Goal: Task Accomplishment & Management: Complete application form

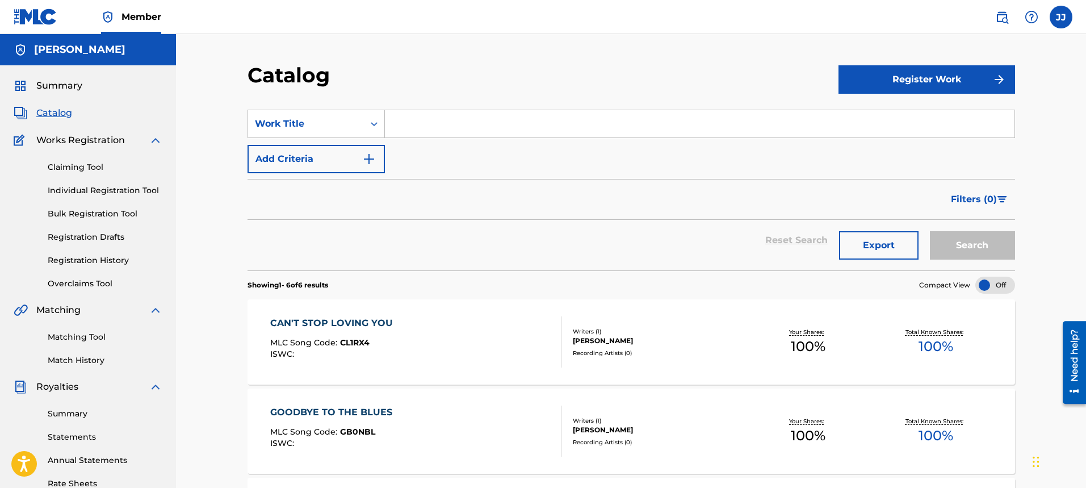
click at [458, 127] on input "Search Form" at bounding box center [700, 123] width 630 height 27
type input "Wild Dreams of Gold"
click at [943, 85] on button "Register Work" at bounding box center [926, 79] width 177 height 28
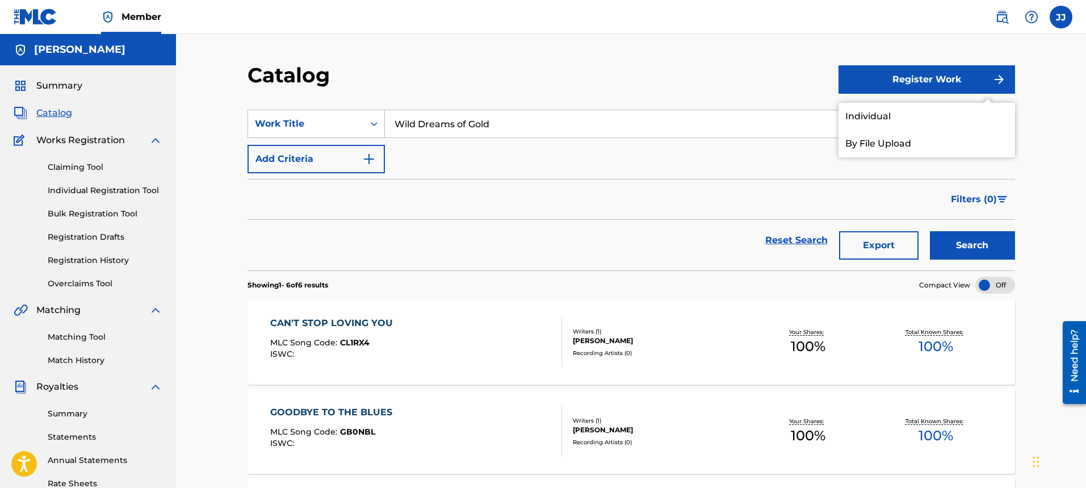
click at [911, 120] on link "Individual" at bounding box center [926, 116] width 177 height 27
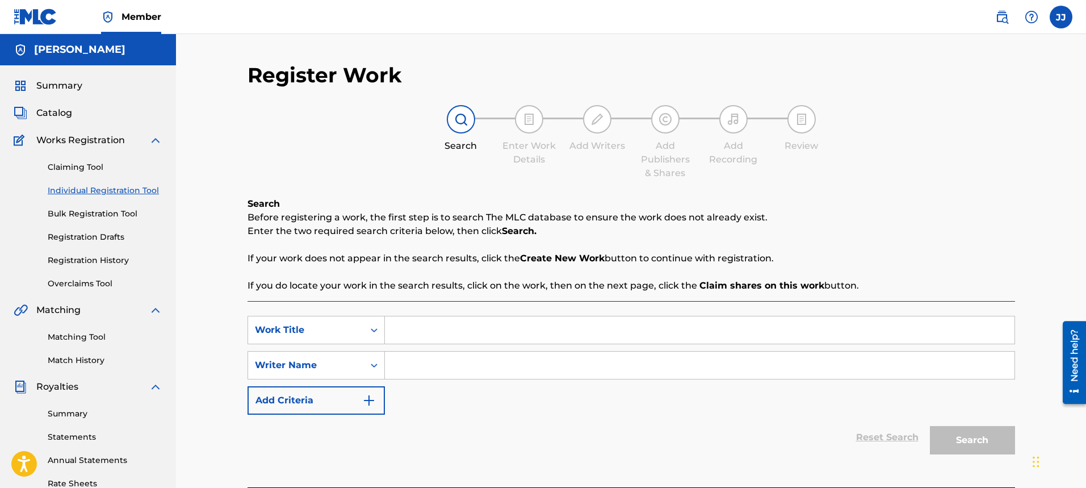
click at [501, 335] on input "Search Form" at bounding box center [700, 329] width 630 height 27
click at [445, 335] on input "Wild Drea,ms of Gold" at bounding box center [700, 329] width 630 height 27
type input "Wild Dreams of Gold"
click at [456, 370] on input "Search Form" at bounding box center [700, 364] width 630 height 27
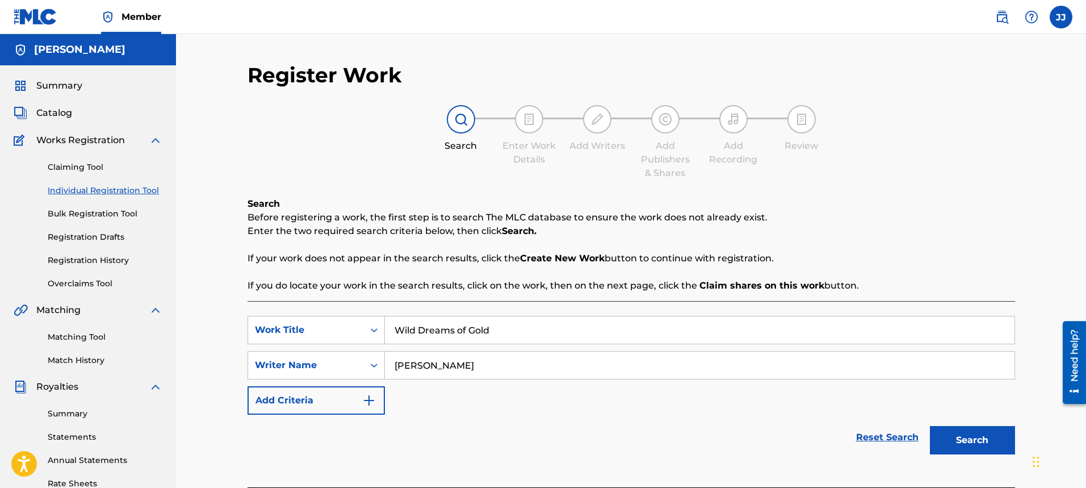
type input "[PERSON_NAME]"
click at [970, 442] on button "Search" at bounding box center [972, 440] width 85 height 28
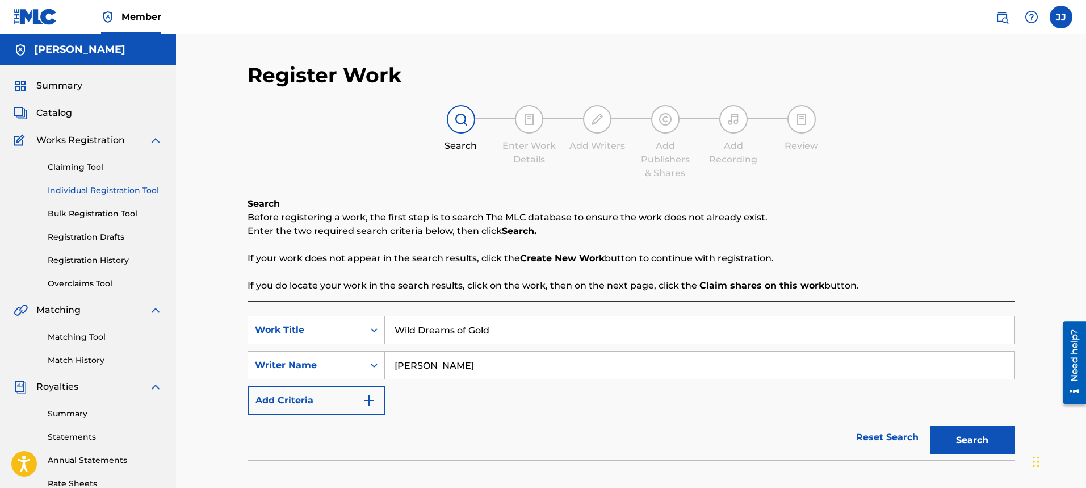
click at [969, 440] on button "Search" at bounding box center [972, 440] width 85 height 28
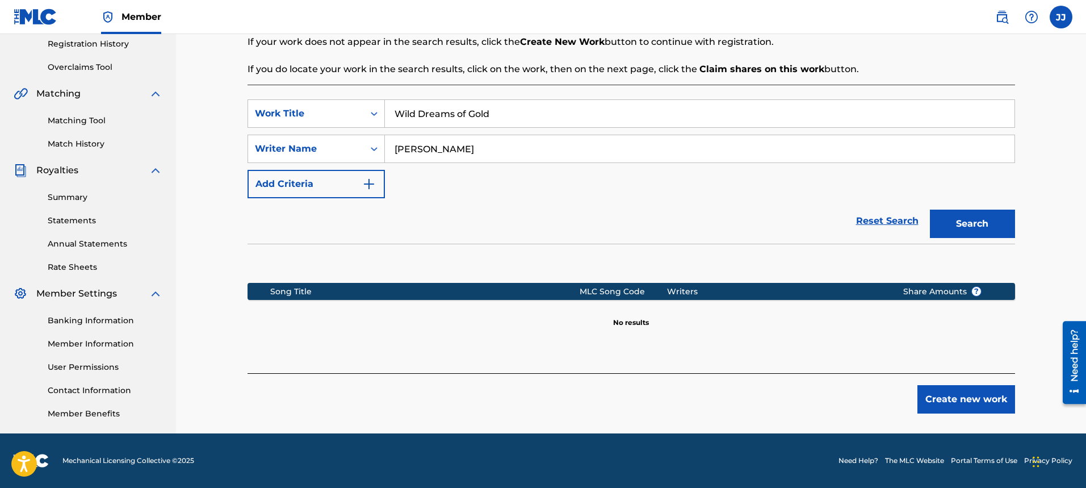
click at [976, 405] on button "Create new work" at bounding box center [966, 399] width 98 height 28
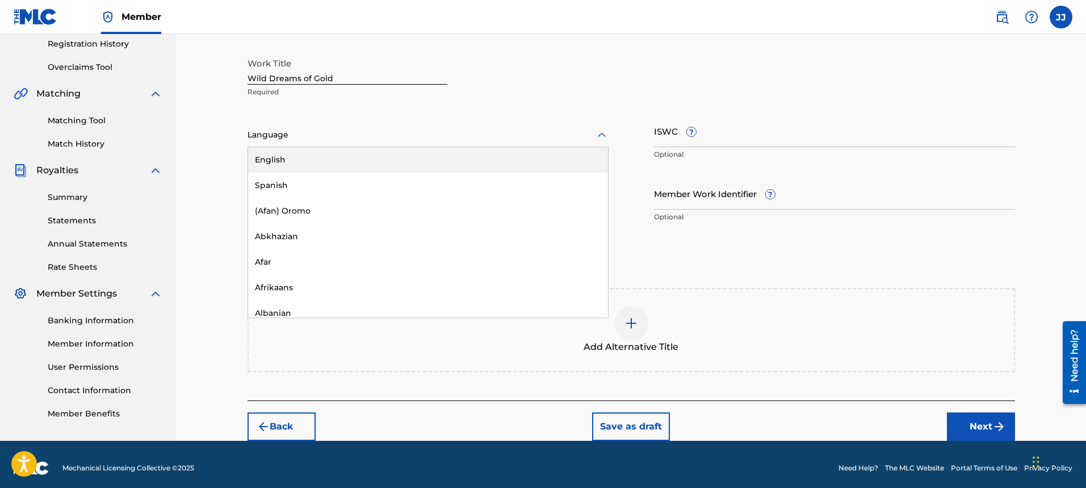
click at [328, 141] on div at bounding box center [428, 135] width 361 height 14
click at [336, 159] on div "English" at bounding box center [428, 160] width 360 height 26
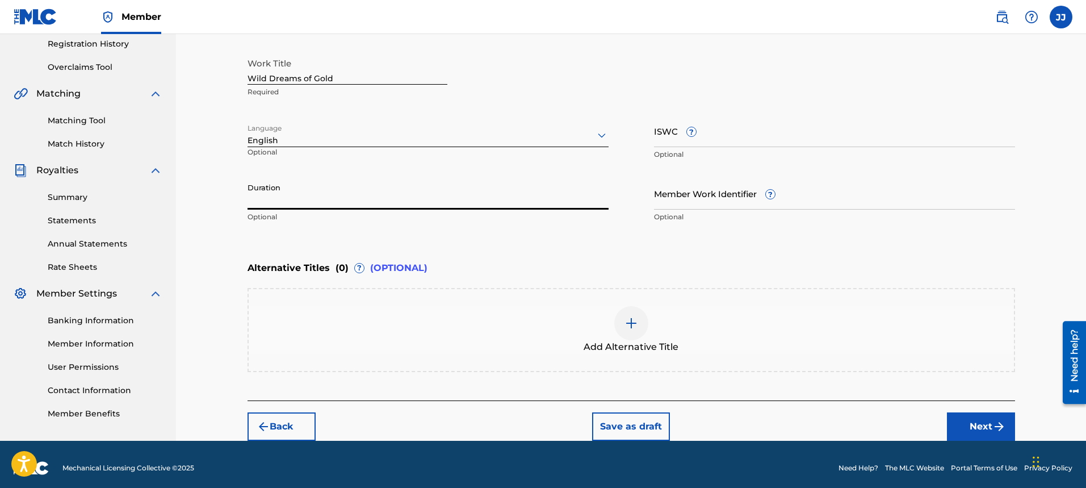
click at [326, 195] on input "Duration" at bounding box center [428, 193] width 361 height 32
type input "04:55"
click at [979, 428] on button "Next" at bounding box center [981, 426] width 68 height 28
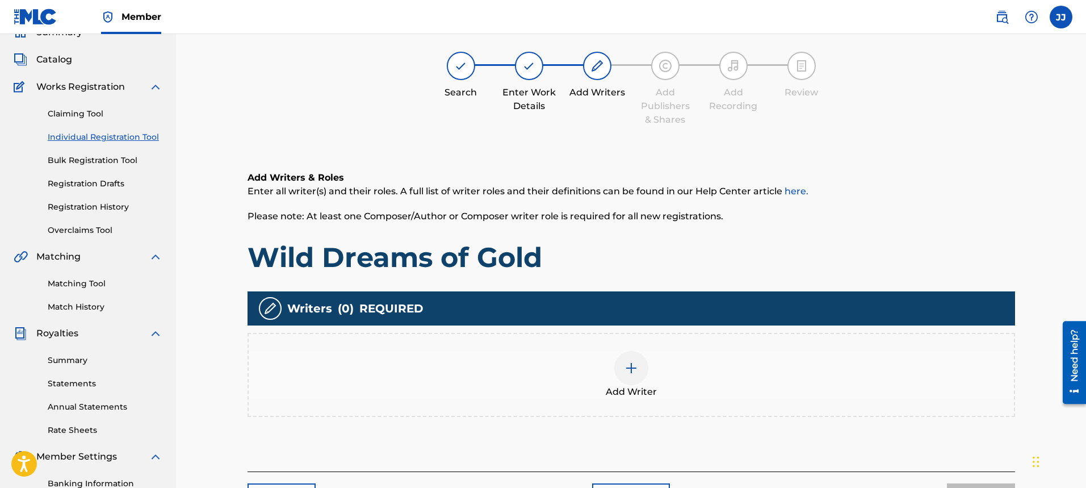
scroll to position [51, 0]
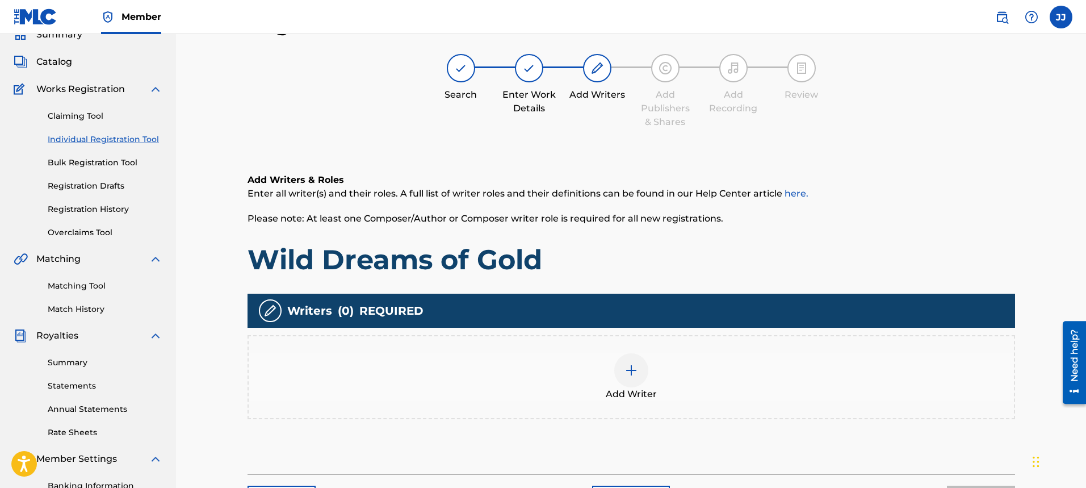
click at [641, 373] on div at bounding box center [631, 370] width 34 height 34
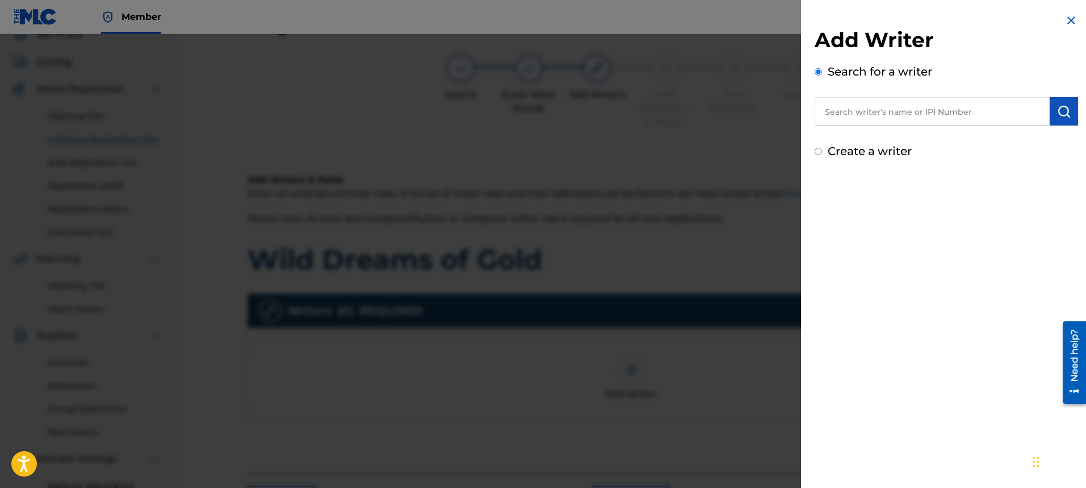
click at [853, 111] on input "text" at bounding box center [932, 111] width 235 height 28
click at [821, 153] on input "Create a writer" at bounding box center [818, 151] width 7 height 7
radio input "false"
radio input "true"
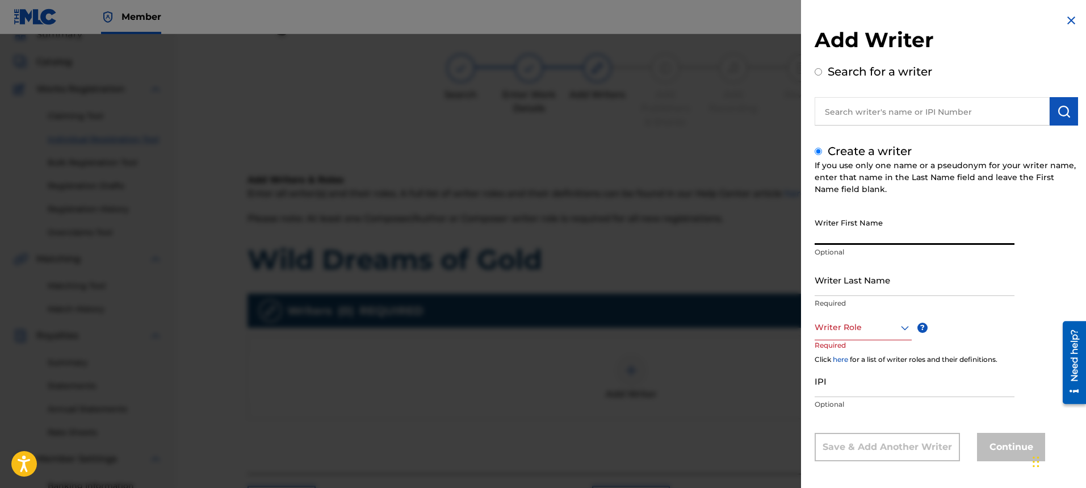
click at [880, 231] on input "Writer First Name" at bounding box center [915, 228] width 200 height 32
type input "[PERSON_NAME]"
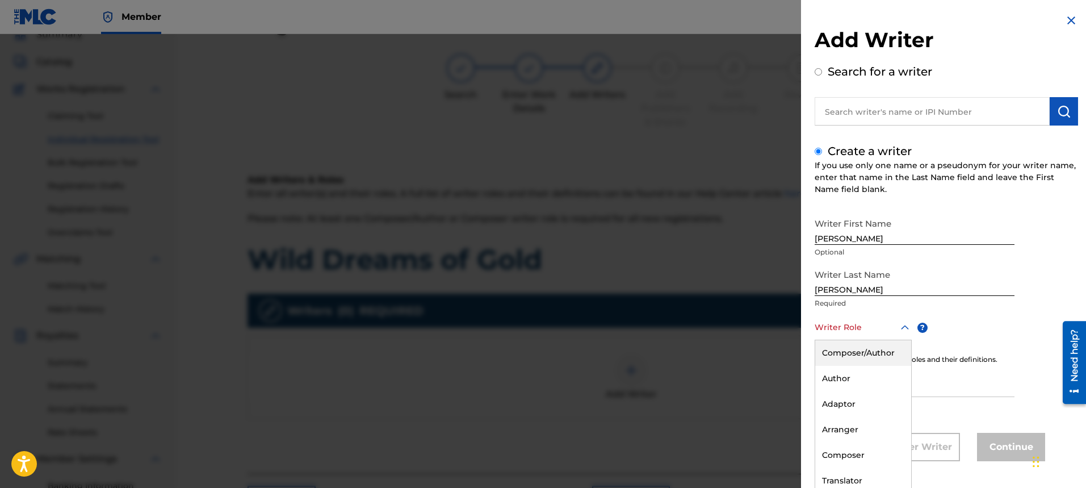
scroll to position [4, 0]
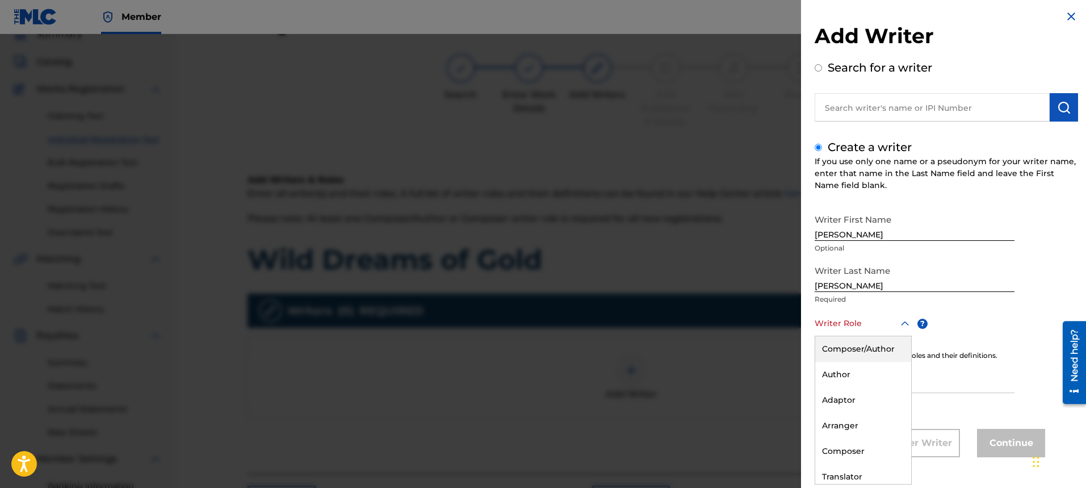
click at [899, 336] on div "8 results available. Use Up and Down to choose options, press Enter to select t…" at bounding box center [863, 324] width 97 height 26
click at [895, 352] on div "Composer/Author" at bounding box center [863, 349] width 96 height 26
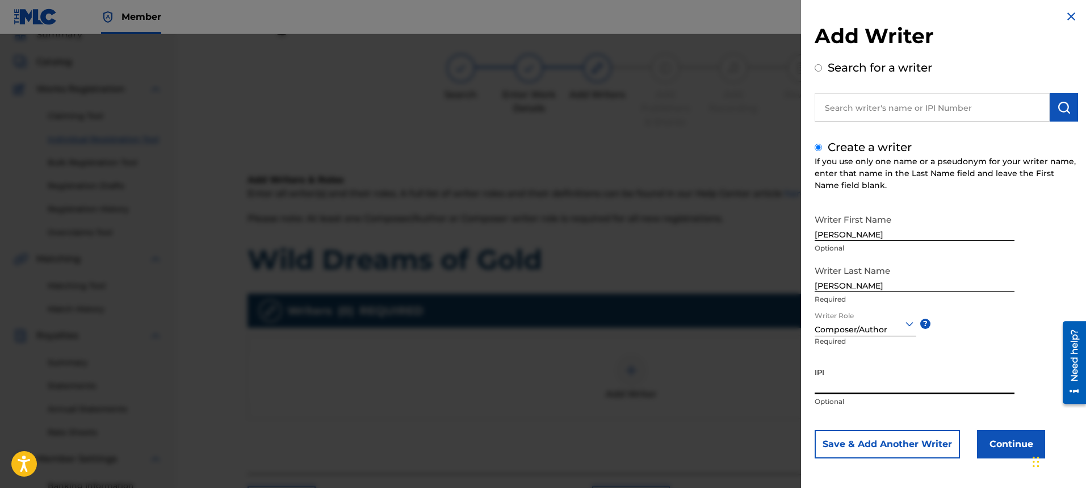
click at [899, 383] on input "IPI" at bounding box center [915, 378] width 200 height 32
type input "00334176670"
click at [993, 450] on button "Continue" at bounding box center [1011, 444] width 68 height 28
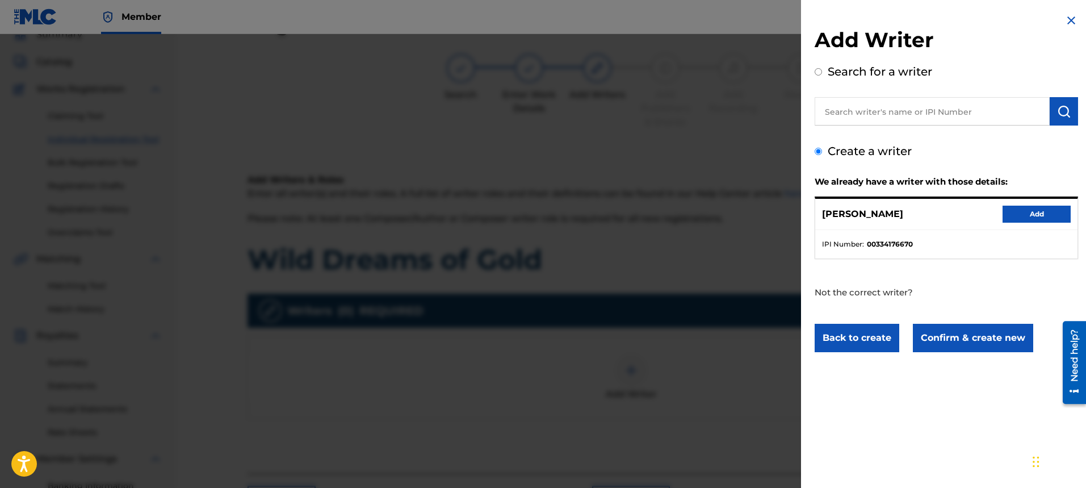
scroll to position [0, 0]
click at [1020, 213] on button "Add" at bounding box center [1037, 214] width 68 height 17
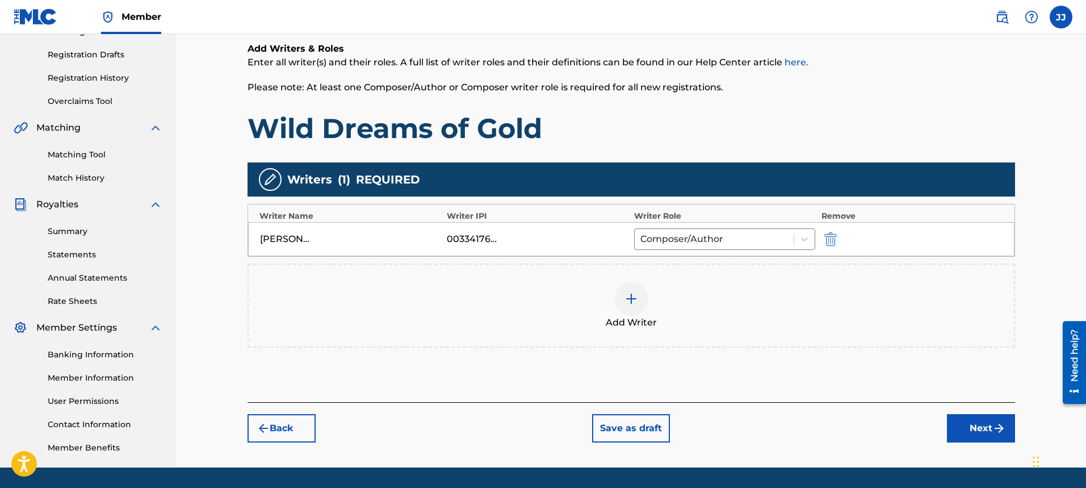
scroll to position [216, 0]
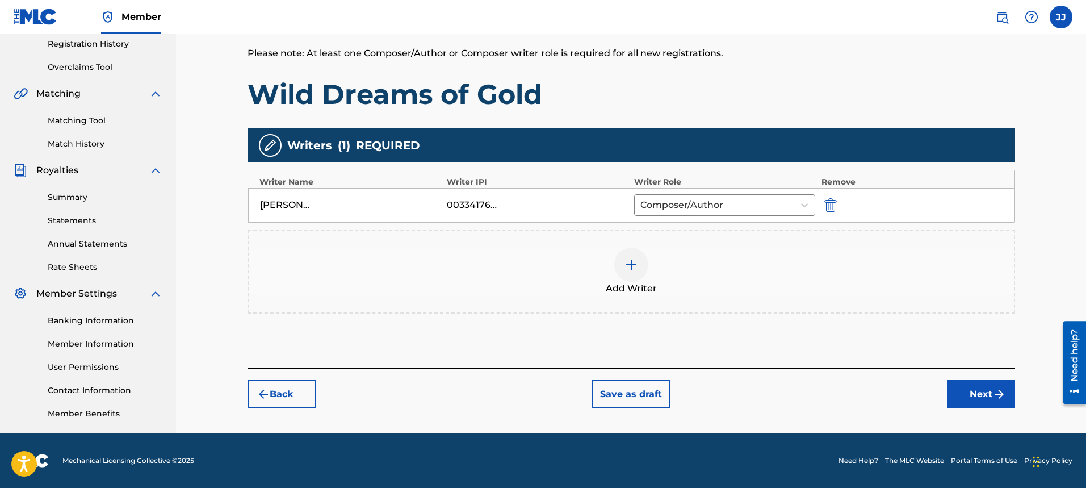
click at [978, 404] on button "Next" at bounding box center [981, 394] width 68 height 28
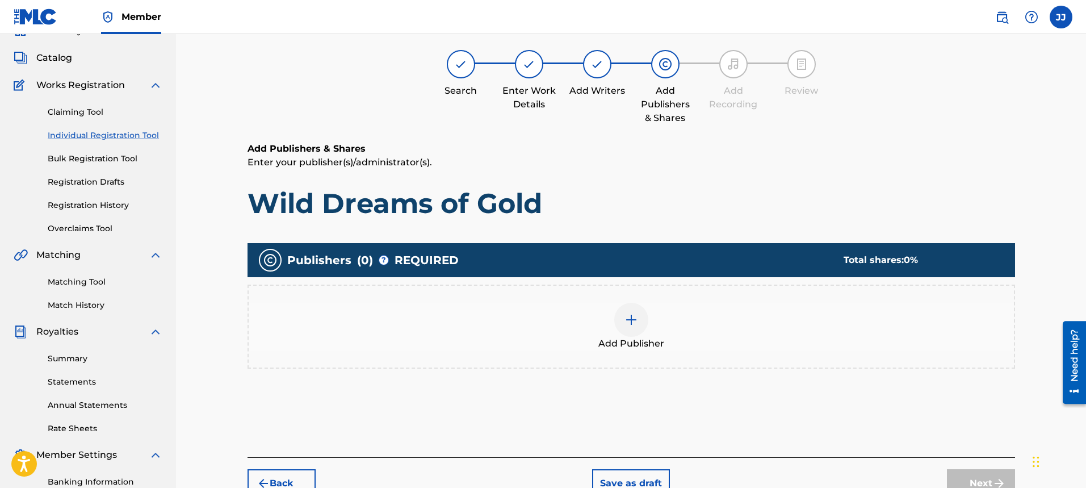
scroll to position [51, 0]
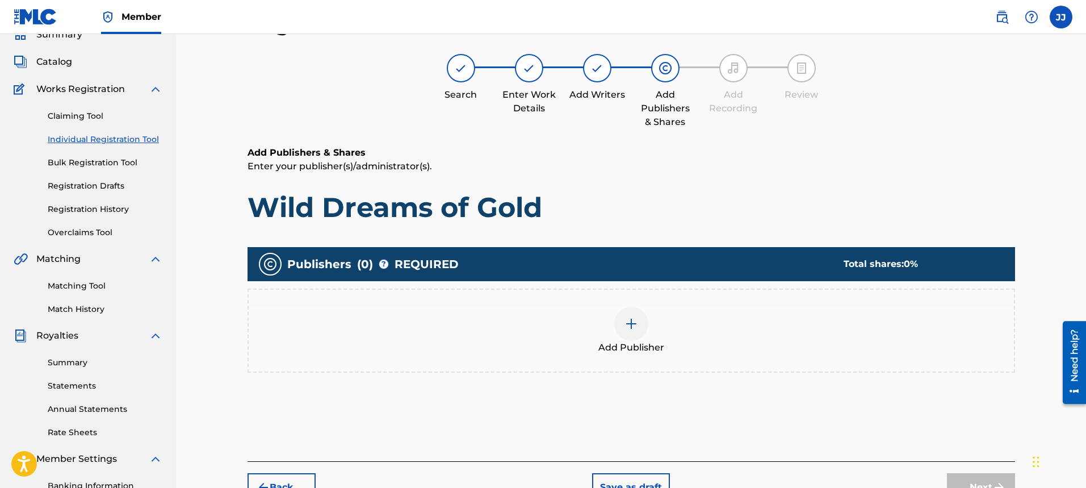
click at [631, 329] on img at bounding box center [631, 324] width 14 height 14
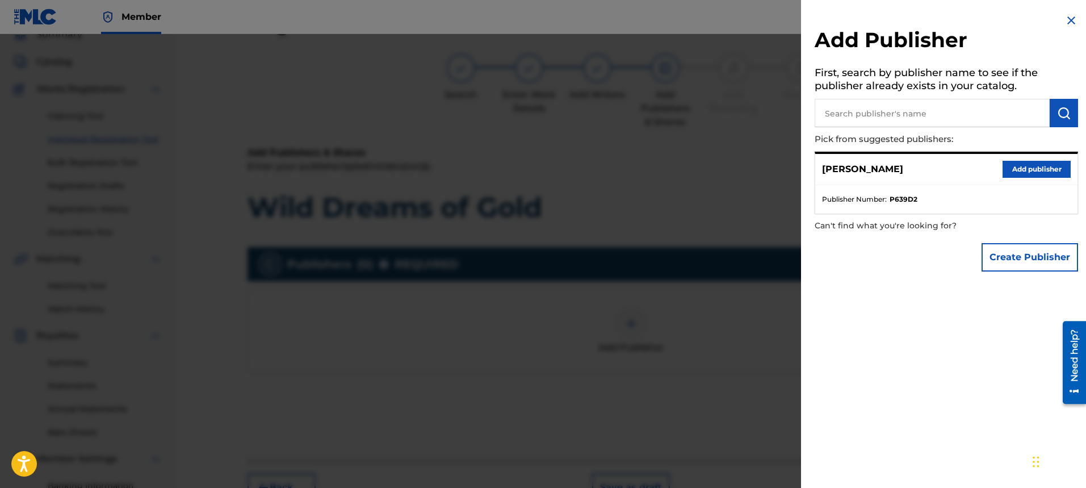
click at [1039, 163] on button "Add publisher" at bounding box center [1037, 169] width 68 height 17
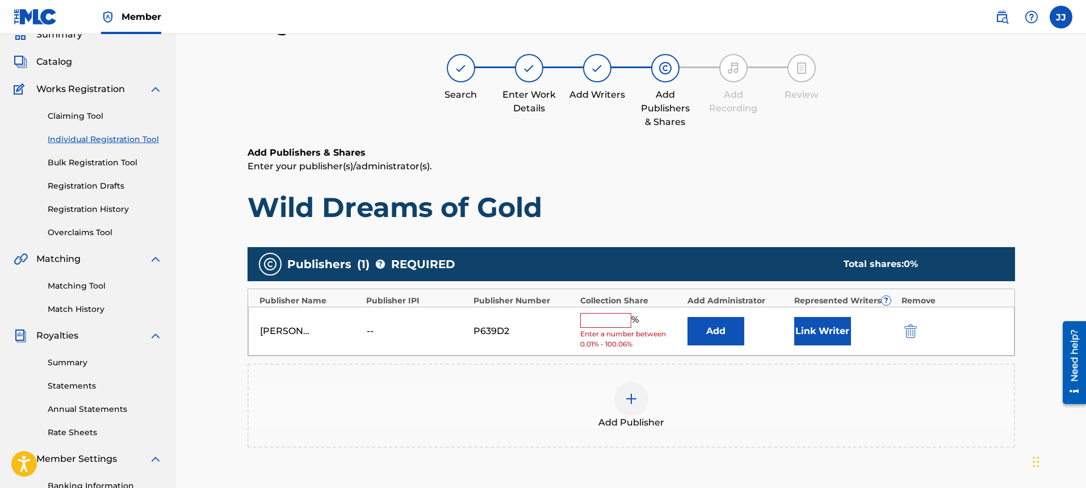
scroll to position [216, 0]
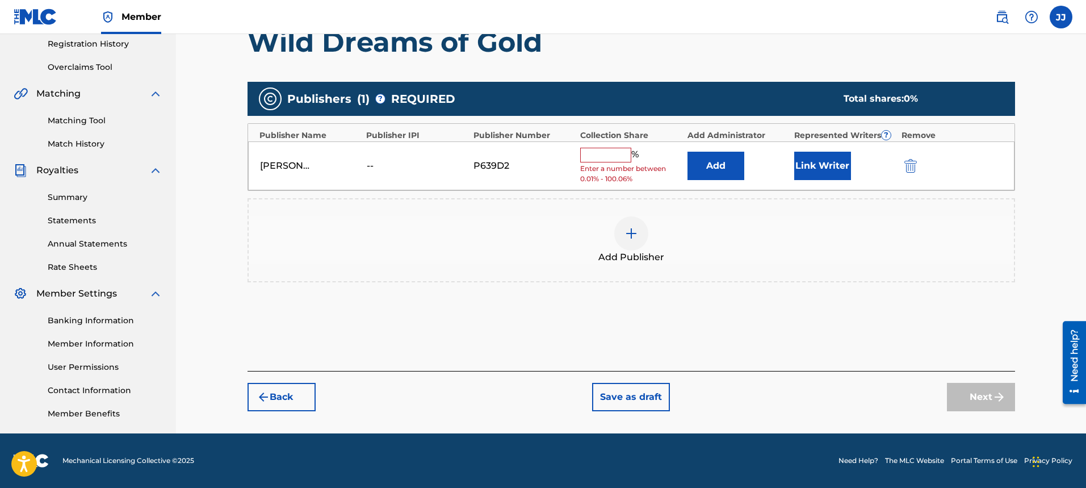
click at [624, 157] on input "text" at bounding box center [605, 155] width 51 height 15
type input "100"
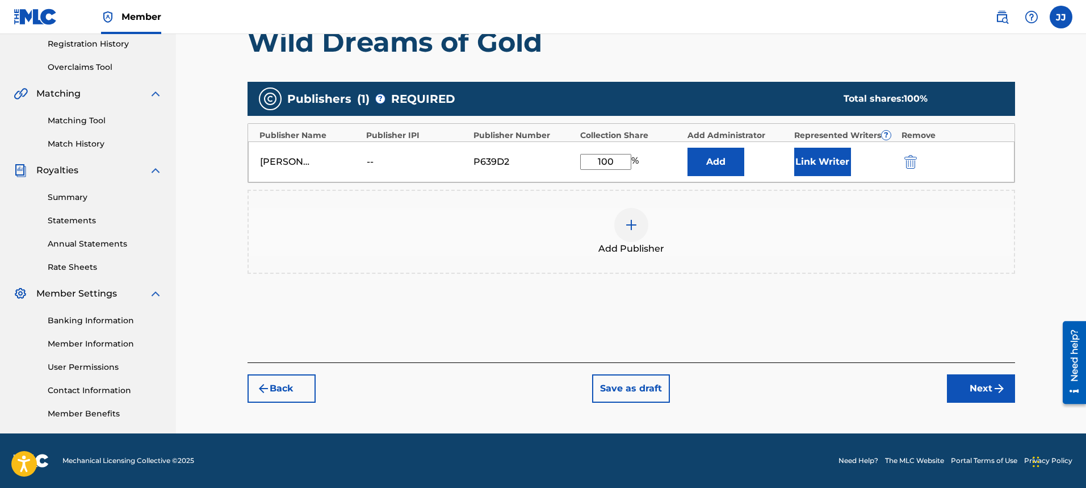
click at [975, 397] on button "Next" at bounding box center [981, 388] width 68 height 28
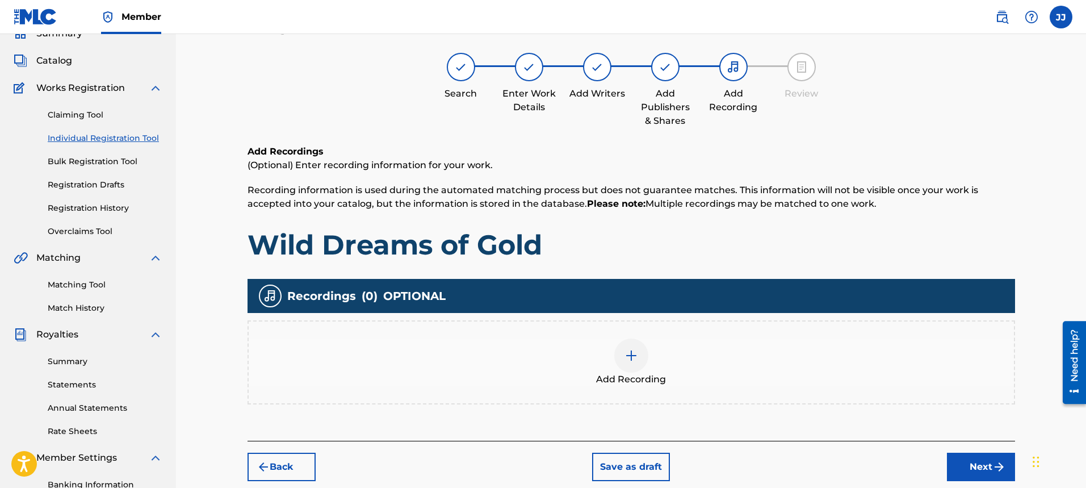
scroll to position [51, 0]
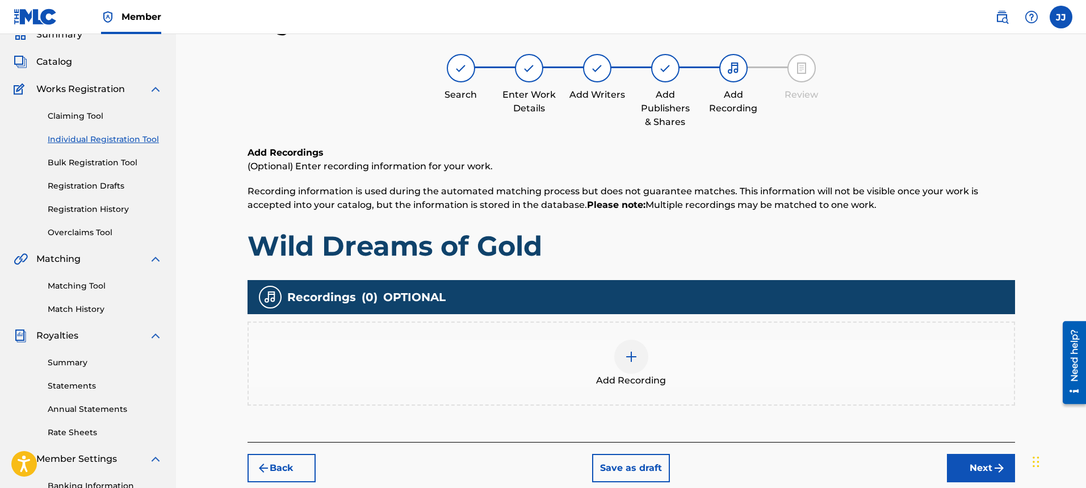
click at [632, 362] on img at bounding box center [631, 357] width 14 height 14
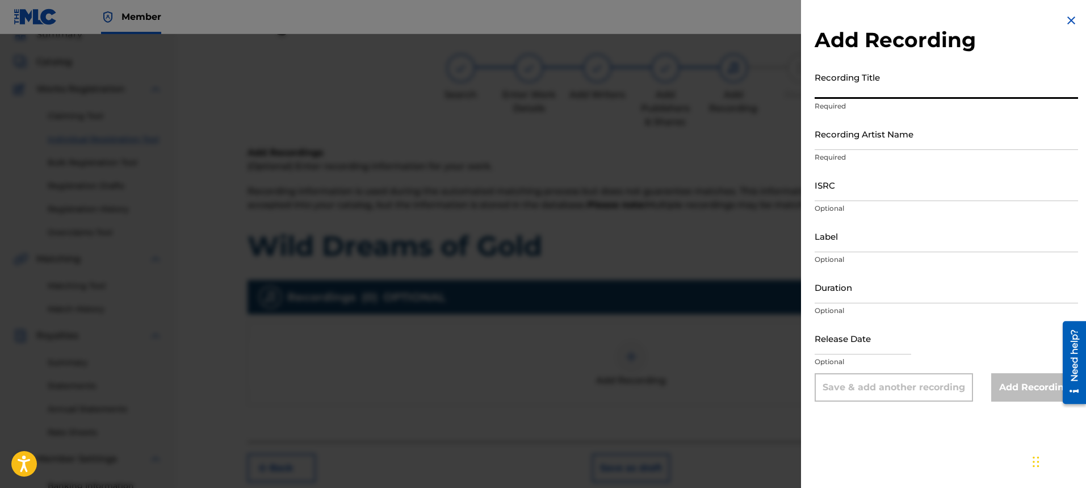
click at [870, 92] on input "Recording Title" at bounding box center [946, 82] width 263 height 32
type input "Wild Dreams of Gold"
click at [928, 135] on input "Recording Artist Name" at bounding box center [946, 134] width 263 height 32
type input "[PERSON_NAME]"
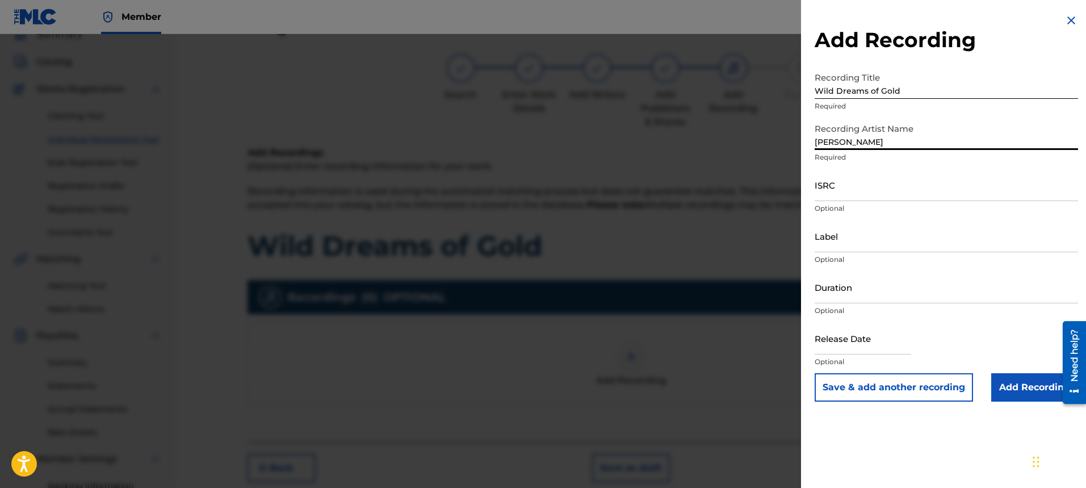
click at [892, 192] on input "ISRC" at bounding box center [946, 185] width 263 height 32
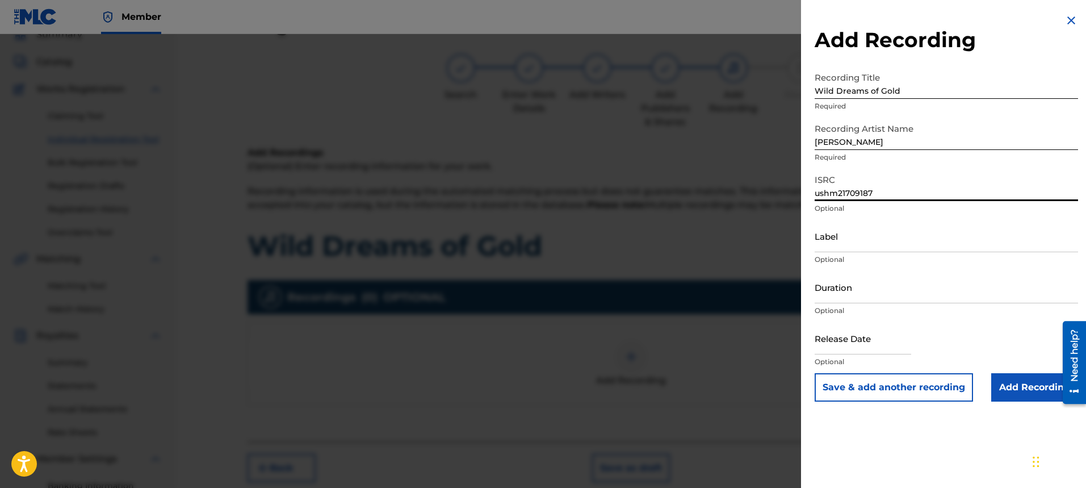
type input "ushm21709187"
click at [924, 247] on input "Label" at bounding box center [946, 236] width 263 height 32
type input "[PERSON_NAME]"
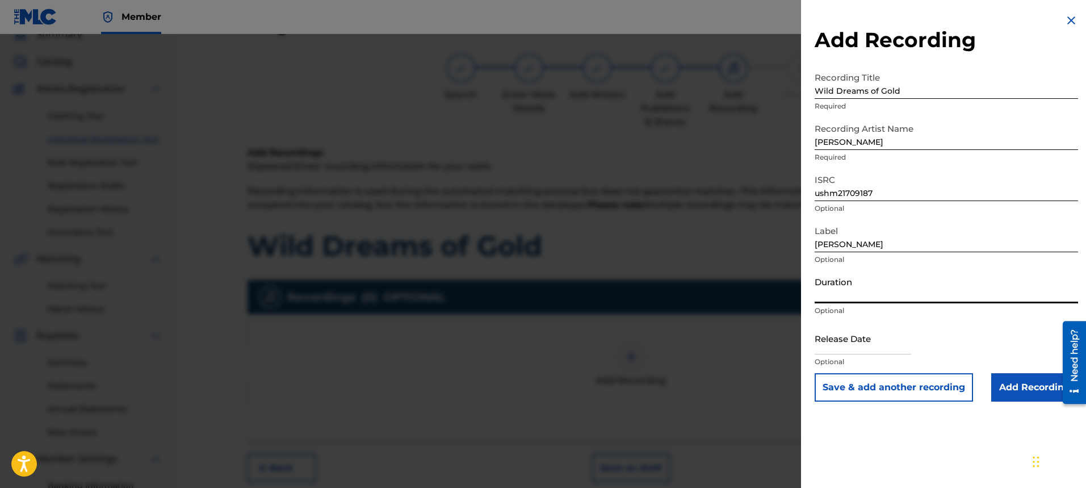
click at [922, 291] on input "Duration" at bounding box center [946, 287] width 263 height 32
type input "04:55"
select select "7"
select select "2025"
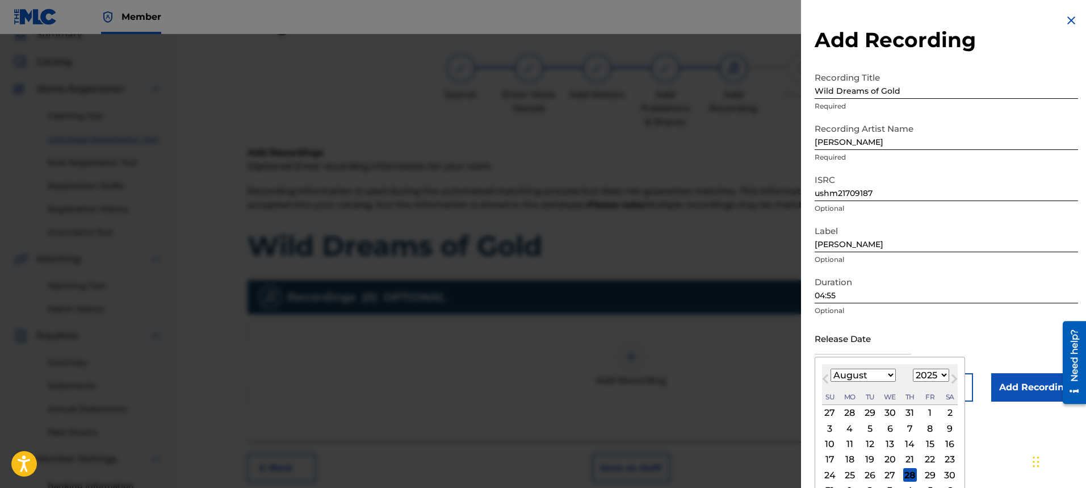
click at [875, 345] on input "text" at bounding box center [863, 338] width 97 height 32
drag, startPoint x: 984, startPoint y: 347, endPoint x: 983, endPoint y: 354, distance: 6.9
click at [984, 350] on div "Release Date Previous Month Next Month August [DATE] February March April May J…" at bounding box center [946, 347] width 263 height 51
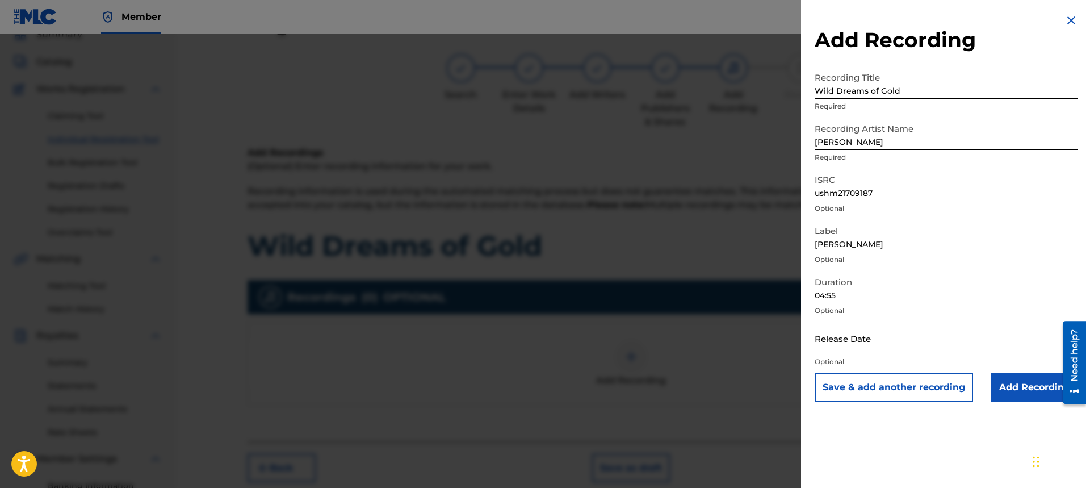
click at [919, 385] on button "Save & add another recording" at bounding box center [894, 387] width 158 height 28
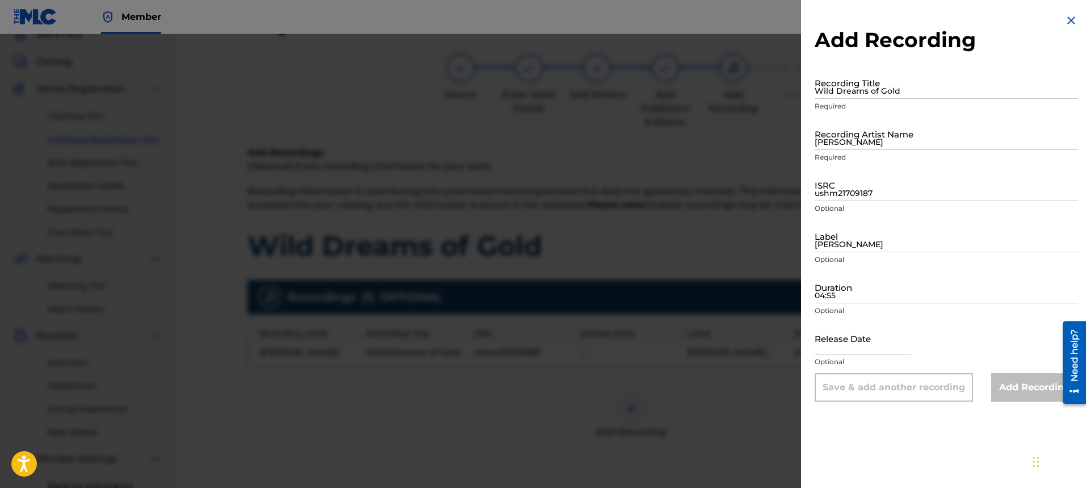
click at [1065, 18] on img at bounding box center [1071, 21] width 14 height 14
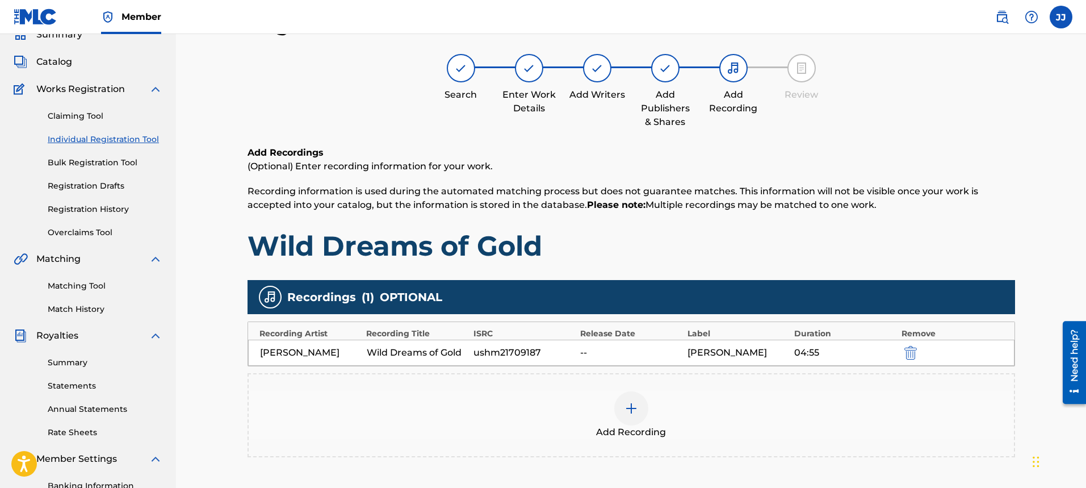
click at [603, 349] on div "--" at bounding box center [630, 353] width 101 height 14
drag, startPoint x: 596, startPoint y: 351, endPoint x: 551, endPoint y: 353, distance: 45.5
click at [585, 351] on div "--" at bounding box center [630, 353] width 101 height 14
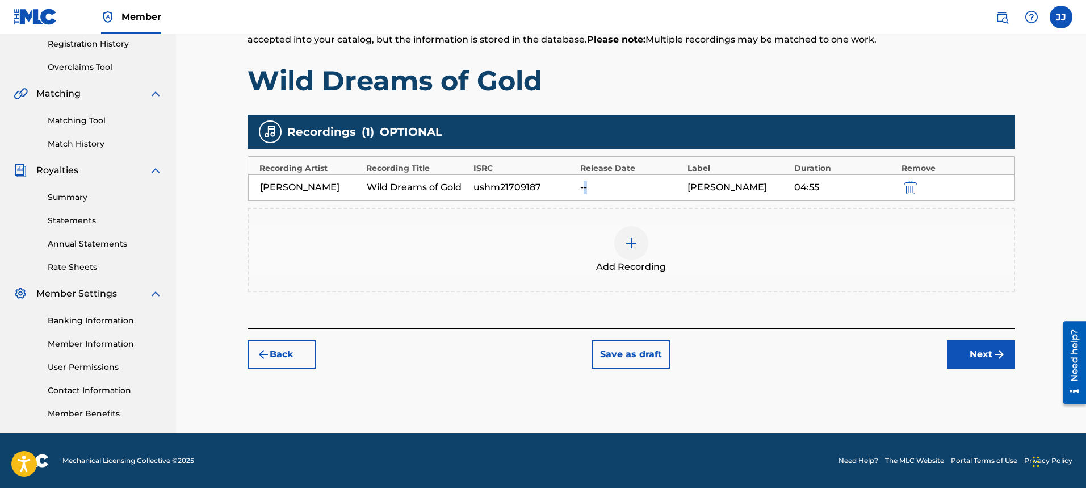
click at [625, 243] on img at bounding box center [631, 243] width 14 height 14
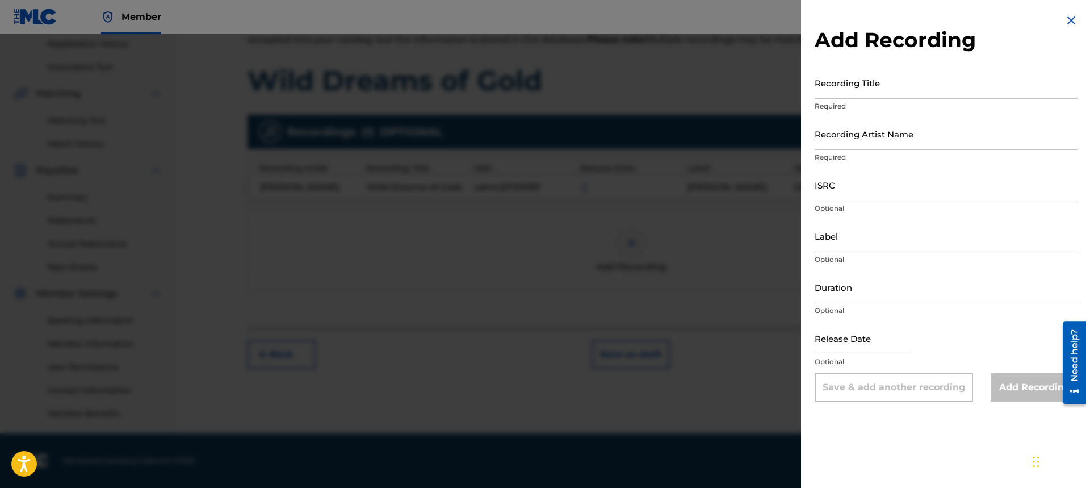
click at [1067, 23] on img at bounding box center [1071, 21] width 14 height 14
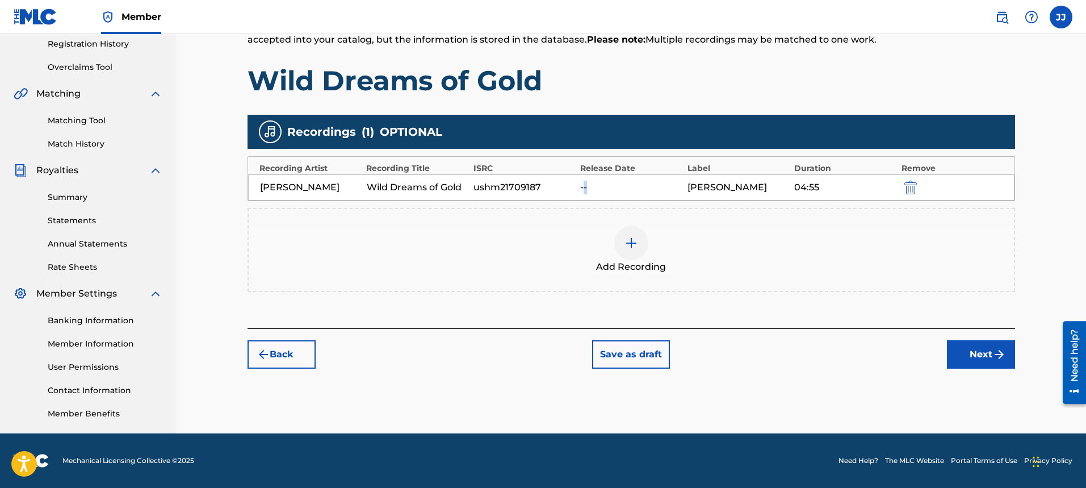
click at [590, 185] on div "--" at bounding box center [630, 188] width 101 height 14
click at [589, 186] on div "--" at bounding box center [630, 188] width 101 height 14
click at [579, 191] on div "[PERSON_NAME] Jems Wild Dreams of Gold ushm21709187 -- [PERSON_NAME] 04:55" at bounding box center [631, 187] width 766 height 26
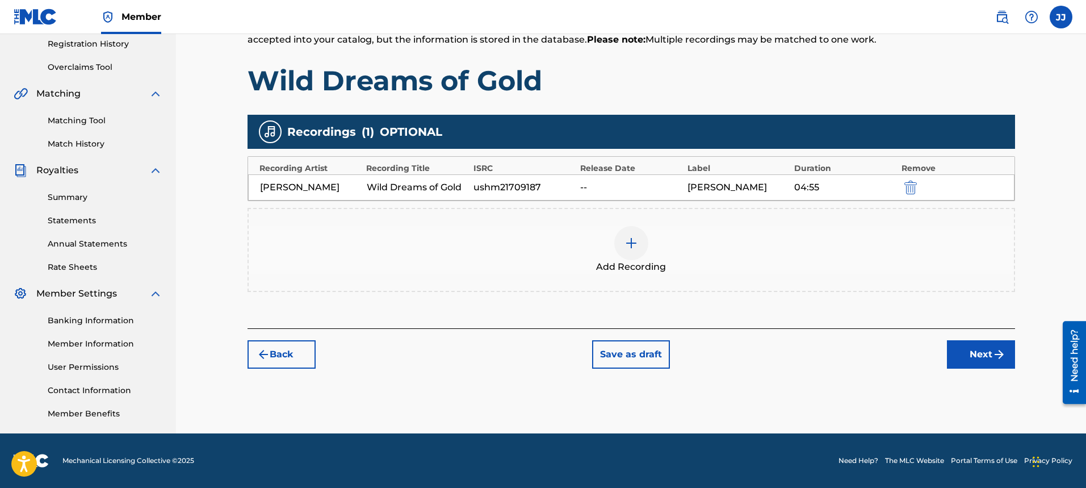
click at [582, 190] on div "--" at bounding box center [630, 188] width 101 height 14
click at [988, 353] on button "Next" at bounding box center [981, 354] width 68 height 28
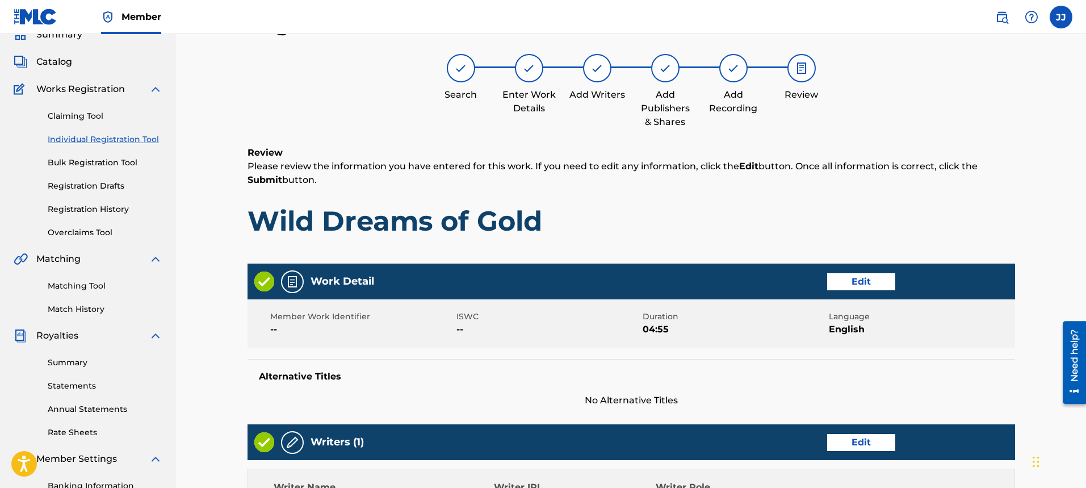
scroll to position [472, 0]
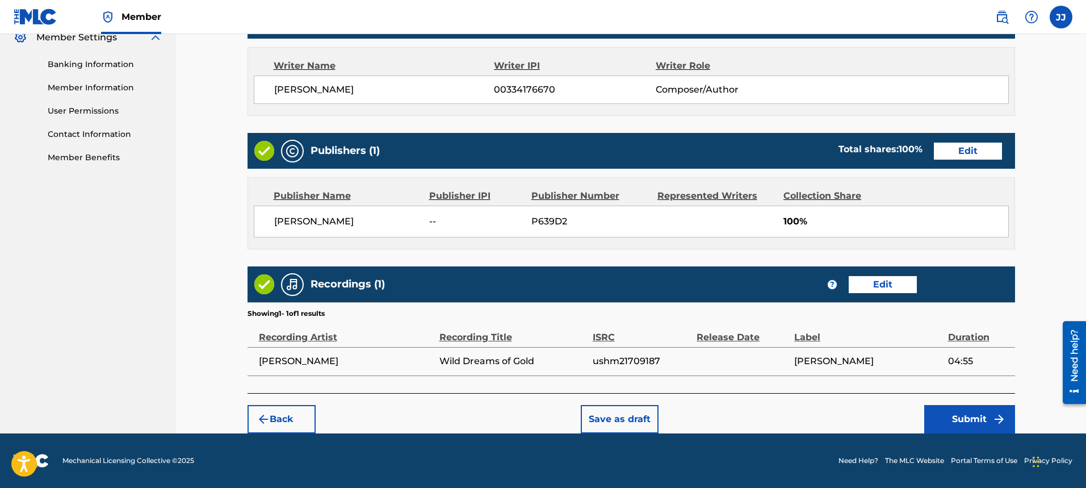
click at [894, 288] on button "Edit" at bounding box center [883, 284] width 68 height 17
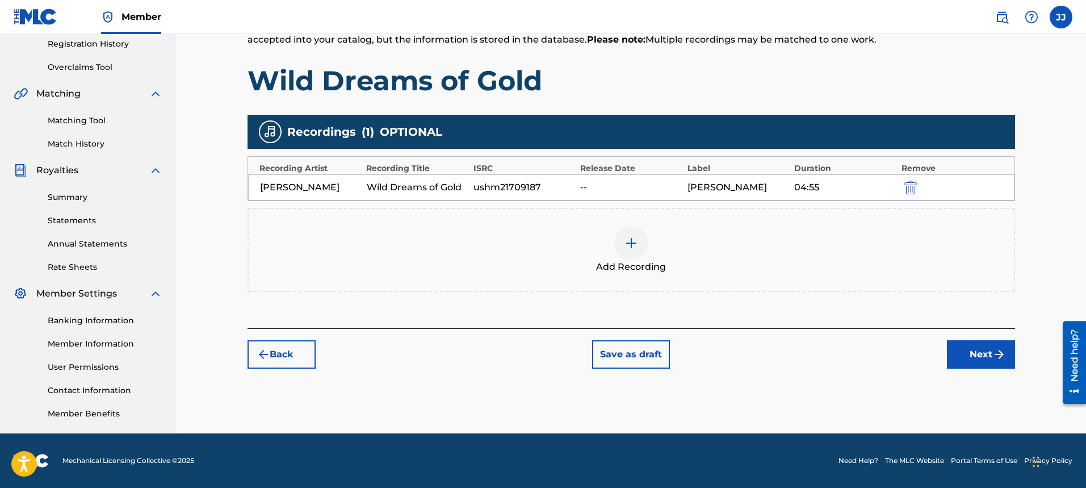
scroll to position [216, 0]
drag, startPoint x: 596, startPoint y: 185, endPoint x: 604, endPoint y: 194, distance: 12.5
click at [597, 185] on div "--" at bounding box center [630, 188] width 101 height 14
click at [599, 191] on div "--" at bounding box center [630, 188] width 101 height 14
click at [984, 360] on button "Next" at bounding box center [981, 354] width 68 height 28
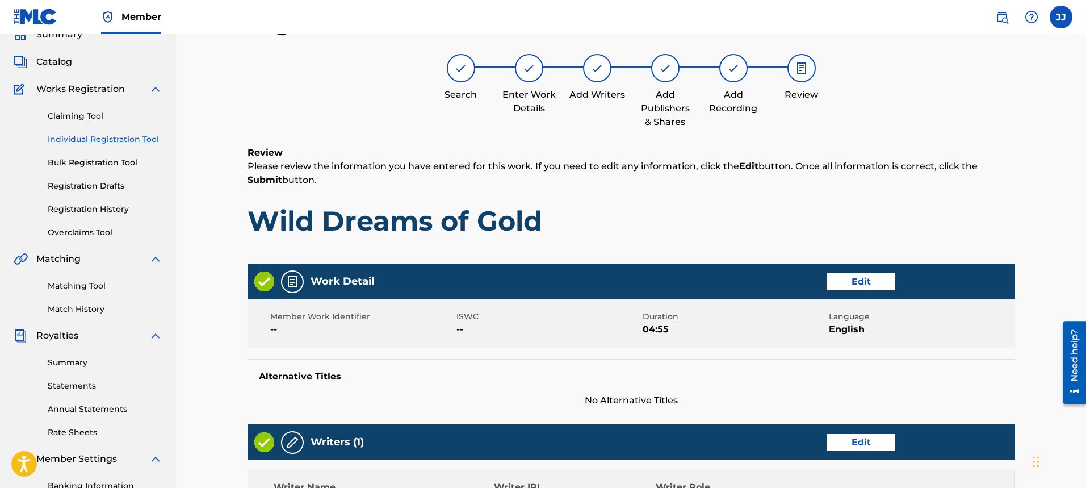
scroll to position [472, 0]
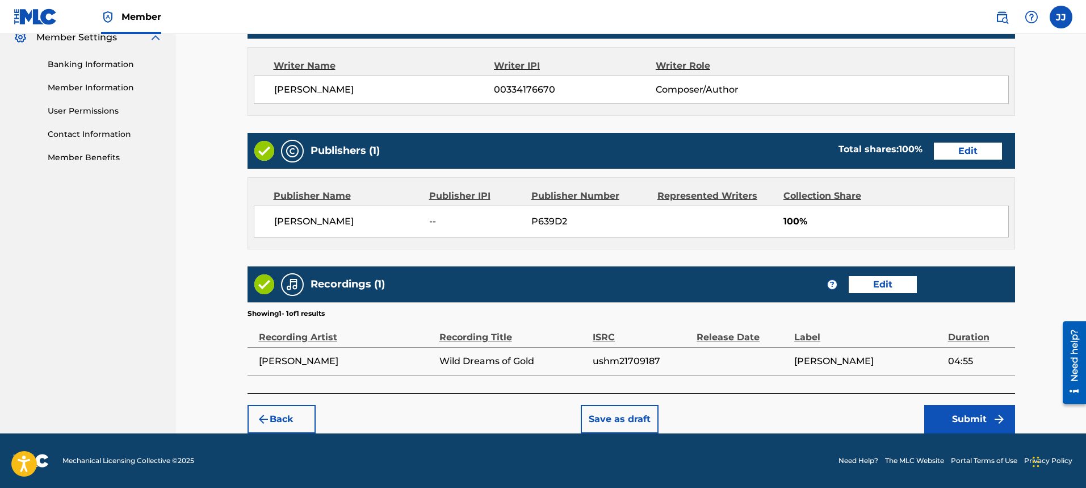
click at [838, 287] on div "? Edit" at bounding box center [872, 284] width 90 height 17
click at [899, 291] on button "Edit" at bounding box center [883, 284] width 68 height 17
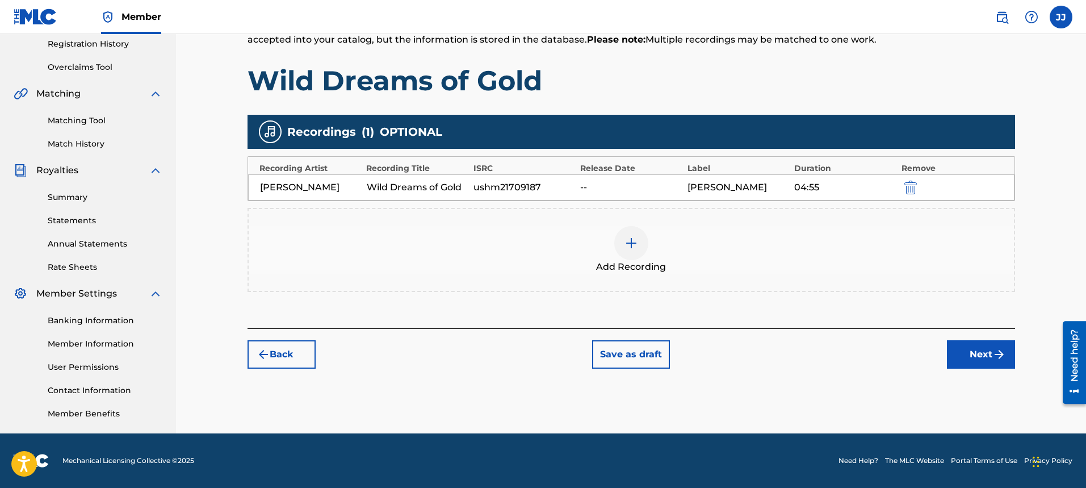
scroll to position [216, 0]
click at [617, 171] on div "Release Date" at bounding box center [631, 168] width 102 height 12
click at [992, 349] on img "submit" at bounding box center [999, 354] width 14 height 14
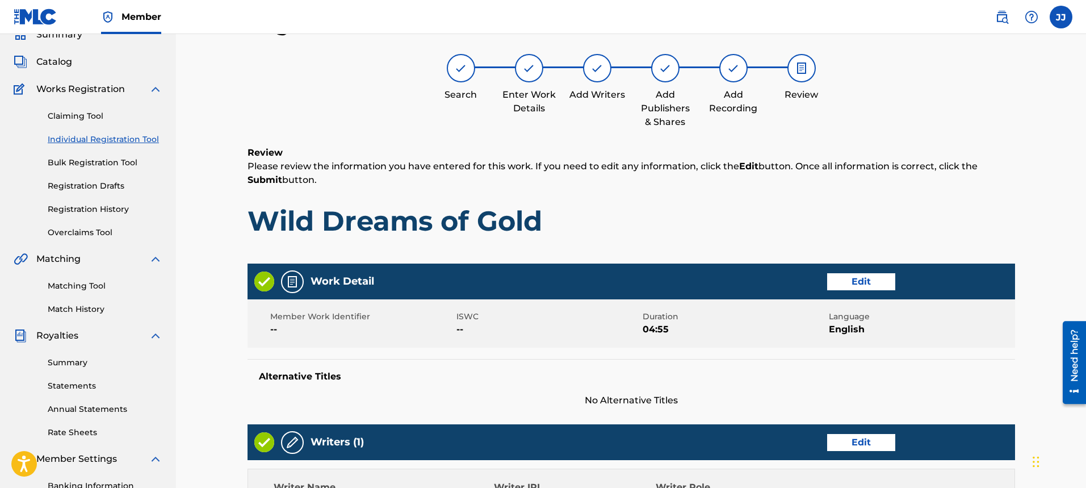
scroll to position [472, 0]
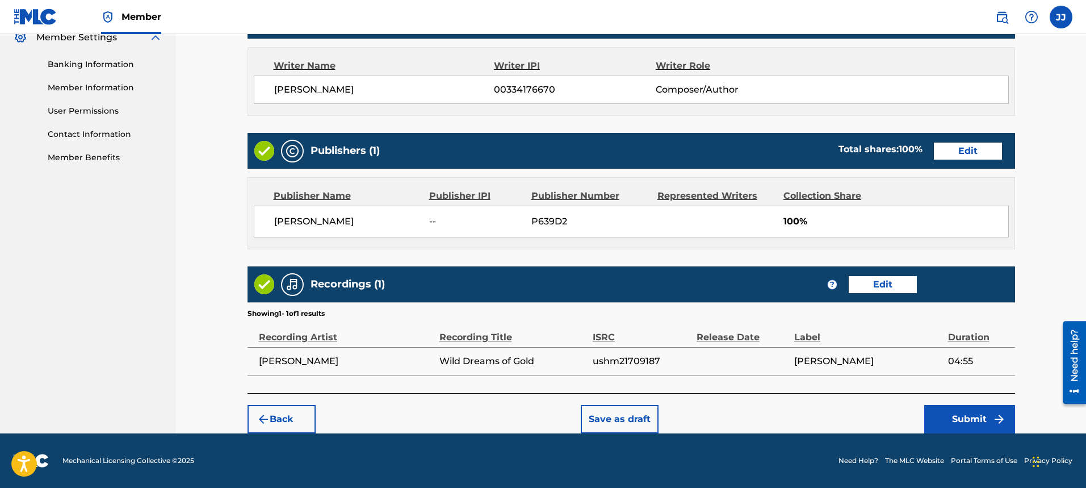
click at [997, 426] on button "Submit" at bounding box center [969, 419] width 91 height 28
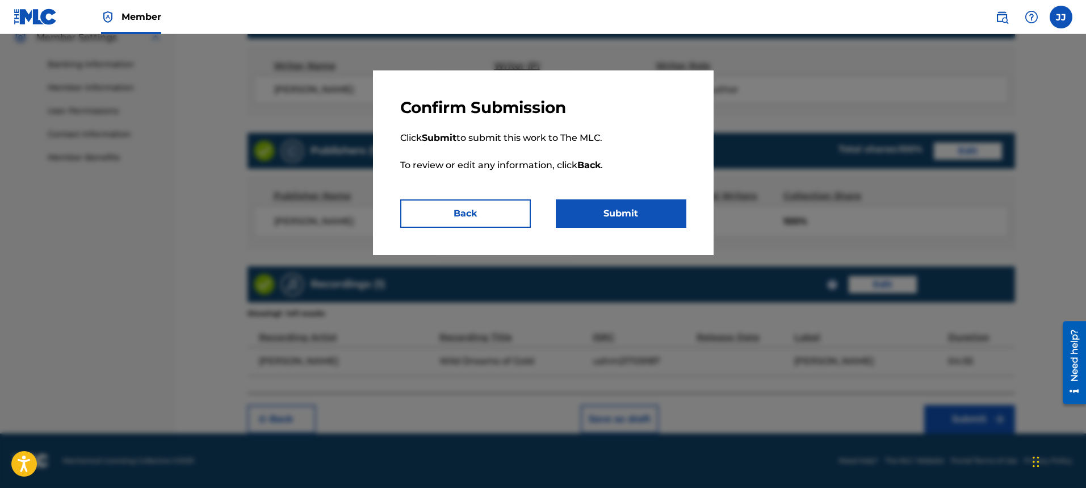
click at [609, 220] on button "Submit" at bounding box center [621, 213] width 131 height 28
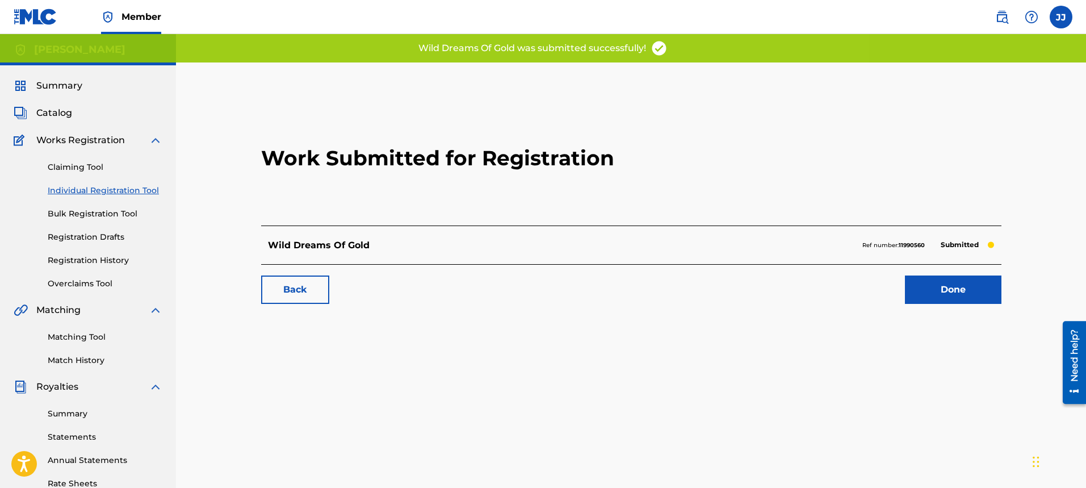
click at [947, 289] on link "Done" at bounding box center [953, 289] width 97 height 28
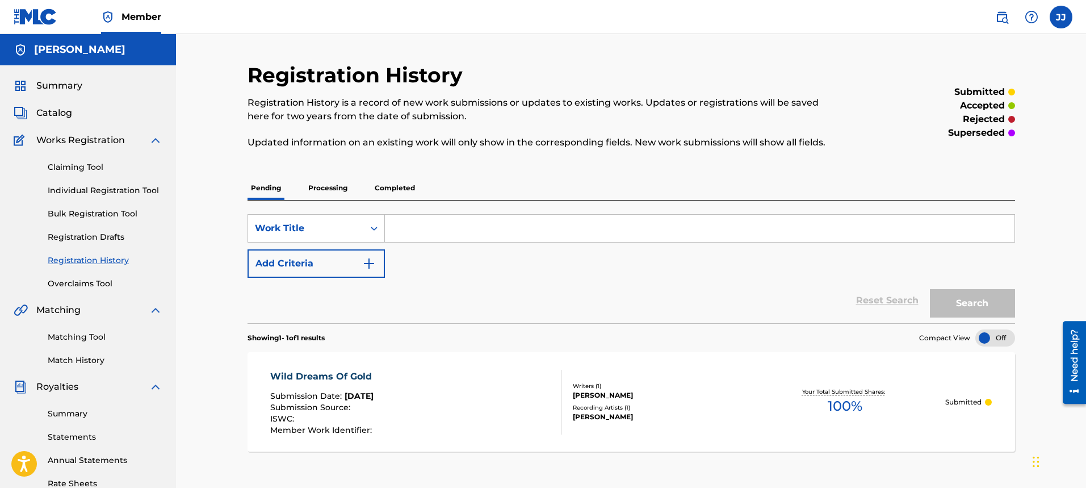
click at [452, 235] on input "Search Form" at bounding box center [700, 228] width 630 height 27
click at [53, 116] on span "Catalog" at bounding box center [54, 113] width 36 height 14
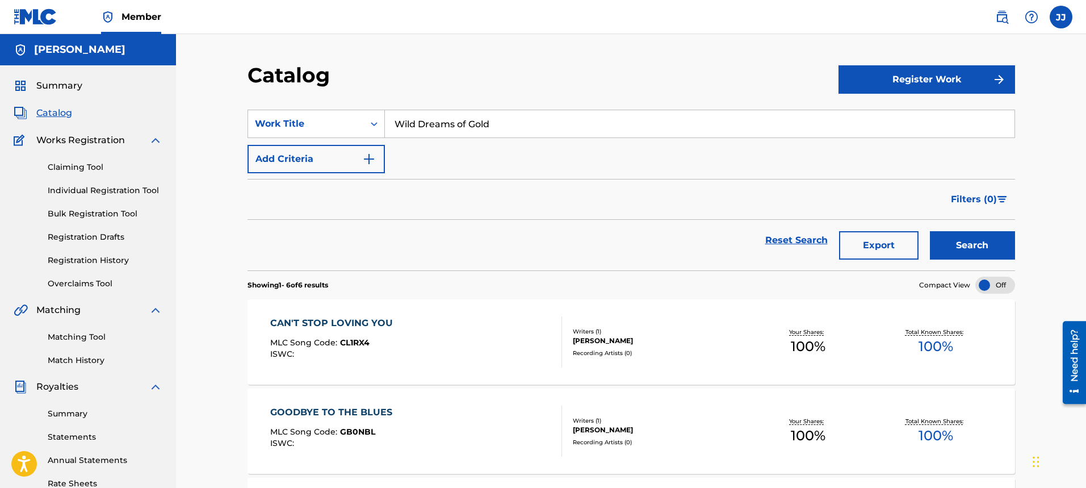
click at [934, 79] on button "Register Work" at bounding box center [926, 79] width 177 height 28
click at [891, 110] on link "Individual" at bounding box center [926, 116] width 177 height 27
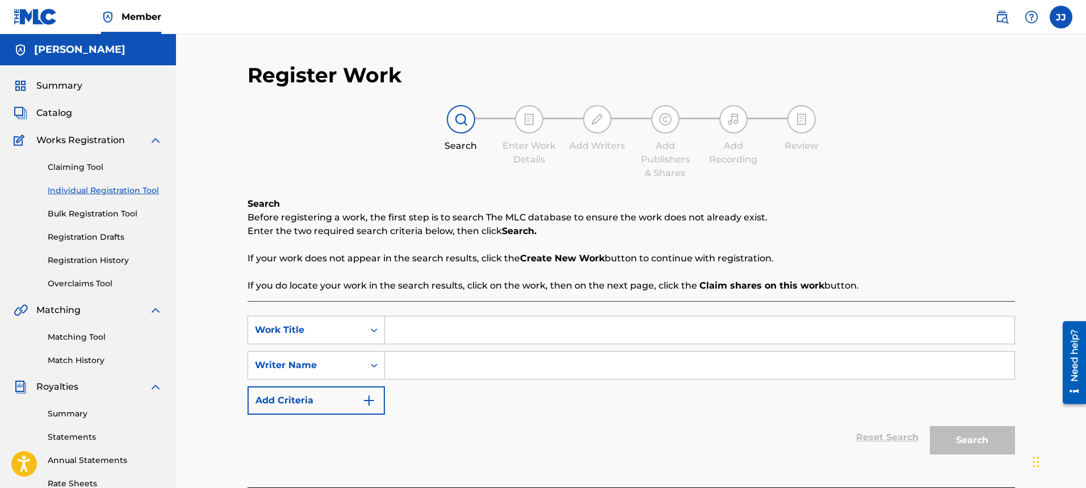
click at [470, 340] on input "Search Form" at bounding box center [700, 329] width 630 height 27
type input "In the Blink of an Eye"
click at [427, 361] on input "Search Form" at bounding box center [700, 364] width 630 height 27
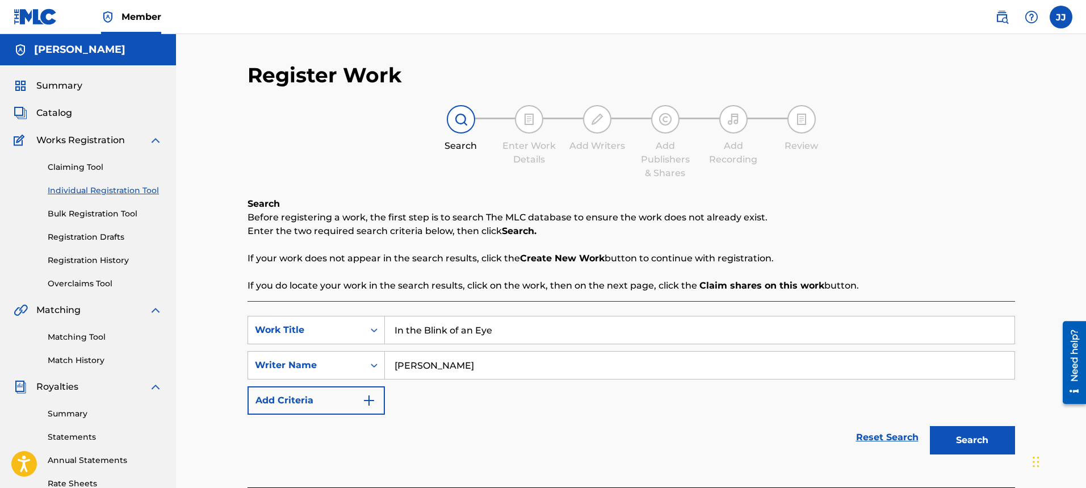
type input "[PERSON_NAME]"
click at [996, 446] on button "Search" at bounding box center [972, 440] width 85 height 28
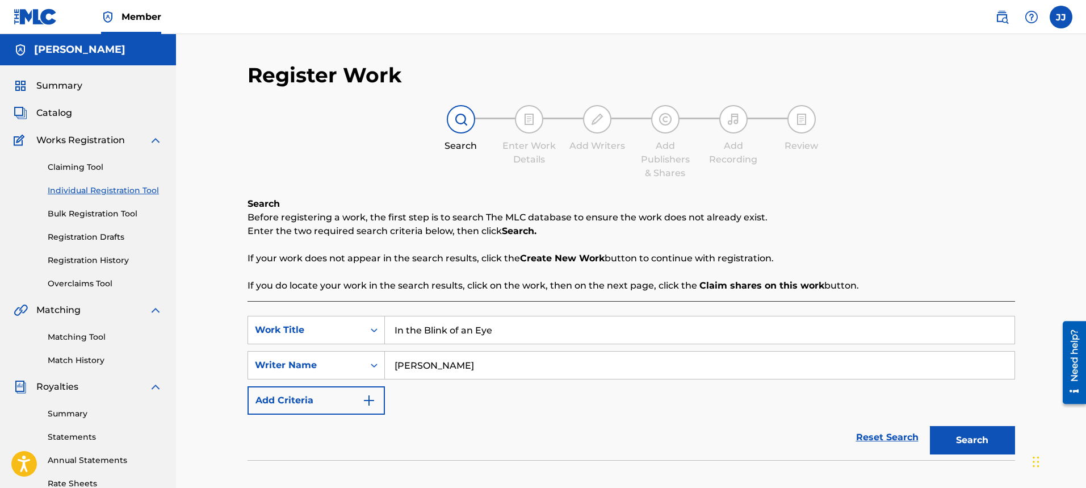
scroll to position [216, 0]
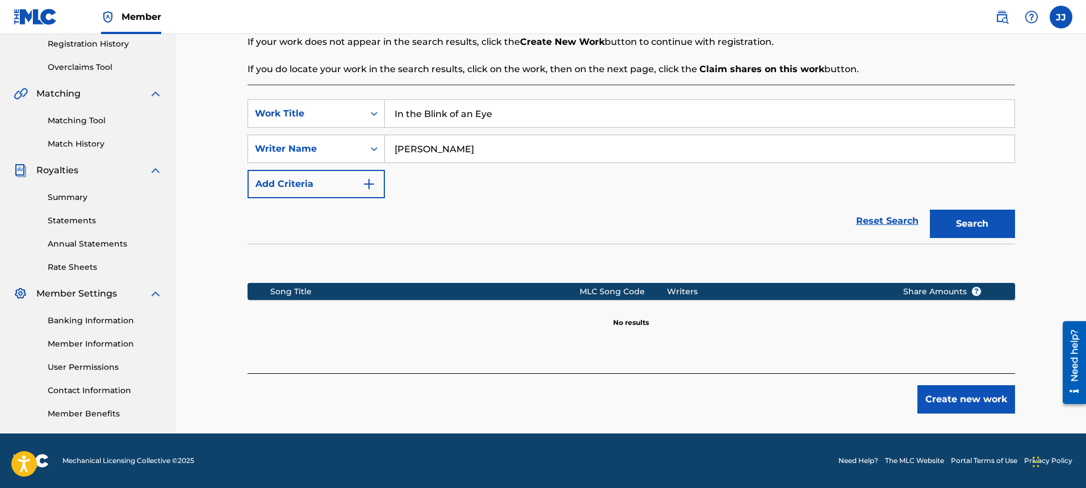
click at [988, 406] on button "Create new work" at bounding box center [966, 399] width 98 height 28
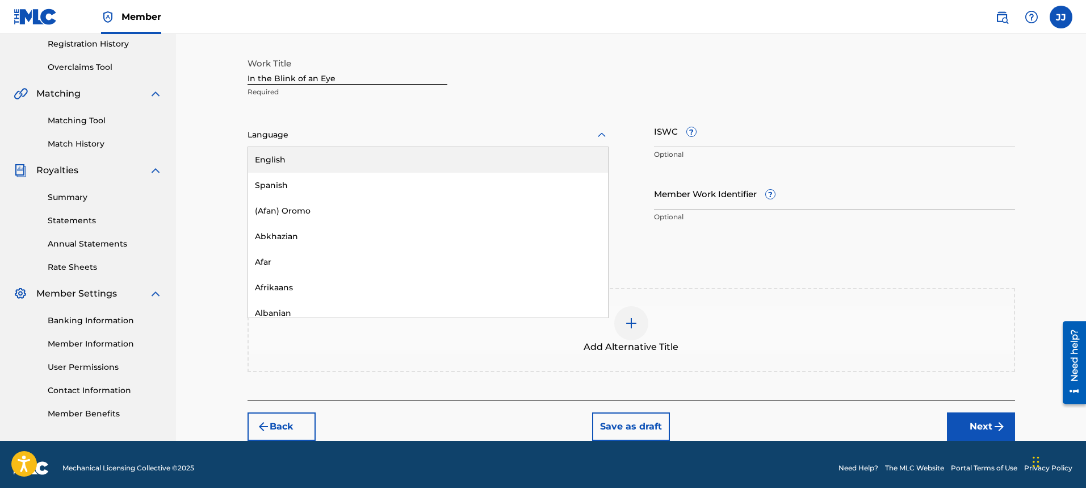
click at [372, 125] on div "Language" at bounding box center [428, 135] width 361 height 24
click at [374, 149] on div "English" at bounding box center [428, 160] width 360 height 26
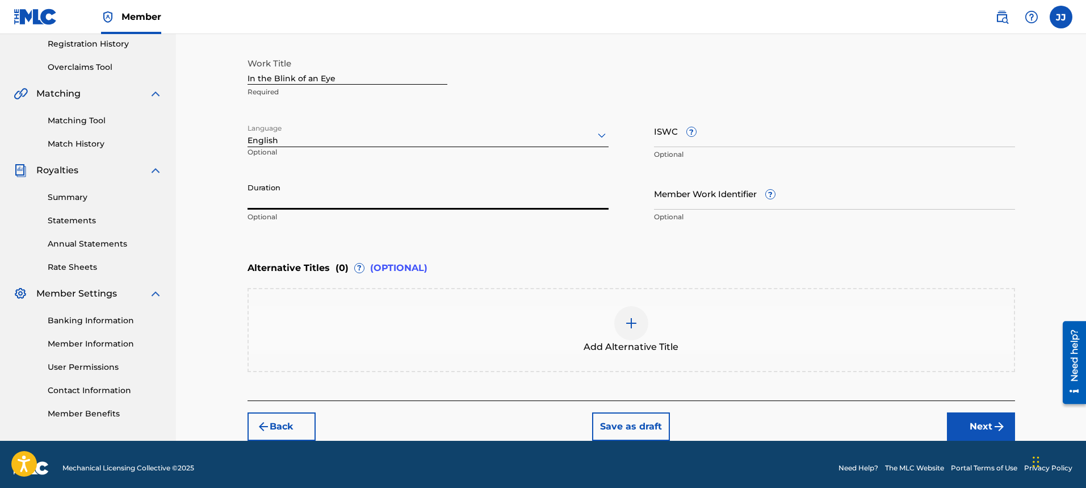
click at [361, 192] on input "Duration" at bounding box center [428, 193] width 361 height 32
type input "04:25"
click at [1003, 436] on button "Next" at bounding box center [981, 426] width 68 height 28
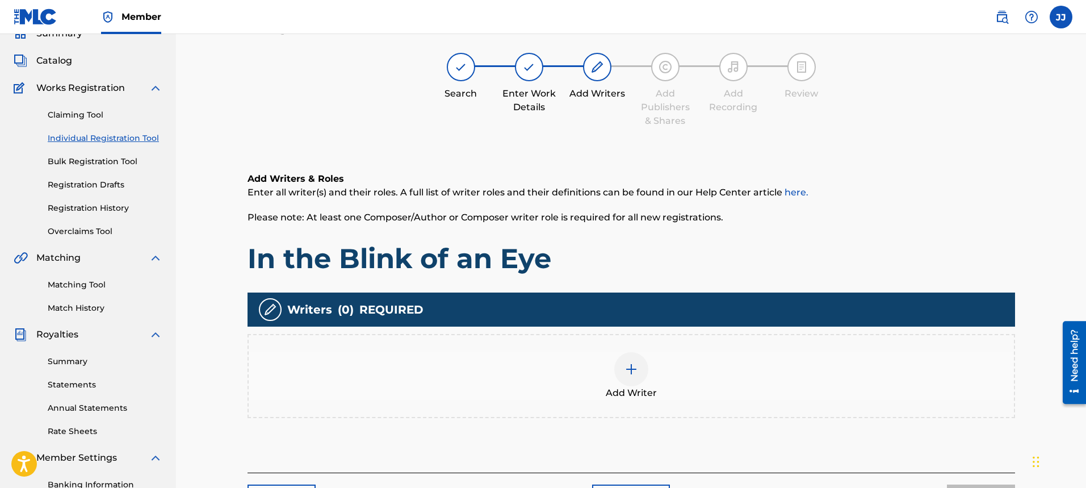
scroll to position [51, 0]
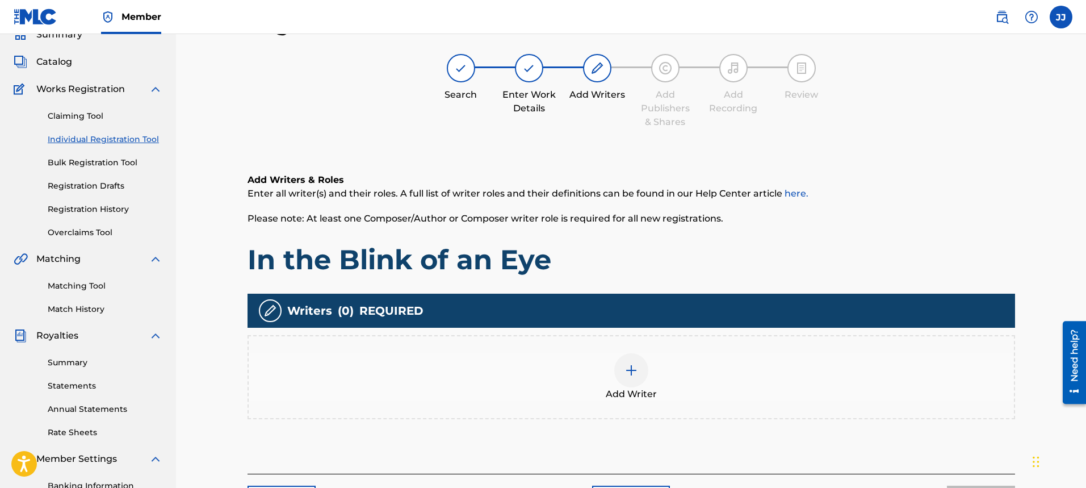
click at [623, 366] on div at bounding box center [631, 370] width 34 height 34
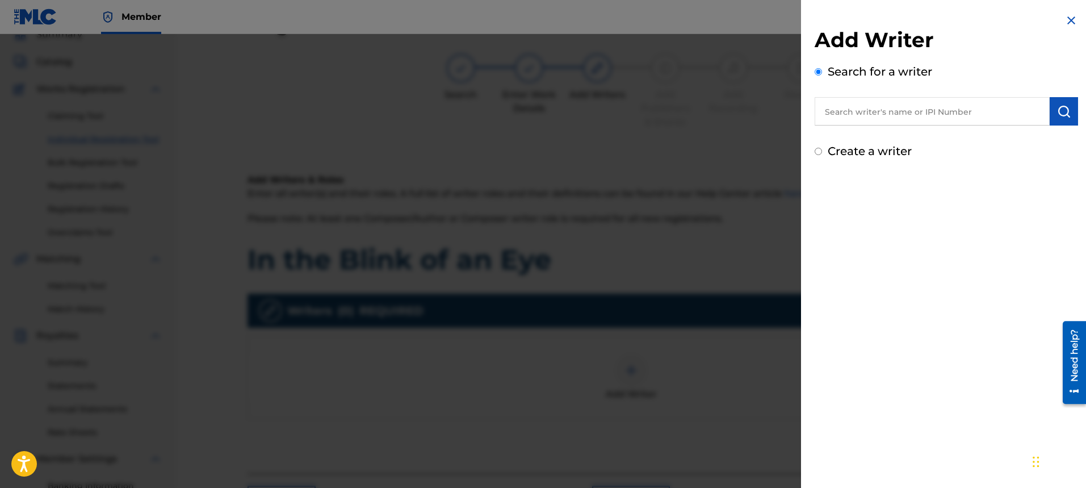
click at [825, 153] on div "Create a writer" at bounding box center [946, 150] width 263 height 17
click at [820, 153] on input "Create a writer" at bounding box center [818, 151] width 7 height 7
radio input "false"
radio input "true"
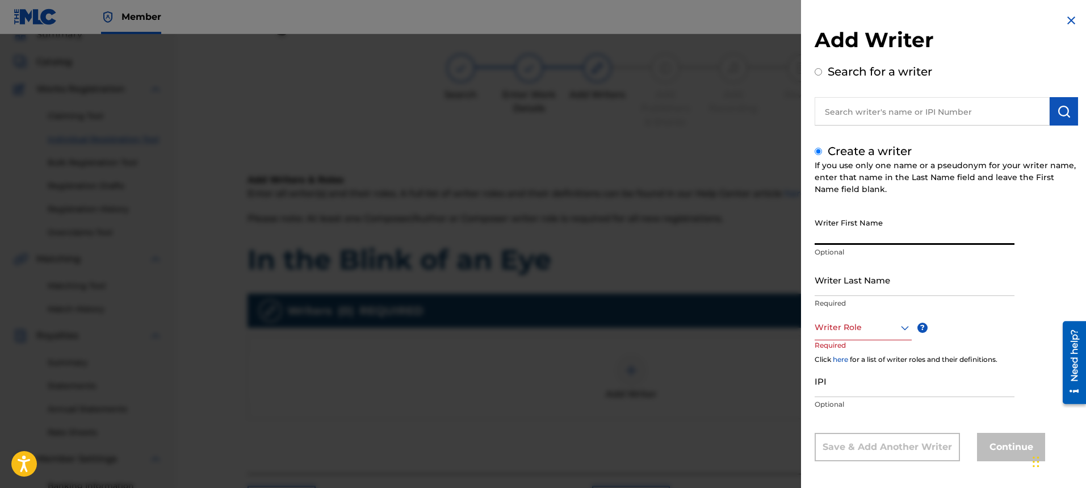
click at [860, 243] on input "Writer First Name" at bounding box center [915, 228] width 200 height 32
type input "[PERSON_NAME]"
click at [884, 289] on input "Writer Last Name" at bounding box center [915, 279] width 200 height 32
type input "[PERSON_NAME]"
click at [878, 236] on input "[PERSON_NAME]" at bounding box center [915, 228] width 200 height 32
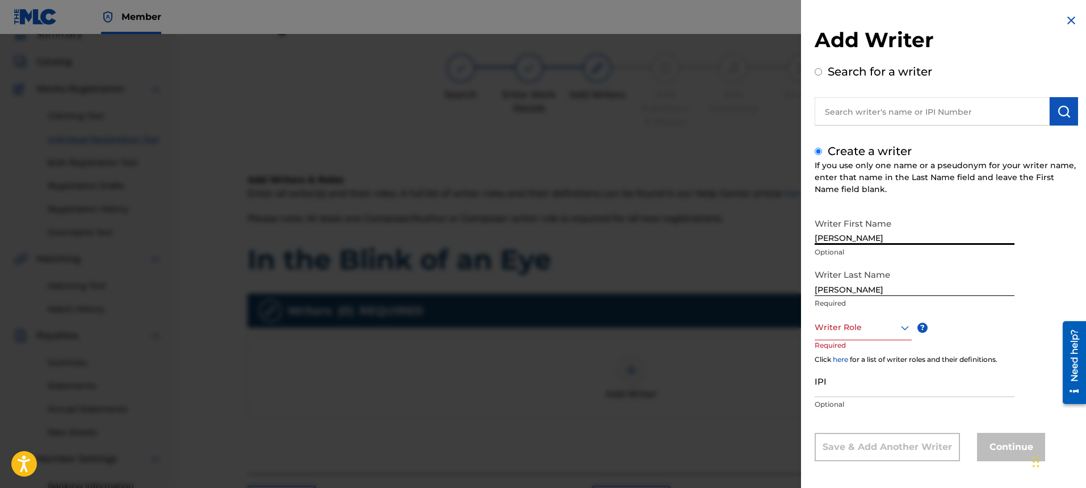
type input "[PERSON_NAME]"
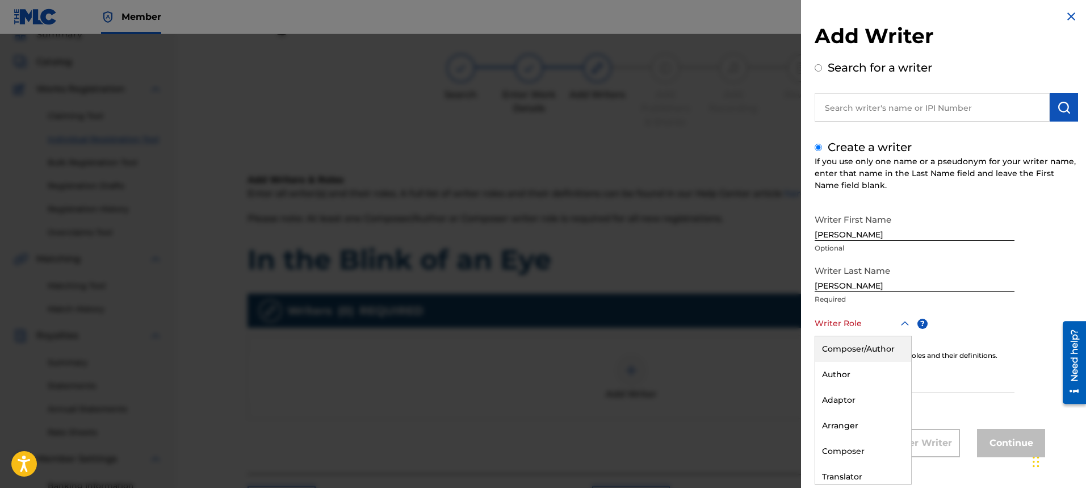
click at [903, 328] on icon at bounding box center [905, 324] width 14 height 14
click at [873, 374] on div "Author" at bounding box center [863, 375] width 96 height 26
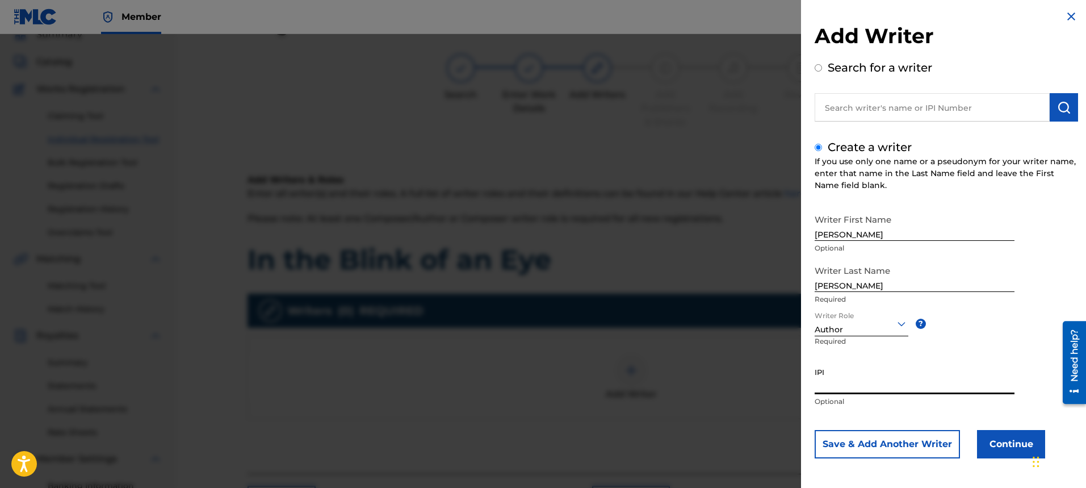
drag, startPoint x: 887, startPoint y: 389, endPoint x: 892, endPoint y: 384, distance: 6.8
click at [888, 389] on input "IPI" at bounding box center [915, 378] width 200 height 32
type input "00334176670"
click at [1008, 456] on button "Continue" at bounding box center [1011, 444] width 68 height 28
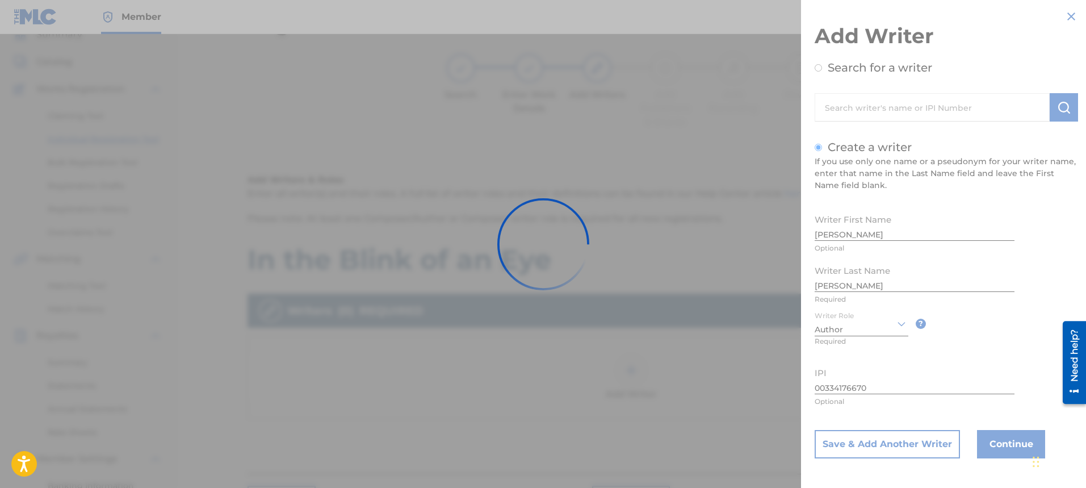
scroll to position [0, 0]
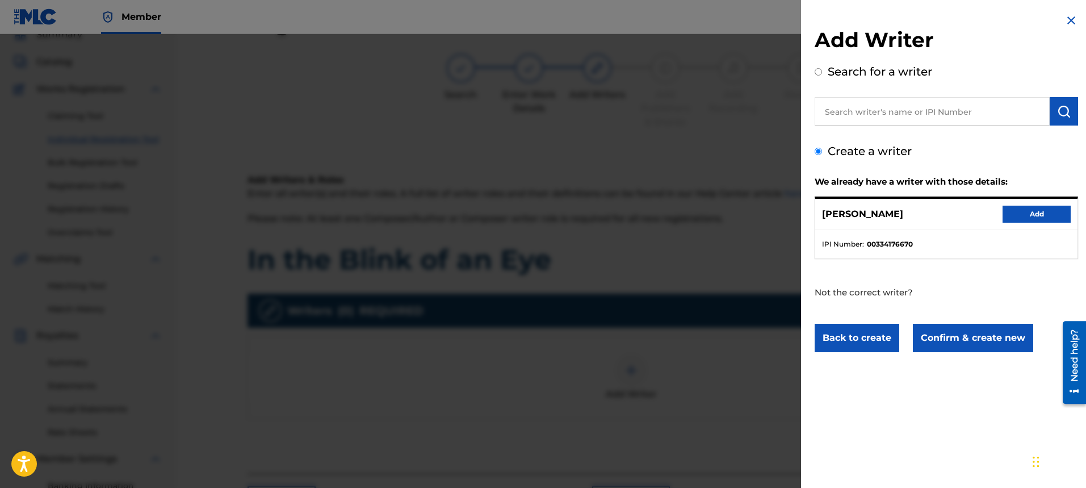
click at [1022, 224] on div "[PERSON_NAME] Add" at bounding box center [946, 214] width 262 height 31
click at [1022, 223] on div "[PERSON_NAME] Add" at bounding box center [946, 214] width 262 height 31
click at [1028, 209] on button "Add" at bounding box center [1037, 214] width 68 height 17
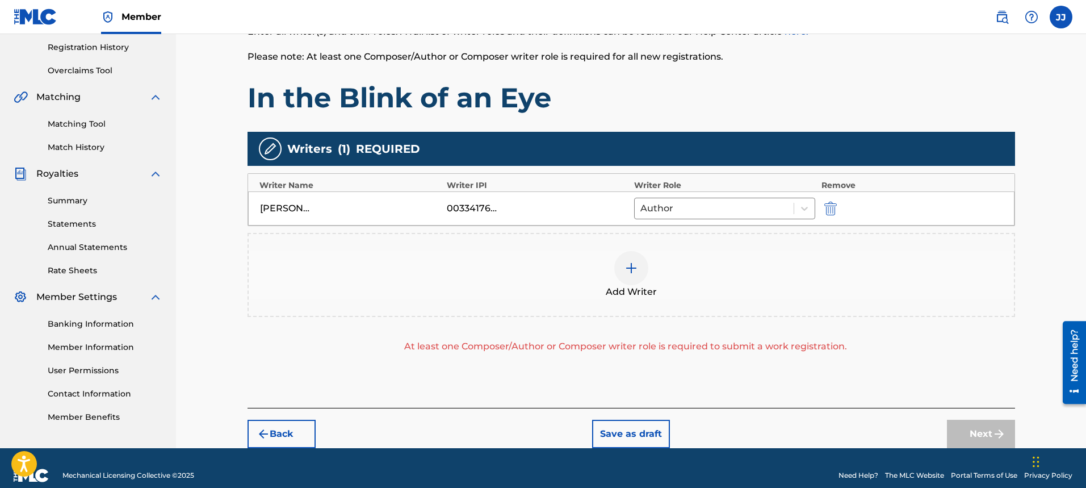
scroll to position [228, 0]
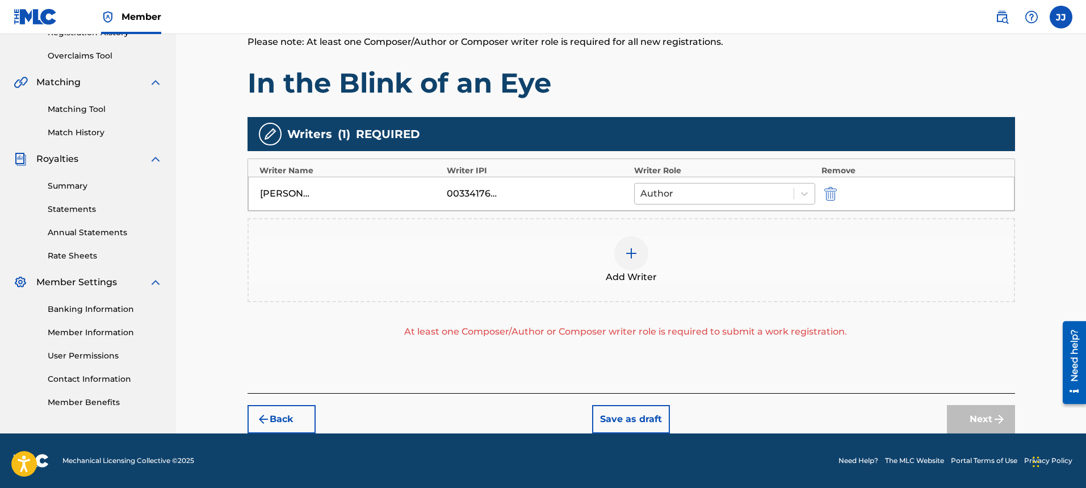
click at [781, 196] on div at bounding box center [714, 194] width 148 height 16
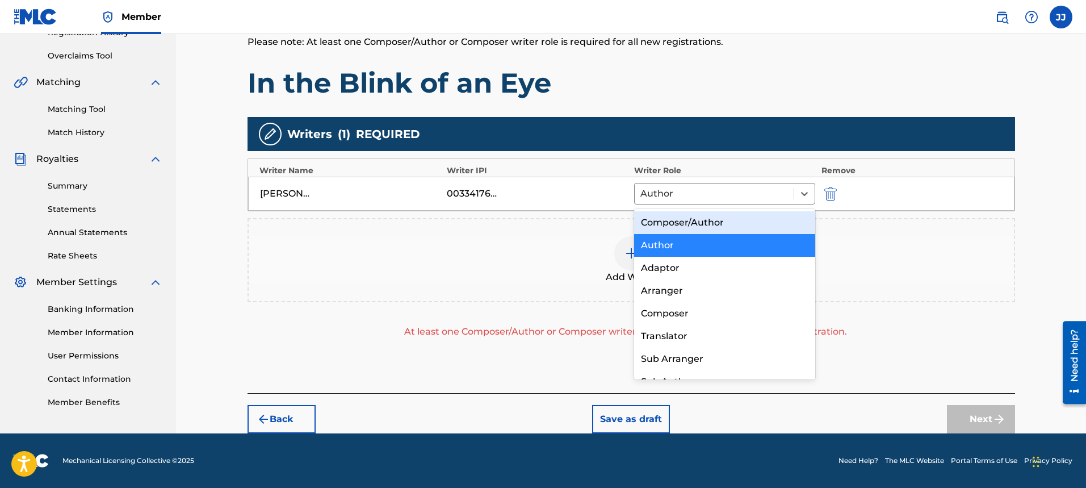
click at [733, 221] on div "Composer/Author" at bounding box center [725, 222] width 182 height 23
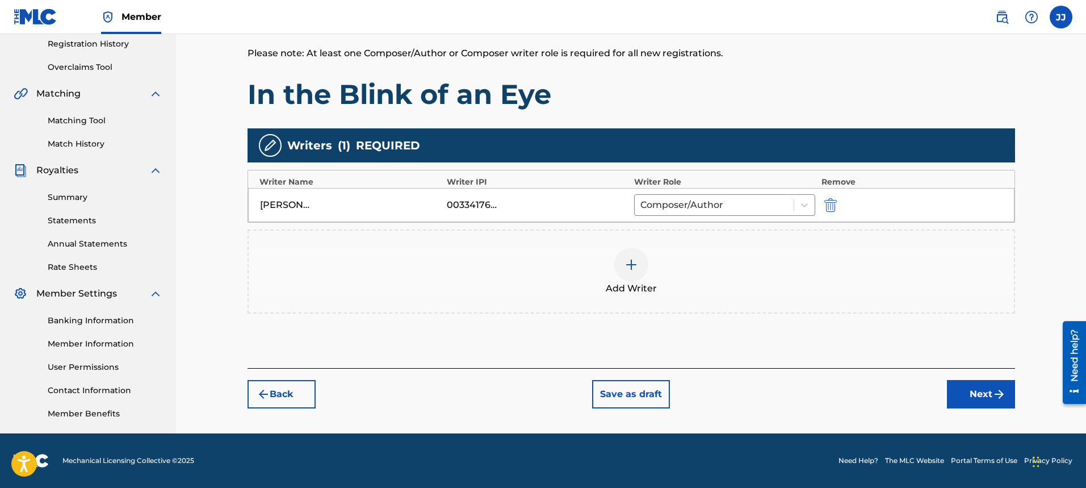
click at [975, 400] on button "Next" at bounding box center [981, 394] width 68 height 28
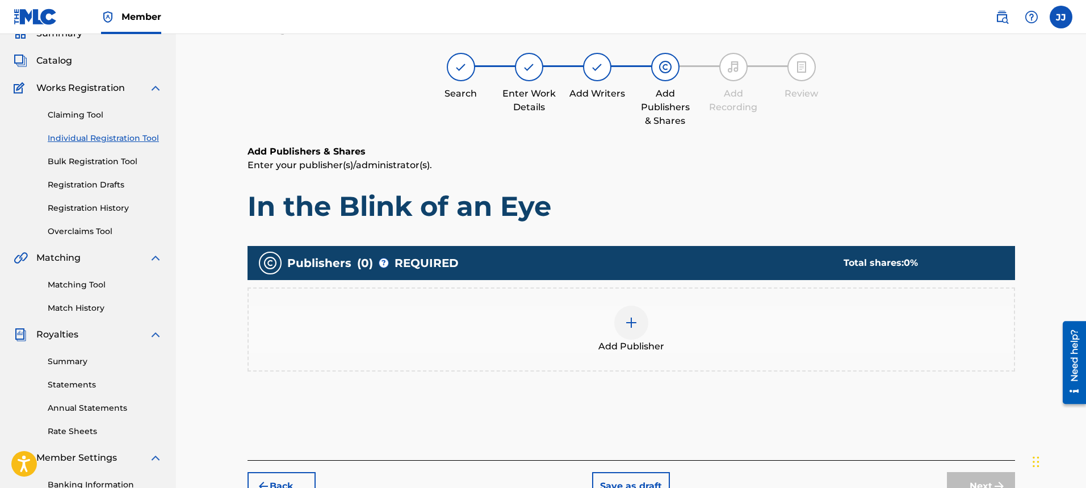
scroll to position [51, 0]
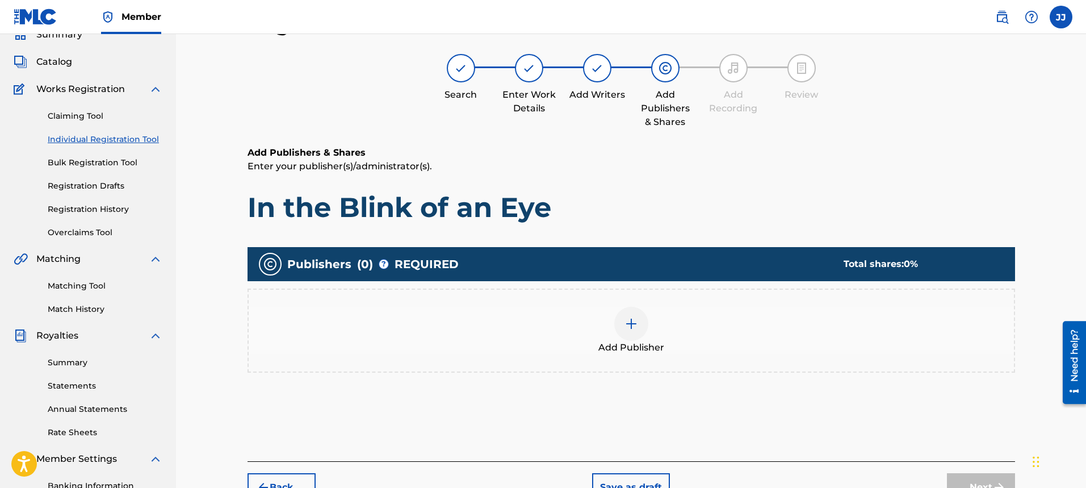
click at [627, 324] on img at bounding box center [631, 324] width 14 height 14
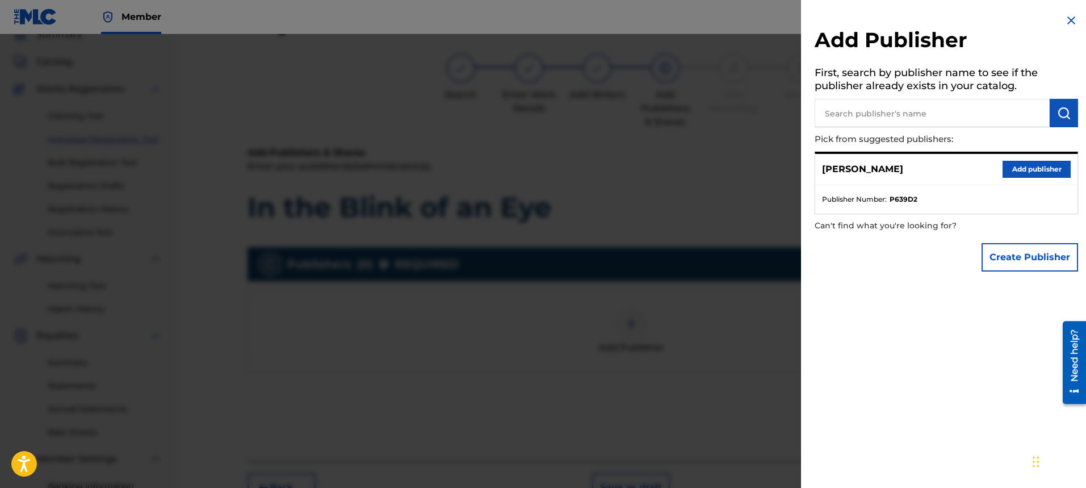
click at [1015, 165] on button "Add publisher" at bounding box center [1037, 169] width 68 height 17
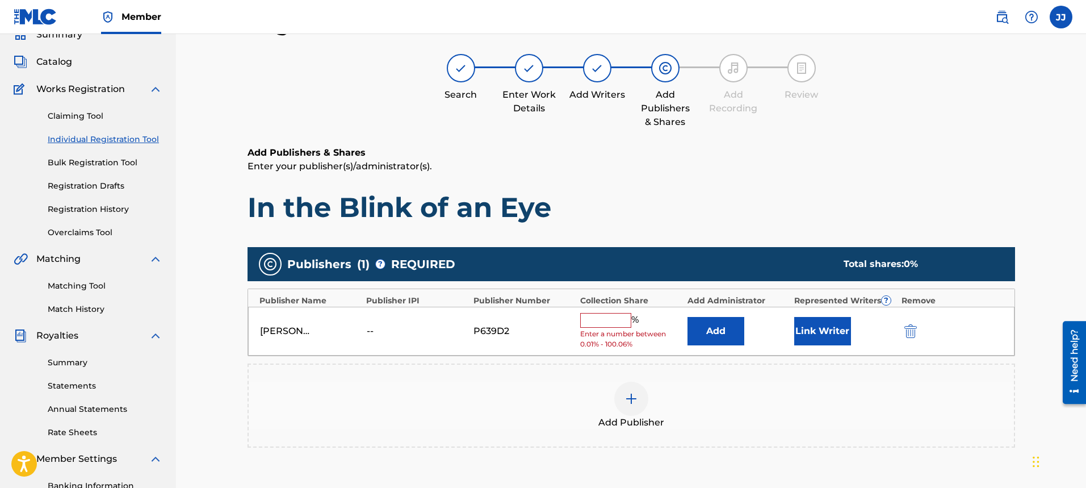
click at [608, 320] on input "text" at bounding box center [605, 320] width 51 height 15
type input "100"
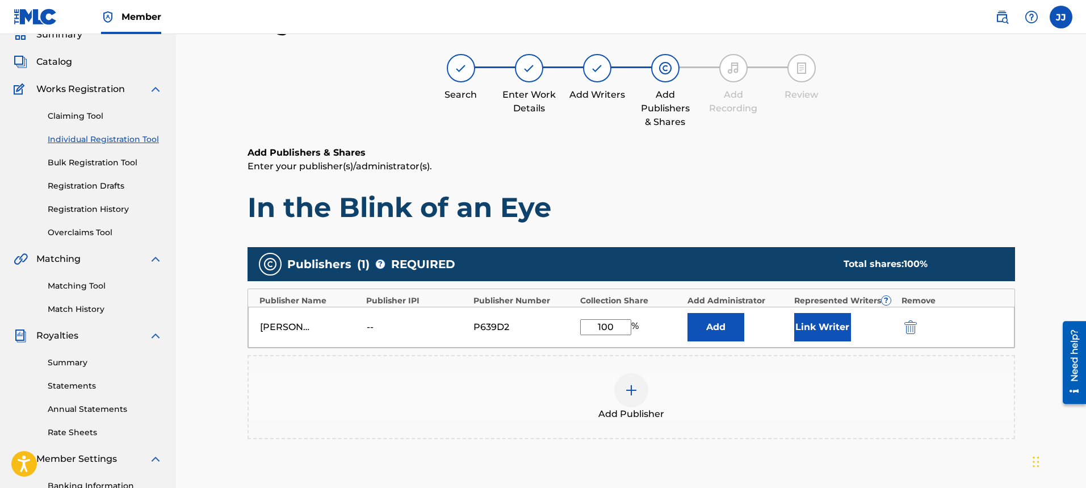
scroll to position [216, 0]
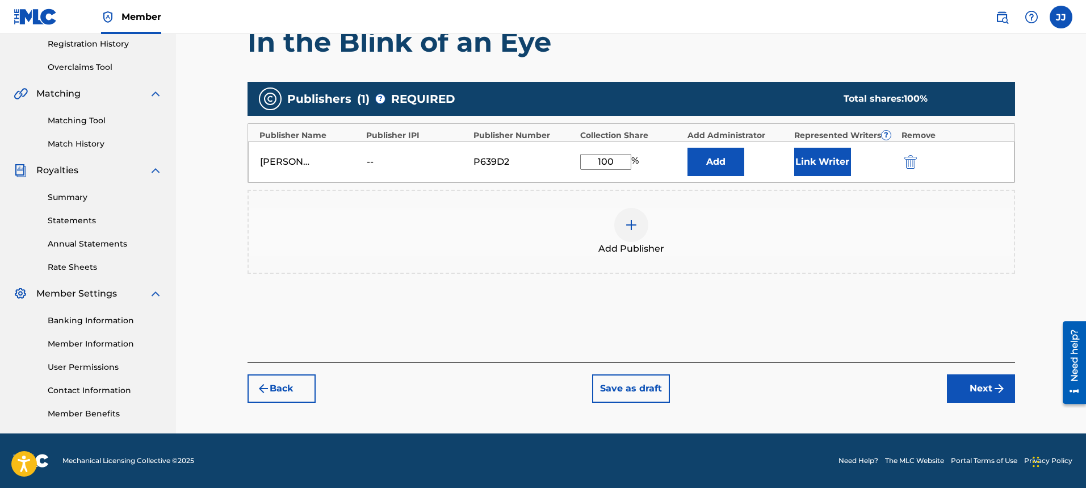
click at [1001, 397] on button "Next" at bounding box center [981, 388] width 68 height 28
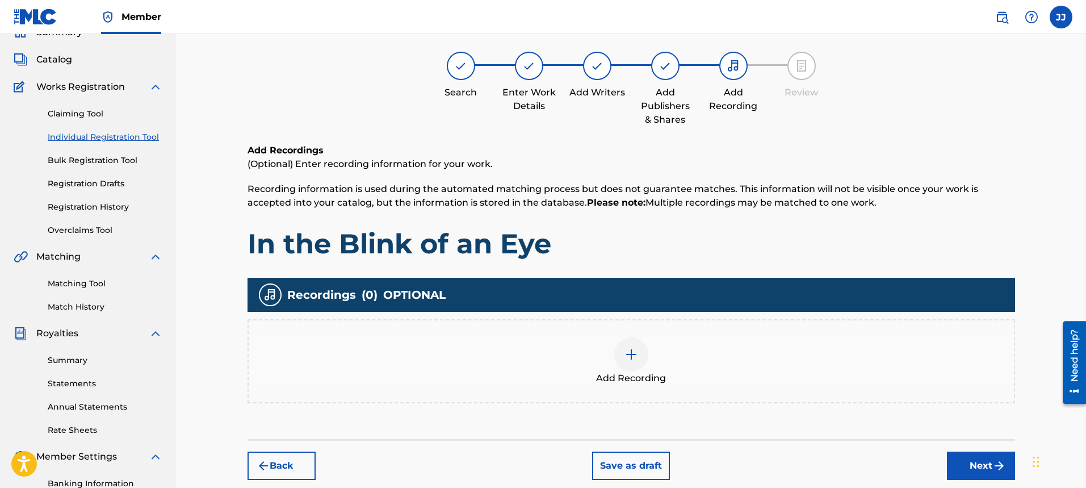
scroll to position [51, 0]
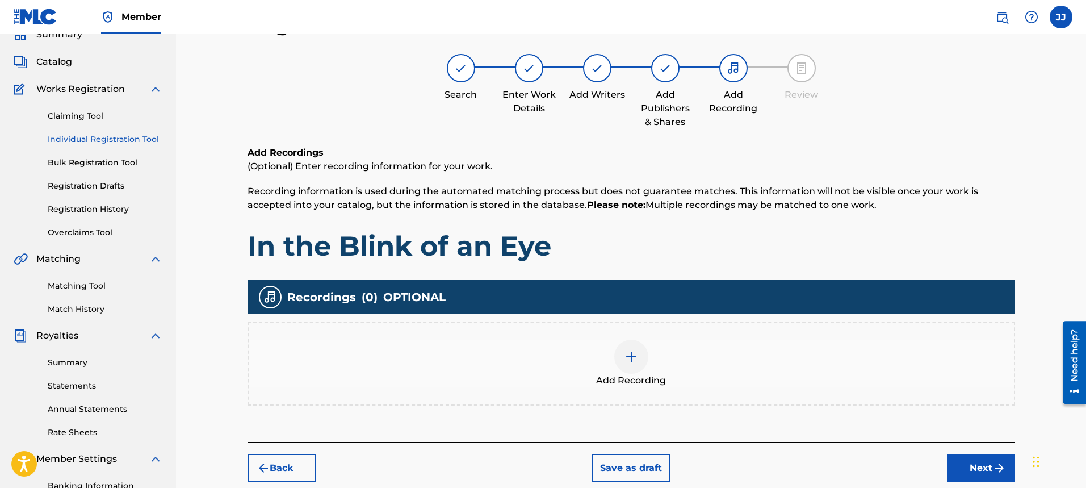
click at [619, 362] on div at bounding box center [631, 356] width 34 height 34
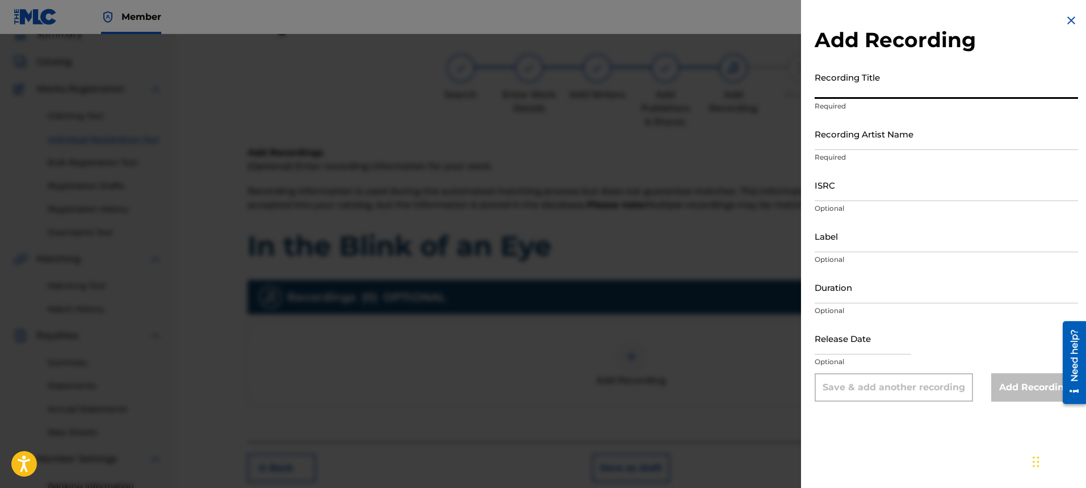
click at [869, 93] on input "Recording Title" at bounding box center [946, 82] width 263 height 32
type input "In the Blink of an Eye"
click at [941, 148] on input "Recording Artist Name" at bounding box center [946, 134] width 263 height 32
type input "[PERSON_NAME]"
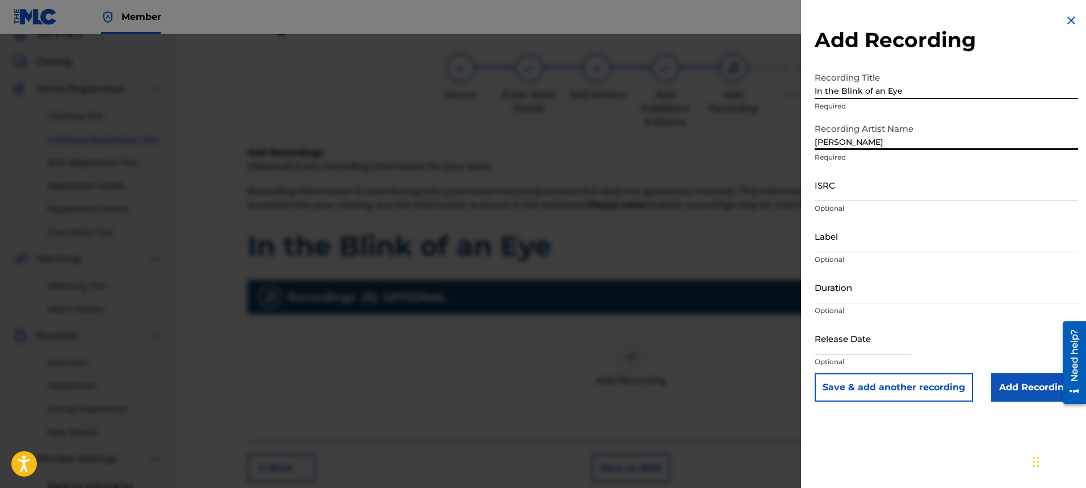
click at [923, 183] on input "ISRC" at bounding box center [946, 185] width 263 height 32
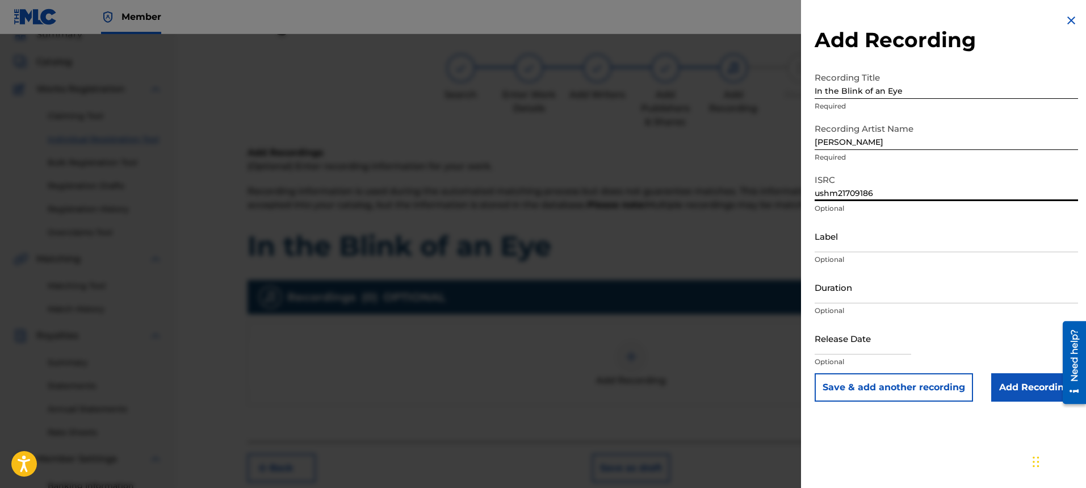
type input "ushm21709186"
drag, startPoint x: 928, startPoint y: 237, endPoint x: 928, endPoint y: 252, distance: 15.3
click at [928, 240] on input "Label" at bounding box center [946, 236] width 263 height 32
type input "[PERSON_NAME]"
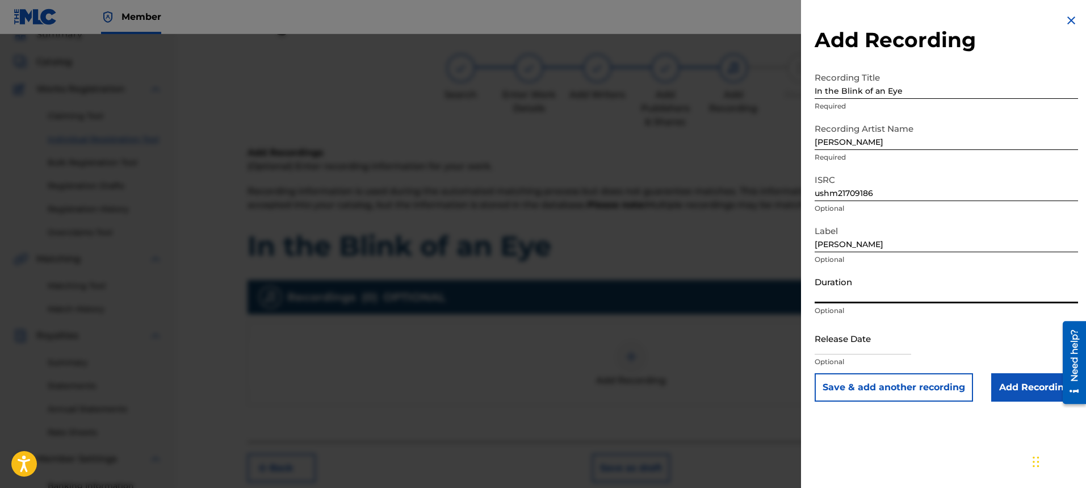
click at [920, 285] on input "Duration" at bounding box center [946, 287] width 263 height 32
type input "04:25"
select select "7"
select select "2025"
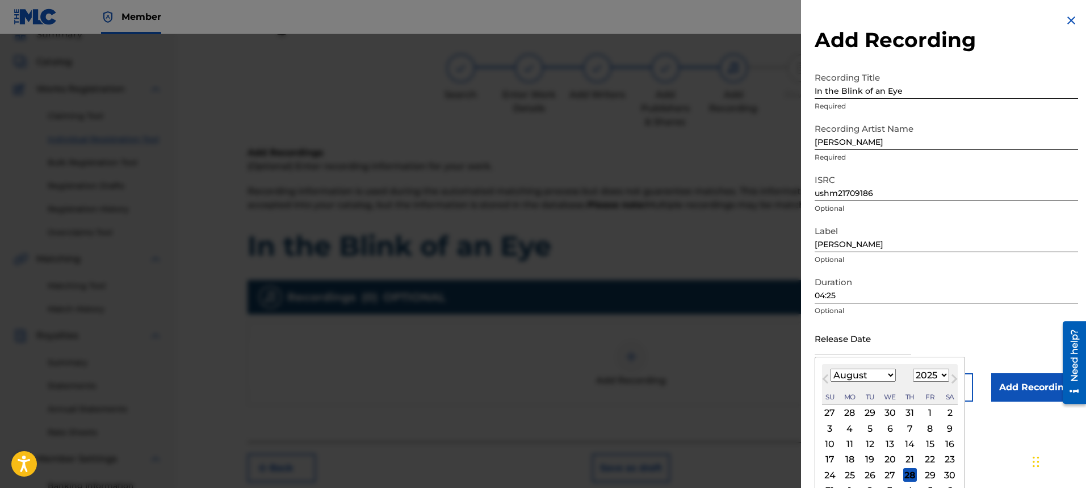
click at [879, 352] on input "text" at bounding box center [863, 338] width 97 height 32
click at [996, 338] on div "Release Date Previous Month Next Month August [DATE] February March April May J…" at bounding box center [946, 347] width 263 height 51
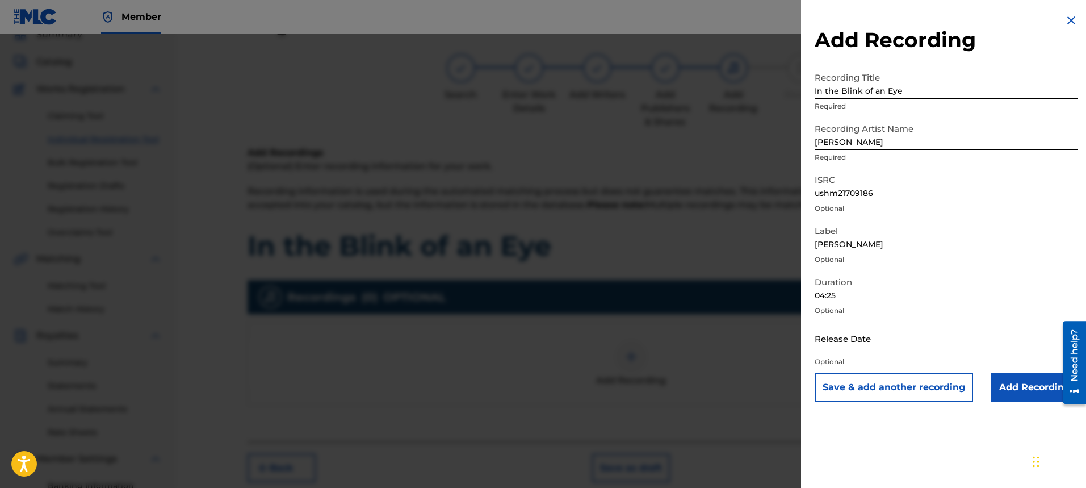
click at [919, 348] on div "Release Date Optional" at bounding box center [946, 347] width 263 height 51
click at [850, 354] on div at bounding box center [863, 339] width 97 height 35
select select "7"
select select "2025"
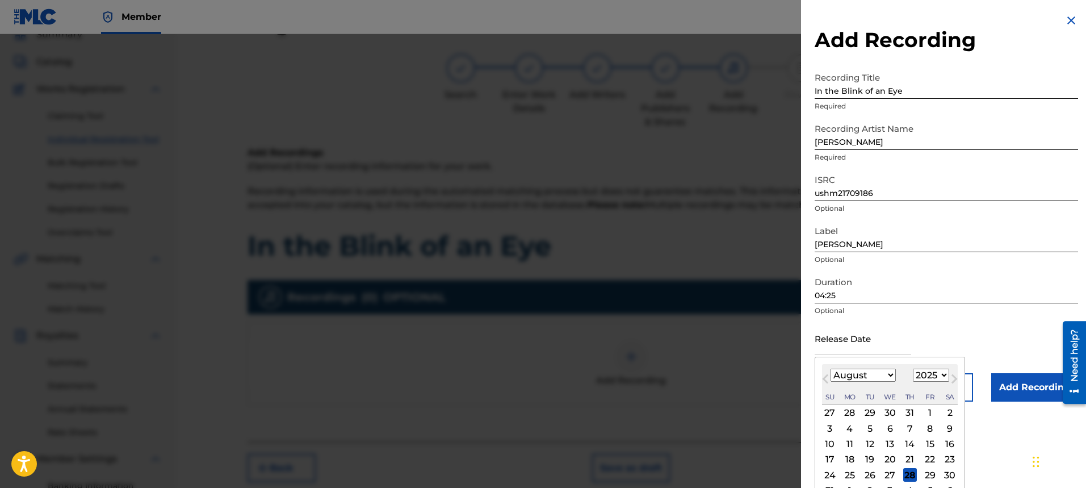
click at [844, 354] on input "text" at bounding box center [863, 338] width 97 height 32
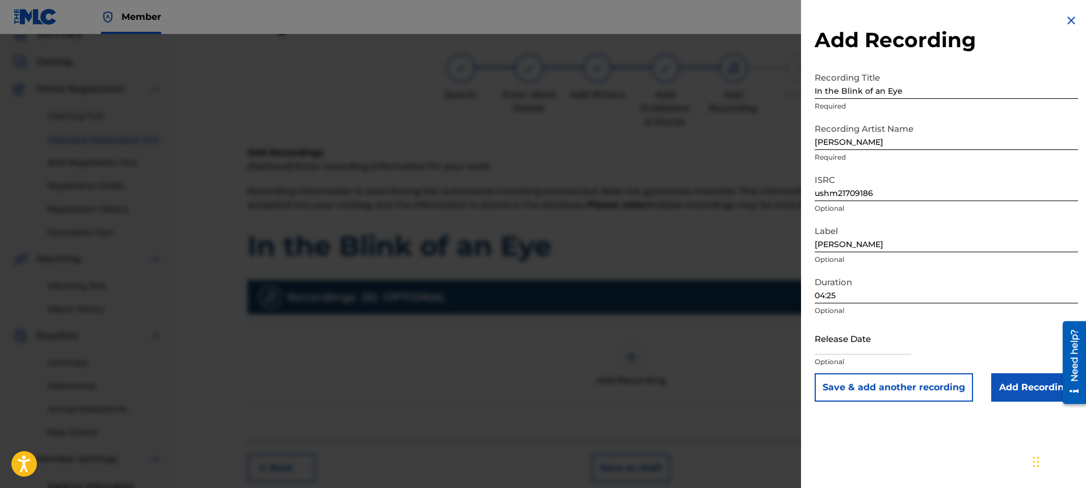
select select "7"
select select "2025"
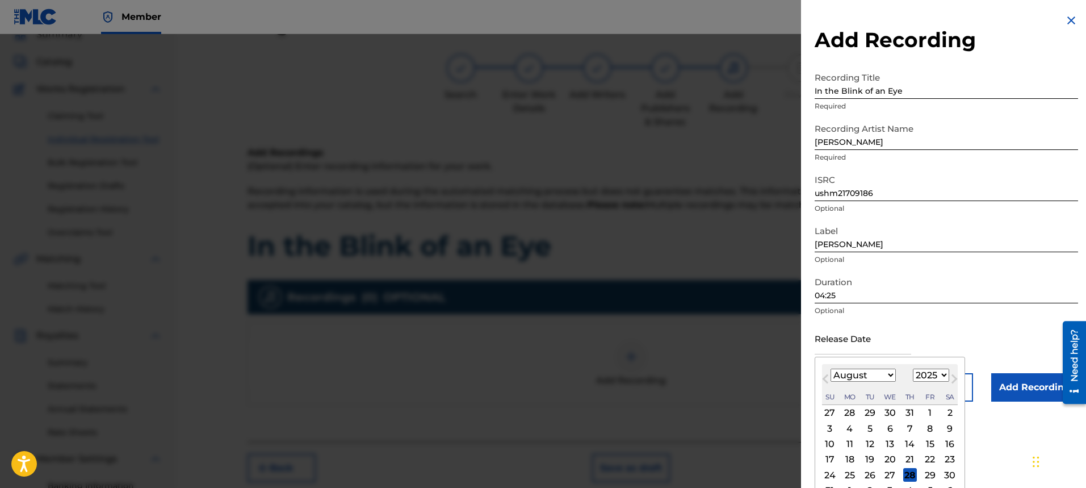
click at [888, 354] on input "text" at bounding box center [863, 338] width 97 height 32
type input "[DATE]"
select select "6"
select select "2017"
type input "J"
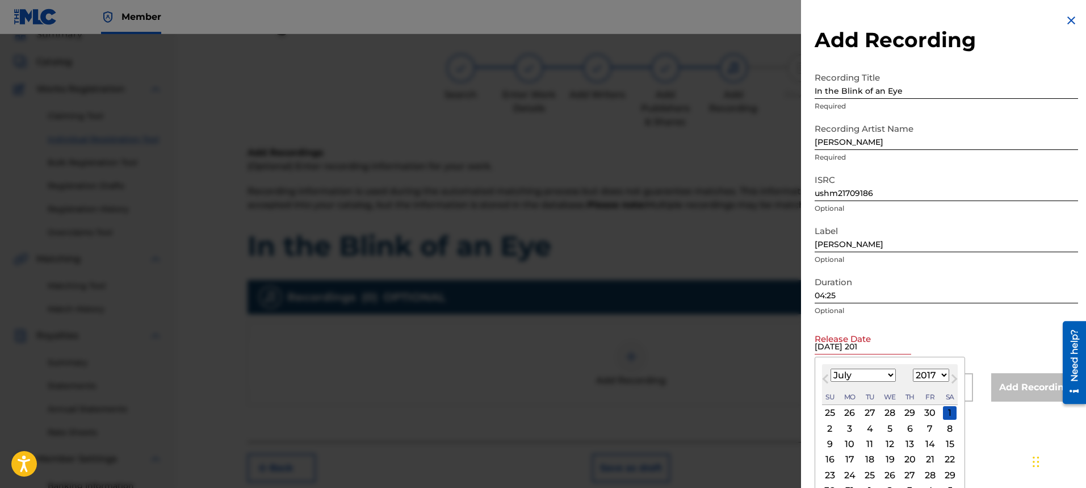
type input "[DATE]"
select select "5"
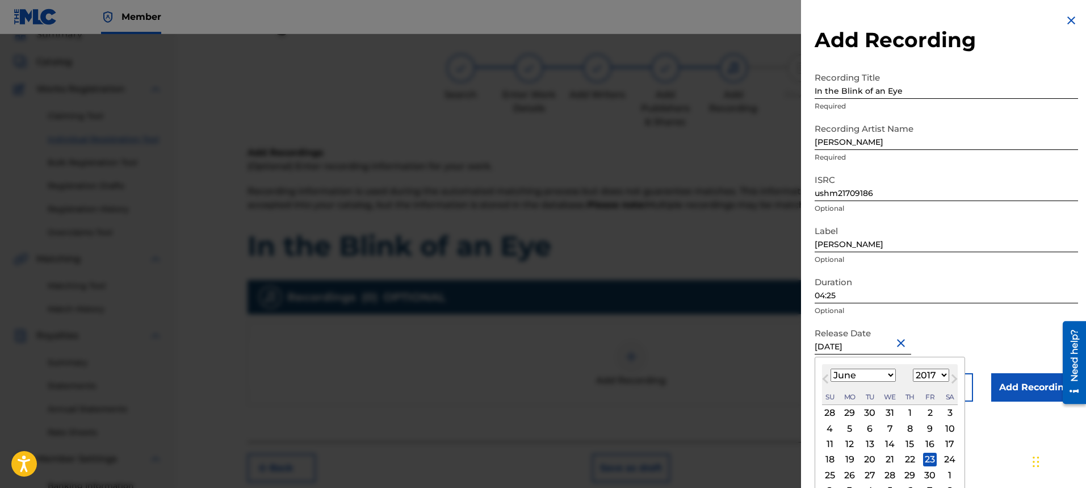
type input "[DATE]"
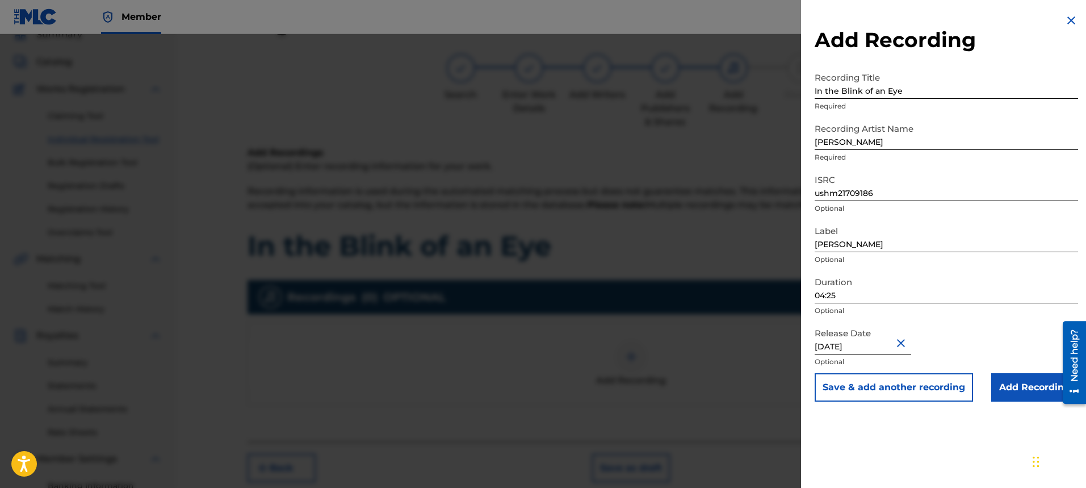
click at [1038, 391] on input "Add Recording" at bounding box center [1034, 387] width 87 height 28
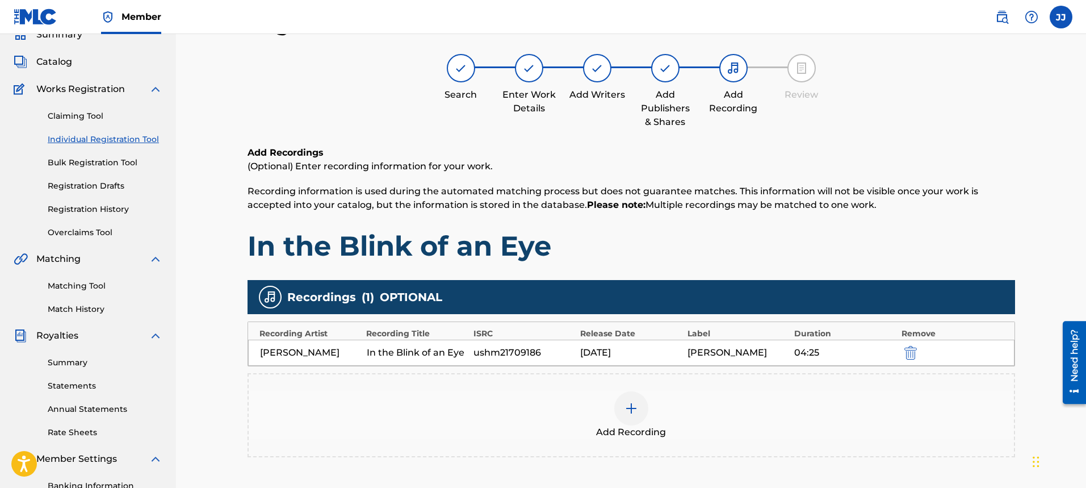
scroll to position [216, 0]
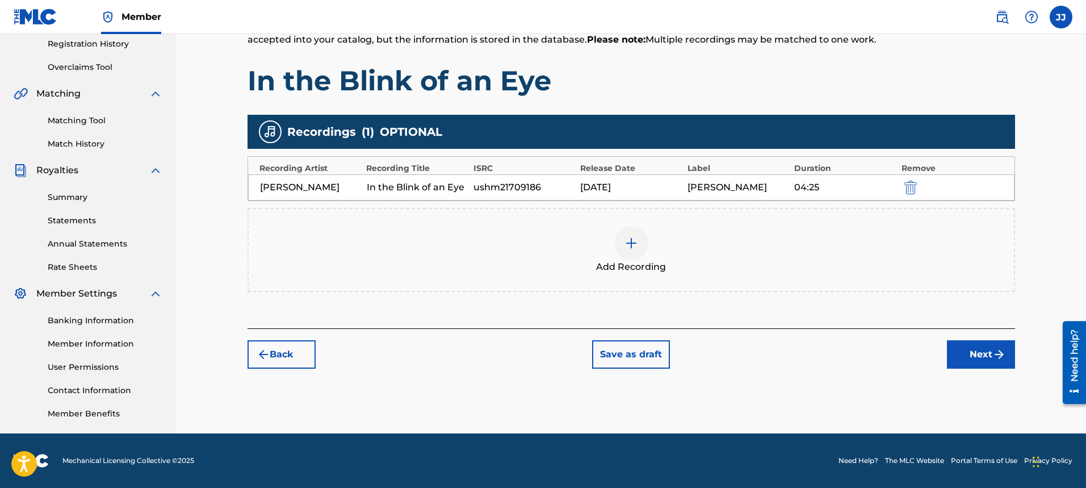
click at [979, 352] on button "Next" at bounding box center [981, 354] width 68 height 28
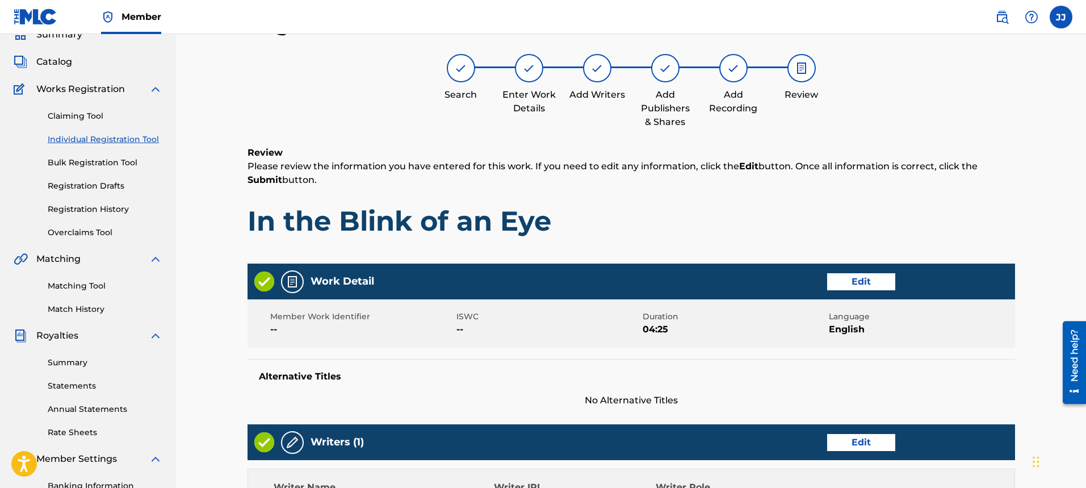
scroll to position [472, 0]
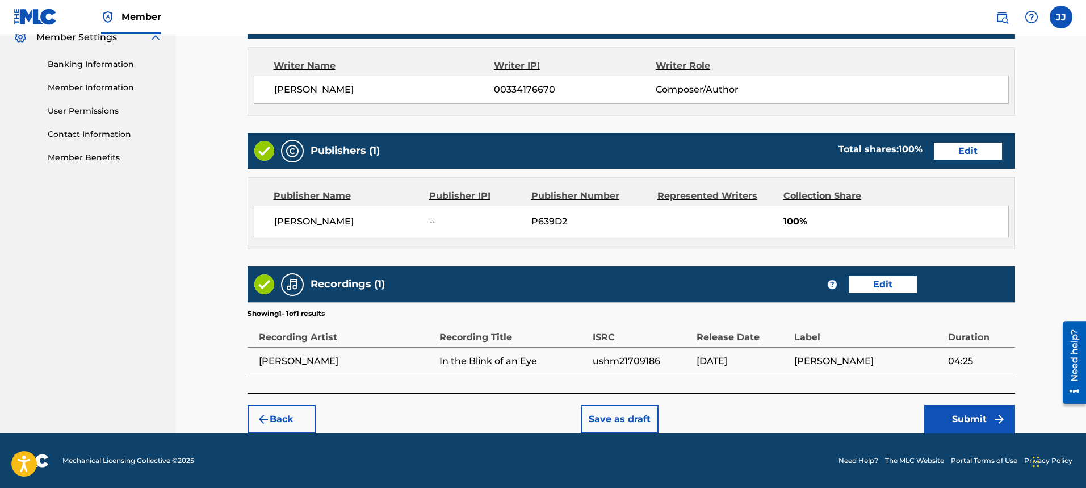
click at [958, 424] on button "Submit" at bounding box center [969, 419] width 91 height 28
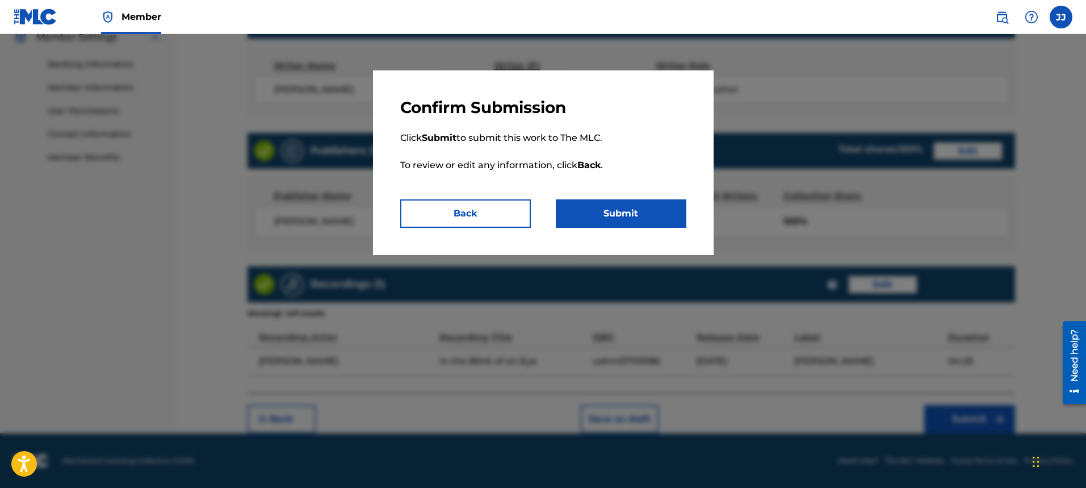
click at [631, 211] on button "Submit" at bounding box center [621, 213] width 131 height 28
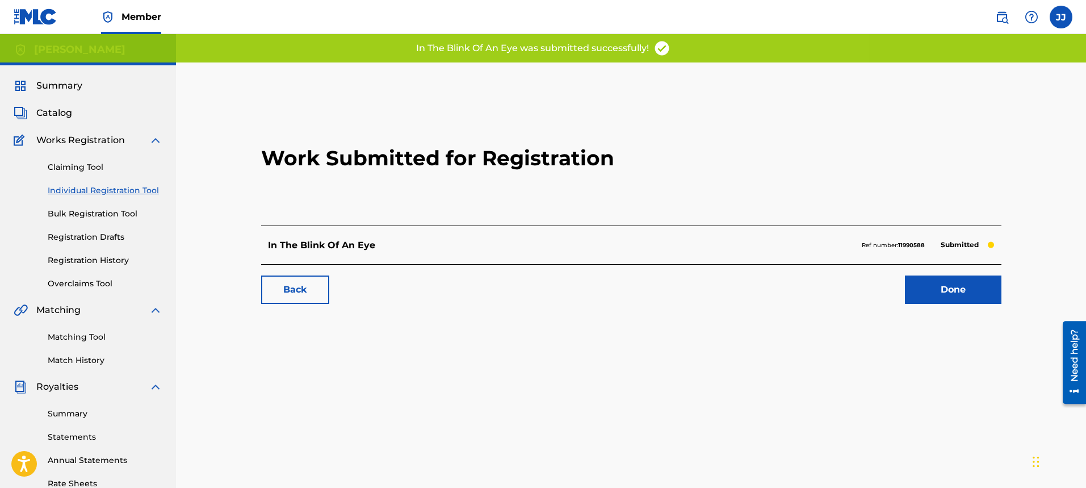
click at [954, 288] on link "Done" at bounding box center [953, 289] width 97 height 28
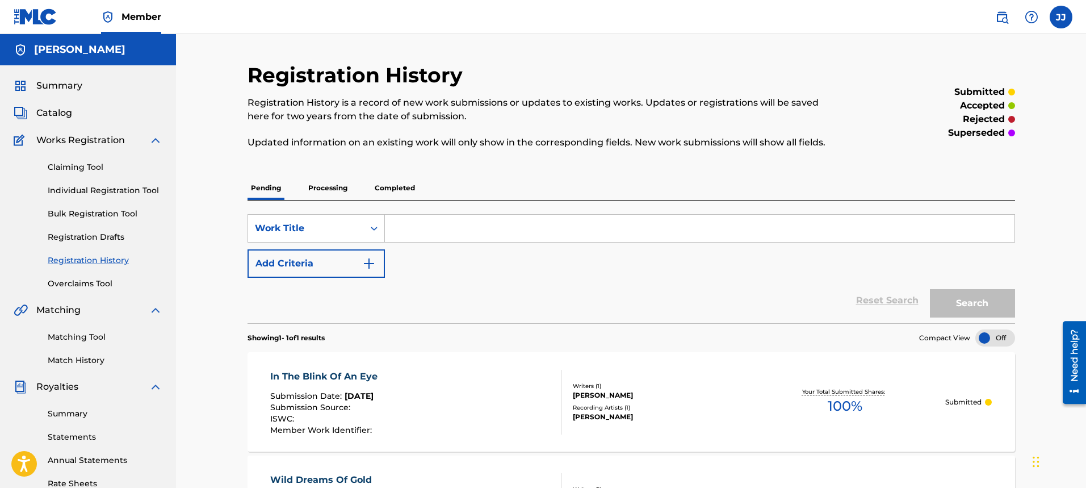
click at [70, 111] on span "Catalog" at bounding box center [54, 113] width 36 height 14
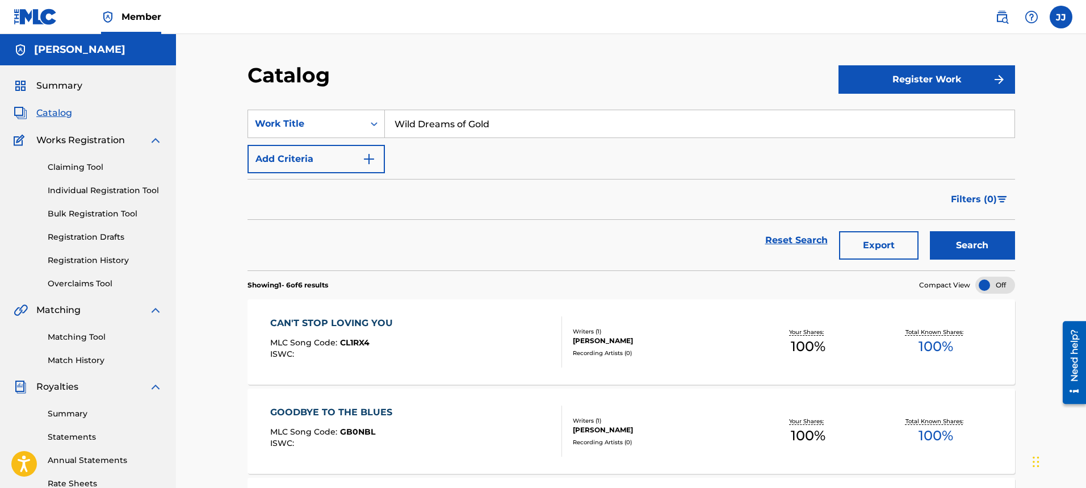
scroll to position [427, 0]
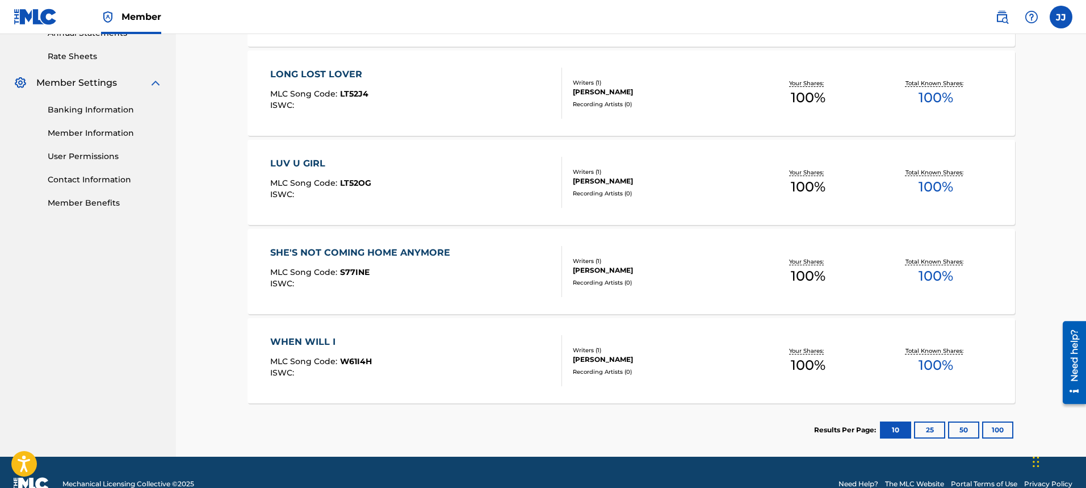
click at [1085, 93] on div "Catalog Register Work SearchWithCriteria0beccbb6-2462-4f93-b2f4-2d115b649a42 Wo…" at bounding box center [631, 31] width 910 height 849
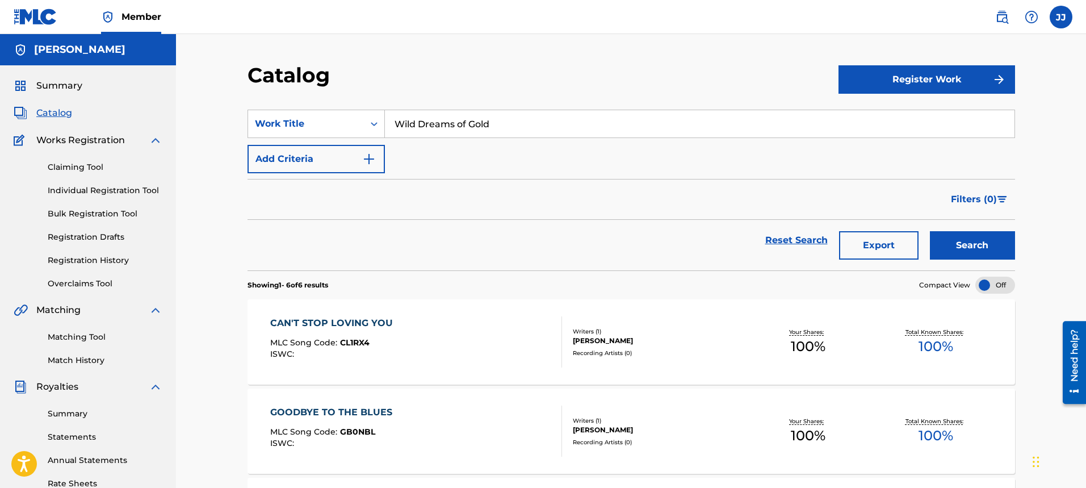
click at [972, 90] on button "Register Work" at bounding box center [926, 79] width 177 height 28
click at [911, 114] on link "Individual" at bounding box center [926, 116] width 177 height 27
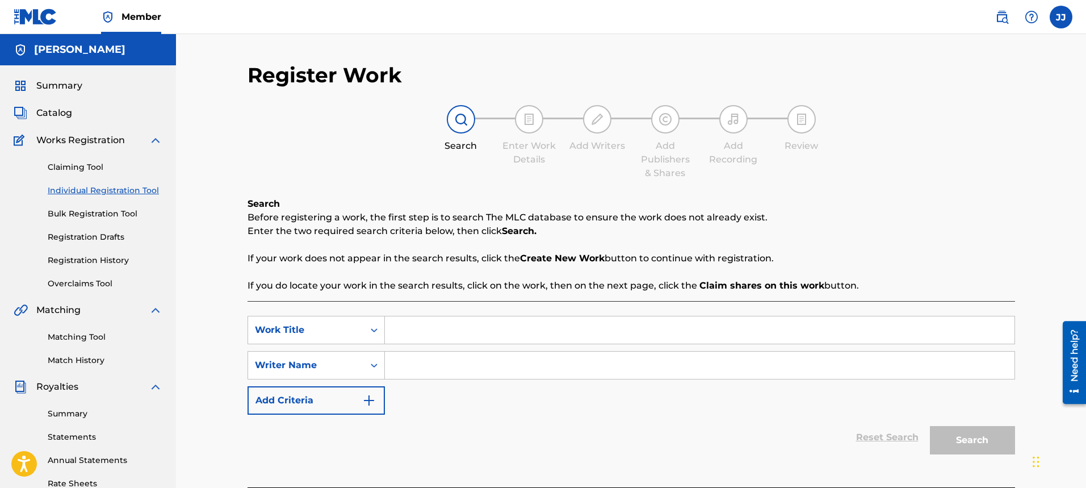
click at [460, 333] on input "Search Form" at bounding box center [700, 329] width 630 height 27
type input "I Belong in [US_STATE]"
click at [391, 367] on input "Search Form" at bounding box center [700, 364] width 630 height 27
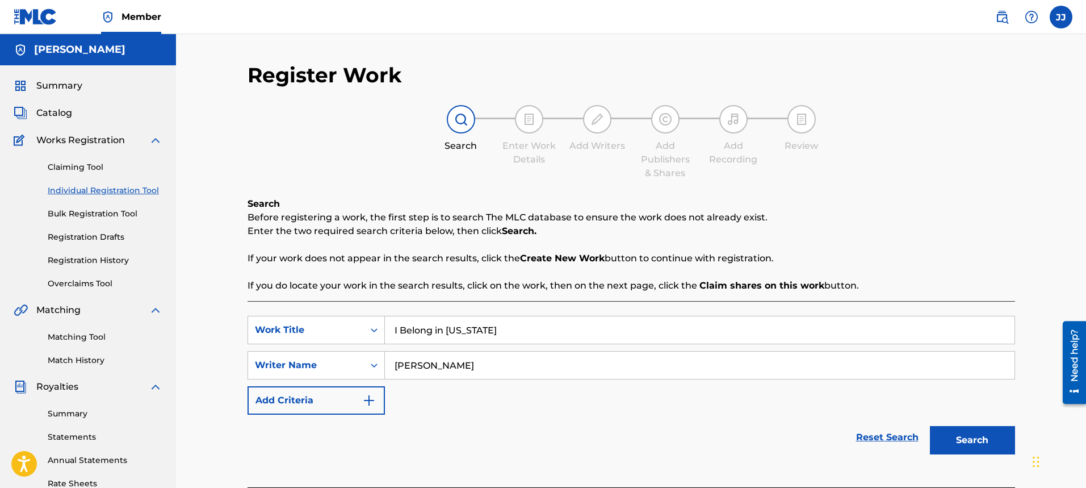
type input "[PERSON_NAME]"
click at [968, 452] on button "Search" at bounding box center [972, 440] width 85 height 28
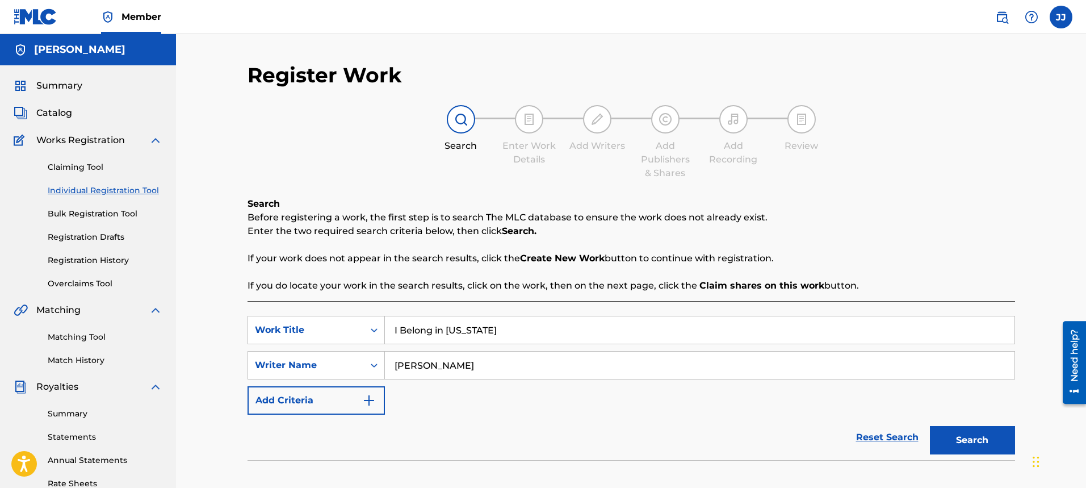
click at [972, 449] on button "Search" at bounding box center [972, 440] width 85 height 28
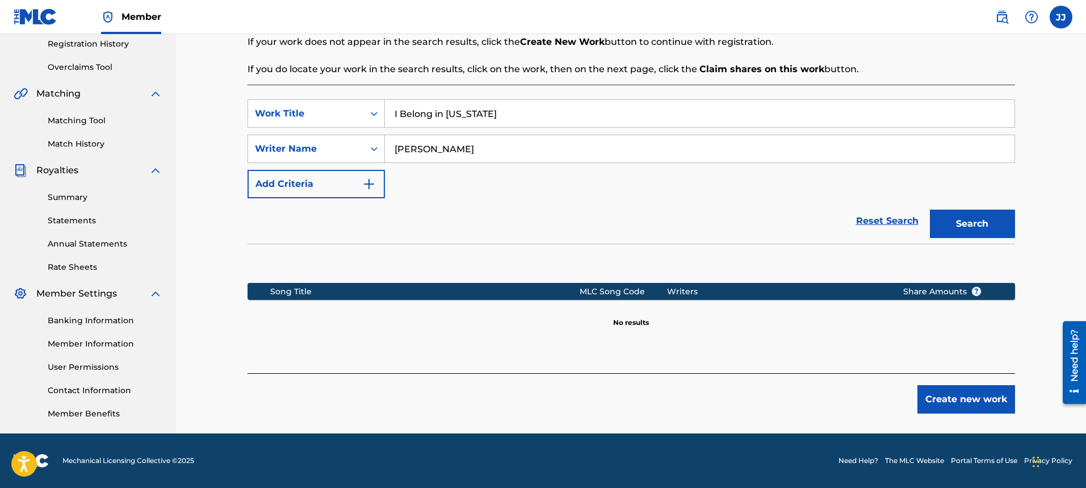
click at [991, 410] on button "Create new work" at bounding box center [966, 399] width 98 height 28
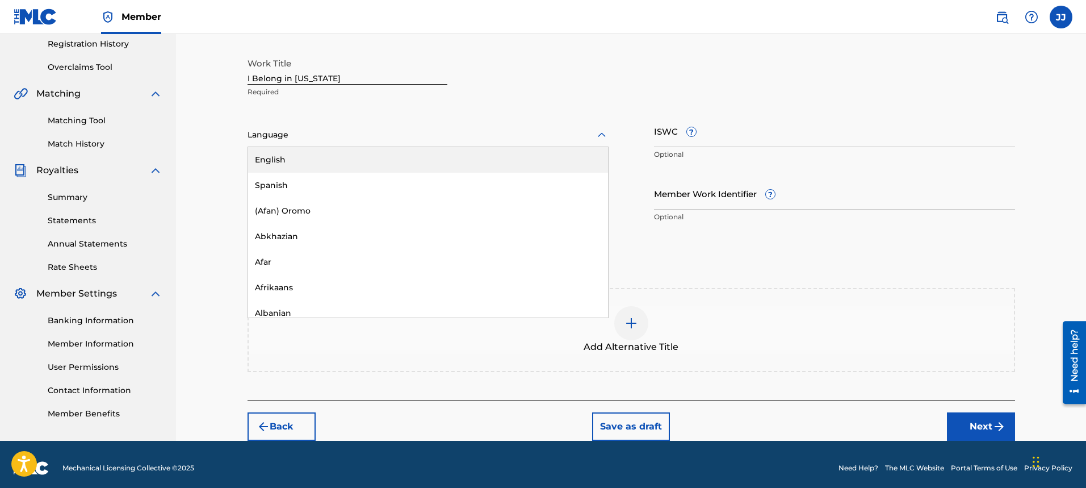
click at [398, 144] on div "Language" at bounding box center [428, 135] width 361 height 24
click at [368, 165] on div "English" at bounding box center [428, 160] width 360 height 26
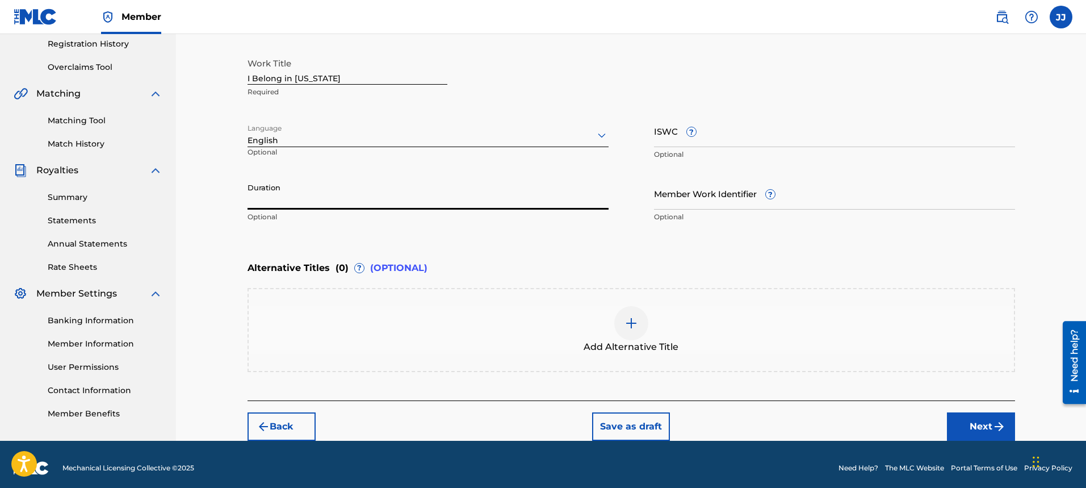
click at [341, 199] on input "Duration" at bounding box center [428, 193] width 361 height 32
type input "05:28"
click at [986, 433] on button "Next" at bounding box center [981, 426] width 68 height 28
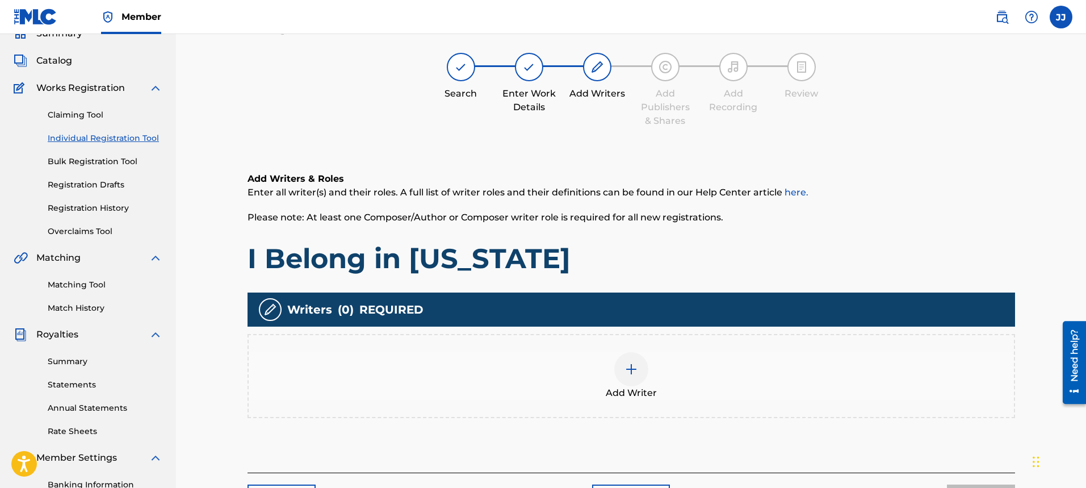
scroll to position [51, 0]
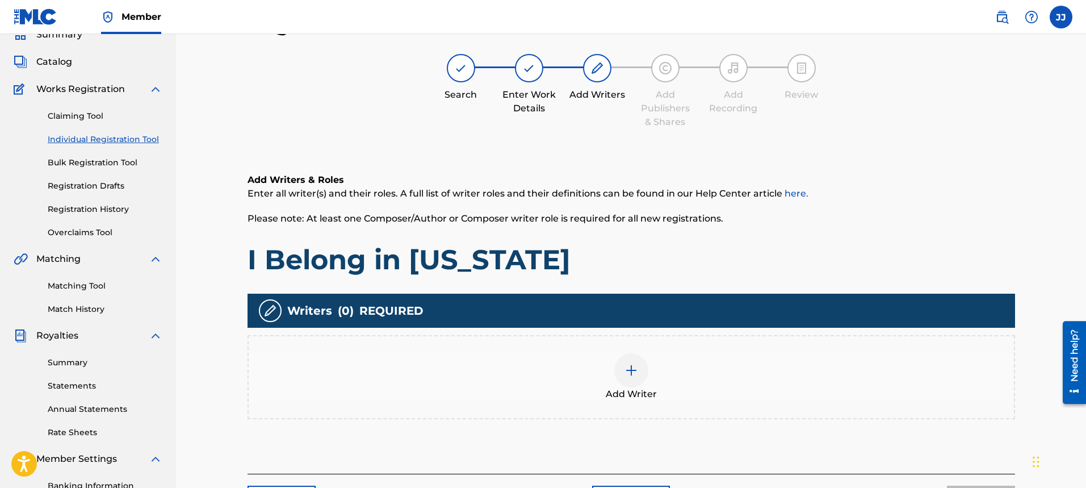
click at [628, 373] on img at bounding box center [631, 370] width 14 height 14
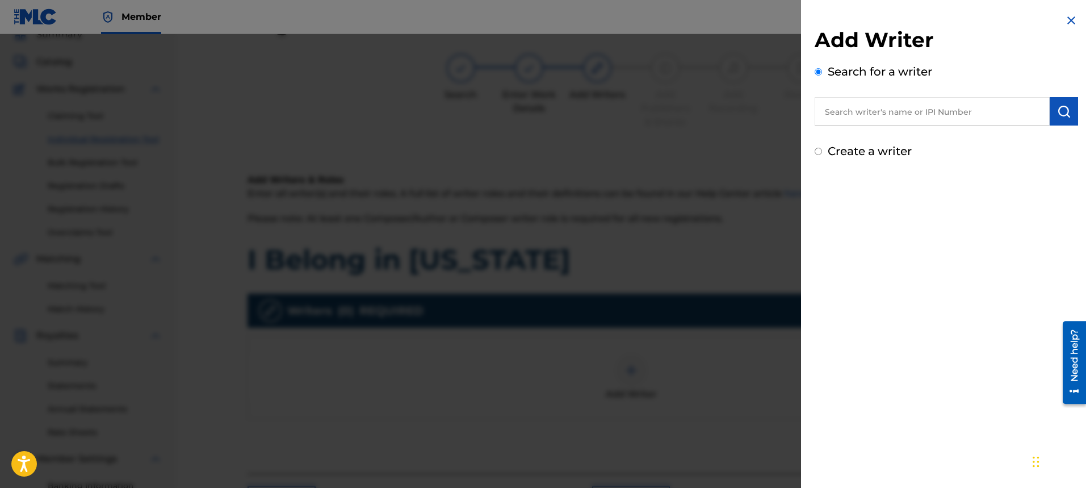
click at [817, 155] on div "Create a writer" at bounding box center [946, 150] width 263 height 17
click at [820, 149] on input "Create a writer" at bounding box center [818, 151] width 7 height 7
radio input "false"
radio input "true"
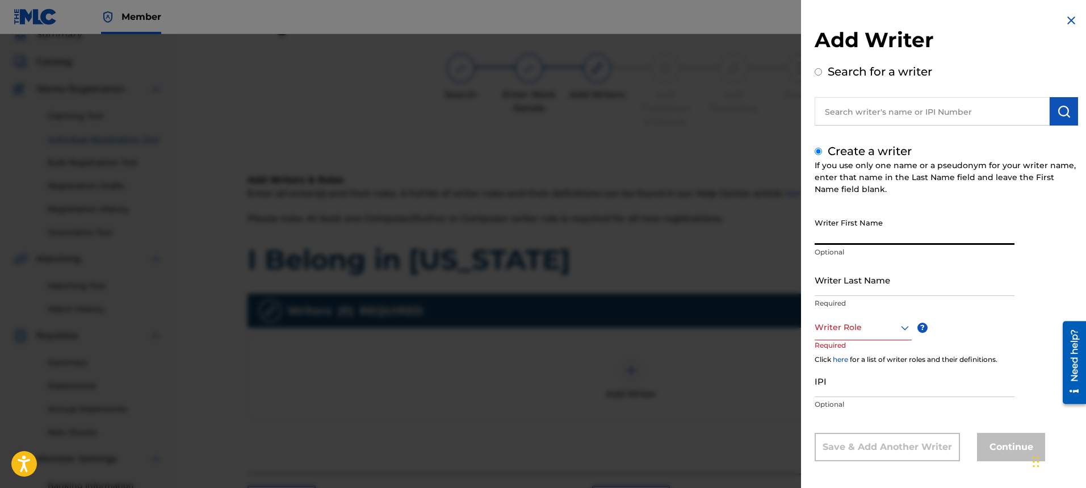
click at [883, 232] on input "Writer First Name" at bounding box center [915, 228] width 200 height 32
type input "[PERSON_NAME]"
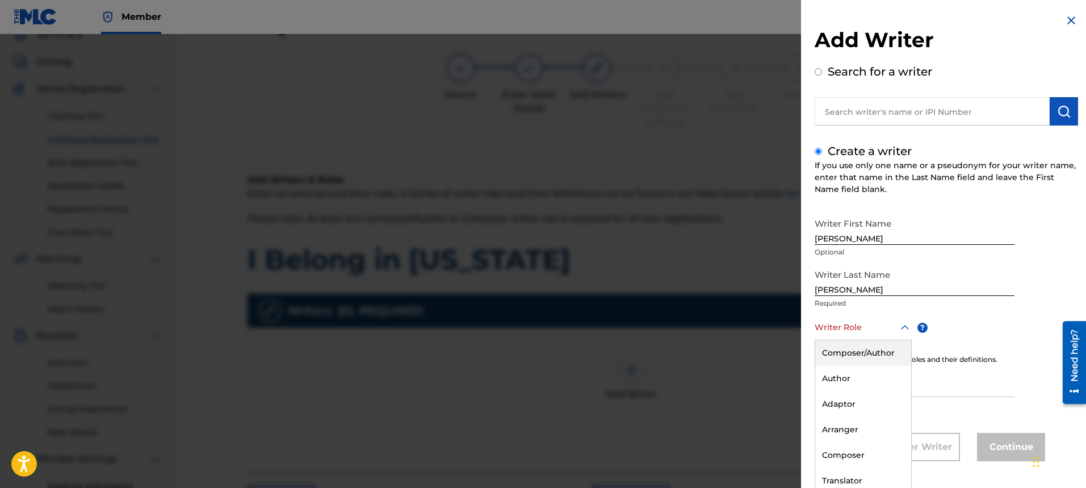
scroll to position [4, 0]
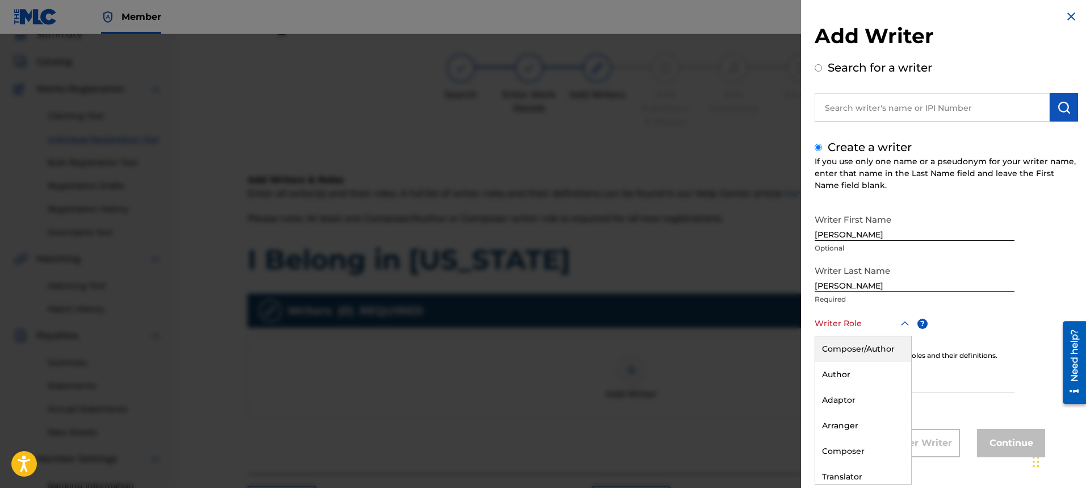
click at [883, 324] on div at bounding box center [863, 323] width 97 height 14
click at [881, 346] on div "Composer/Author" at bounding box center [863, 349] width 96 height 26
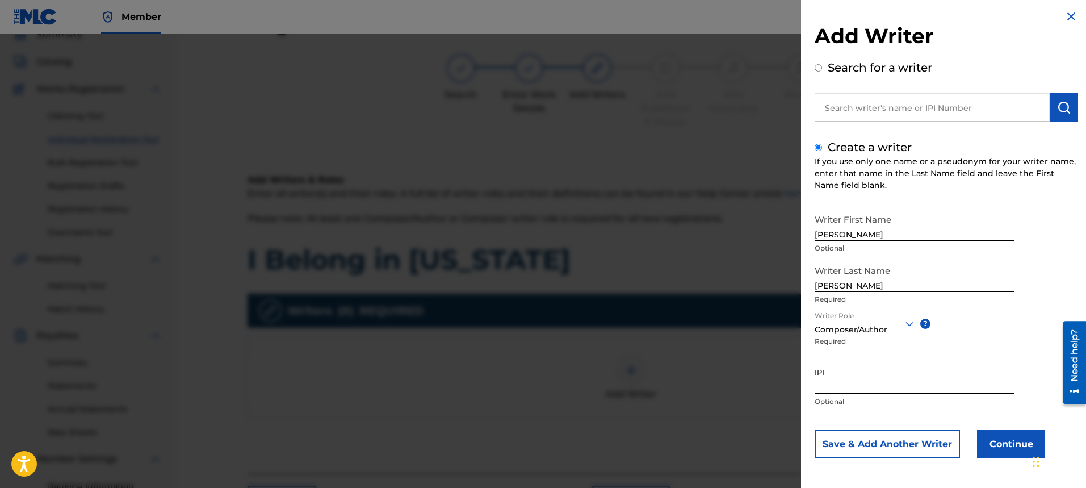
click at [875, 376] on input "IPI" at bounding box center [915, 378] width 200 height 32
type input "00334176670"
click at [1022, 442] on button "Continue" at bounding box center [1011, 444] width 68 height 28
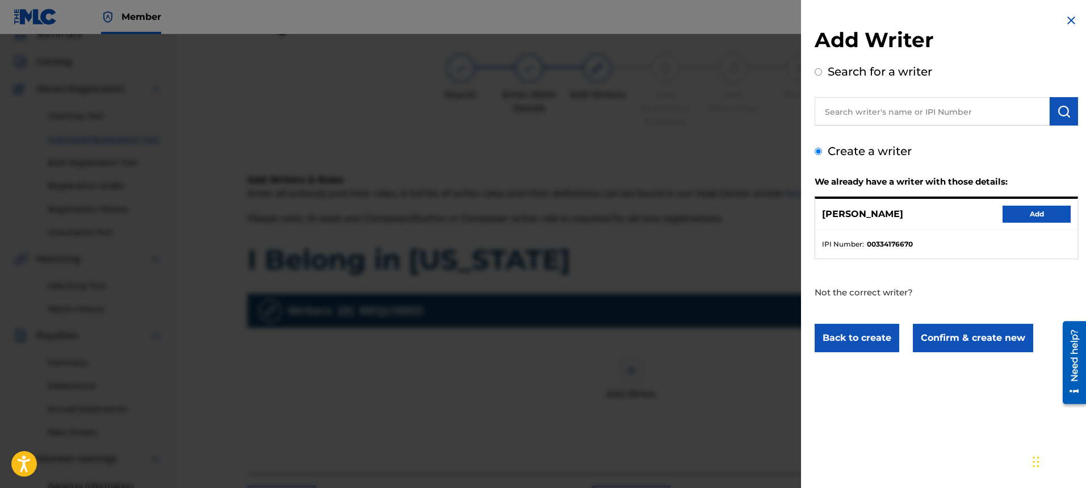
scroll to position [0, 0]
click at [1028, 211] on button "Add" at bounding box center [1037, 214] width 68 height 17
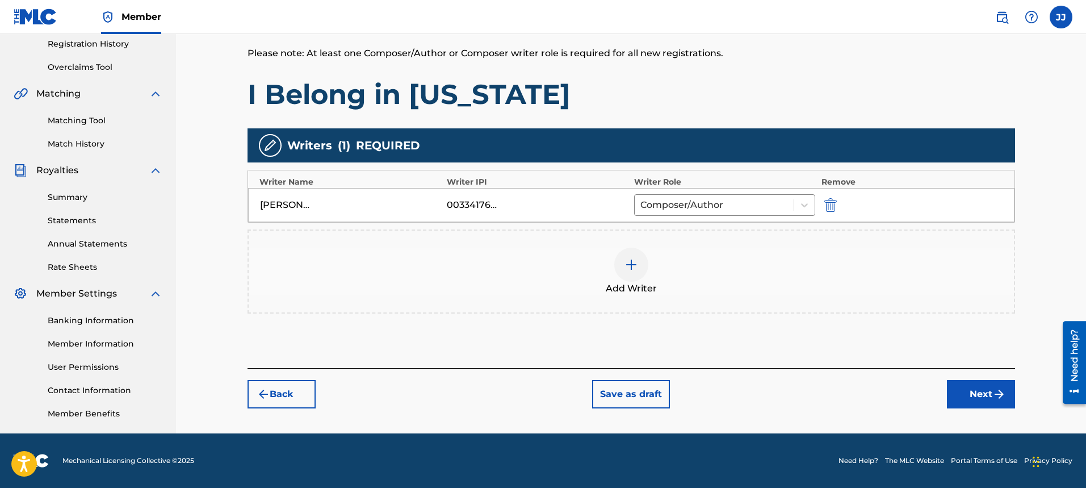
click at [969, 393] on button "Next" at bounding box center [981, 394] width 68 height 28
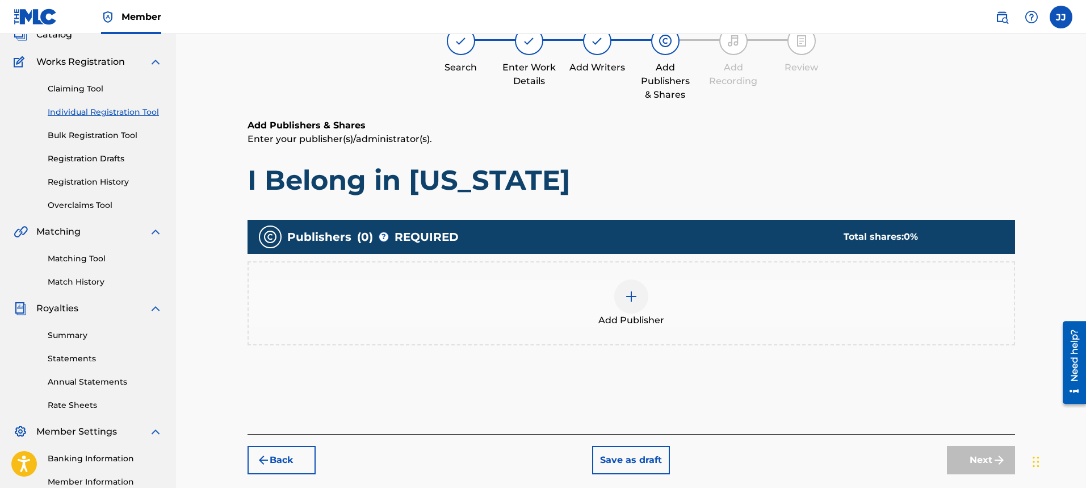
scroll to position [51, 0]
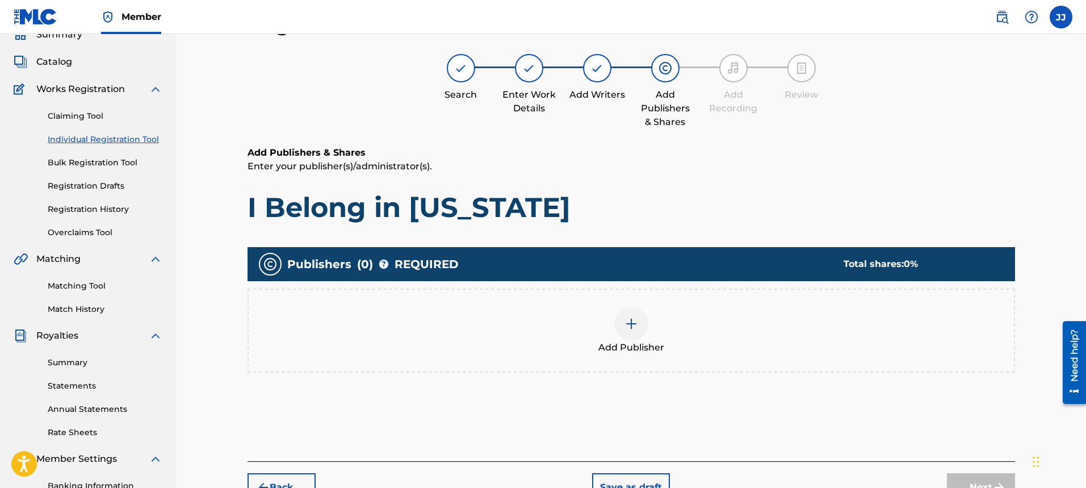
click at [630, 330] on div at bounding box center [631, 324] width 34 height 34
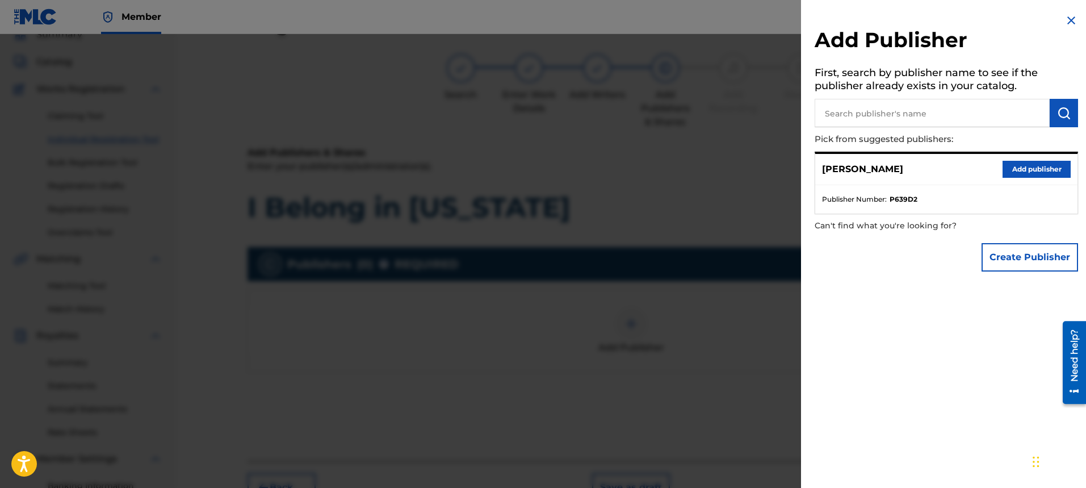
click at [1011, 168] on button "Add publisher" at bounding box center [1037, 169] width 68 height 17
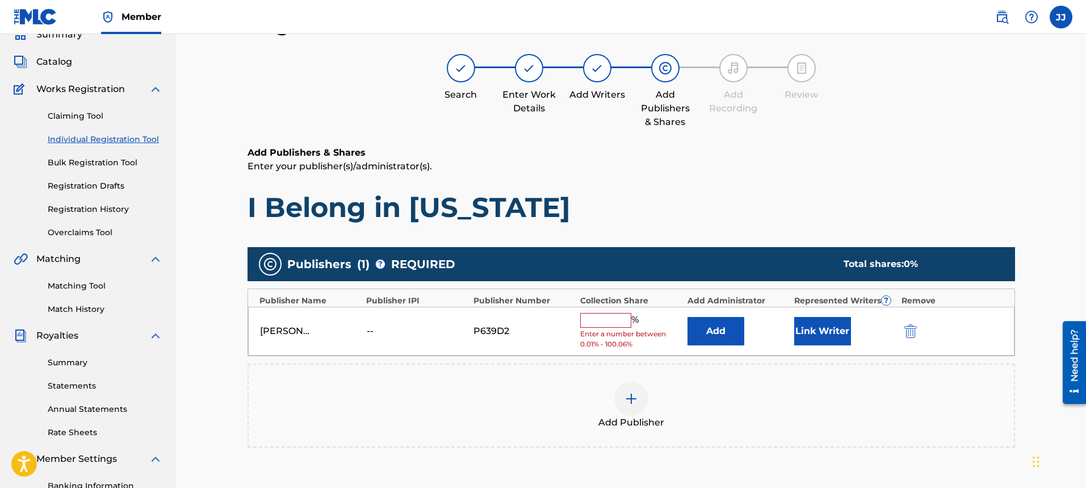
click at [597, 325] on input "text" at bounding box center [605, 320] width 51 height 15
type input "100"
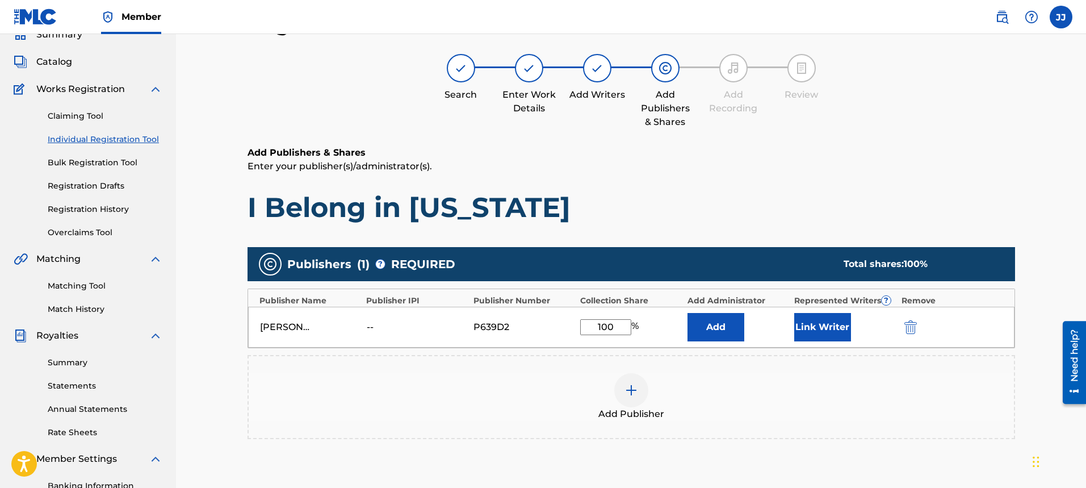
scroll to position [216, 0]
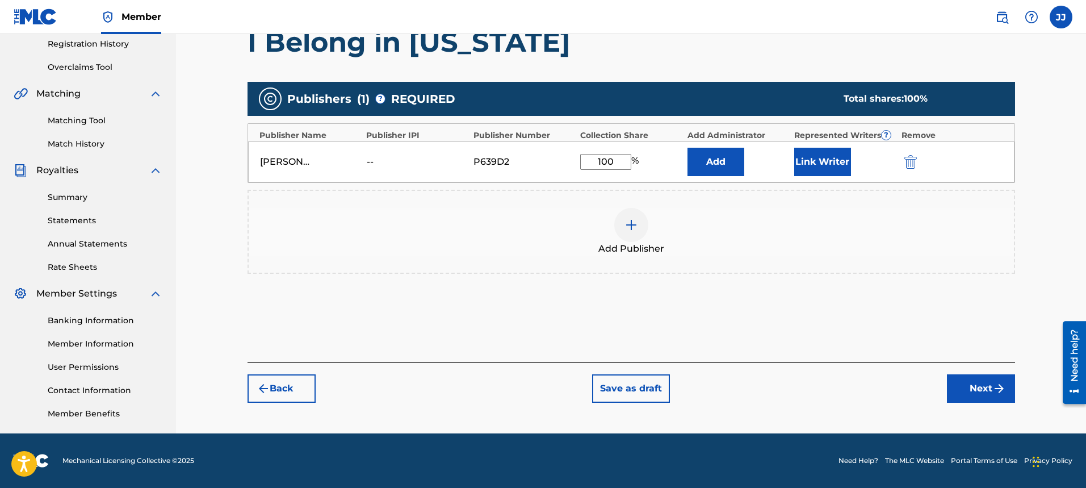
click at [987, 393] on button "Next" at bounding box center [981, 388] width 68 height 28
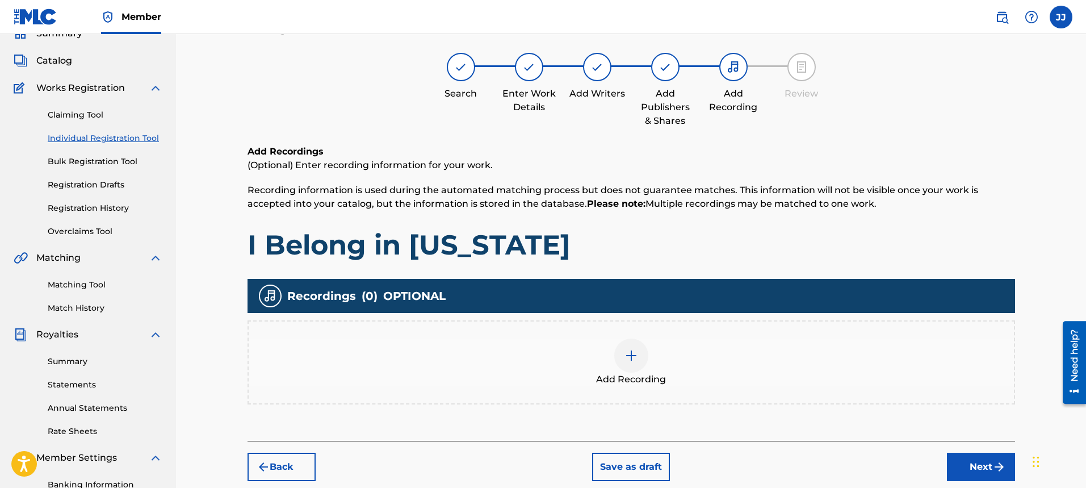
scroll to position [51, 0]
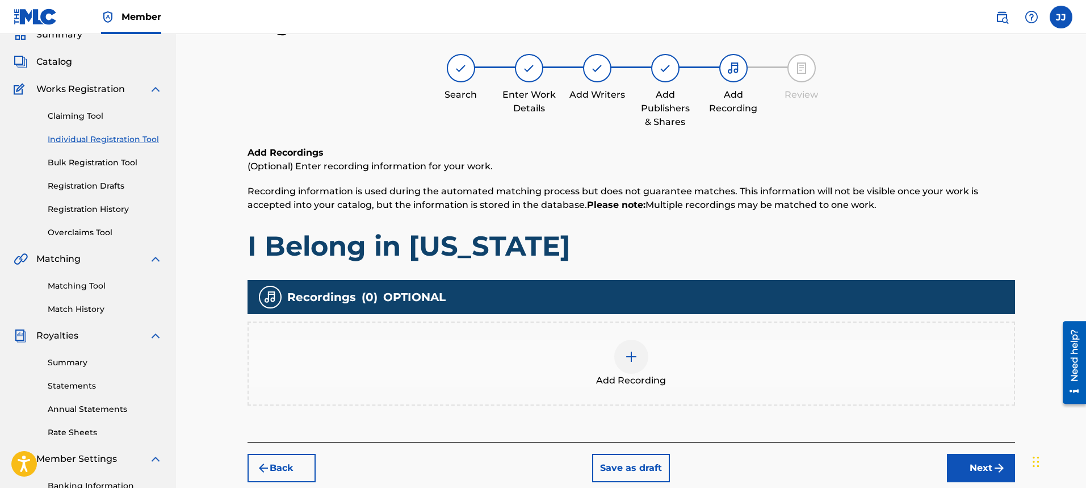
click at [632, 363] on img at bounding box center [631, 357] width 14 height 14
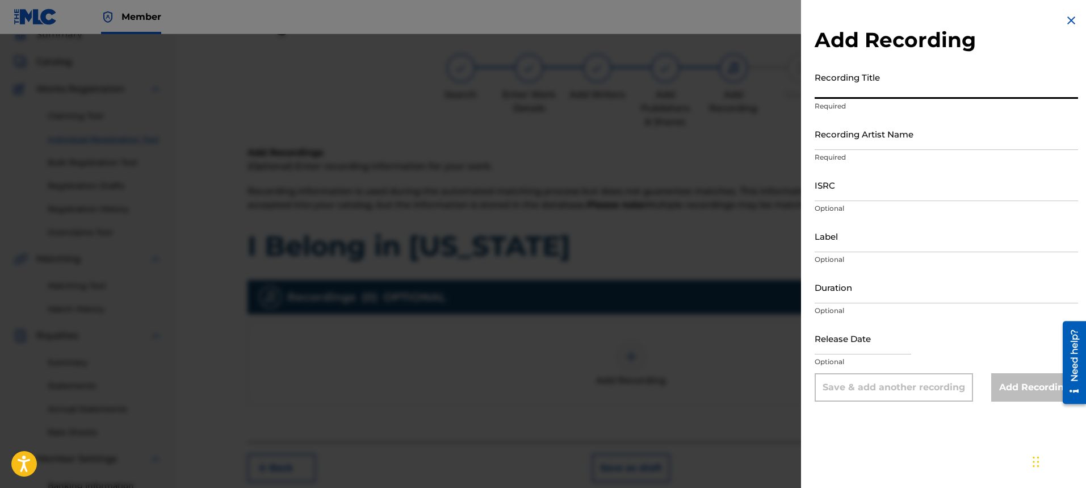
click at [890, 79] on input "Recording Title" at bounding box center [946, 82] width 263 height 32
type input "I Belong in [US_STATE]"
click at [924, 136] on input "Recording Artist Name" at bounding box center [946, 134] width 263 height 32
type input "[PERSON_NAME]"
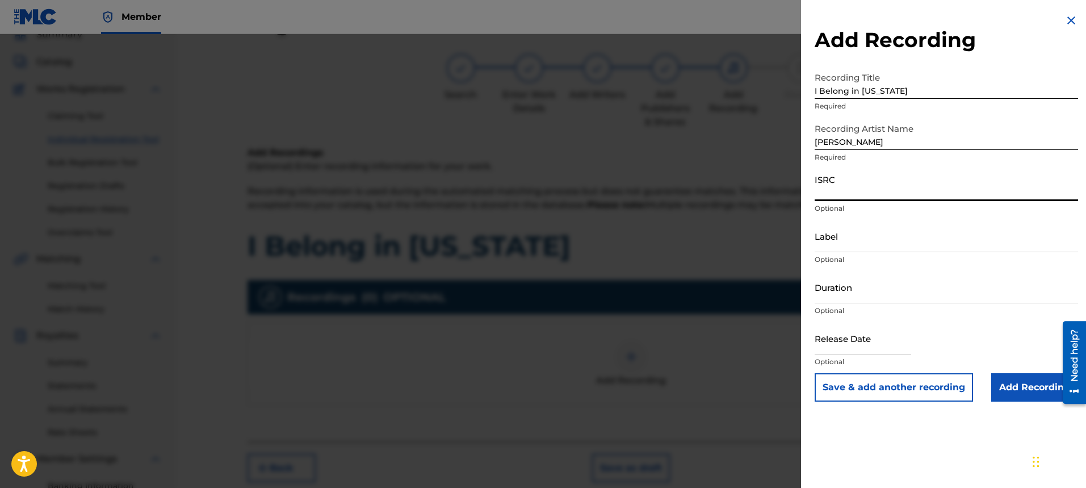
click at [905, 194] on input "ISRC" at bounding box center [946, 185] width 263 height 32
type input "ushm21715683"
click at [886, 241] on input "Label" at bounding box center [946, 236] width 263 height 32
type input "[PERSON_NAME]"
click at [886, 294] on input "Duration" at bounding box center [946, 287] width 263 height 32
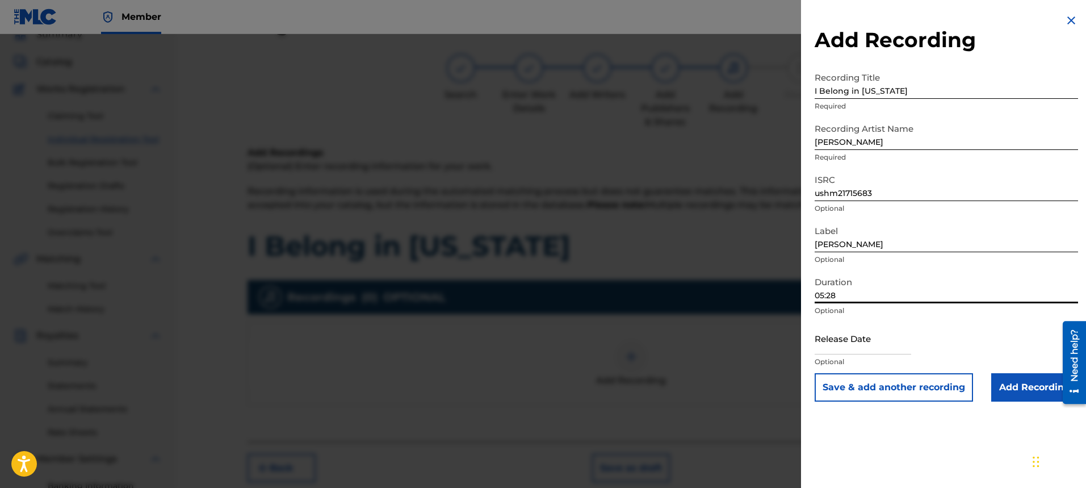
type input "05:28"
click at [870, 344] on input "text" at bounding box center [863, 338] width 97 height 32
select select "7"
select select "2025"
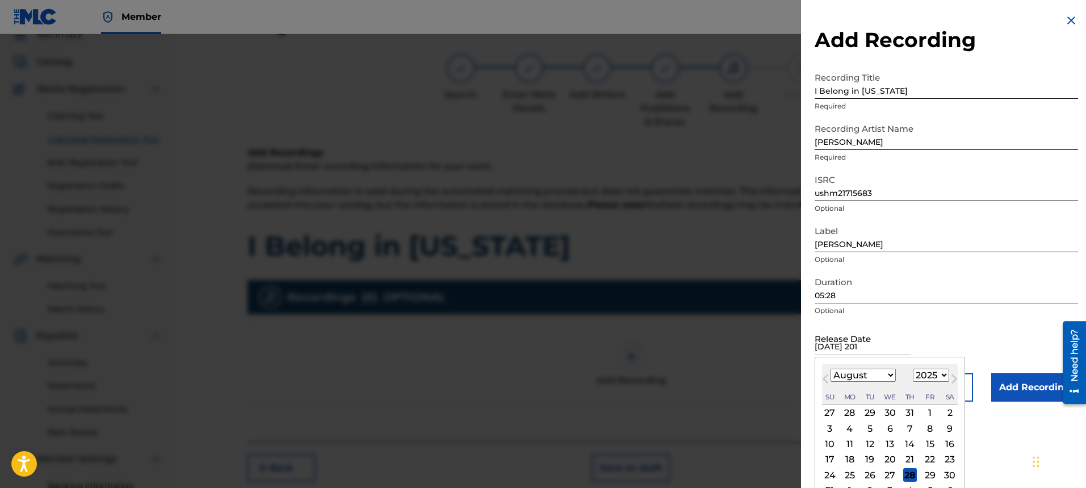
type input "[DATE]"
select select "5"
select select "2015"
type input "[DATE]"
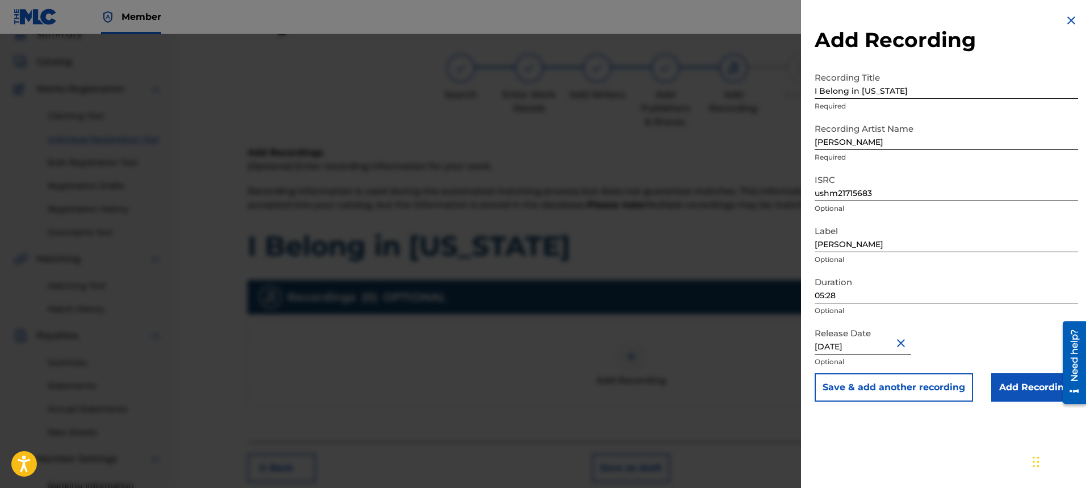
click at [1040, 389] on input "Add Recording" at bounding box center [1034, 387] width 87 height 28
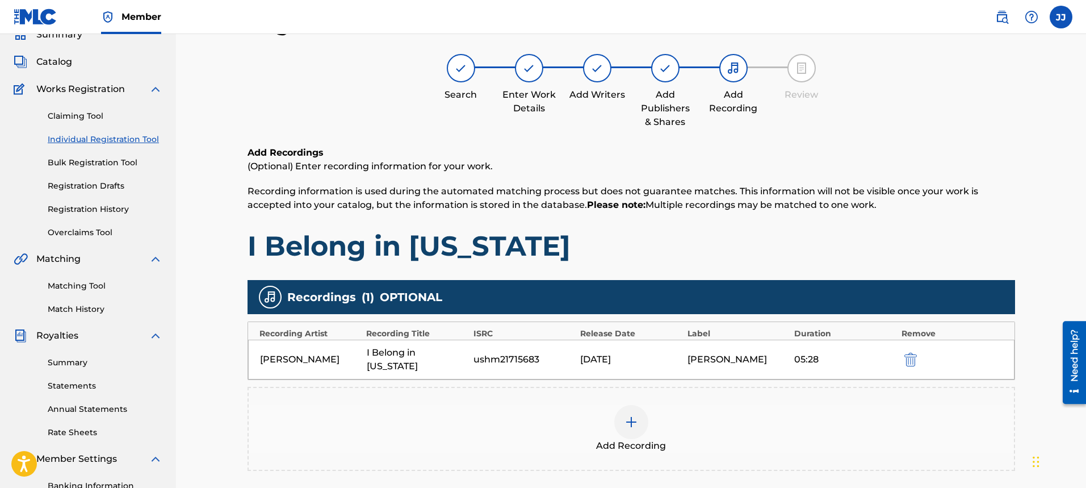
scroll to position [216, 0]
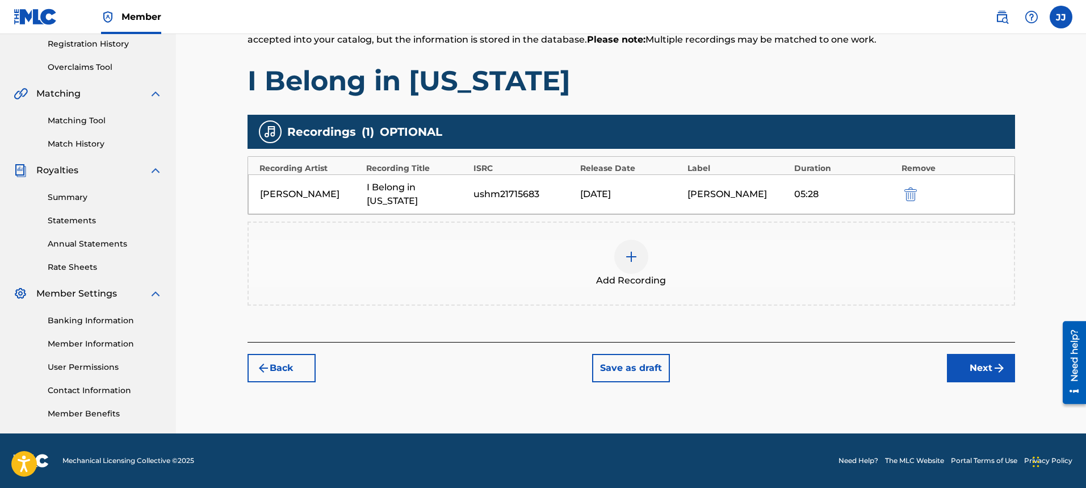
click at [989, 368] on button "Next" at bounding box center [981, 368] width 68 height 28
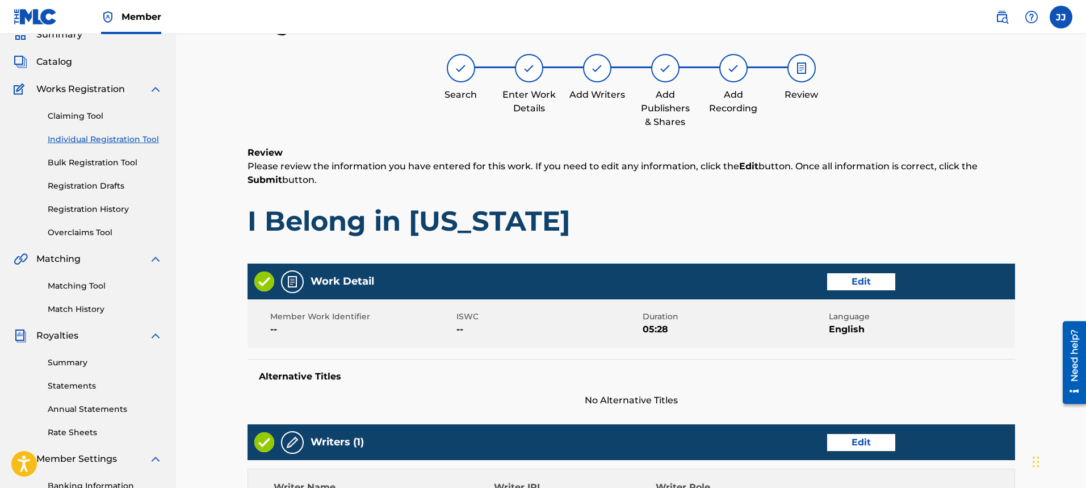
scroll to position [472, 0]
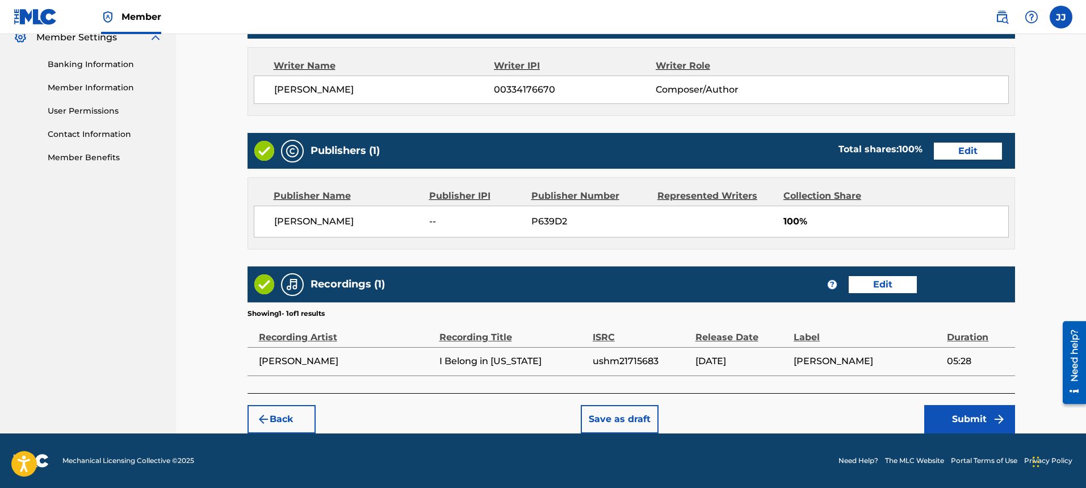
click at [991, 429] on button "Submit" at bounding box center [969, 419] width 91 height 28
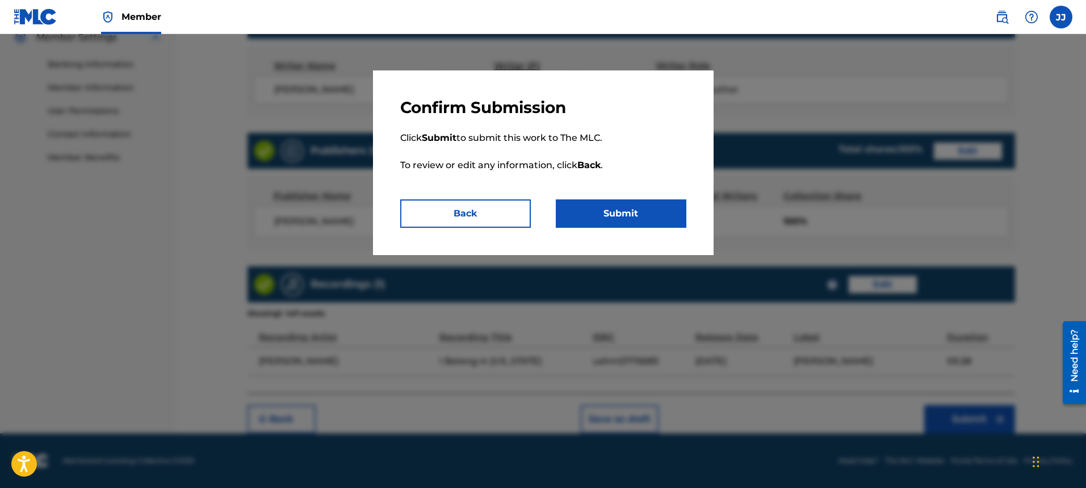
click at [639, 215] on button "Submit" at bounding box center [621, 213] width 131 height 28
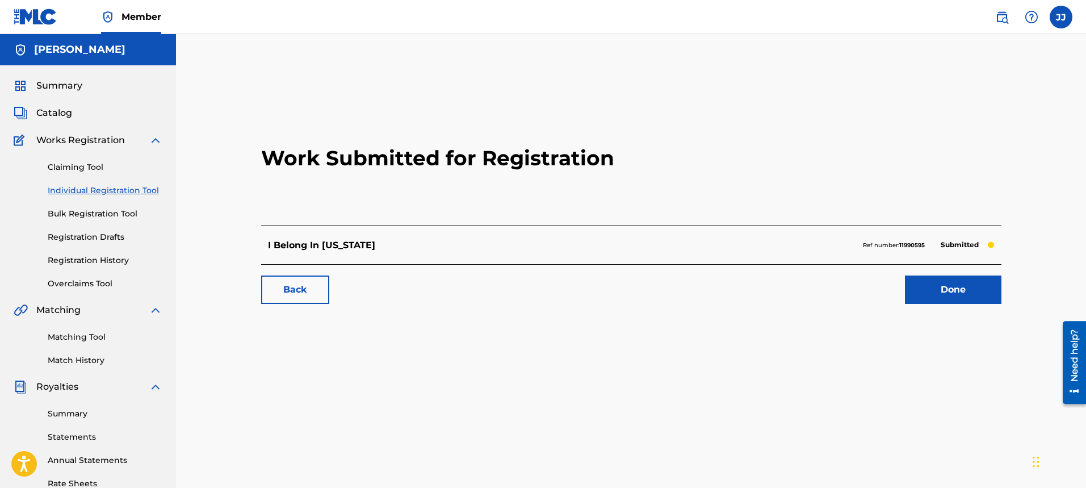
click at [954, 293] on link "Done" at bounding box center [953, 289] width 97 height 28
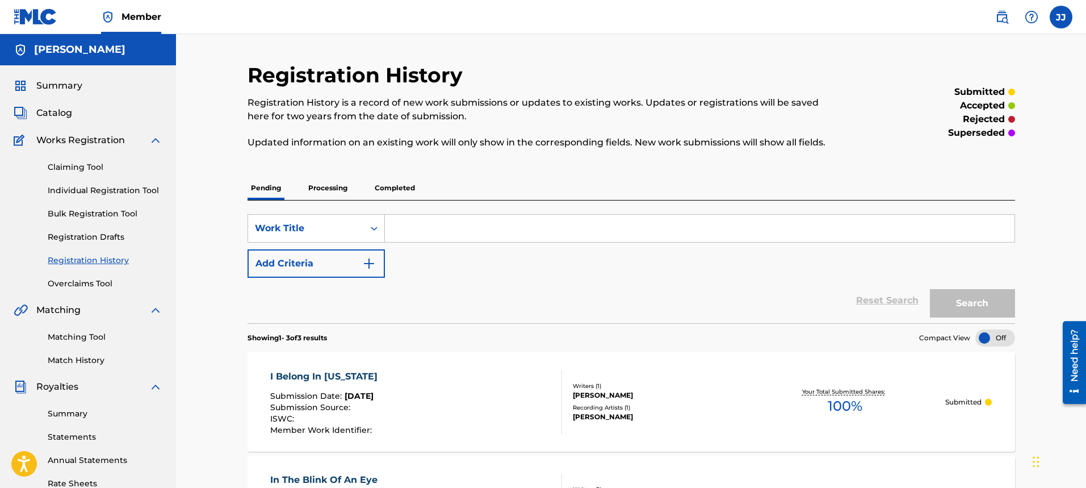
click at [56, 110] on span "Catalog" at bounding box center [54, 113] width 36 height 14
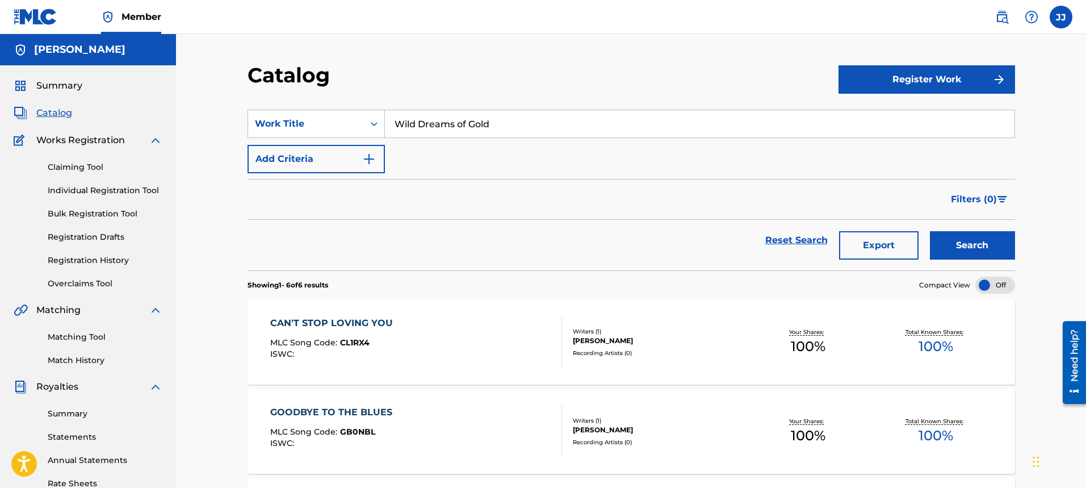
click at [928, 74] on button "Register Work" at bounding box center [926, 79] width 177 height 28
click at [890, 112] on link "Individual" at bounding box center [926, 116] width 177 height 27
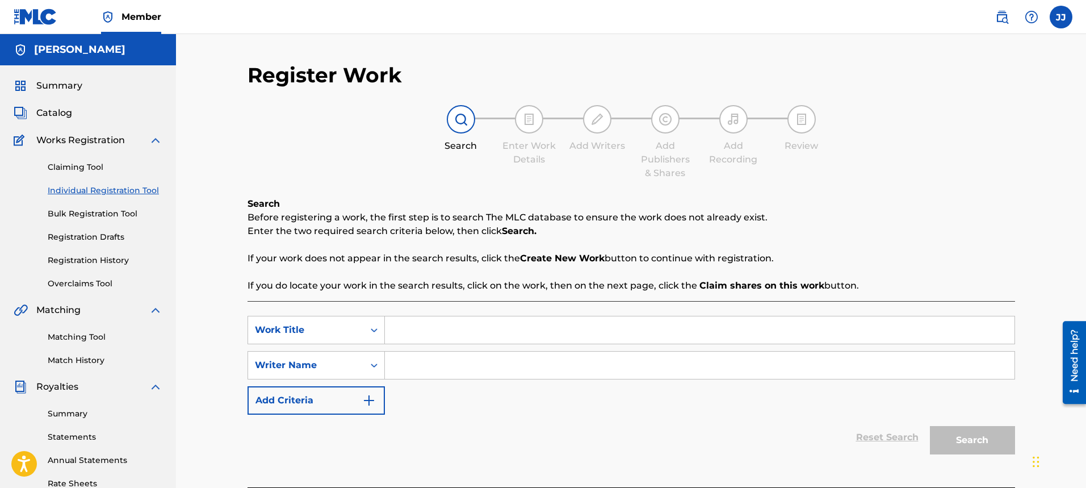
click at [454, 328] on input "Search Form" at bounding box center [700, 329] width 630 height 27
type input "Day of Destiny"
click at [420, 366] on input "Search Form" at bounding box center [700, 364] width 630 height 27
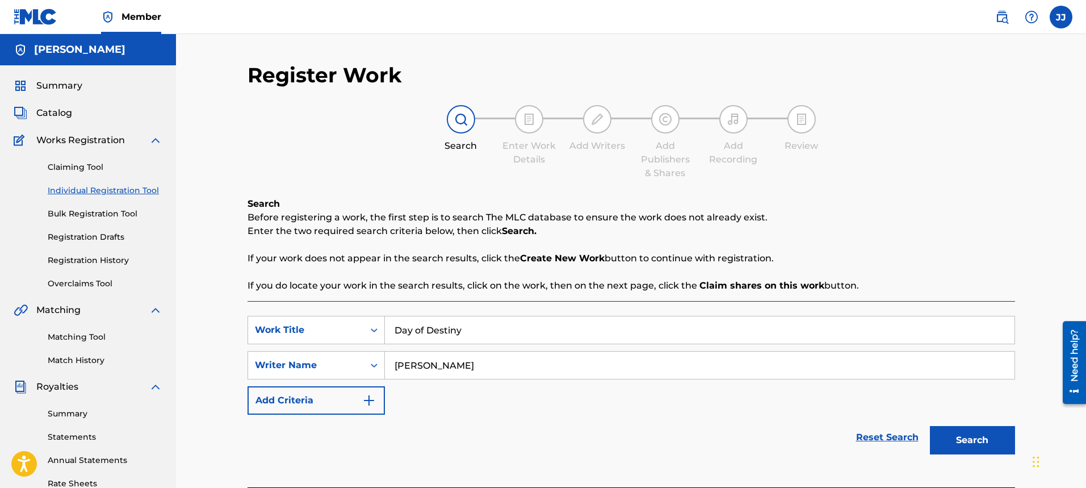
type input "[PERSON_NAME]"
click at [985, 447] on button "Search" at bounding box center [972, 440] width 85 height 28
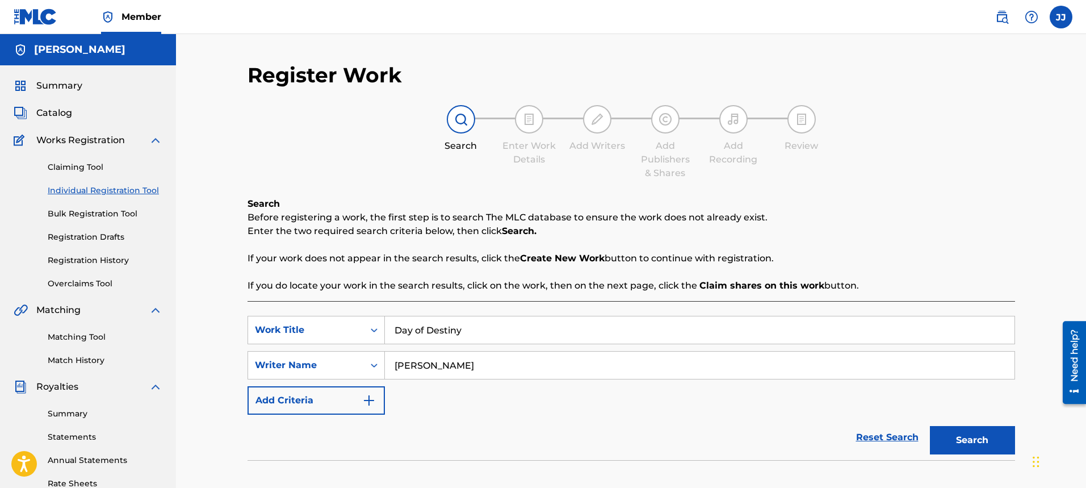
scroll to position [216, 0]
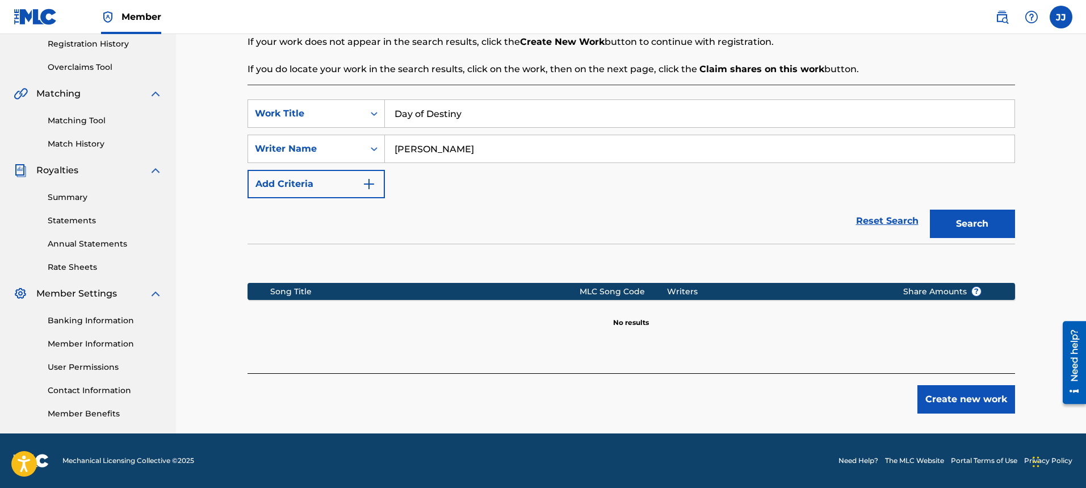
click at [984, 408] on button "Create new work" at bounding box center [966, 399] width 98 height 28
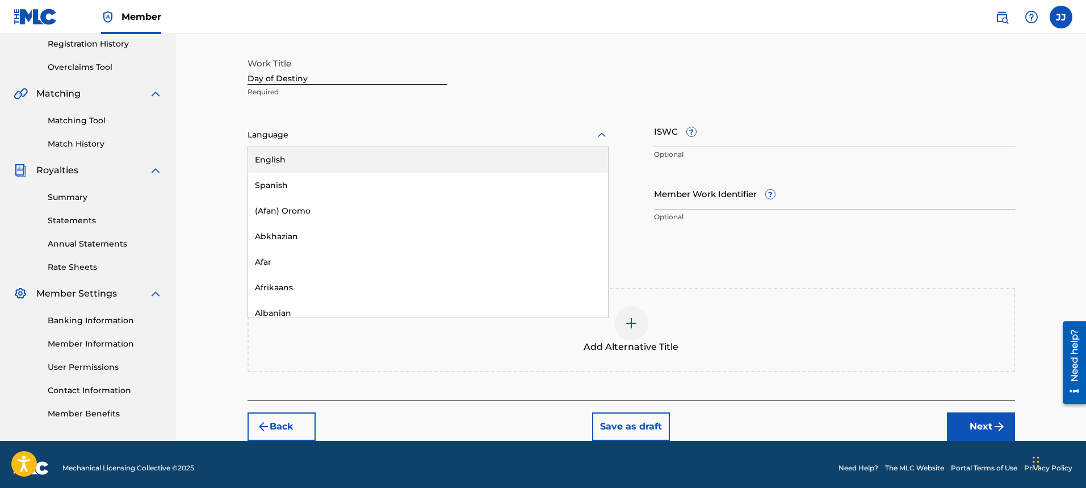
drag, startPoint x: 301, startPoint y: 137, endPoint x: 376, endPoint y: 140, distance: 74.4
click at [317, 140] on div at bounding box center [428, 135] width 361 height 14
click at [371, 161] on div "English" at bounding box center [428, 160] width 360 height 26
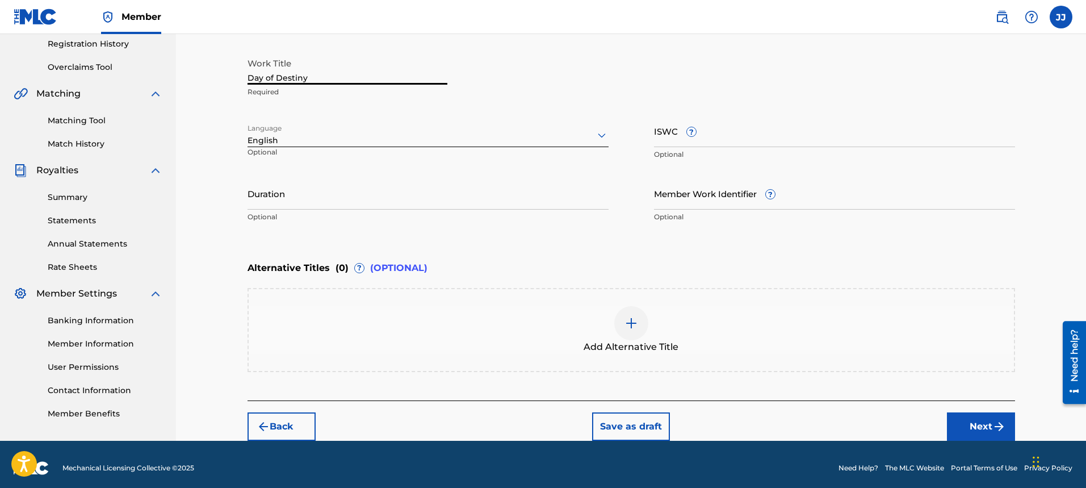
click at [339, 80] on input "Day of Destiny" at bounding box center [348, 68] width 200 height 32
type input "D"
type input "Salvage the Summer"
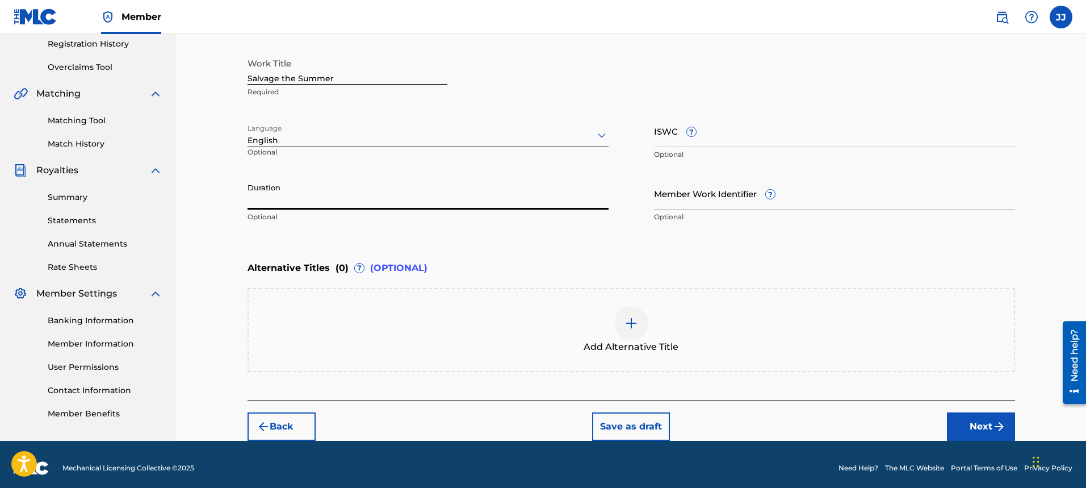
click at [391, 198] on input "Duration" at bounding box center [428, 193] width 361 height 32
type input "04:37"
click at [979, 426] on button "Next" at bounding box center [981, 426] width 68 height 28
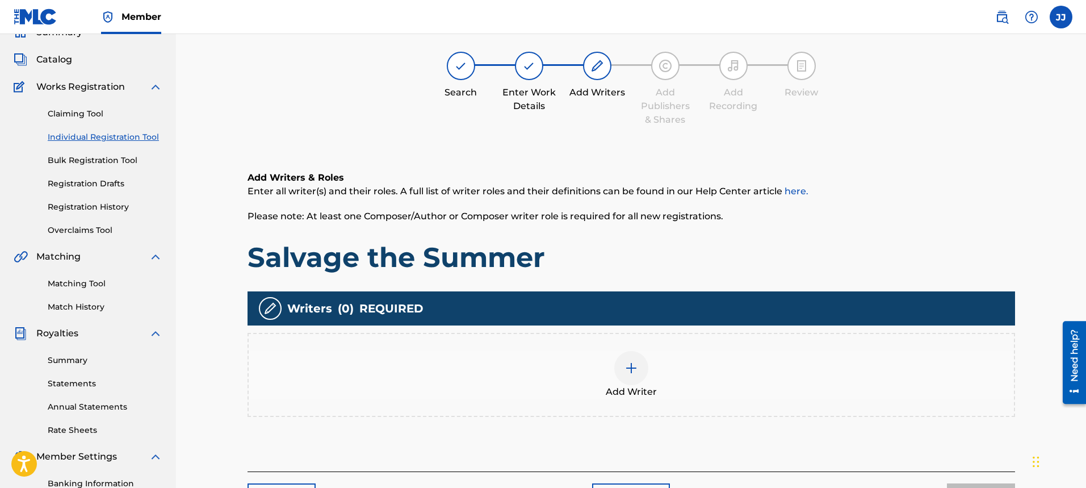
scroll to position [51, 0]
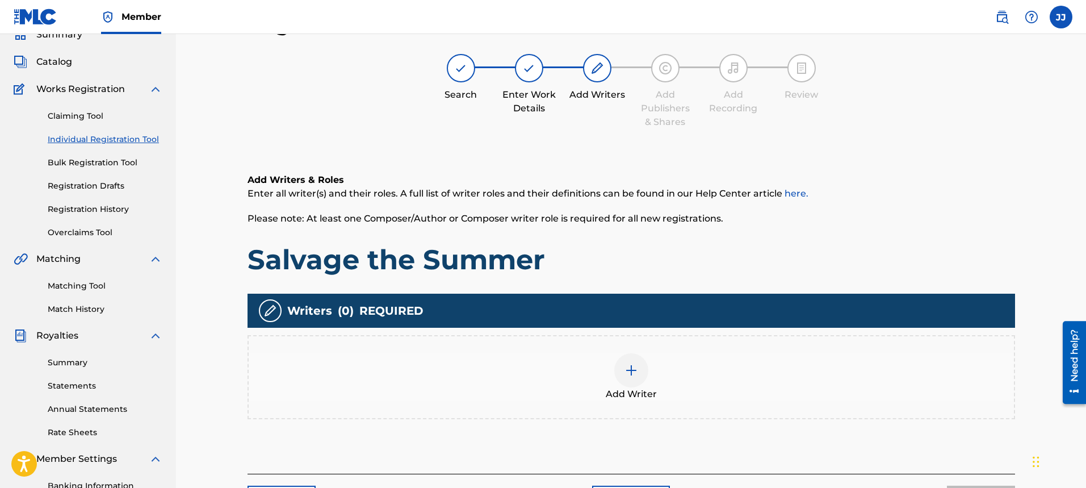
click at [631, 374] on img at bounding box center [631, 370] width 14 height 14
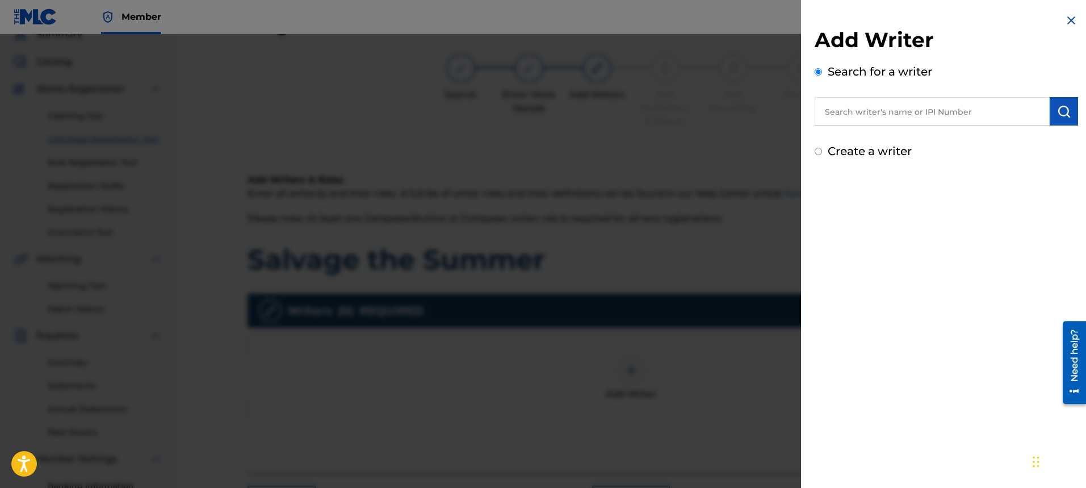
click at [944, 108] on input "text" at bounding box center [932, 111] width 235 height 28
click at [816, 154] on input "Create a writer" at bounding box center [818, 151] width 7 height 7
radio input "false"
radio input "true"
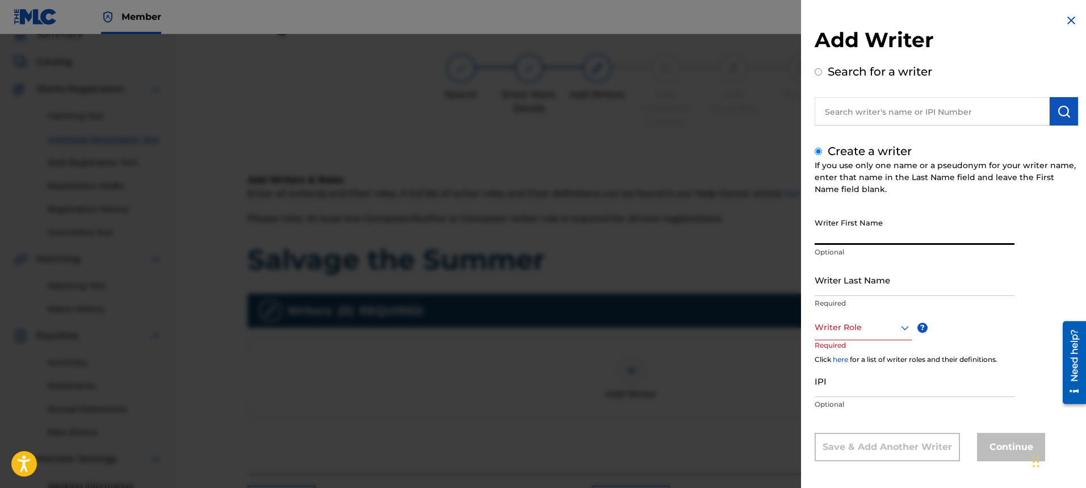
click at [851, 228] on input "Writer First Name" at bounding box center [915, 228] width 200 height 32
click at [861, 236] on input "Writer First Name" at bounding box center [915, 228] width 200 height 32
type input "[PERSON_NAME]"
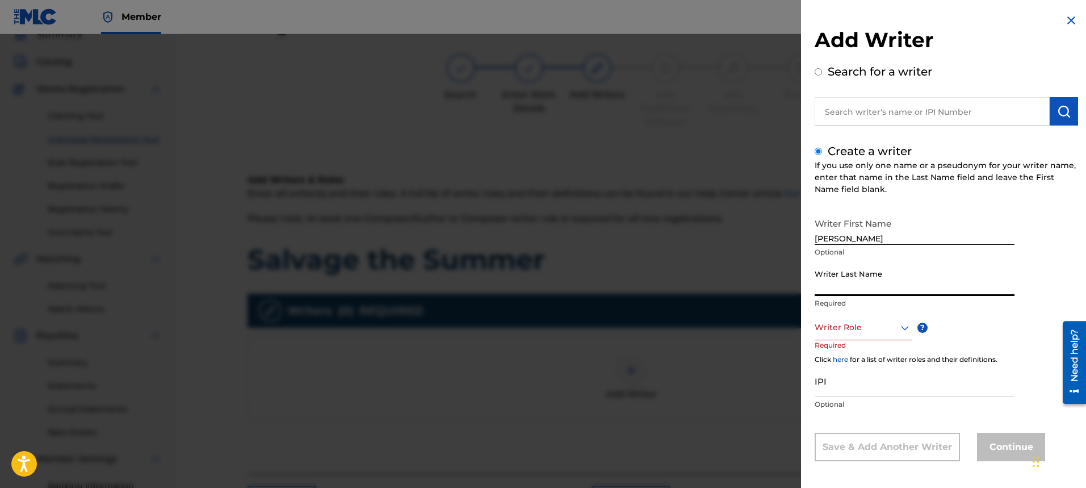
click at [874, 288] on input "Writer Last Name" at bounding box center [915, 279] width 200 height 32
type input "[PERSON_NAME]"
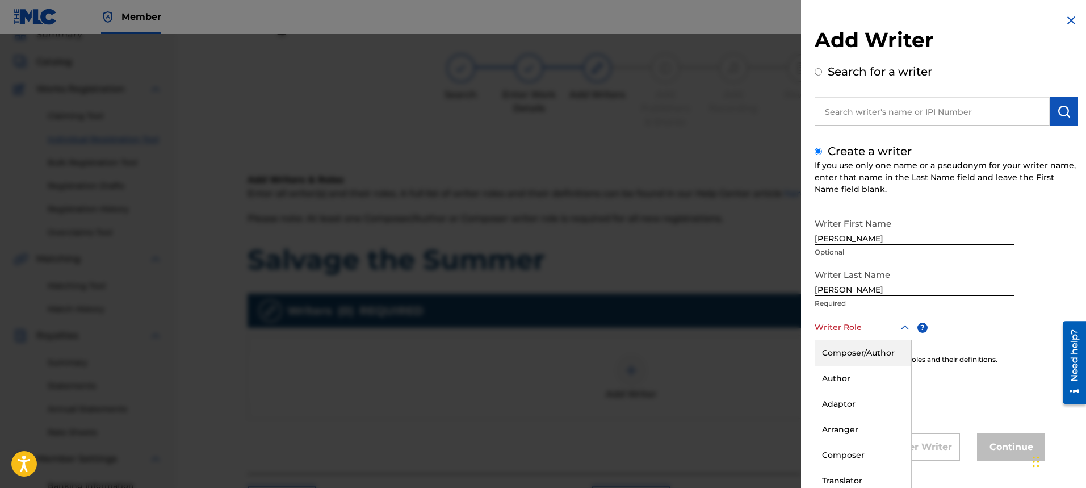
scroll to position [4, 0]
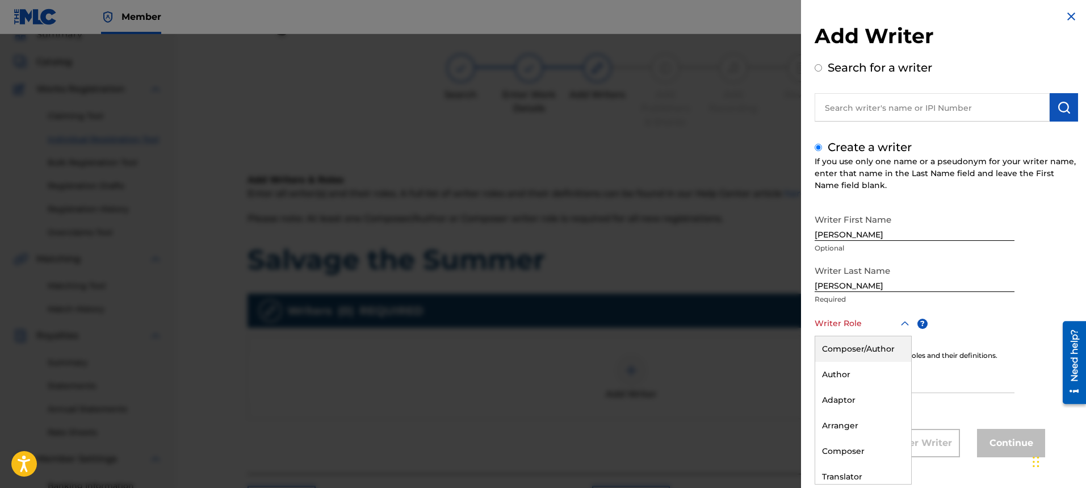
click at [902, 328] on icon at bounding box center [905, 324] width 14 height 14
click at [858, 377] on div "Author" at bounding box center [863, 375] width 96 height 26
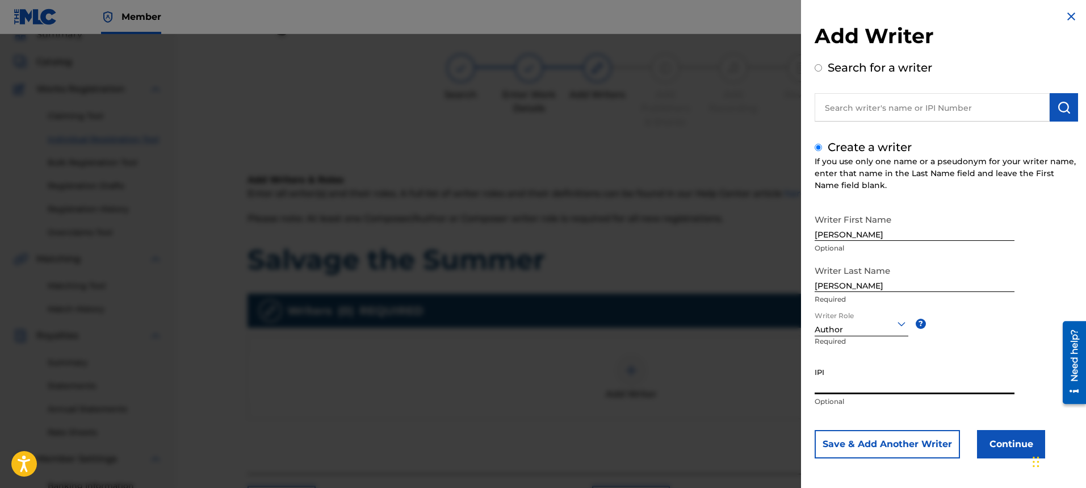
click at [877, 388] on input "IPI" at bounding box center [915, 378] width 200 height 32
type input "00334176670"
click at [1011, 452] on button "Continue" at bounding box center [1011, 444] width 68 height 28
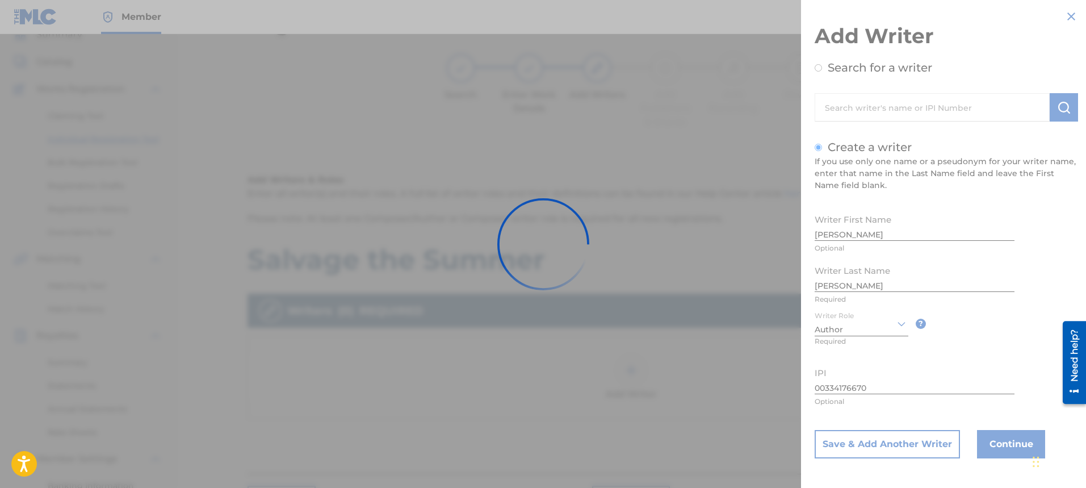
scroll to position [0, 0]
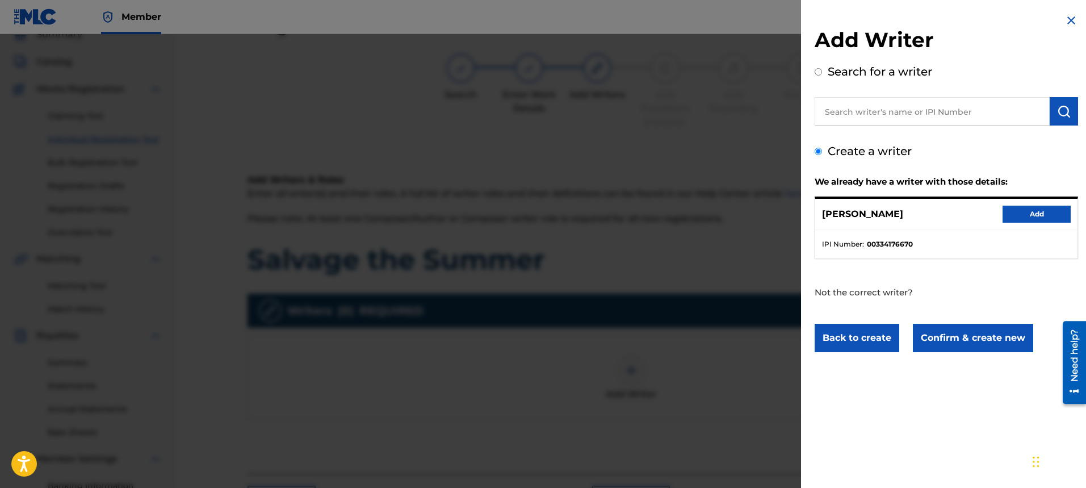
click at [1020, 212] on button "Add" at bounding box center [1037, 214] width 68 height 17
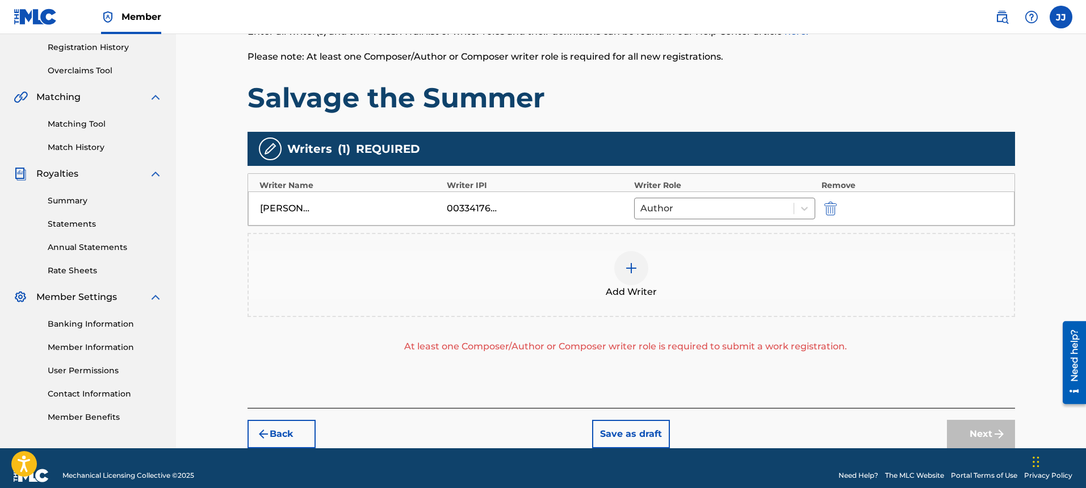
scroll to position [228, 0]
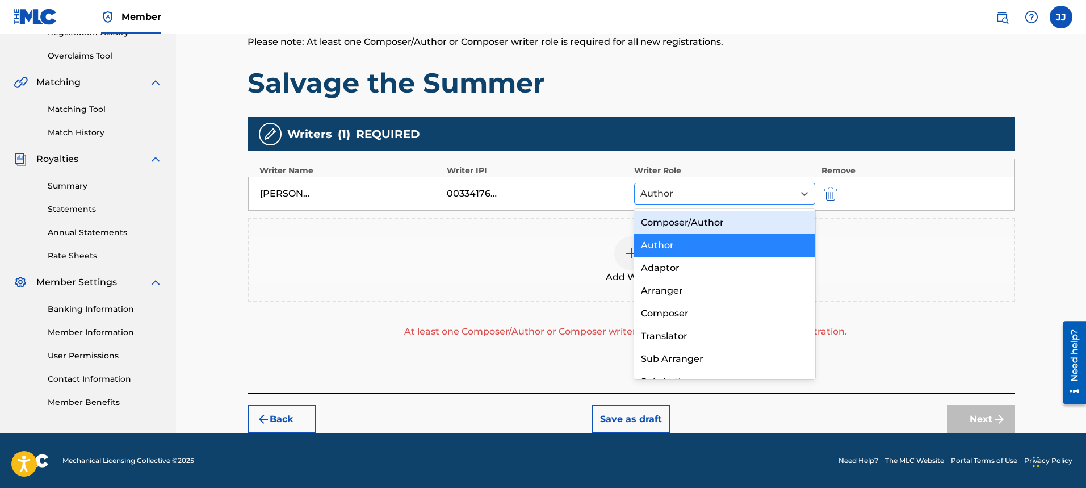
click at [791, 187] on div "Author" at bounding box center [715, 193] width 160 height 20
click at [752, 222] on div "Composer/Author" at bounding box center [725, 222] width 182 height 23
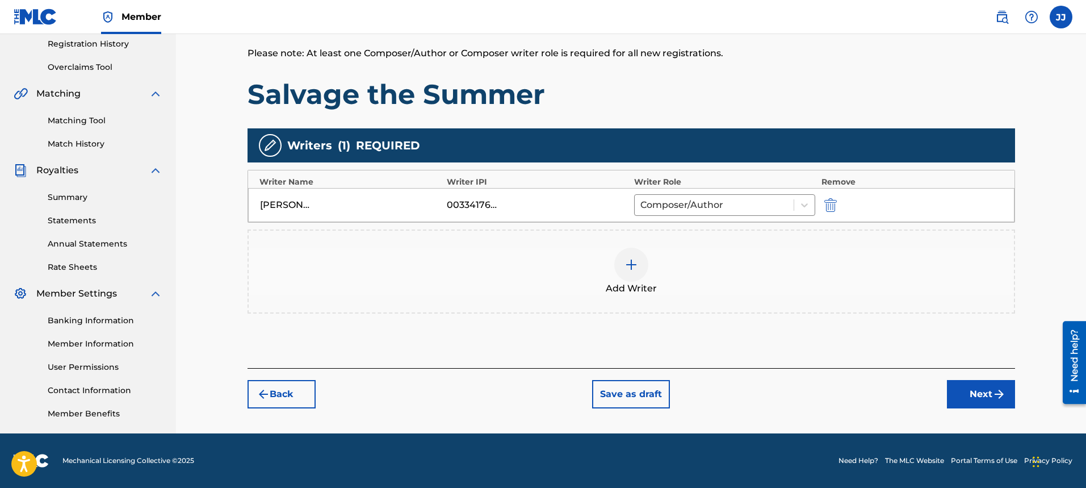
scroll to position [216, 0]
click at [984, 395] on button "Next" at bounding box center [981, 394] width 68 height 28
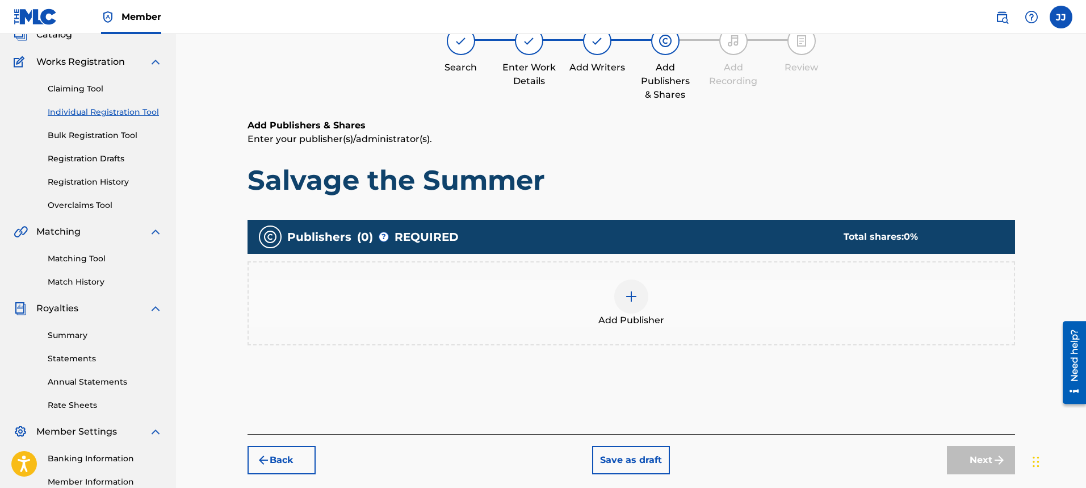
scroll to position [51, 0]
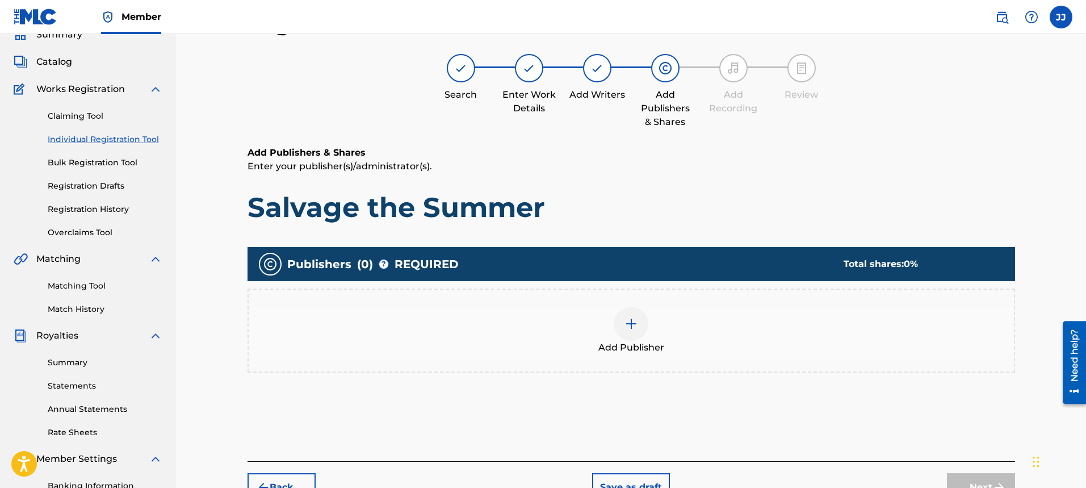
click at [629, 330] on img at bounding box center [631, 324] width 14 height 14
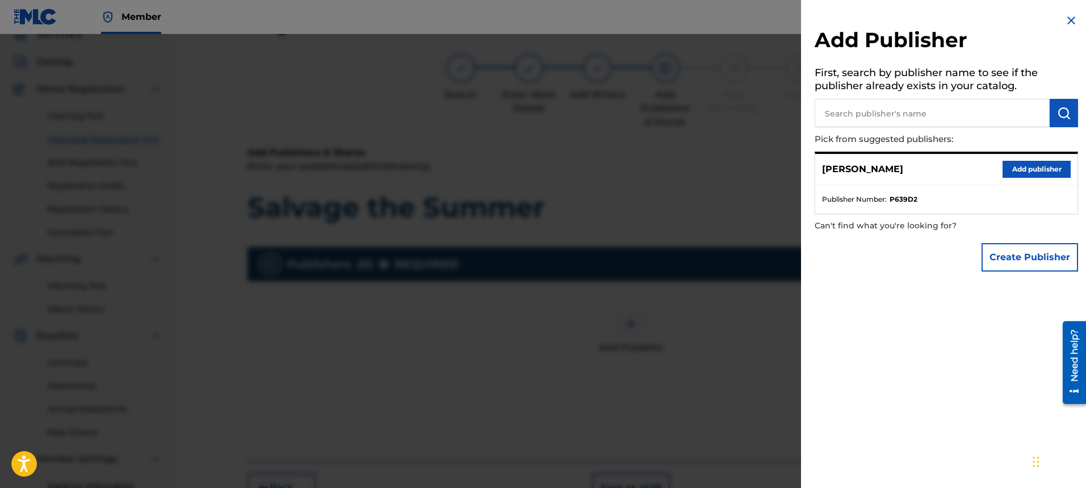
click at [1040, 170] on button "Add publisher" at bounding box center [1037, 169] width 68 height 17
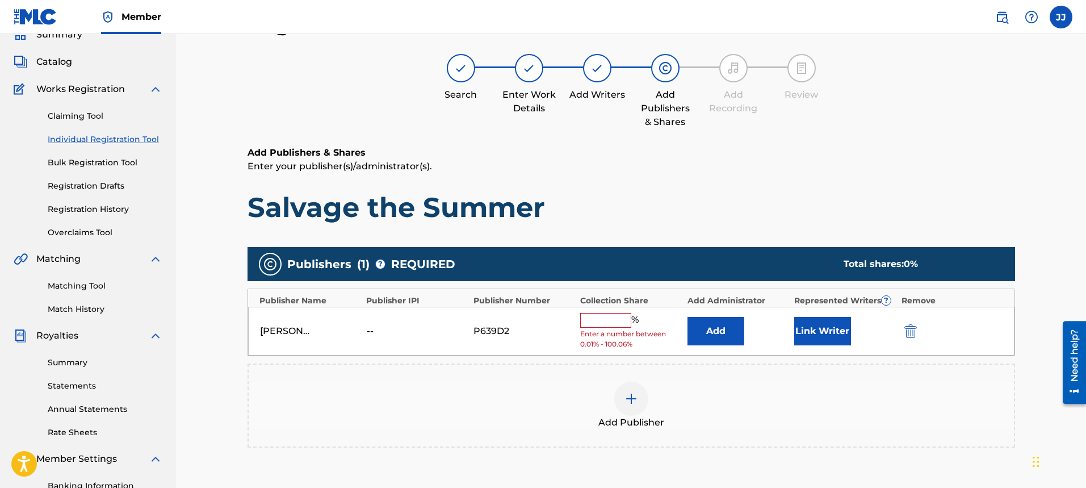
click at [586, 324] on input "text" at bounding box center [605, 320] width 51 height 15
type input "100"
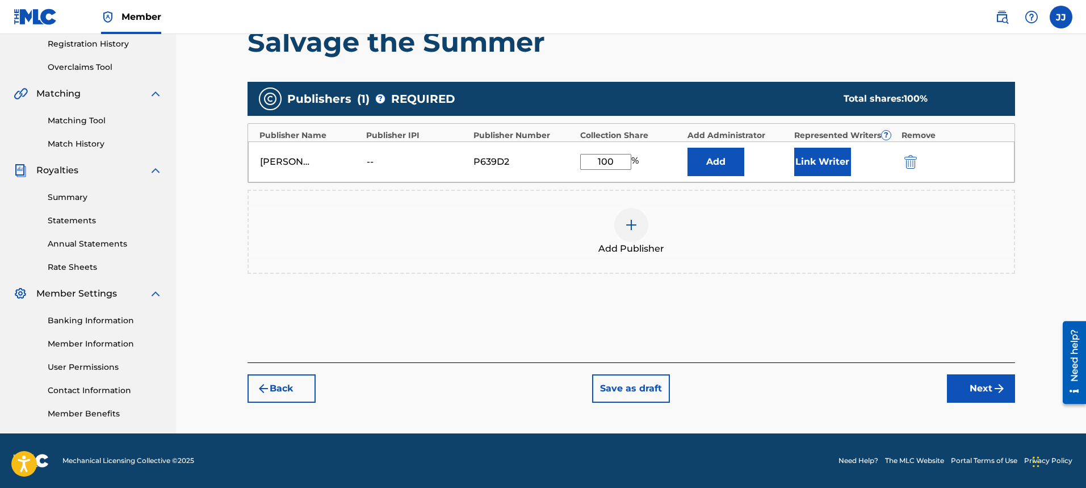
click at [972, 383] on button "Next" at bounding box center [981, 388] width 68 height 28
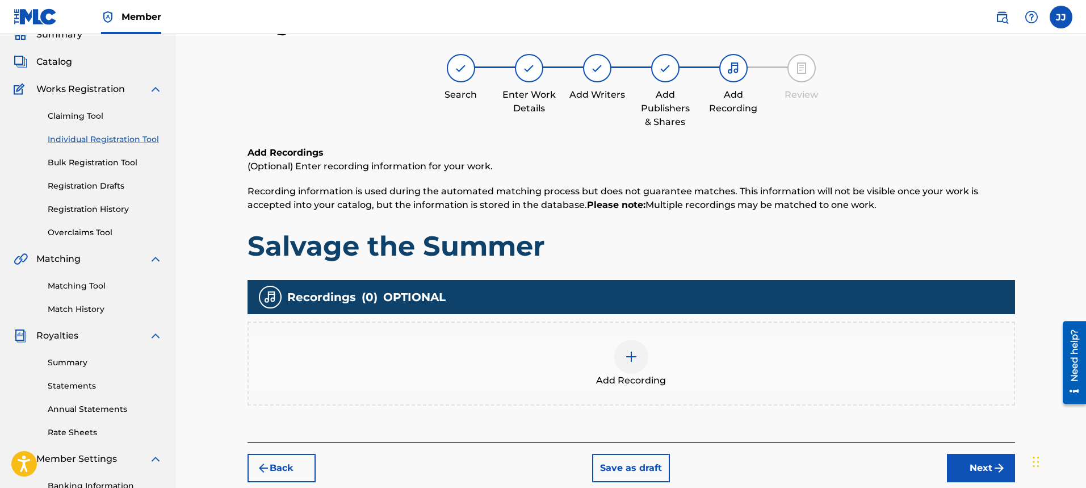
click at [628, 351] on img at bounding box center [631, 357] width 14 height 14
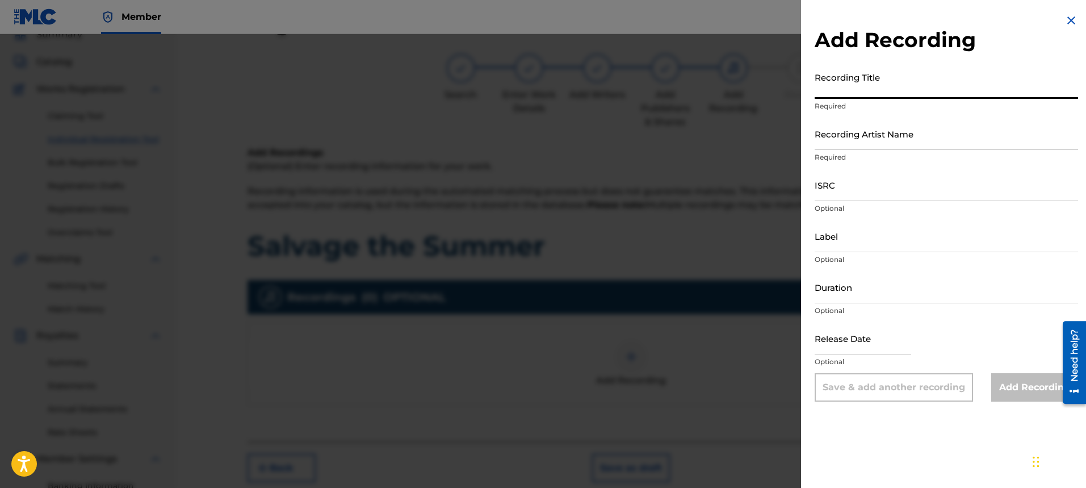
click at [847, 86] on input "Recording Title" at bounding box center [946, 82] width 263 height 32
type input "Salvage the Summer"
click at [868, 144] on input "Recording Artist Name" at bounding box center [946, 134] width 263 height 32
type input "[PERSON_NAME]"
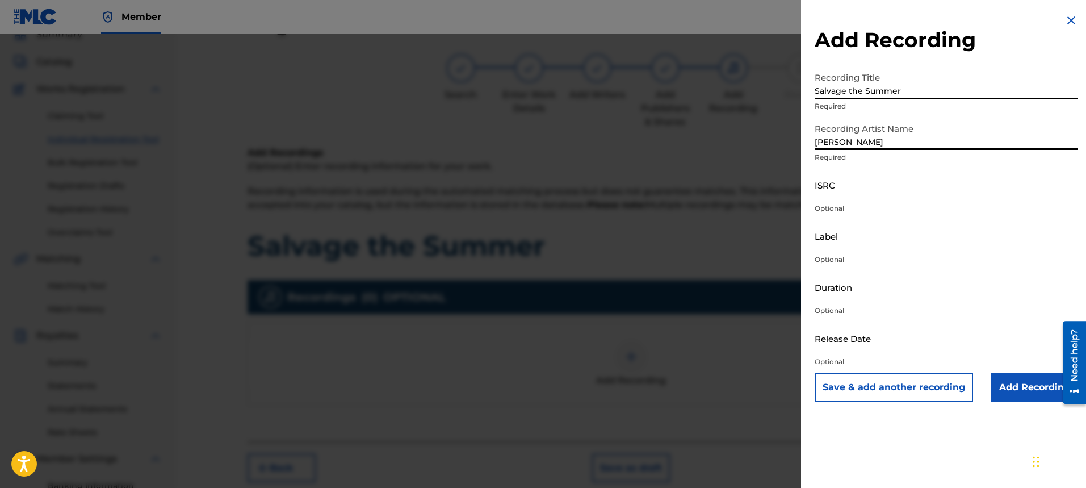
click at [878, 186] on input "ISRC" at bounding box center [946, 185] width 263 height 32
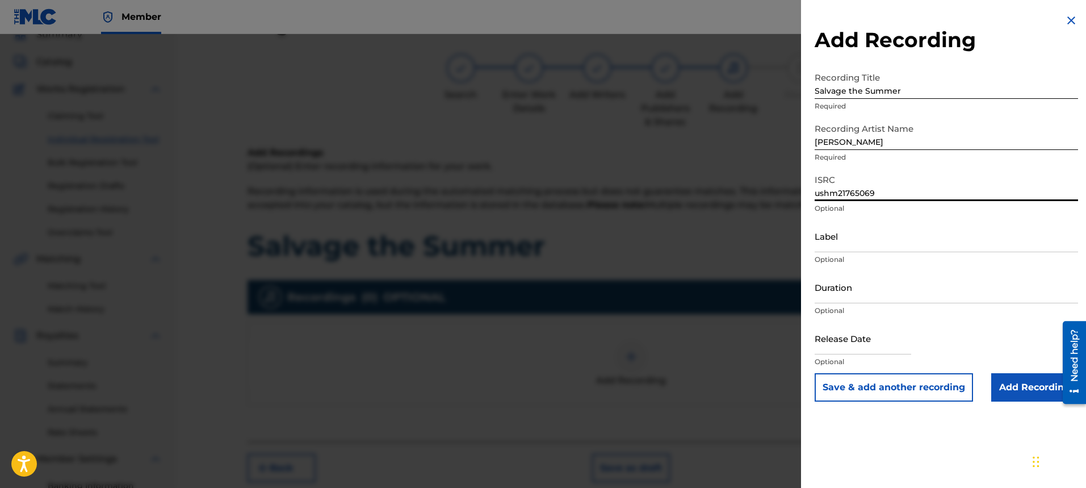
type input "ushm21765069"
click at [869, 236] on input "Label" at bounding box center [946, 236] width 263 height 32
type input "[PERSON_NAME]"
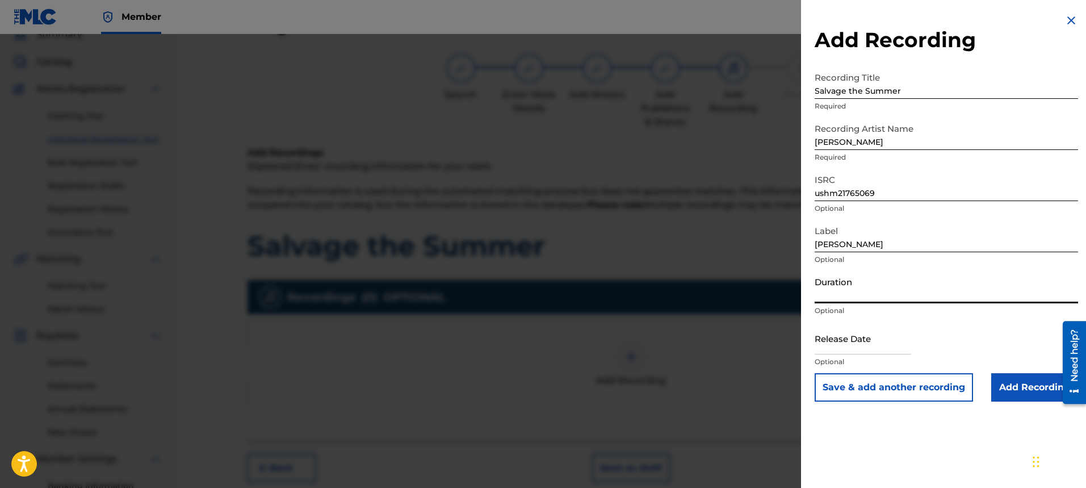
click at [898, 292] on input "Duration" at bounding box center [946, 287] width 263 height 32
type input "04:37"
select select "7"
select select "2025"
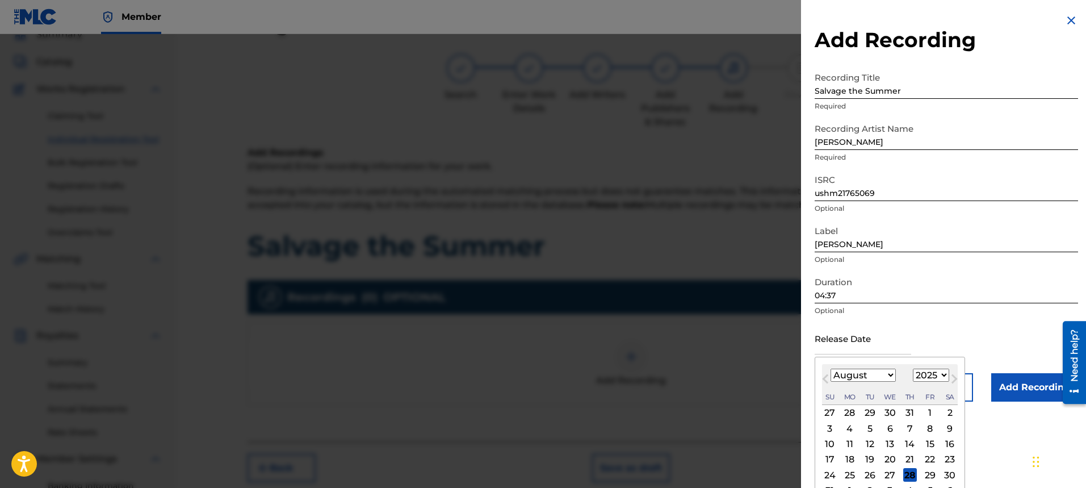
click at [875, 349] on input "text" at bounding box center [863, 338] width 97 height 32
type input "[DATE]"
select select "6"
select select "2017"
type input "[DATE]"
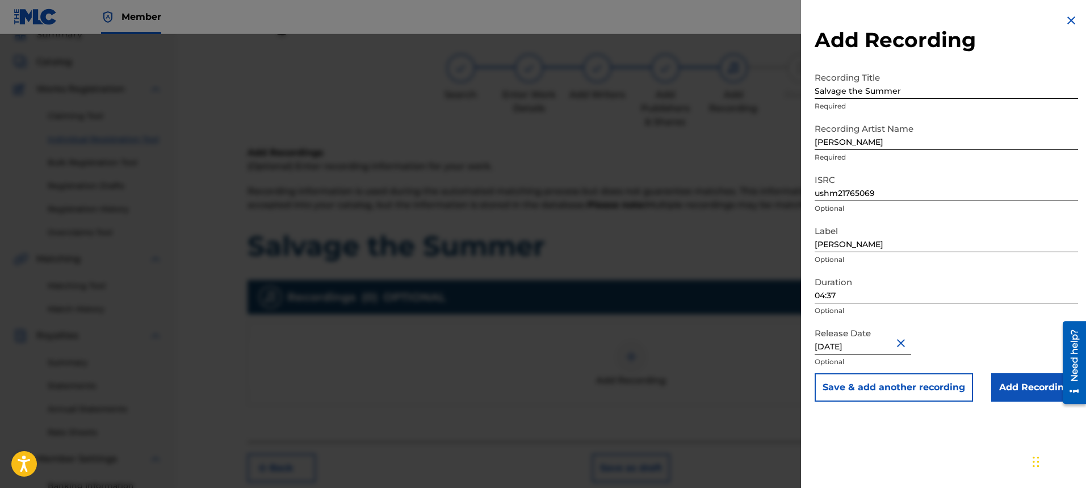
click at [996, 333] on div "Release Date [DATE] Optional" at bounding box center [946, 347] width 263 height 51
click at [1008, 386] on input "Add Recording" at bounding box center [1034, 387] width 87 height 28
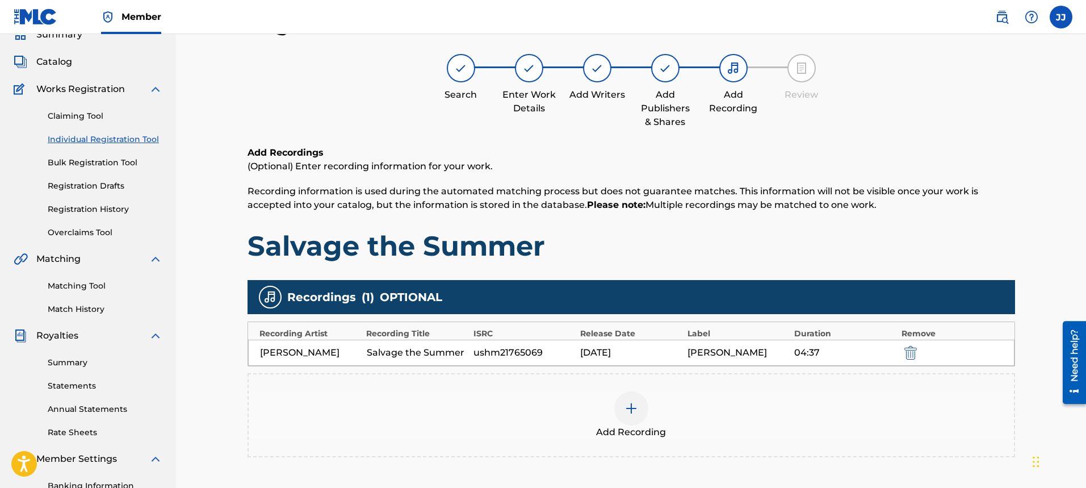
scroll to position [216, 0]
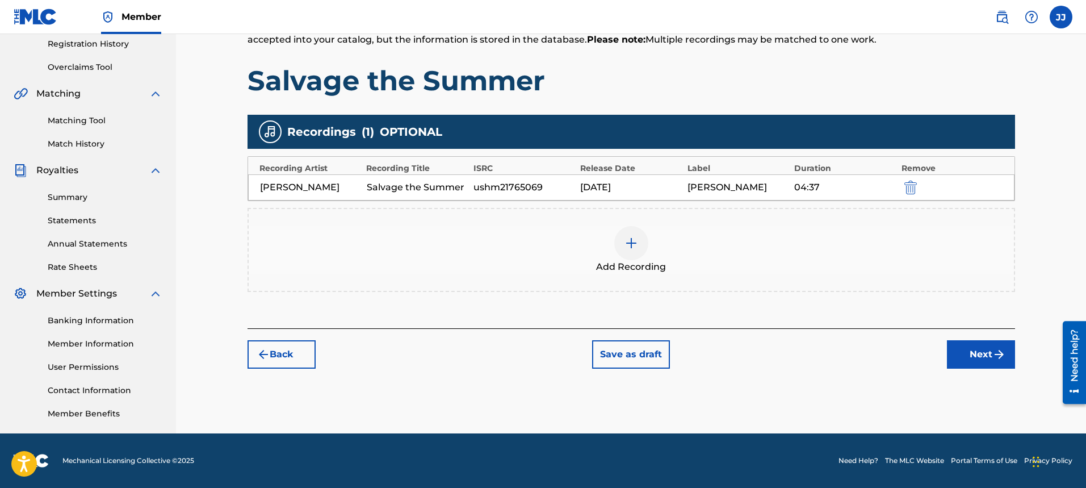
click at [987, 362] on button "Next" at bounding box center [981, 354] width 68 height 28
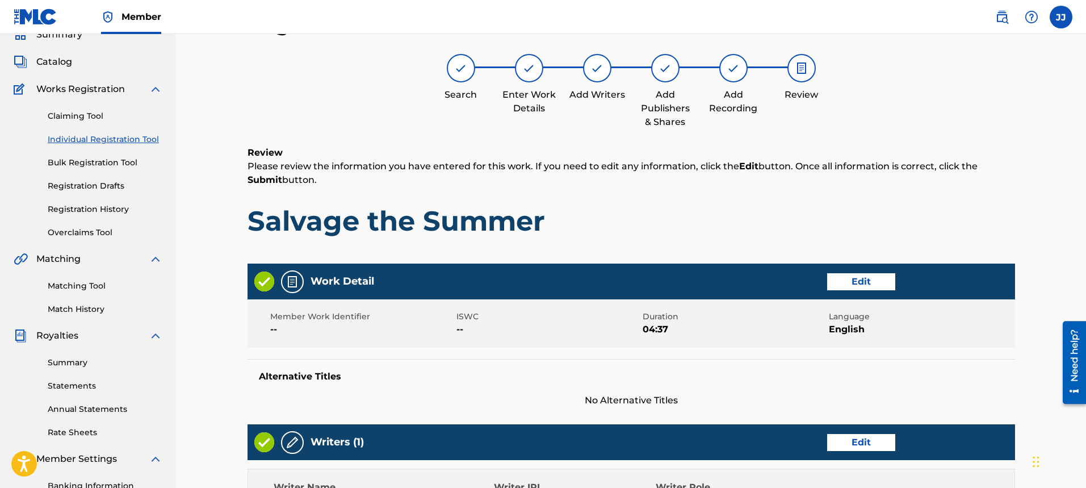
scroll to position [472, 0]
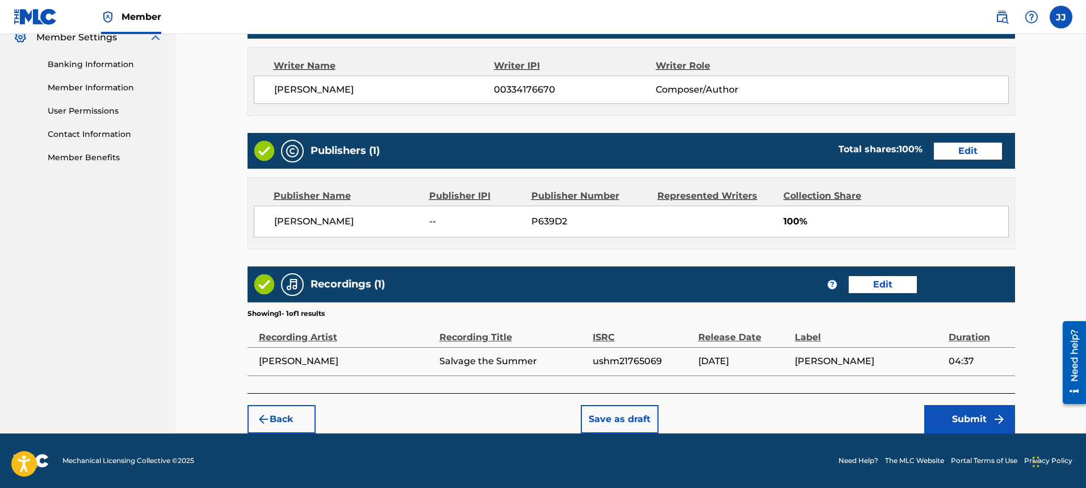
click at [980, 415] on button "Submit" at bounding box center [969, 419] width 91 height 28
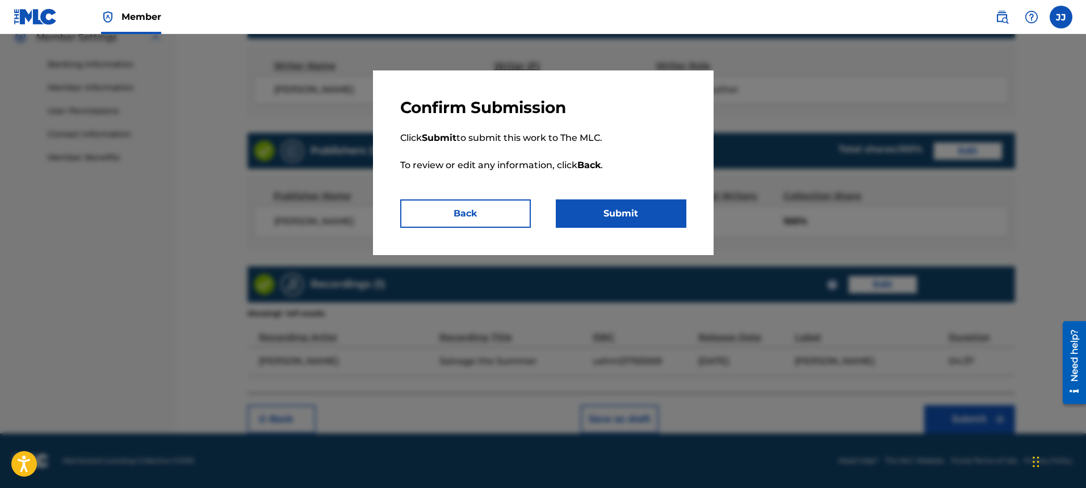
click at [648, 210] on button "Submit" at bounding box center [621, 213] width 131 height 28
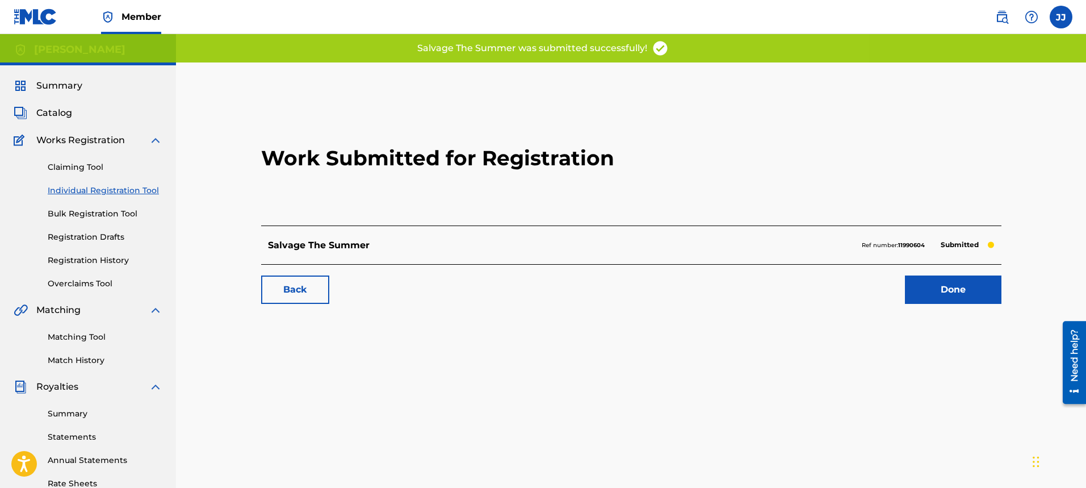
click at [961, 284] on link "Done" at bounding box center [953, 289] width 97 height 28
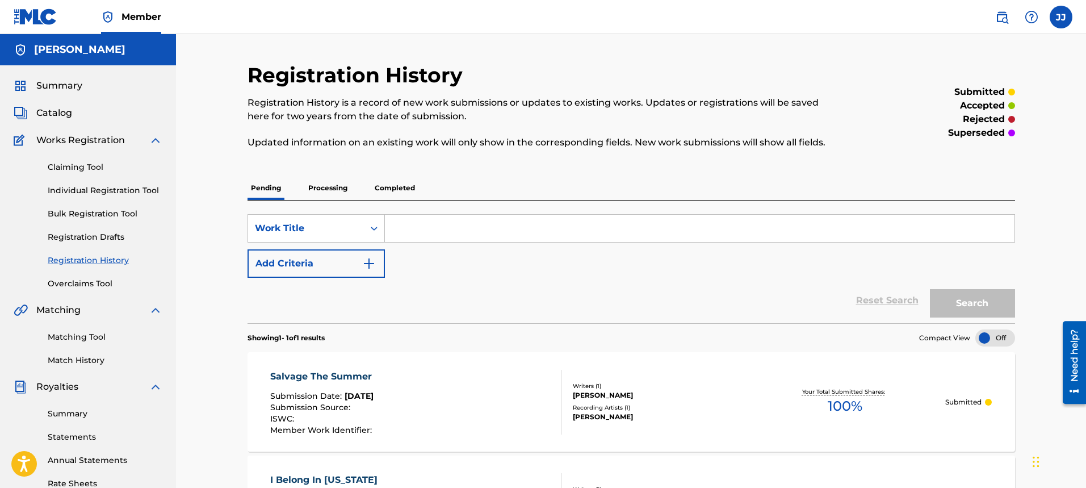
click at [54, 114] on span "Catalog" at bounding box center [54, 113] width 36 height 14
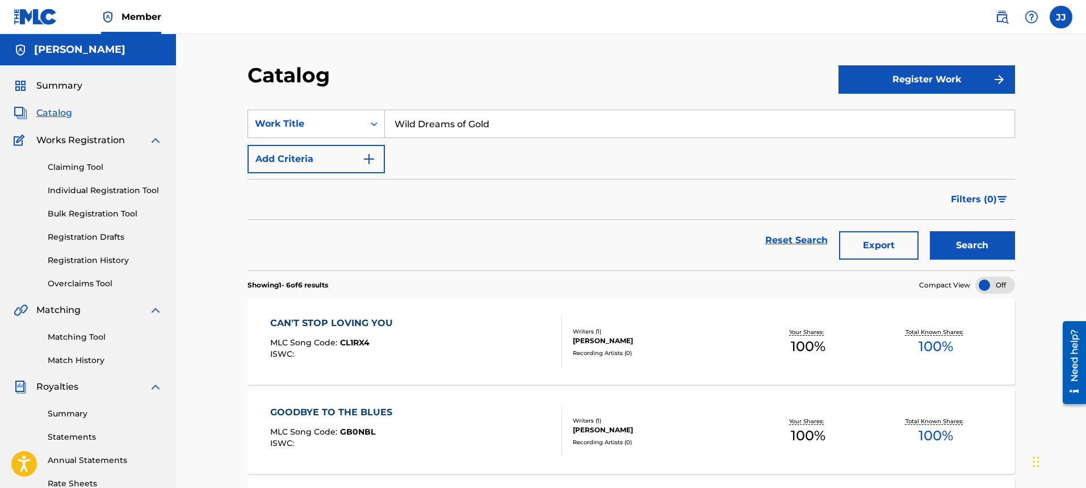
click at [850, 80] on button "Register Work" at bounding box center [926, 79] width 177 height 28
click at [890, 115] on link "Individual" at bounding box center [926, 116] width 177 height 27
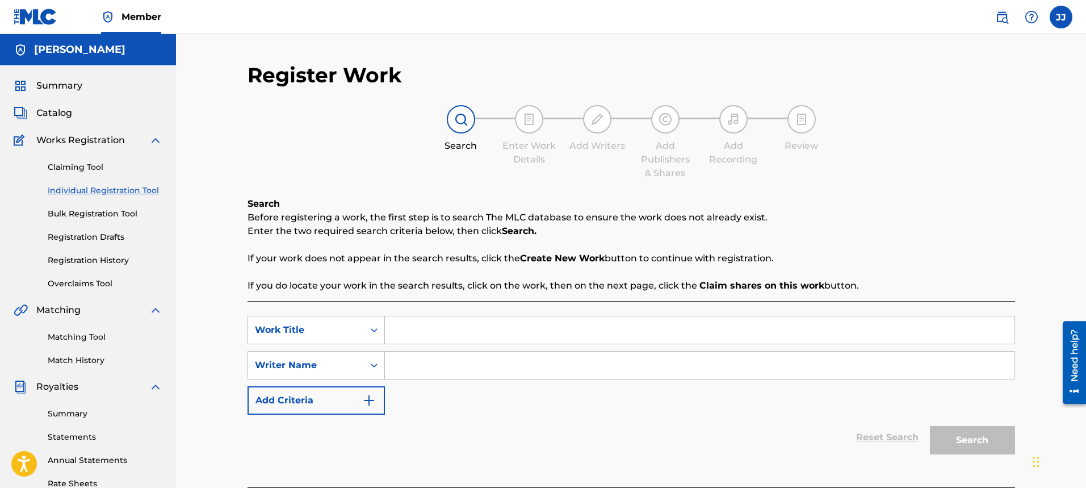
click at [434, 336] on input "Search Form" at bounding box center [700, 329] width 630 height 27
type input "Memory Now"
click at [452, 369] on input "Search Form" at bounding box center [700, 364] width 630 height 27
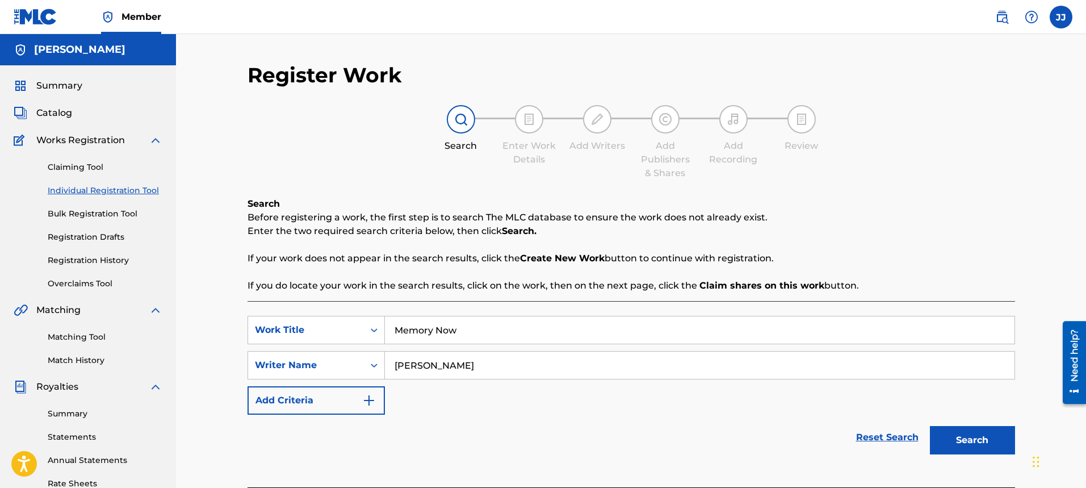
type input "[PERSON_NAME]"
click at [982, 439] on button "Search" at bounding box center [972, 440] width 85 height 28
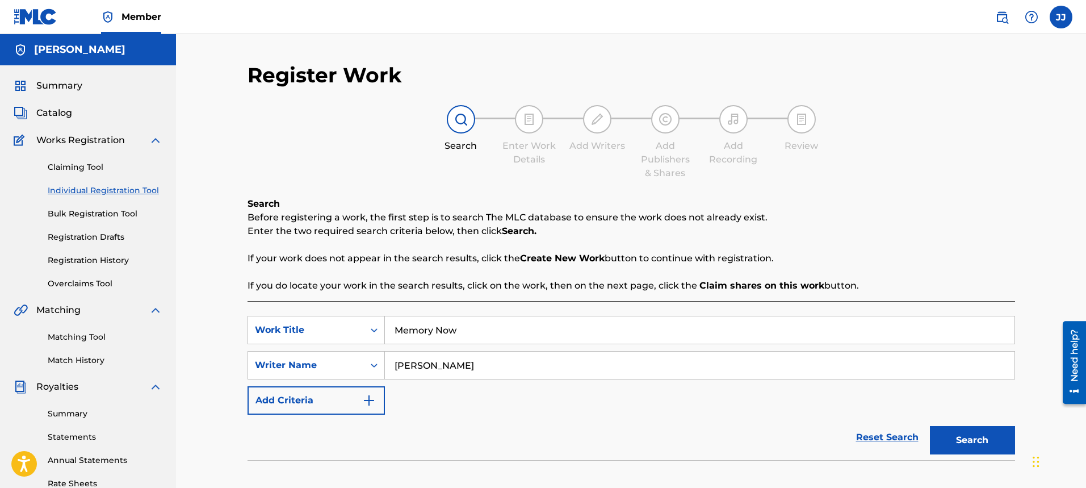
scroll to position [216, 0]
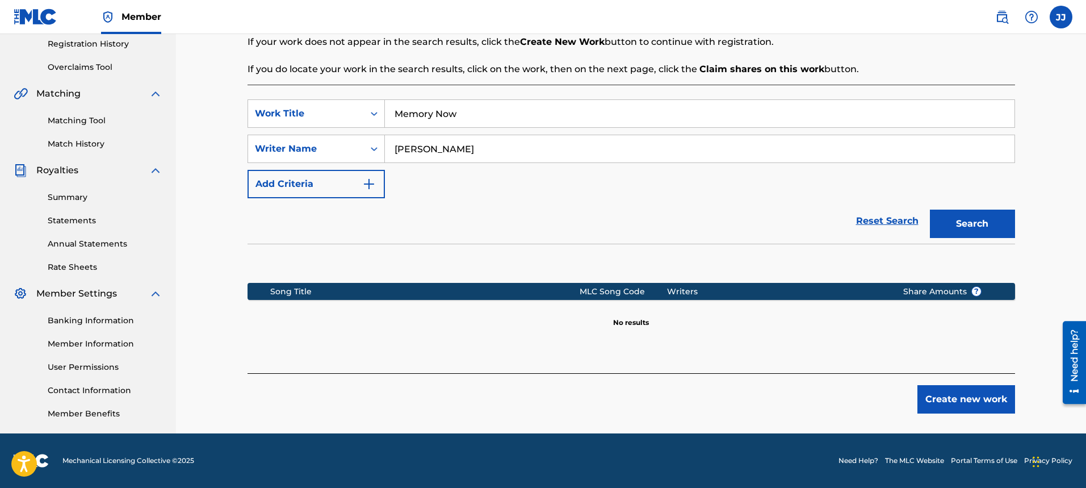
click at [953, 406] on button "Create new work" at bounding box center [966, 399] width 98 height 28
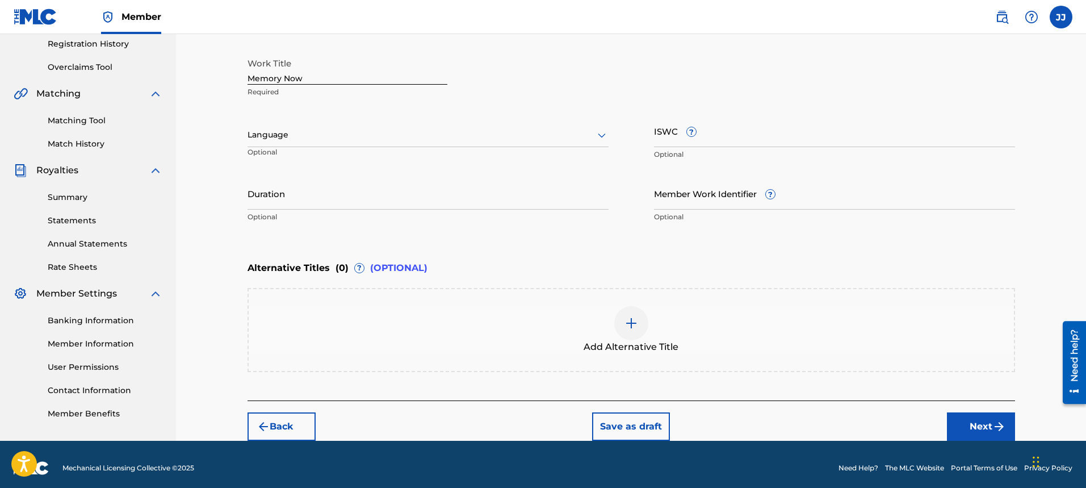
click at [370, 148] on div "Language Optional" at bounding box center [428, 140] width 361 height 51
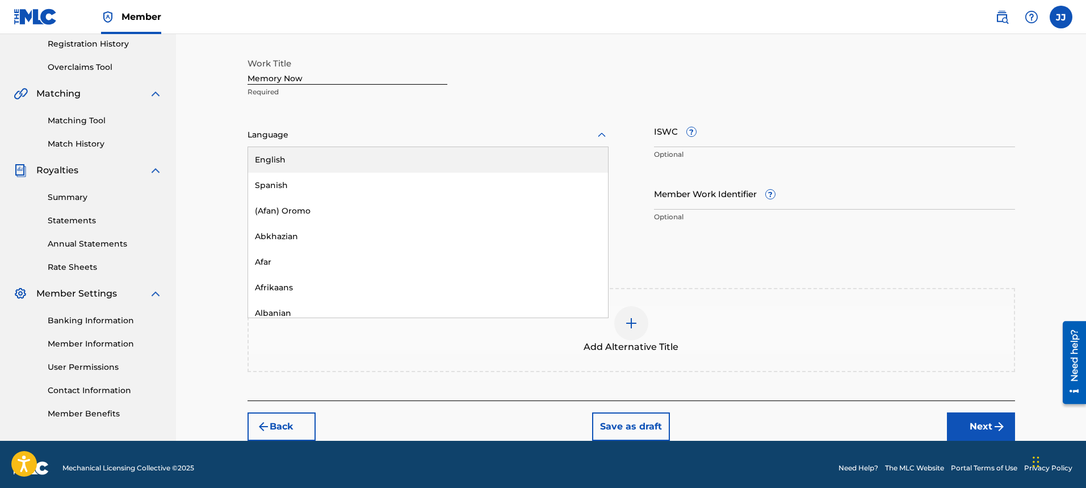
click at [370, 142] on div "Language" at bounding box center [428, 135] width 361 height 24
click at [363, 154] on div "English" at bounding box center [428, 160] width 360 height 26
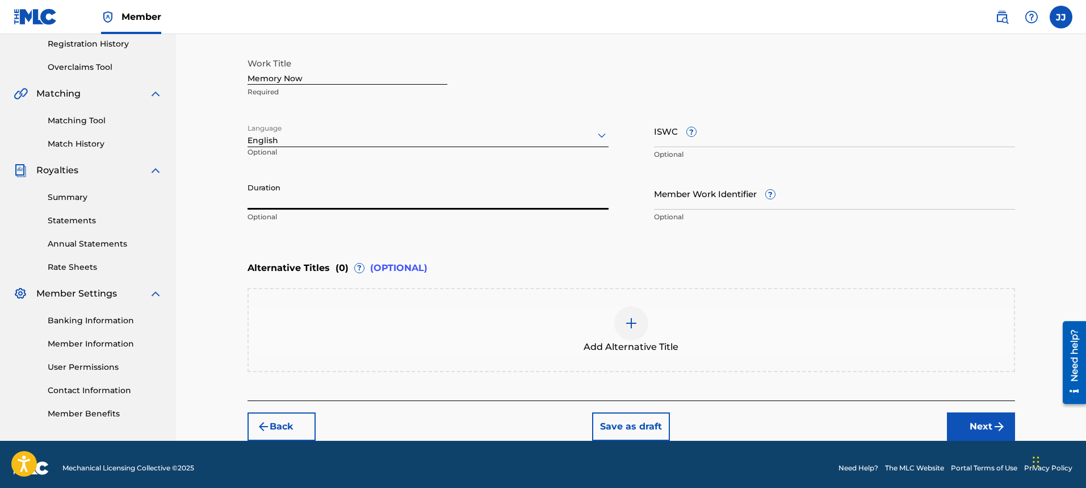
click at [348, 195] on input "Duration" at bounding box center [428, 193] width 361 height 32
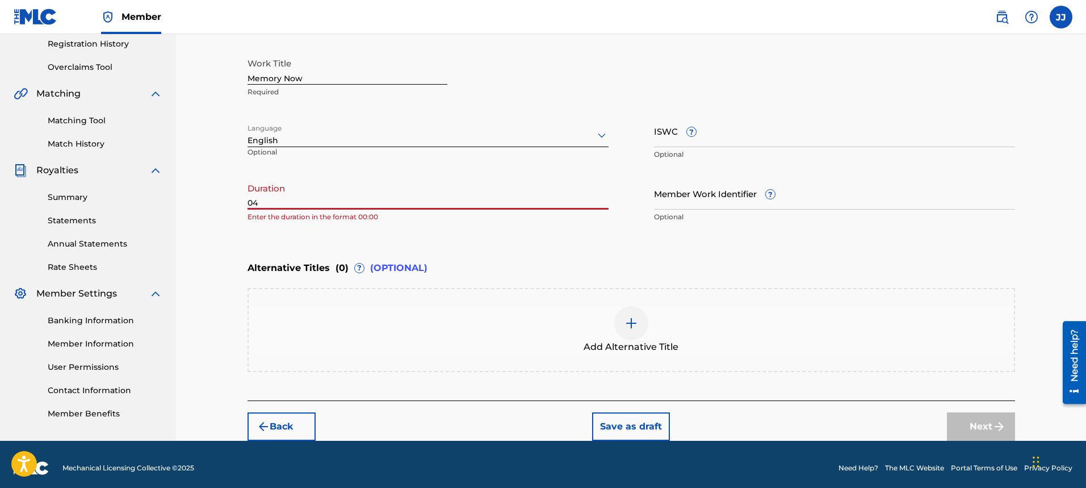
type input "0"
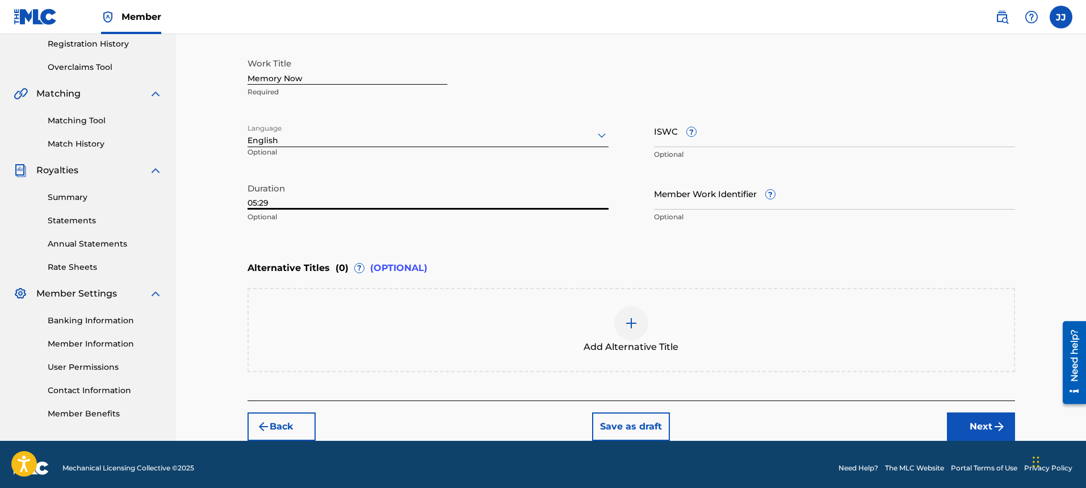
type input "05:29"
click at [966, 431] on button "Next" at bounding box center [981, 426] width 68 height 28
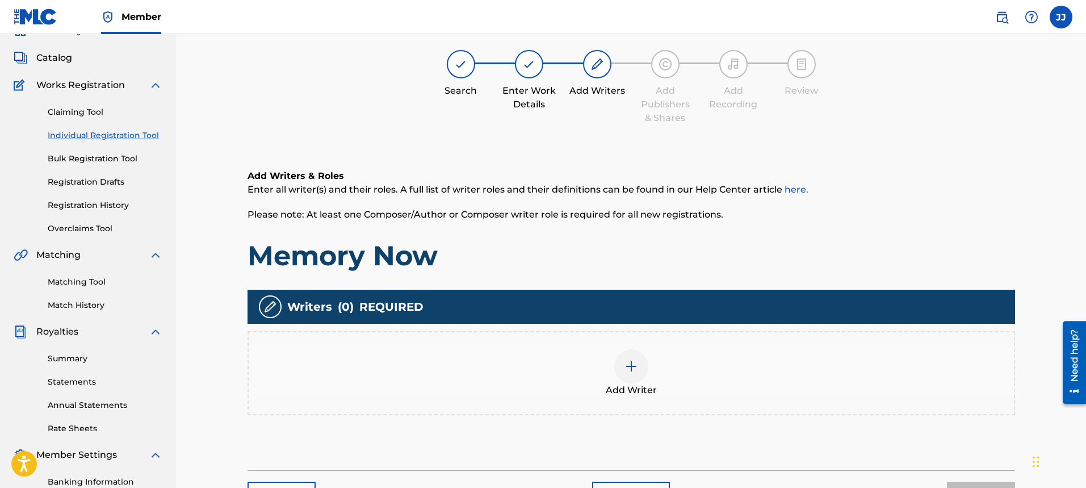
scroll to position [51, 0]
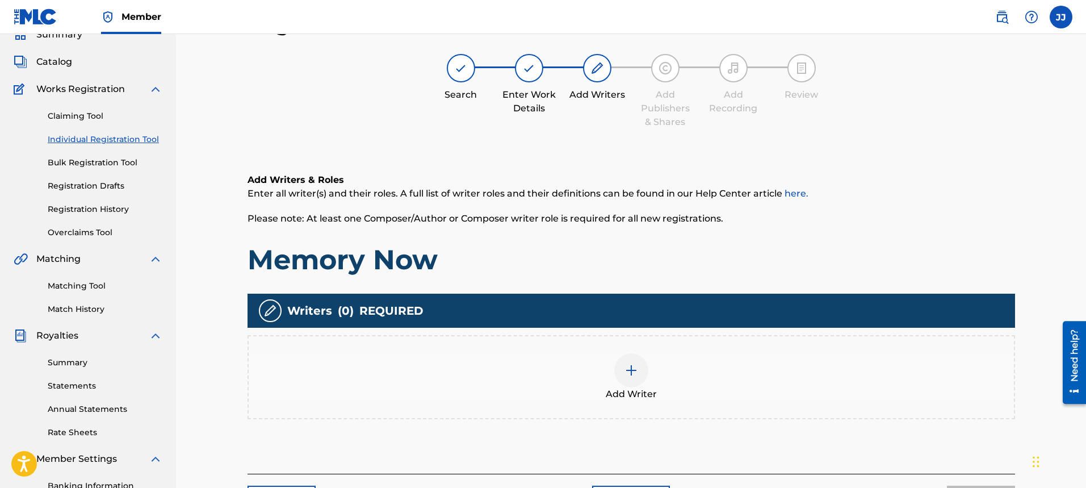
click at [638, 373] on img at bounding box center [631, 370] width 14 height 14
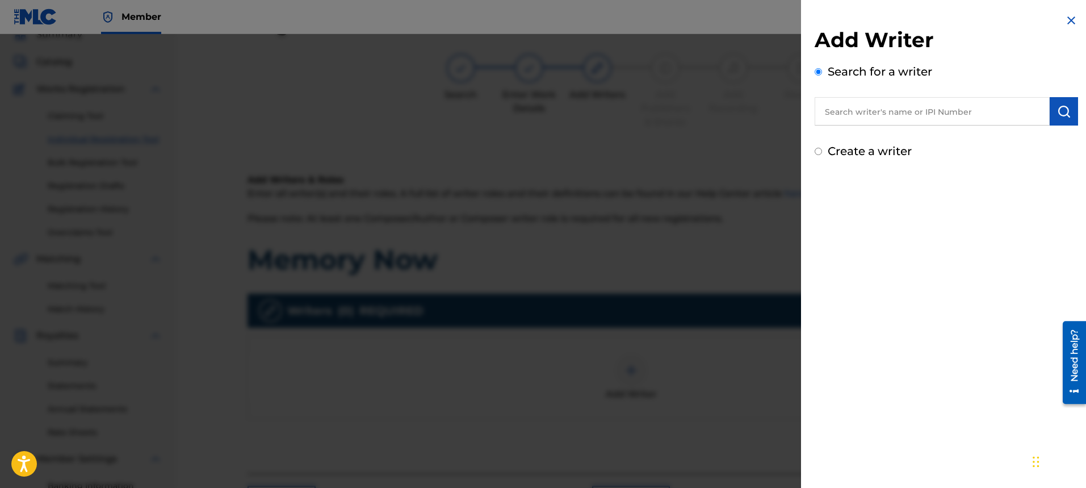
click at [923, 123] on input "text" at bounding box center [932, 111] width 235 height 28
click at [814, 152] on div "Add Writer Search for a writer Create a writer" at bounding box center [946, 86] width 291 height 173
click at [817, 152] on input "Create a writer" at bounding box center [818, 151] width 7 height 7
radio input "false"
radio input "true"
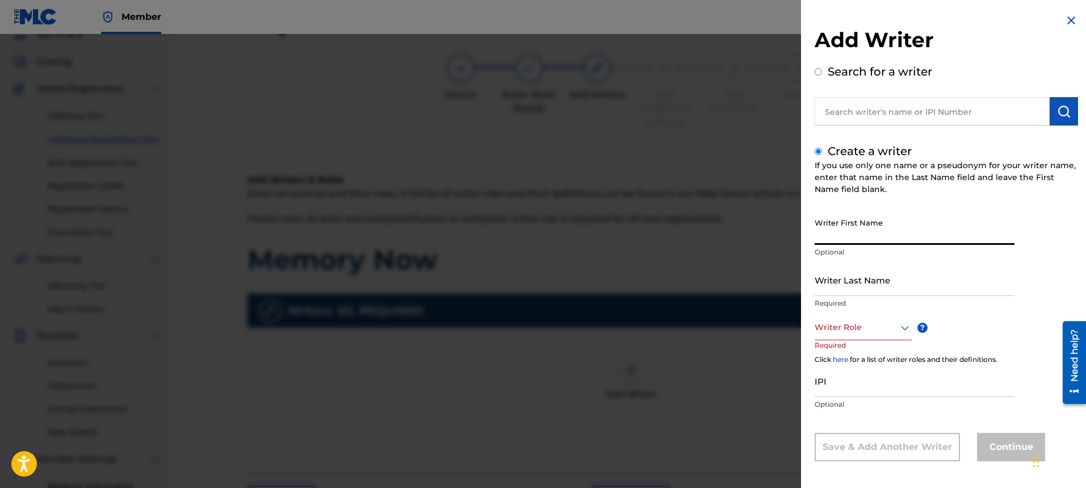
click at [865, 227] on input "Writer First Name" at bounding box center [915, 228] width 200 height 32
type input "[PERSON_NAME]"
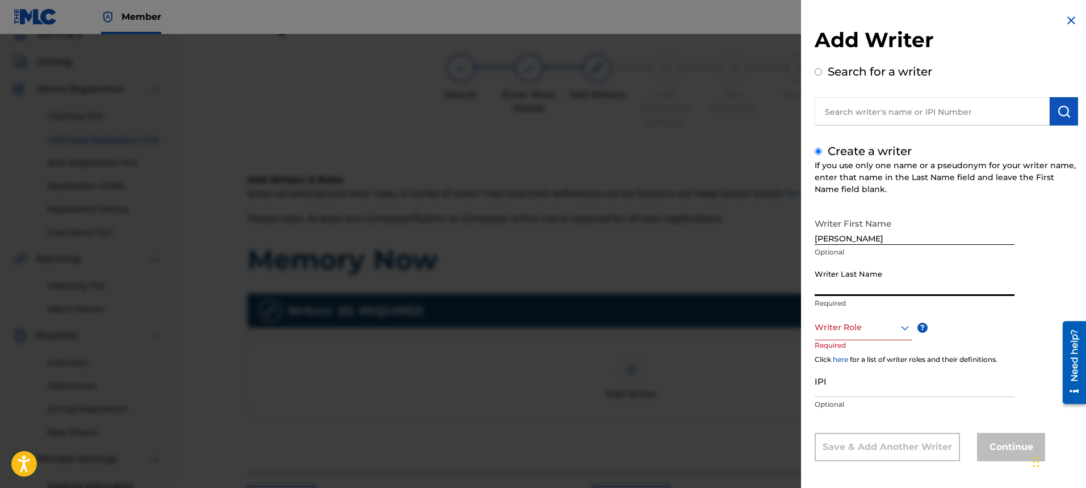
click at [869, 290] on input "Writer Last Name" at bounding box center [915, 279] width 200 height 32
type input "[PERSON_NAME]"
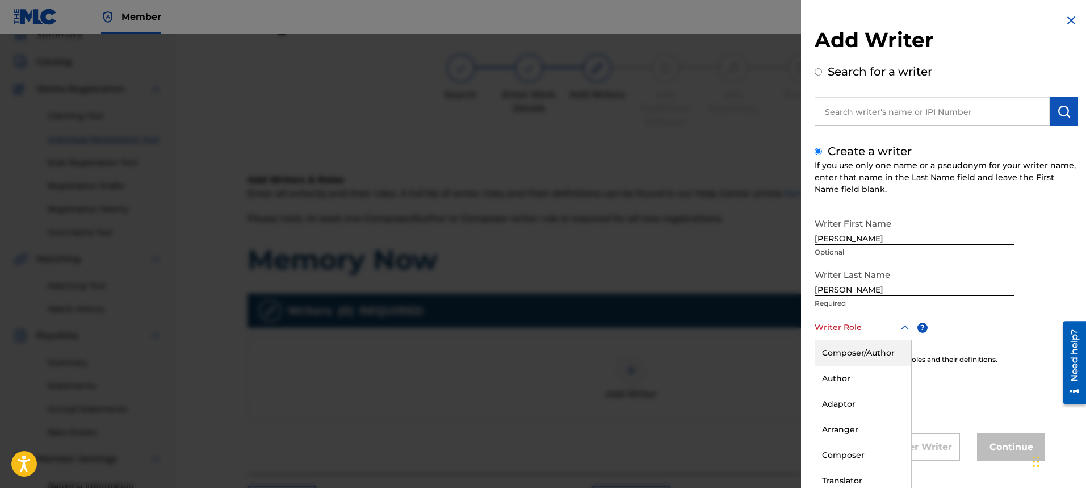
scroll to position [4, 0]
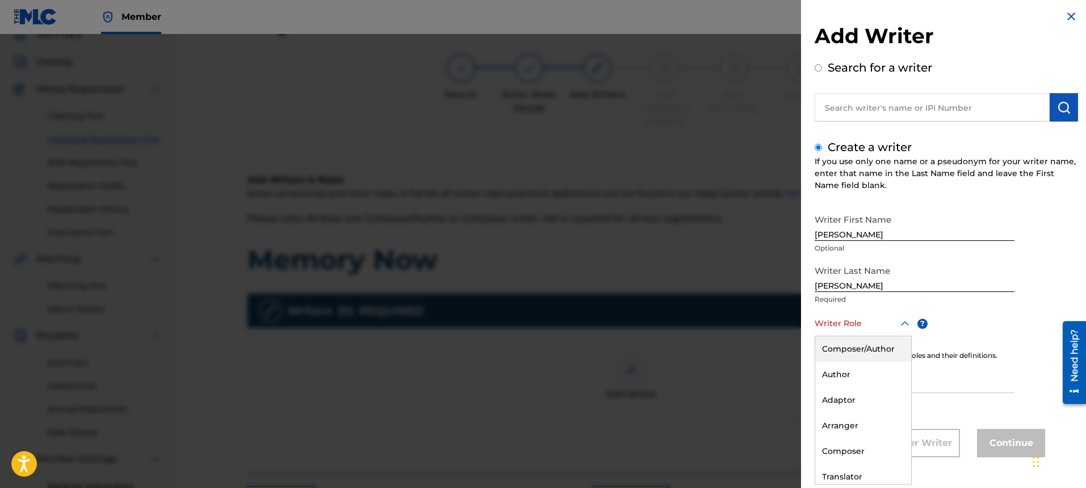
click at [909, 328] on icon at bounding box center [905, 324] width 14 height 14
click at [885, 346] on div "Composer/Author" at bounding box center [863, 349] width 96 height 26
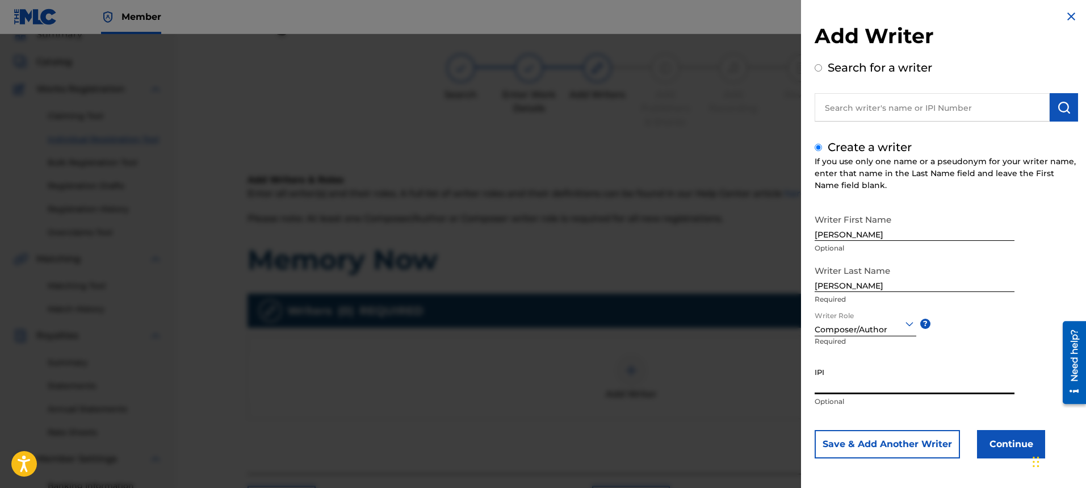
click at [944, 391] on input "IPI" at bounding box center [915, 378] width 200 height 32
type input "00334176670"
click at [1007, 453] on button "Continue" at bounding box center [1011, 444] width 68 height 28
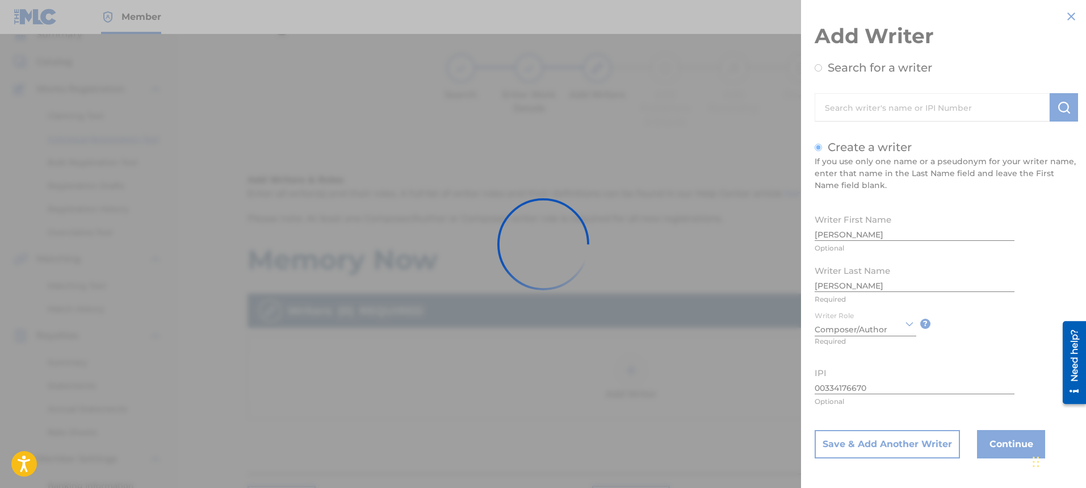
scroll to position [0, 0]
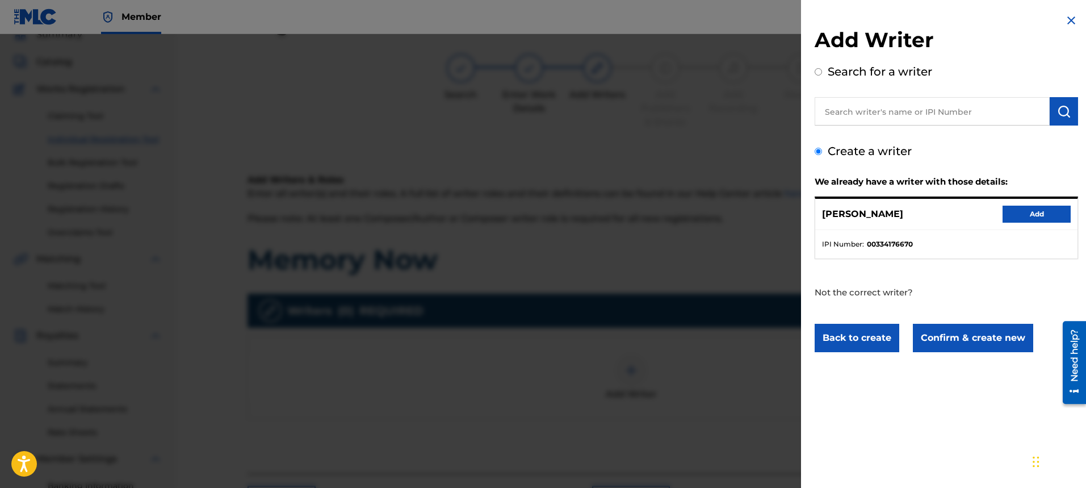
click at [1030, 216] on button "Add" at bounding box center [1037, 214] width 68 height 17
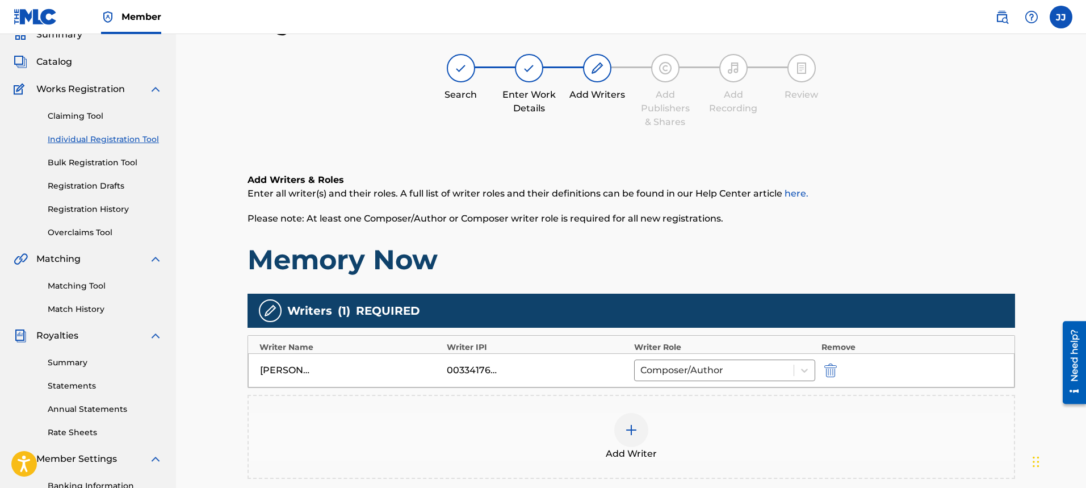
scroll to position [216, 0]
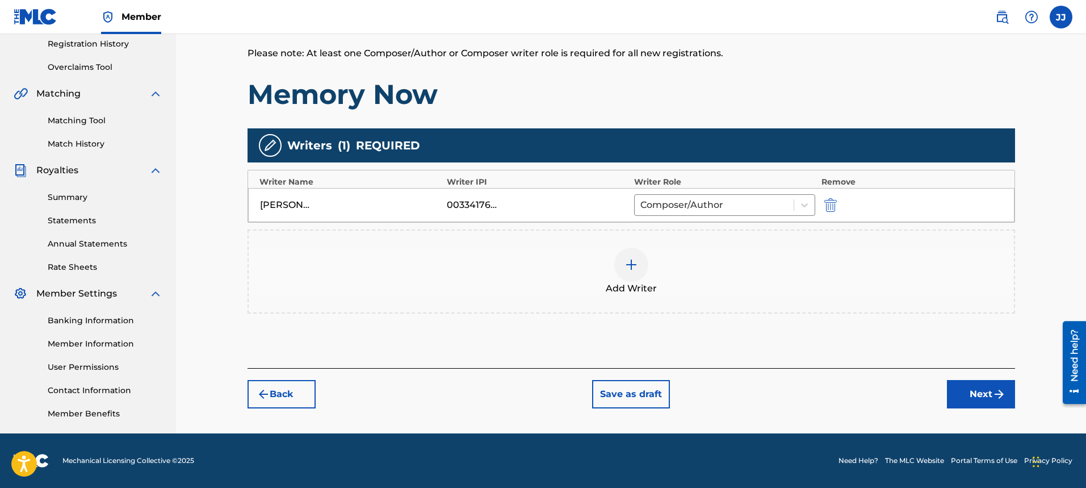
click at [992, 384] on button "Next" at bounding box center [981, 394] width 68 height 28
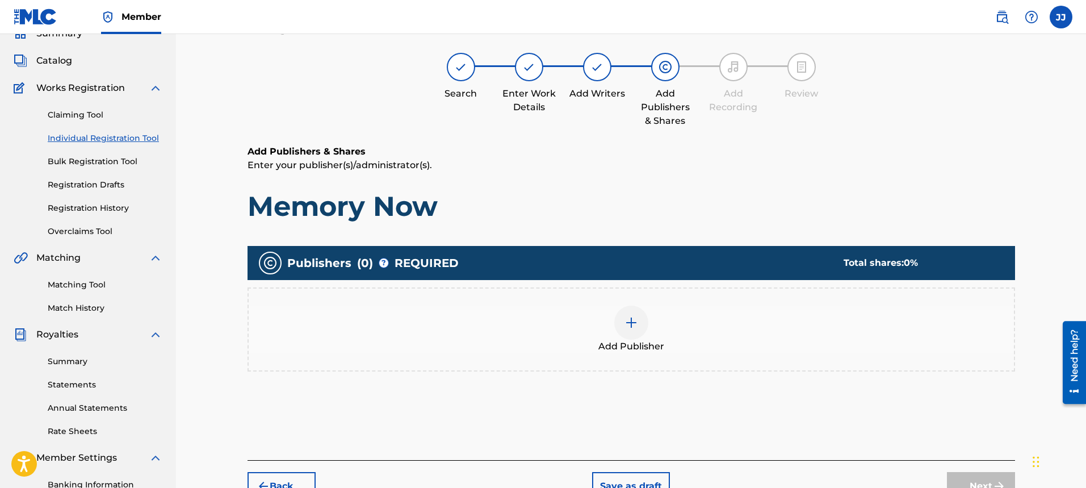
scroll to position [51, 0]
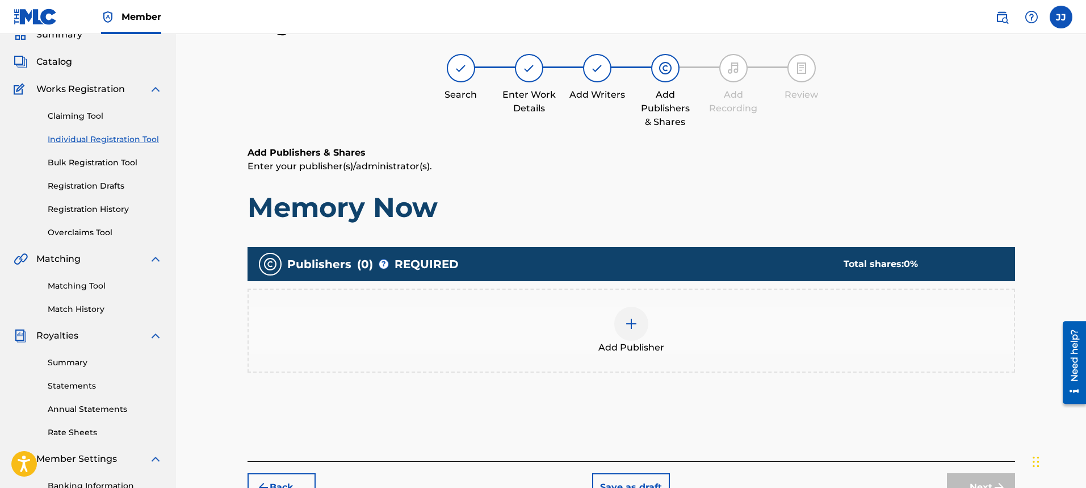
click at [622, 323] on div at bounding box center [631, 324] width 34 height 34
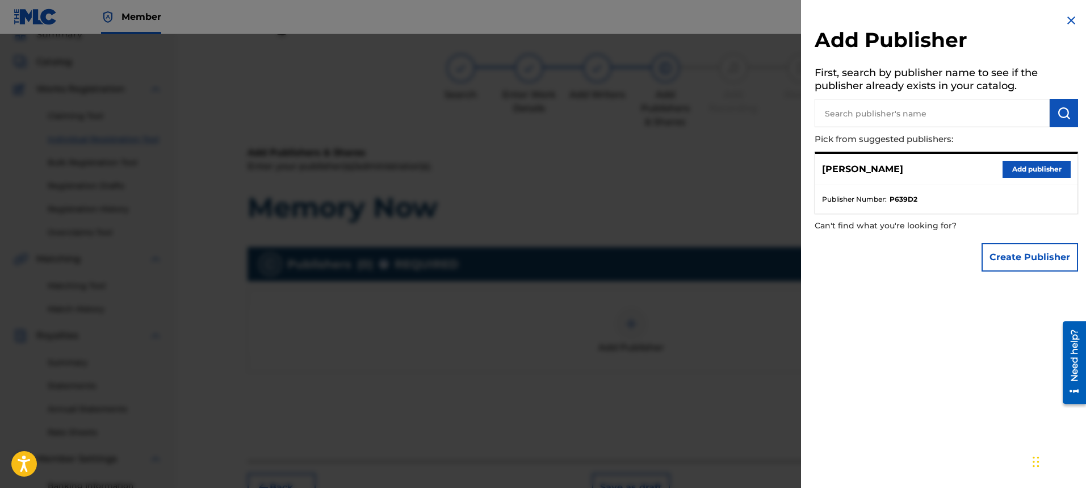
click at [1043, 167] on button "Add publisher" at bounding box center [1037, 169] width 68 height 17
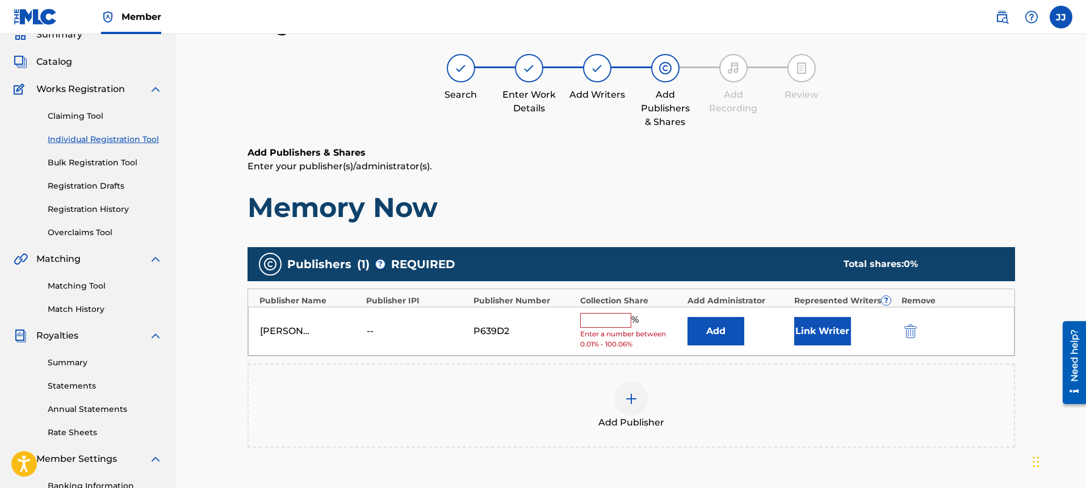
click at [608, 319] on input "text" at bounding box center [605, 320] width 51 height 15
type input "100"
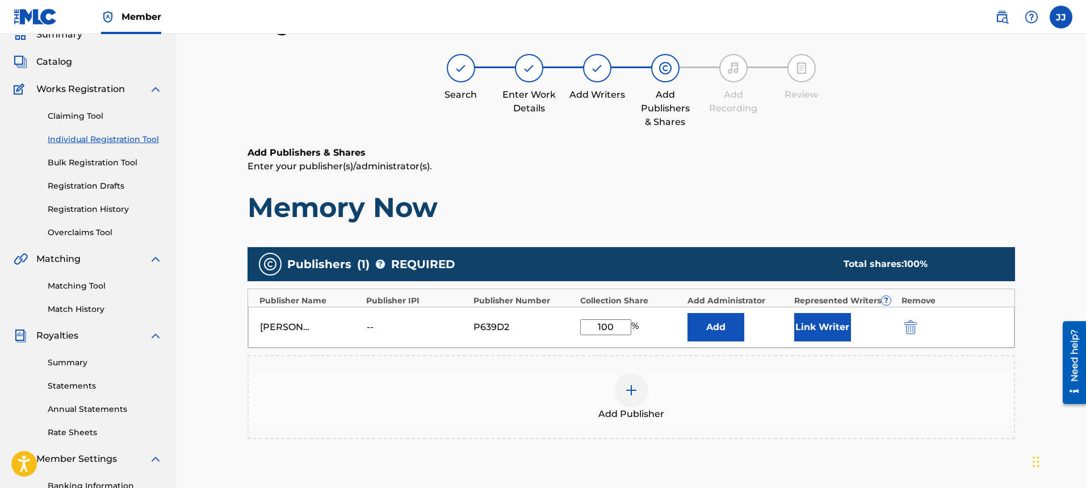
scroll to position [216, 0]
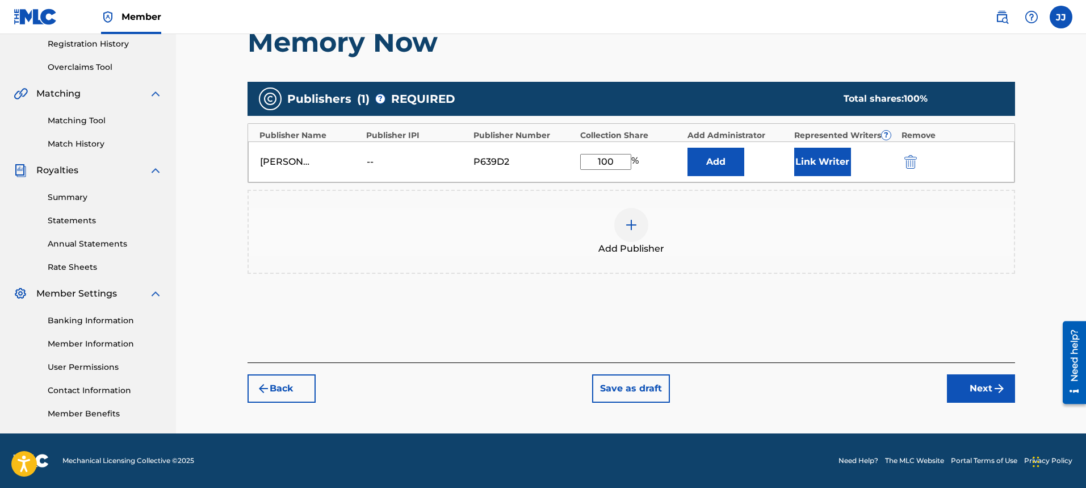
click at [970, 391] on button "Next" at bounding box center [981, 388] width 68 height 28
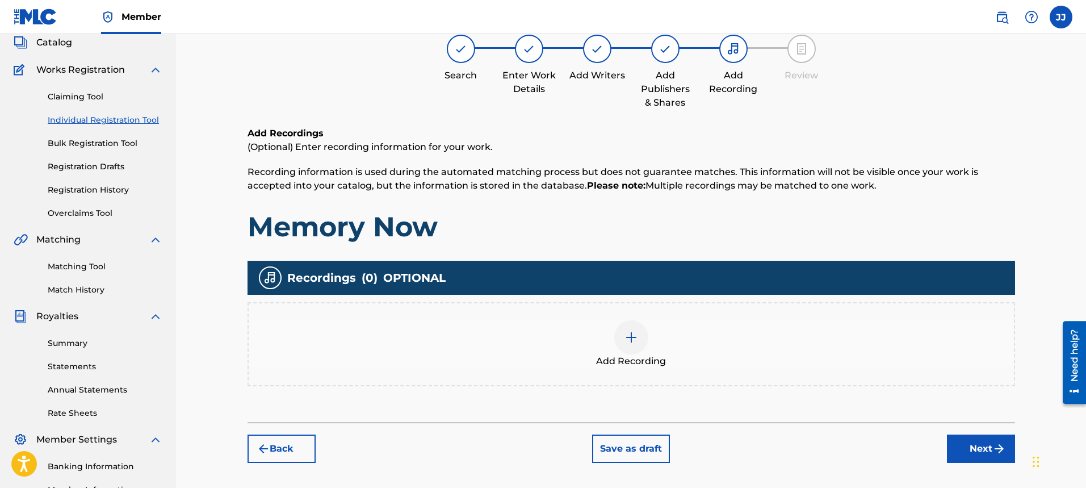
scroll to position [51, 0]
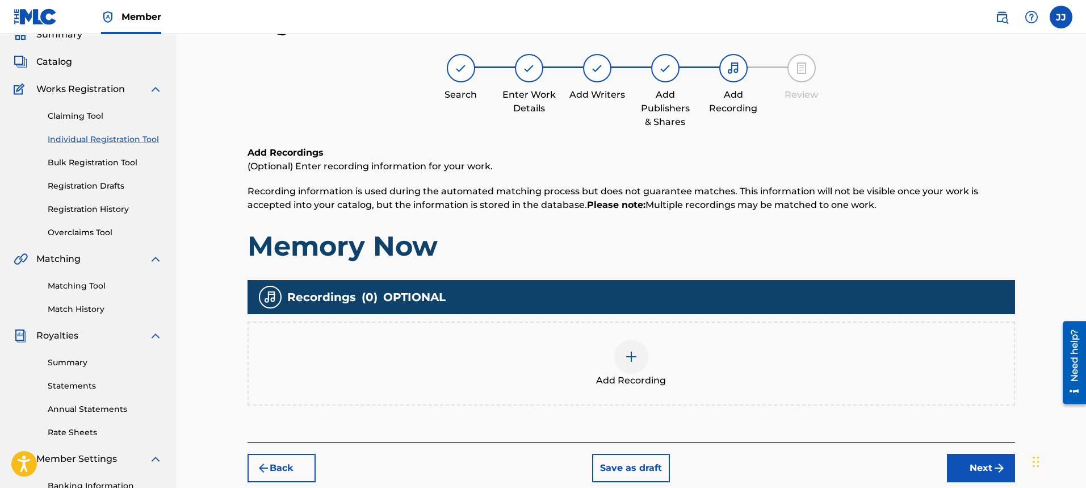
click at [623, 359] on div at bounding box center [631, 356] width 34 height 34
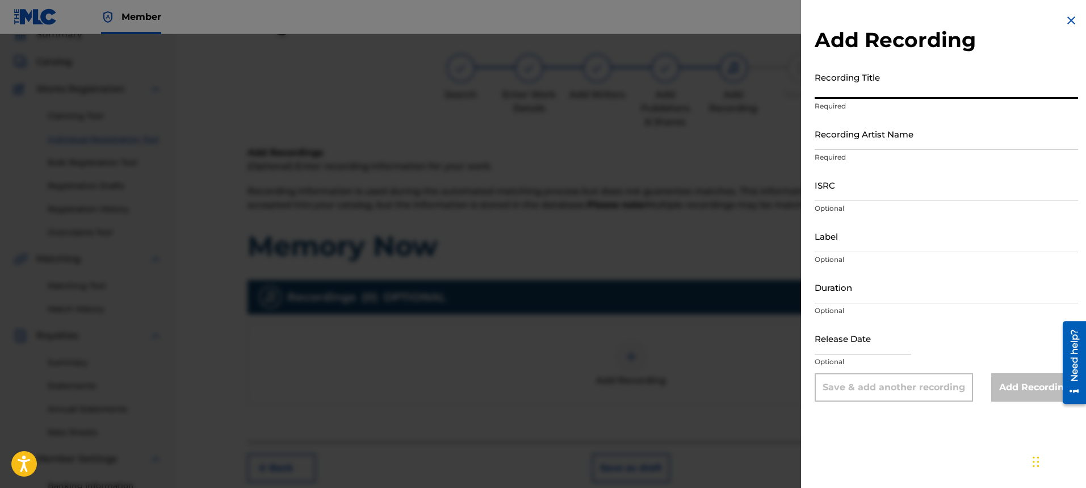
click at [908, 86] on input "Recording Title" at bounding box center [946, 82] width 263 height 32
type input "Memory Now"
drag, startPoint x: 950, startPoint y: 137, endPoint x: 946, endPoint y: 146, distance: 9.9
click at [950, 141] on input "Recording Artist Name" at bounding box center [946, 134] width 263 height 32
type input "[PERSON_NAME]"
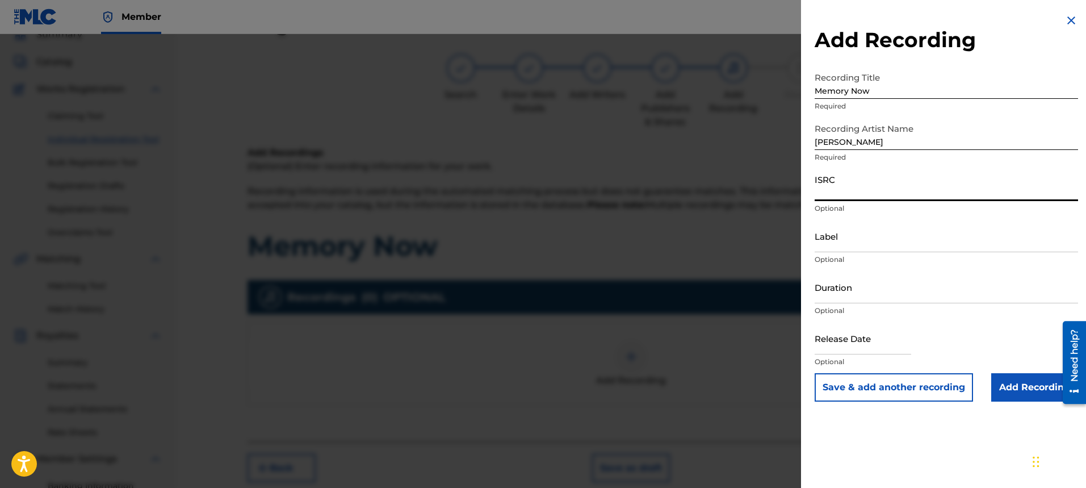
click at [909, 185] on input "ISRC" at bounding box center [946, 185] width 263 height 32
type input "ushm21709185"
click at [889, 252] on div "Label Optional" at bounding box center [946, 245] width 263 height 51
click at [902, 252] on div "Label Optional" at bounding box center [946, 245] width 263 height 51
click at [903, 250] on input "Label" at bounding box center [946, 236] width 263 height 32
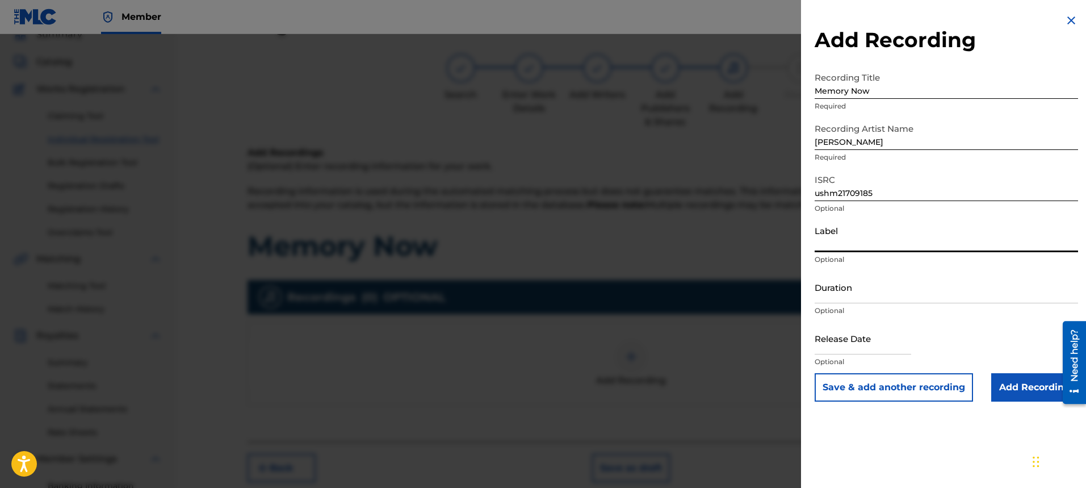
type input "[PERSON_NAME]"
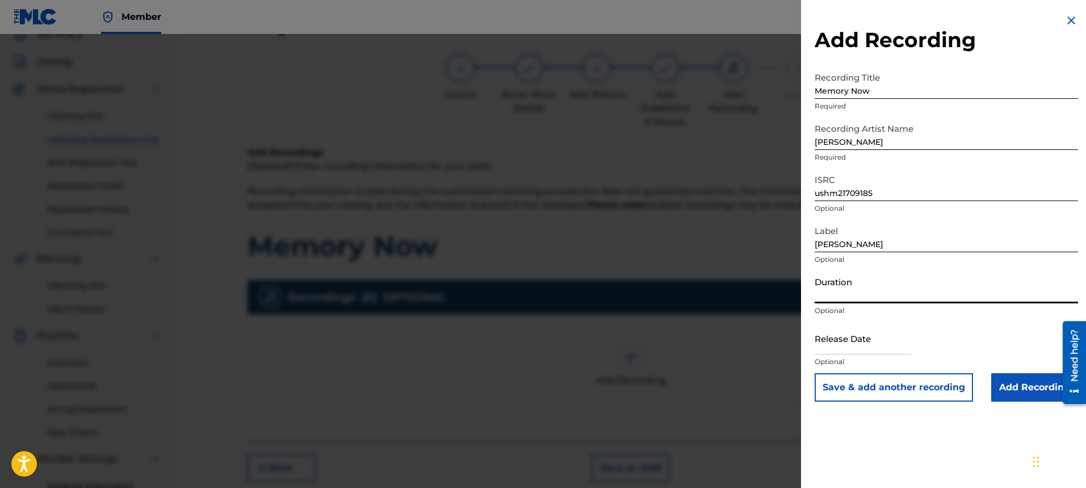
click at [892, 295] on input "Duration" at bounding box center [946, 287] width 263 height 32
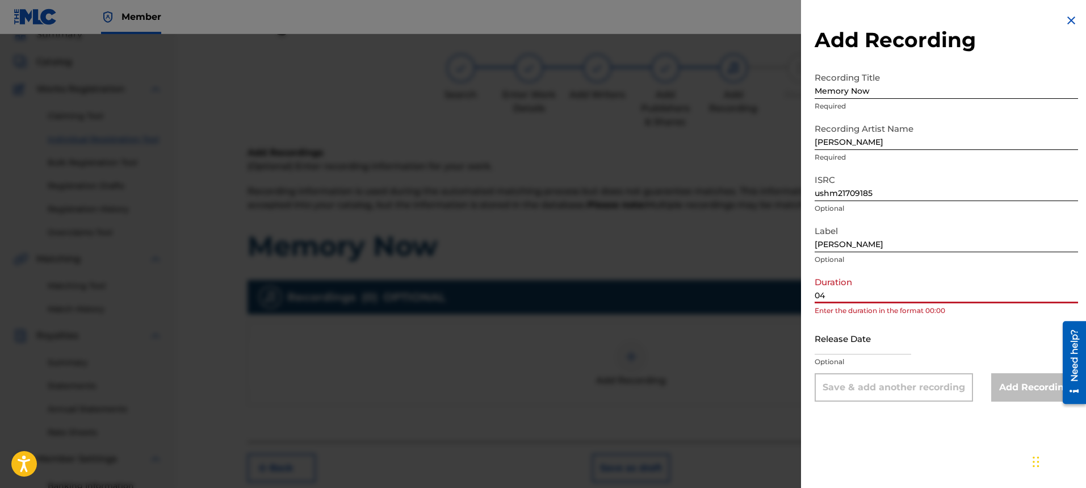
type input "0"
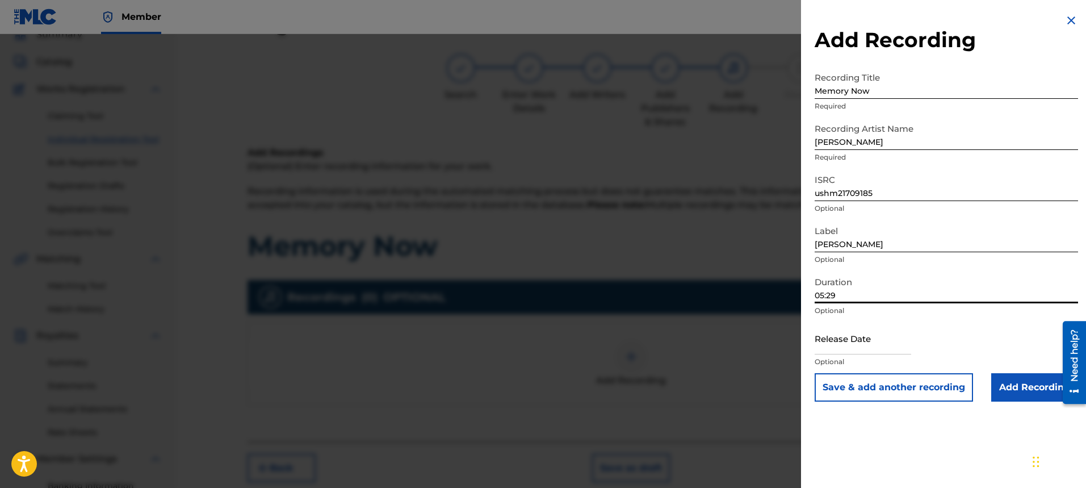
type input "05:29"
click at [871, 343] on input "text" at bounding box center [863, 338] width 97 height 32
select select "7"
select select "2025"
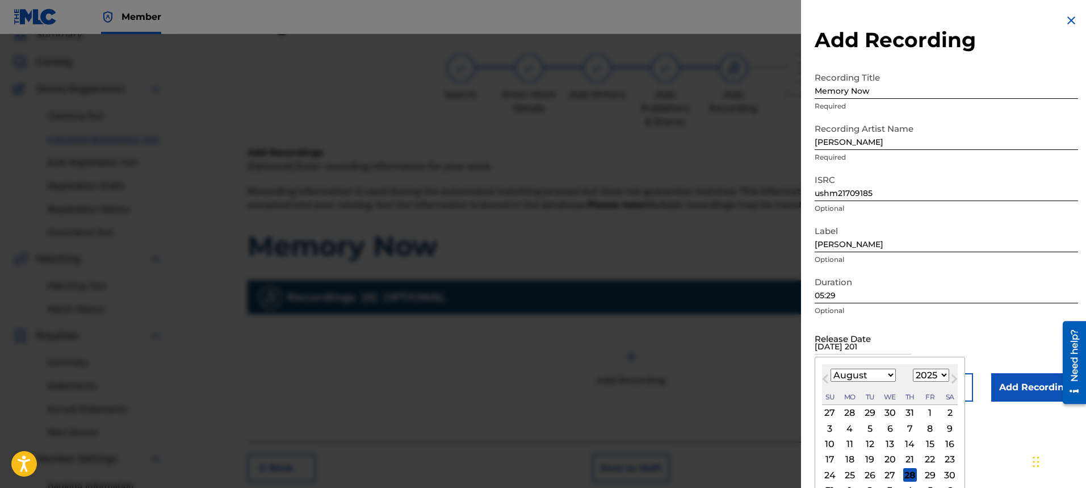
type input "[DATE]"
select select "5"
select select "2017"
type input "[DATE]"
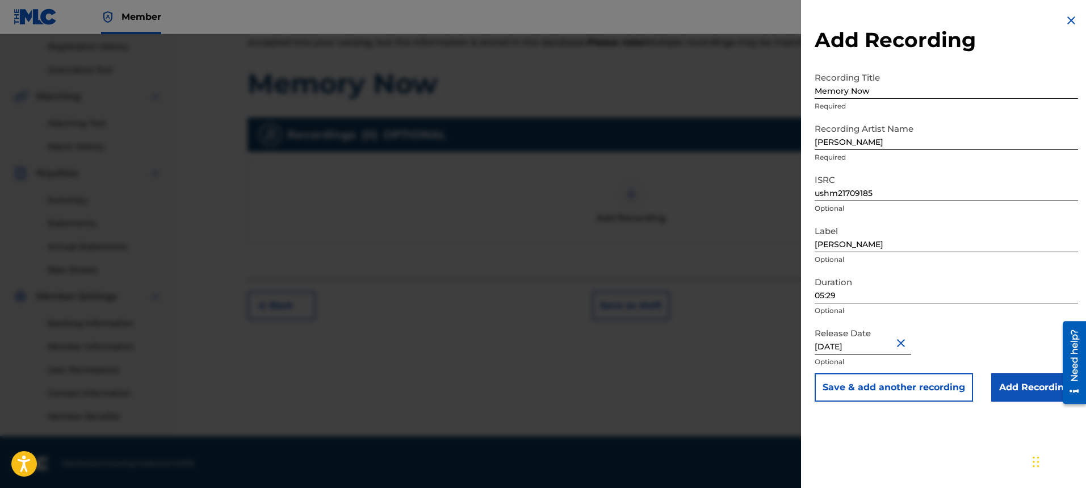
scroll to position [216, 0]
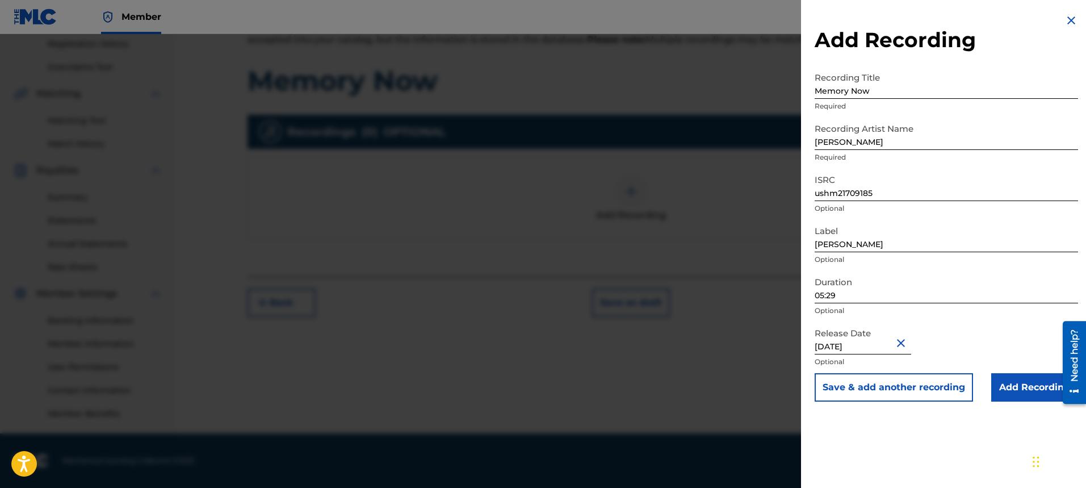
click at [1001, 393] on input "Add Recording" at bounding box center [1034, 387] width 87 height 28
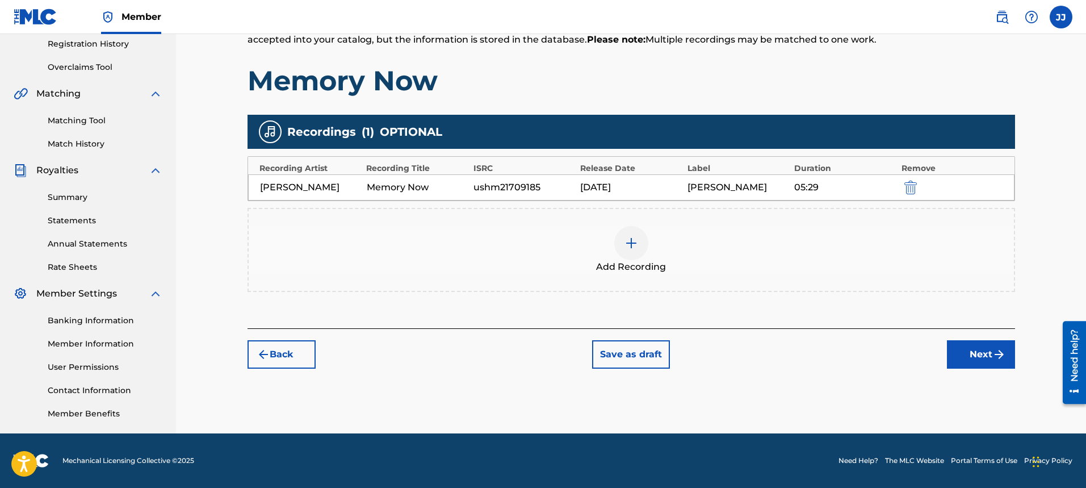
click at [964, 350] on button "Next" at bounding box center [981, 354] width 68 height 28
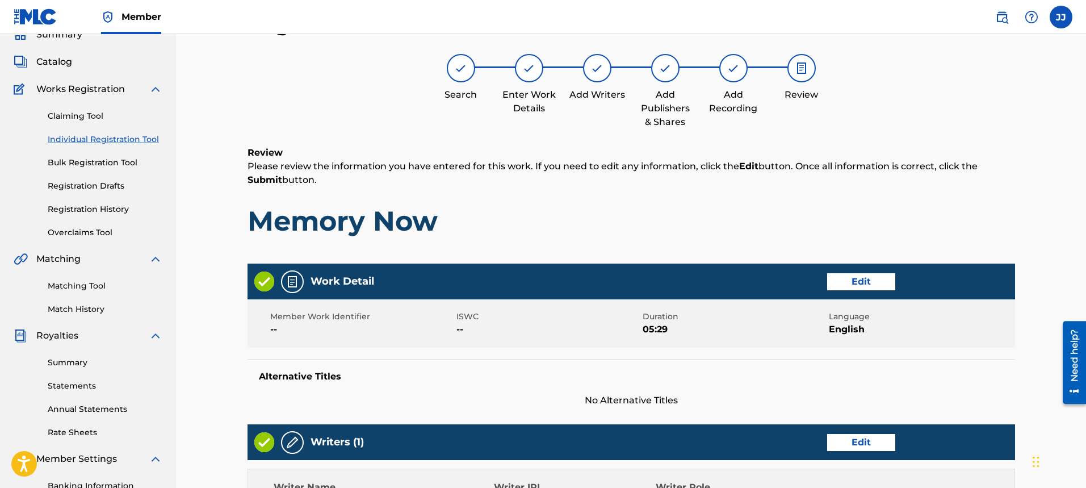
scroll to position [472, 0]
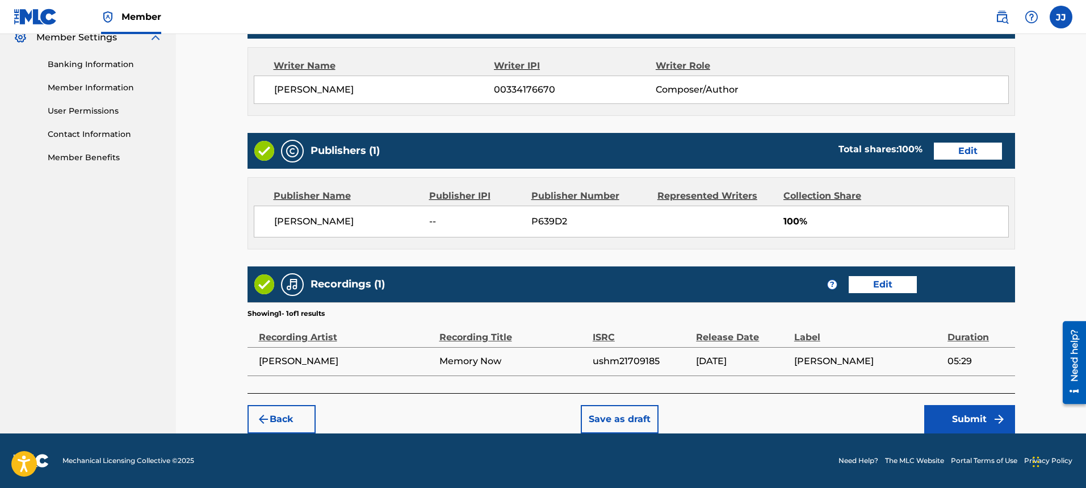
click at [961, 421] on button "Submit" at bounding box center [969, 419] width 91 height 28
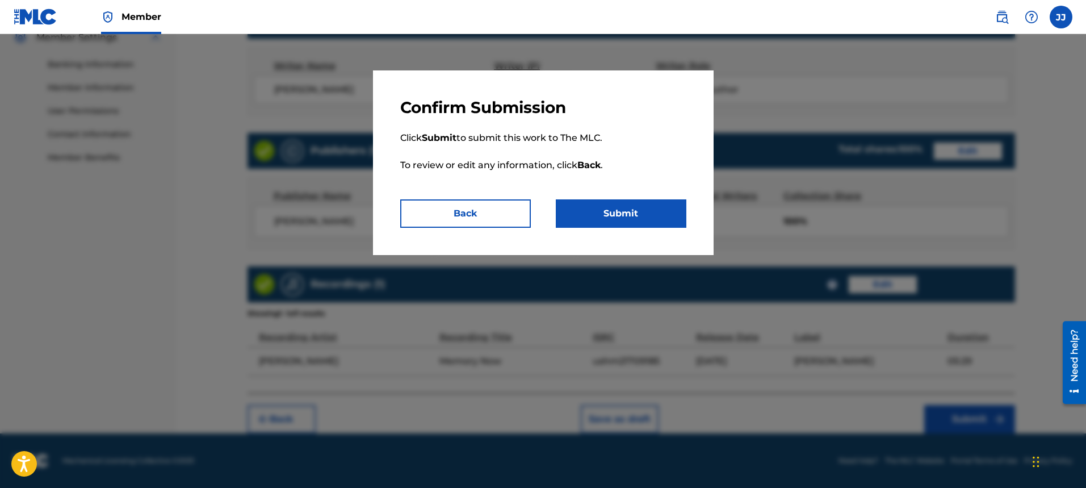
click at [639, 223] on button "Submit" at bounding box center [621, 213] width 131 height 28
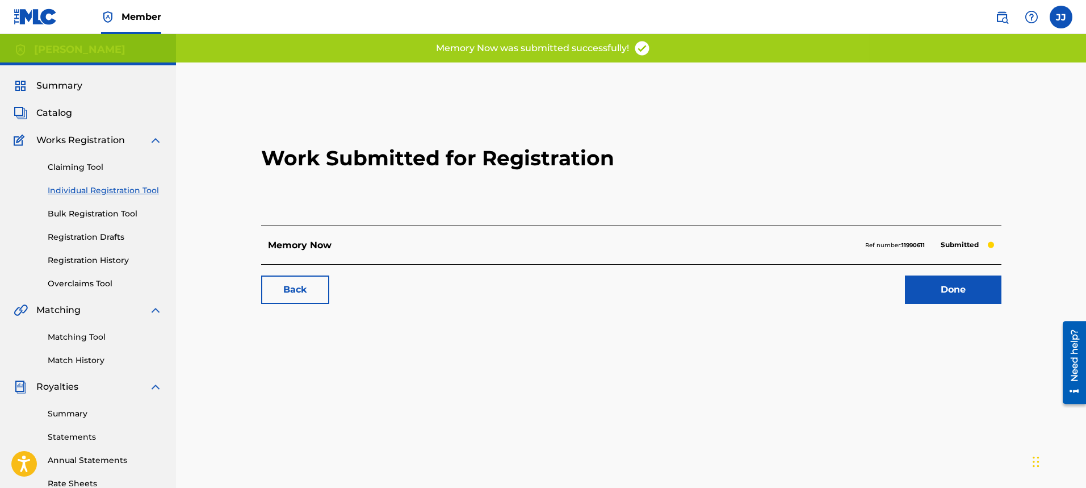
click at [958, 289] on link "Done" at bounding box center [953, 289] width 97 height 28
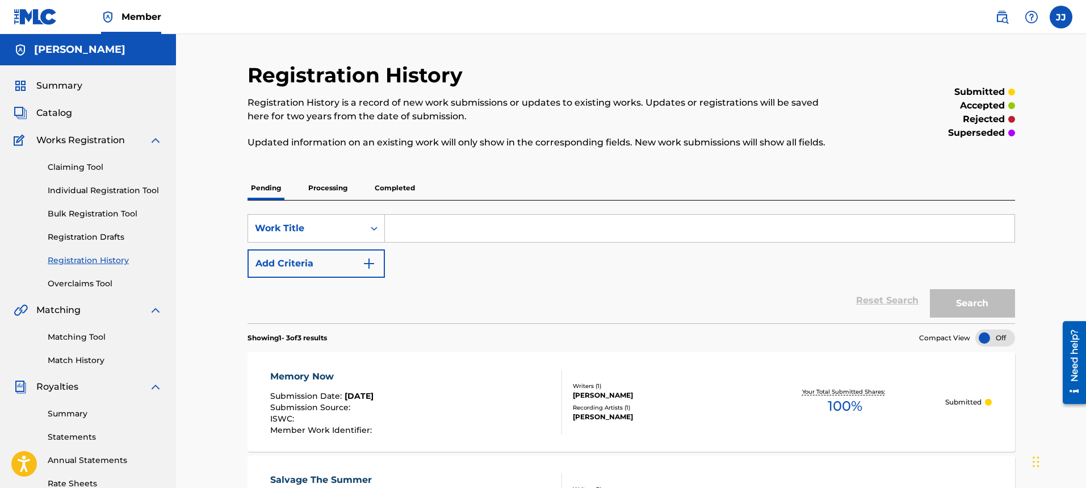
click at [460, 231] on input "Search Form" at bounding box center [700, 228] width 630 height 27
type input "Y"
click at [53, 108] on span "Catalog" at bounding box center [54, 113] width 36 height 14
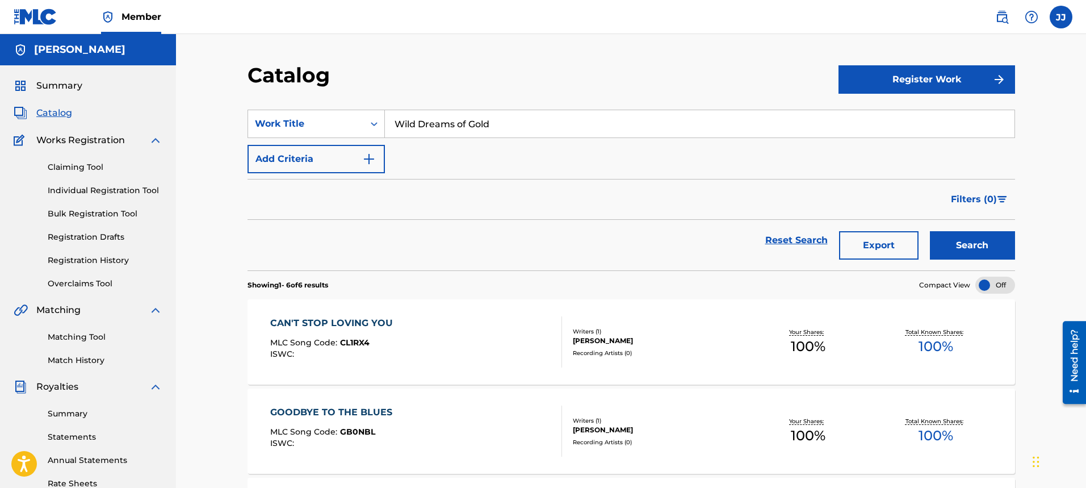
click at [880, 83] on button "Register Work" at bounding box center [926, 79] width 177 height 28
click at [867, 115] on link "Individual" at bounding box center [926, 116] width 177 height 27
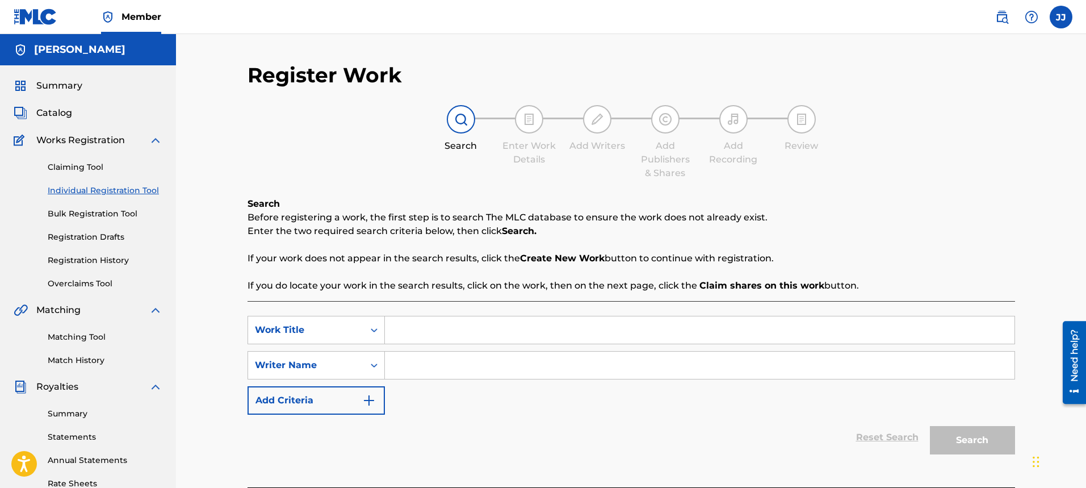
click at [443, 330] on input "Search Form" at bounding box center [700, 329] width 630 height 27
click at [408, 333] on input "Search Form" at bounding box center [700, 329] width 630 height 27
type input "You Are the Right One"
click at [430, 367] on input "Search Form" at bounding box center [700, 364] width 630 height 27
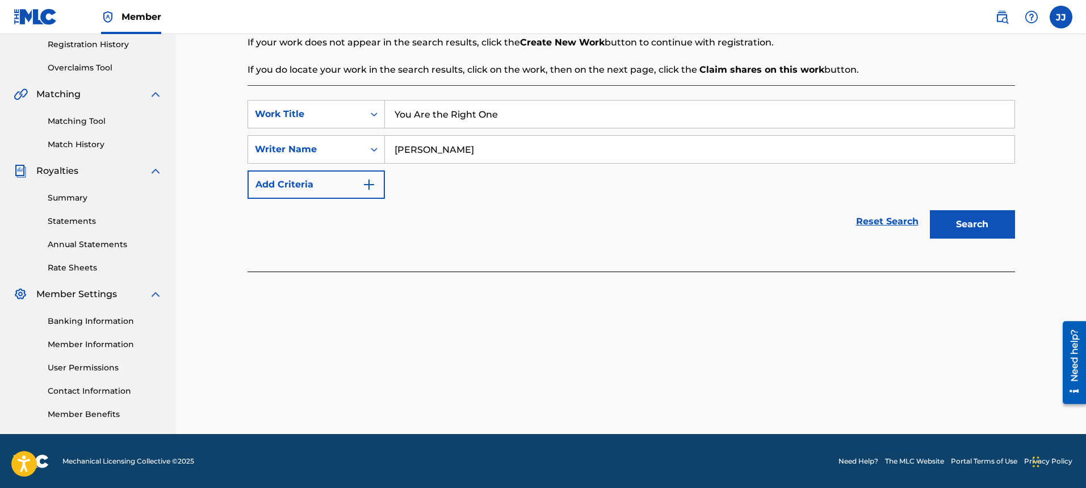
scroll to position [216, 0]
type input "[PERSON_NAME]"
click at [983, 222] on button "Search" at bounding box center [972, 223] width 85 height 28
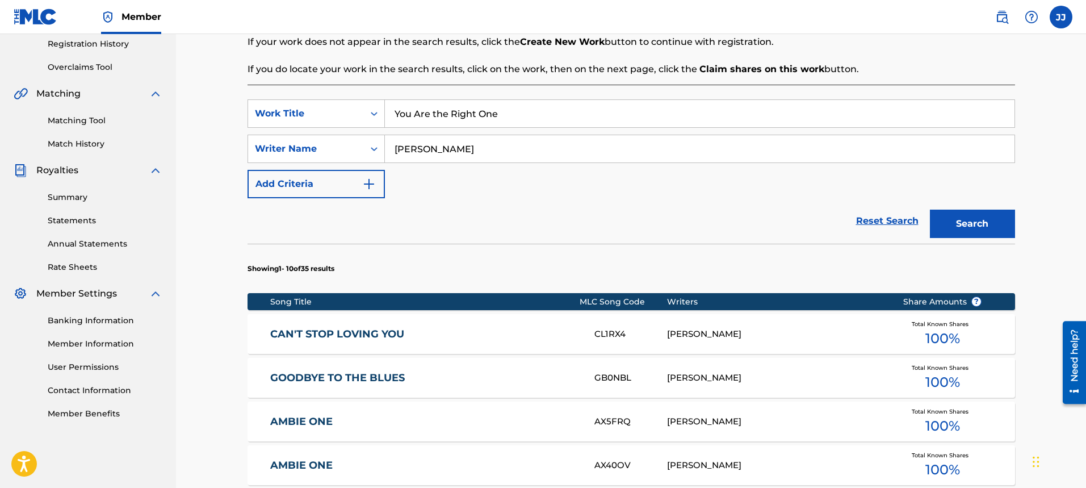
scroll to position [643, 0]
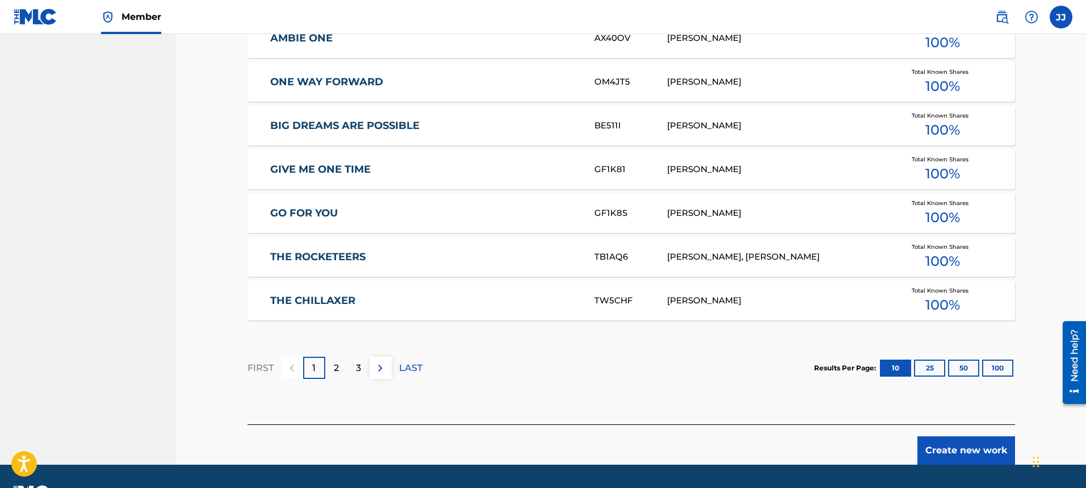
click at [979, 456] on button "Create new work" at bounding box center [966, 450] width 98 height 28
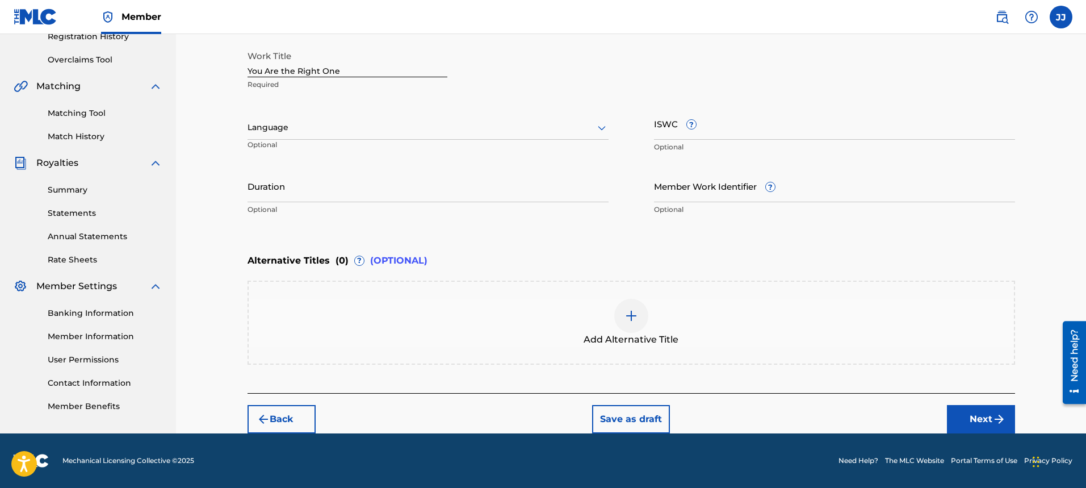
scroll to position [224, 0]
click at [337, 132] on div at bounding box center [428, 127] width 361 height 14
click at [335, 148] on div "English" at bounding box center [428, 153] width 360 height 26
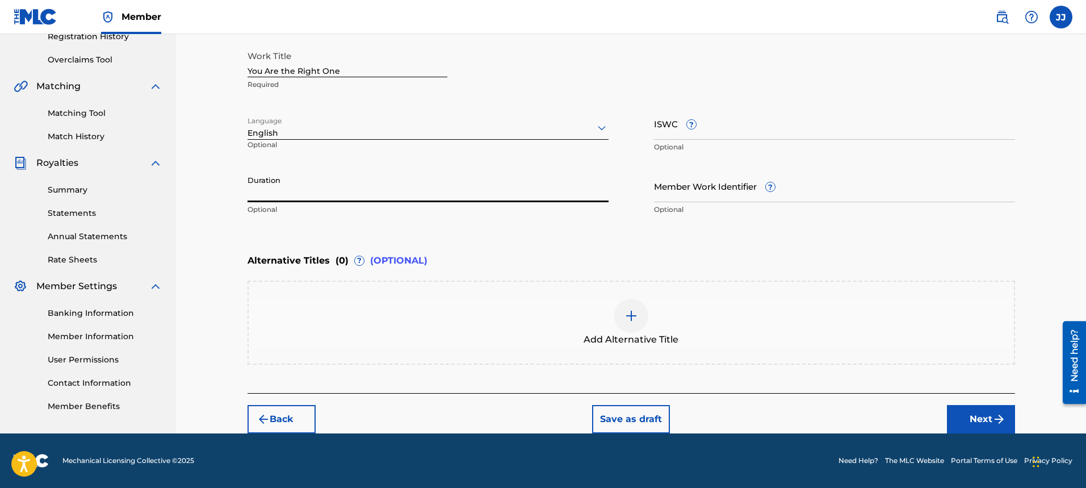
click at [325, 188] on input "Duration" at bounding box center [428, 186] width 361 height 32
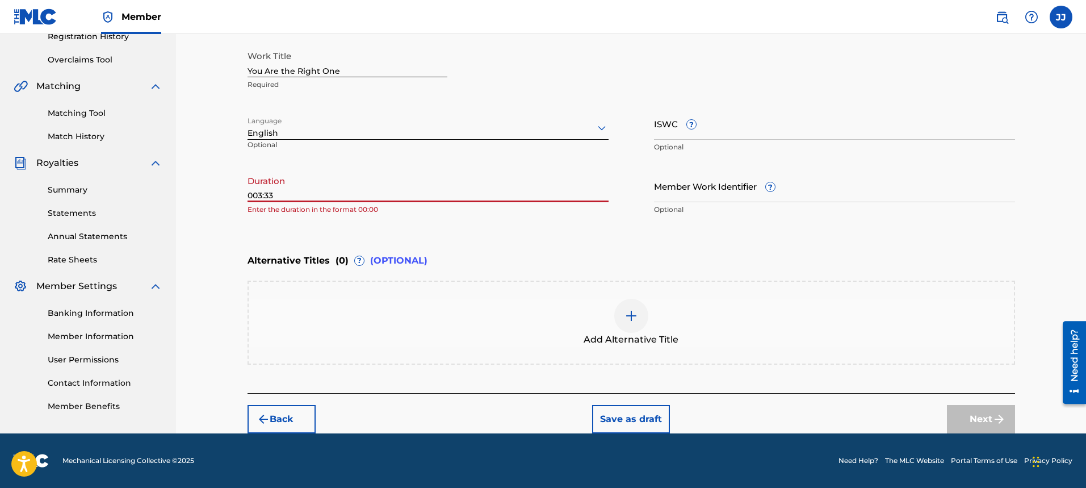
click at [255, 198] on input "003:33" at bounding box center [428, 186] width 361 height 32
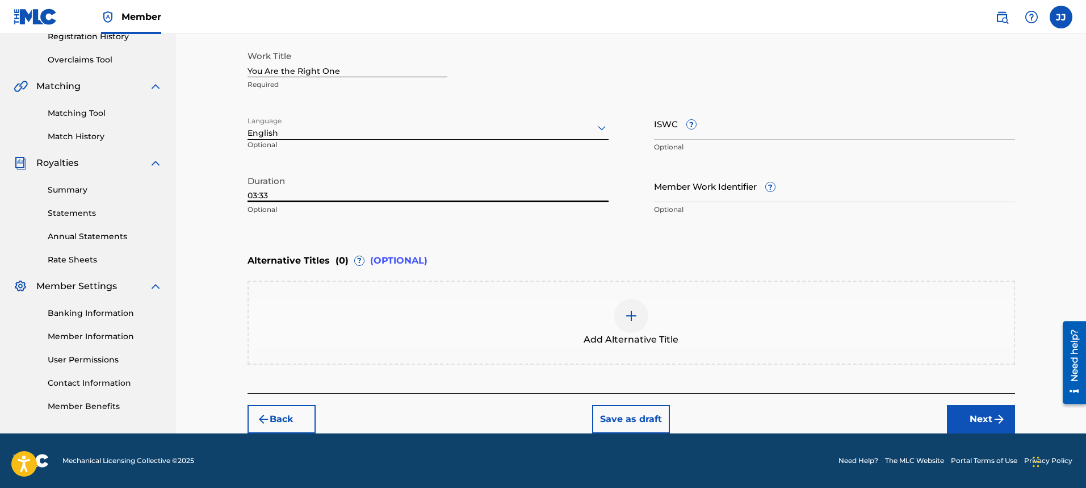
type input "03:33"
click at [974, 416] on button "Next" at bounding box center [981, 419] width 68 height 28
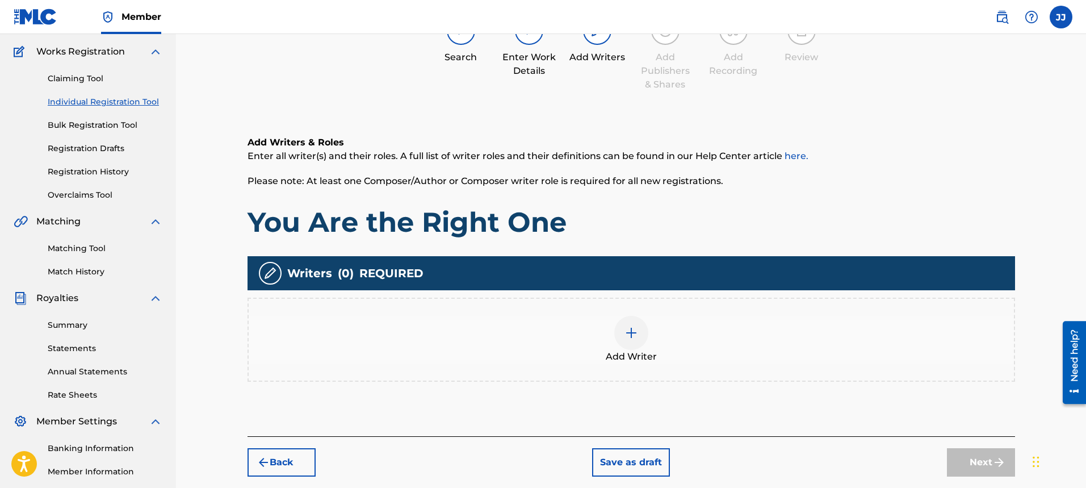
scroll to position [51, 0]
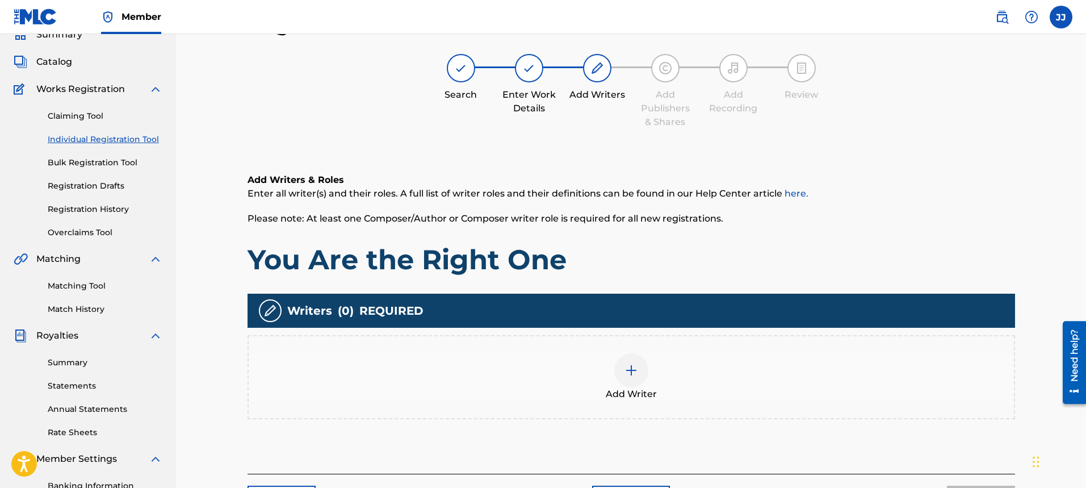
click at [625, 367] on img at bounding box center [631, 370] width 14 height 14
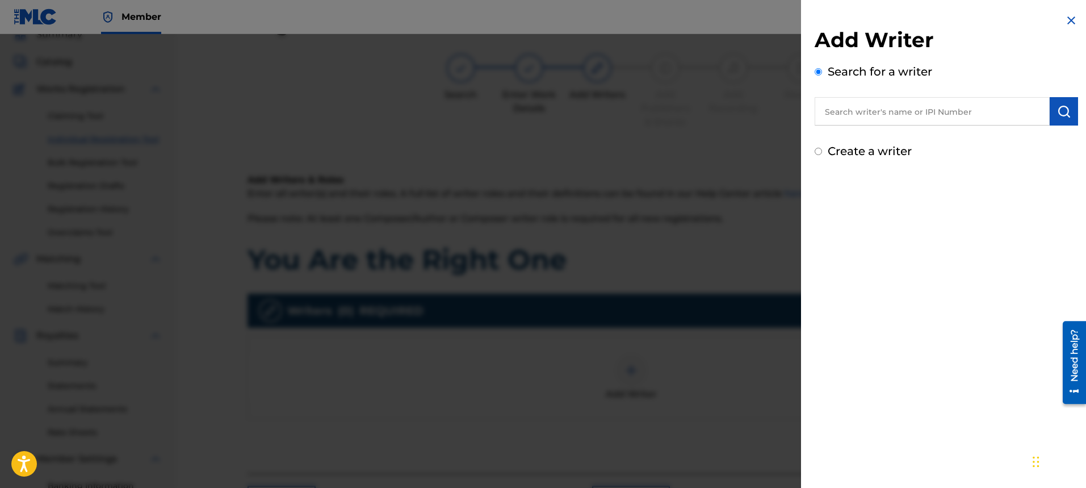
drag, startPoint x: 917, startPoint y: 119, endPoint x: 892, endPoint y: 119, distance: 25.0
click at [912, 118] on input "text" at bounding box center [932, 111] width 235 height 28
click at [820, 152] on input "Create a writer" at bounding box center [818, 151] width 7 height 7
radio input "false"
radio input "true"
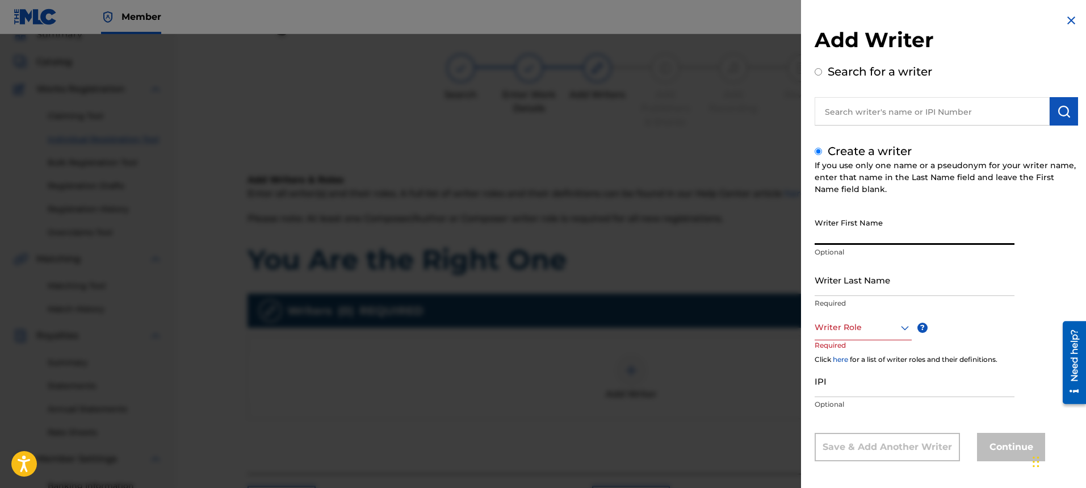
click at [883, 233] on input "Writer First Name" at bounding box center [915, 228] width 200 height 32
type input "[PERSON_NAME]"
click at [893, 282] on input "Writer Last Name" at bounding box center [915, 279] width 200 height 32
type input "[PERSON_NAME]"
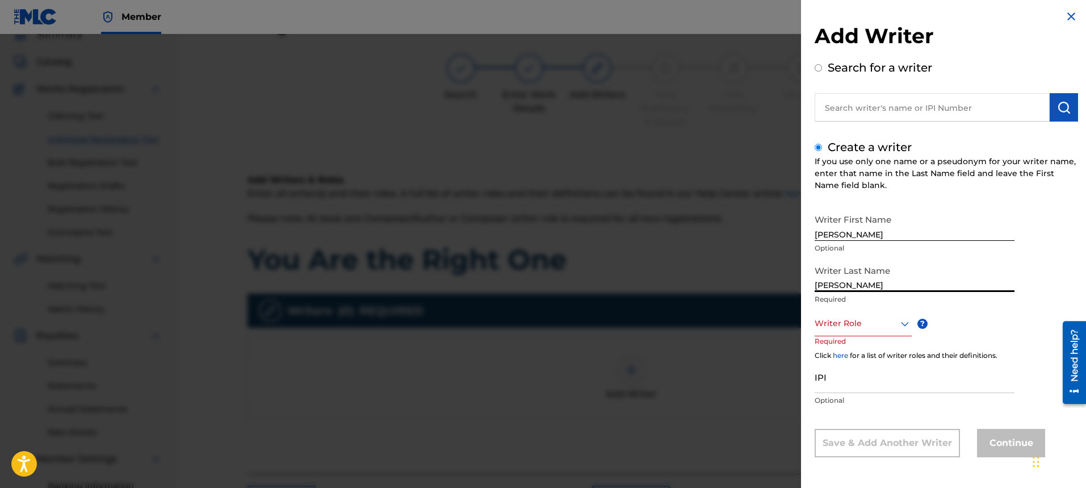
click at [905, 327] on icon at bounding box center [905, 324] width 14 height 14
click at [881, 352] on div "Composer/Author" at bounding box center [863, 349] width 96 height 26
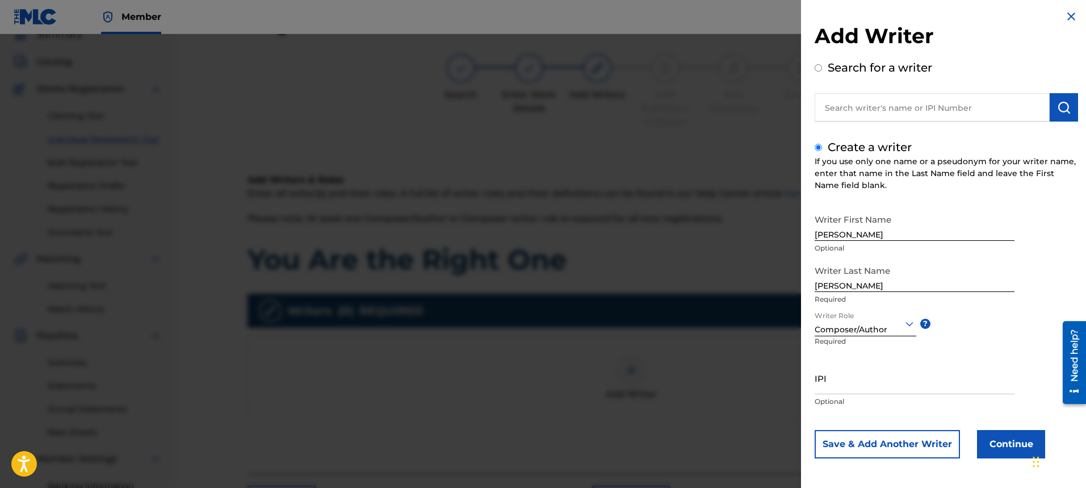
click at [870, 385] on input "IPI" at bounding box center [915, 378] width 200 height 32
type input "00334176670"
click at [1028, 441] on button "Continue" at bounding box center [1011, 444] width 68 height 28
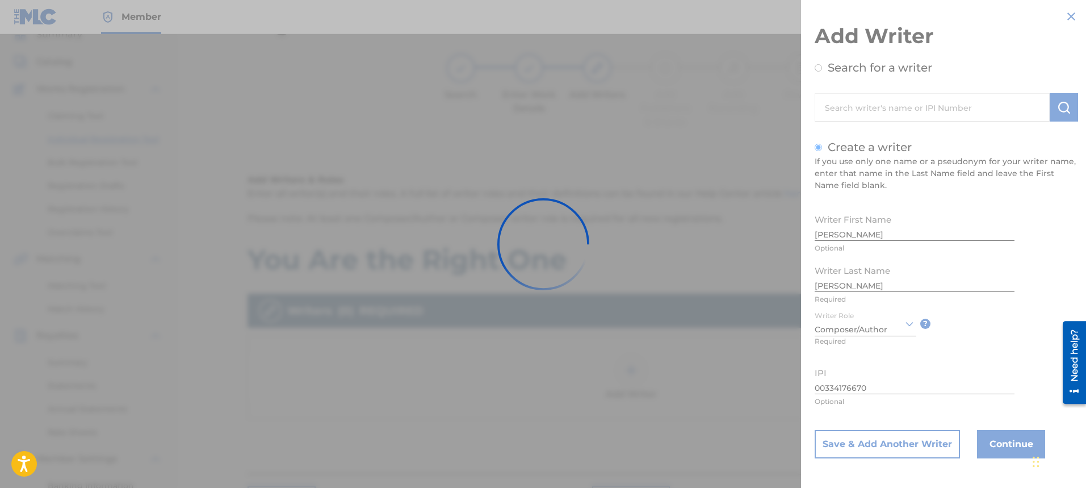
scroll to position [0, 0]
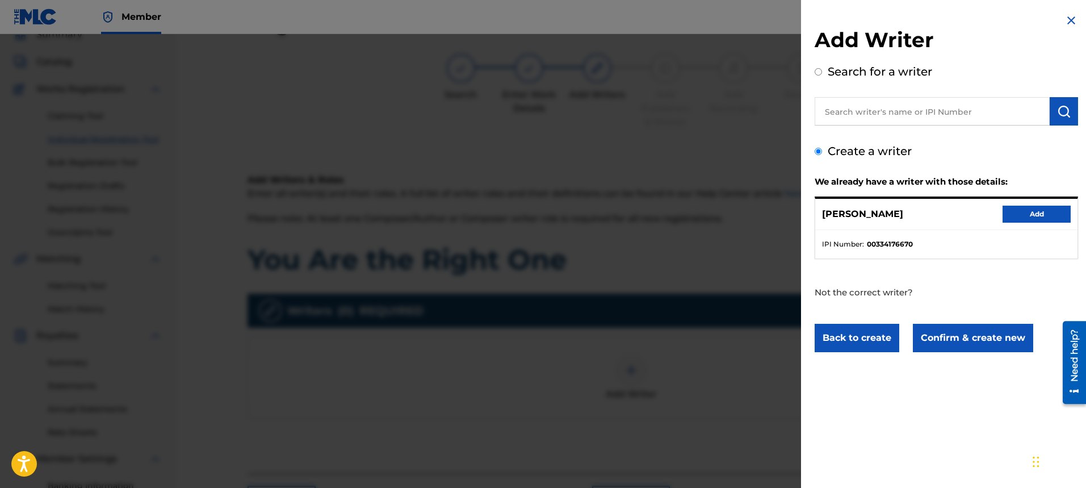
click at [1017, 212] on button "Add" at bounding box center [1037, 214] width 68 height 17
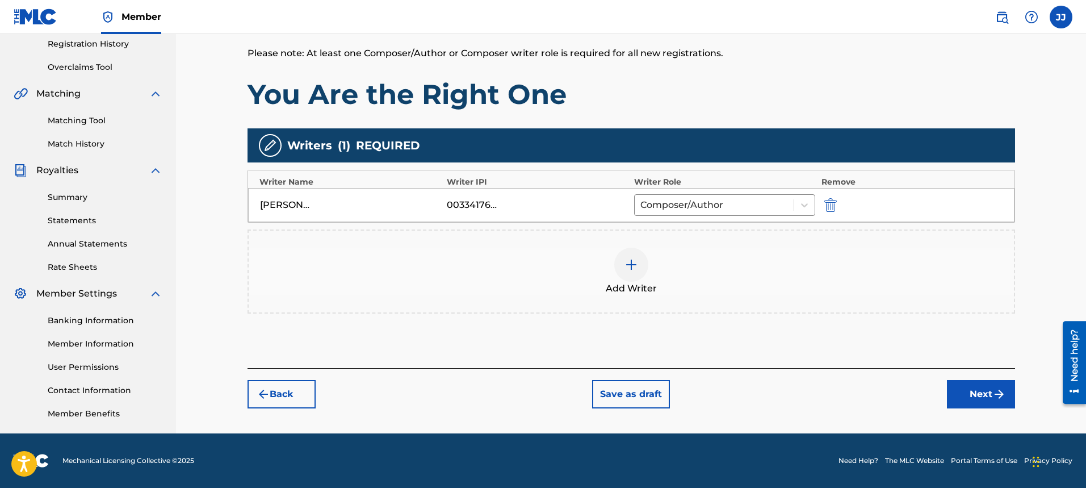
click at [982, 386] on button "Next" at bounding box center [981, 394] width 68 height 28
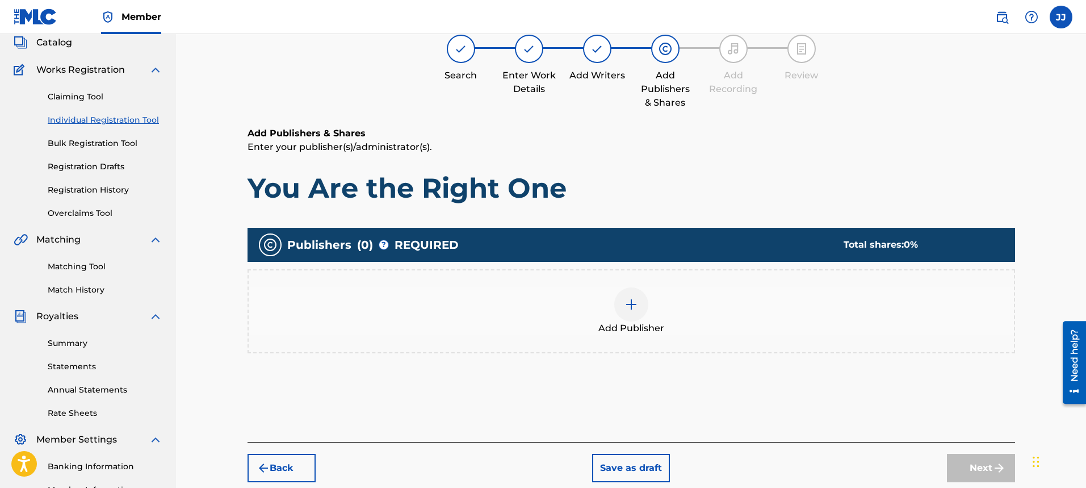
scroll to position [51, 0]
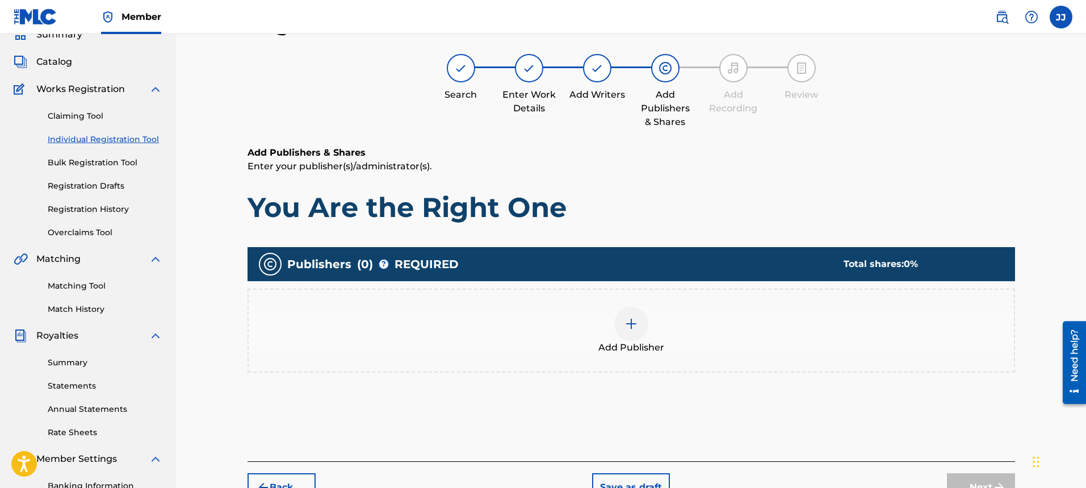
click at [628, 322] on img at bounding box center [631, 324] width 14 height 14
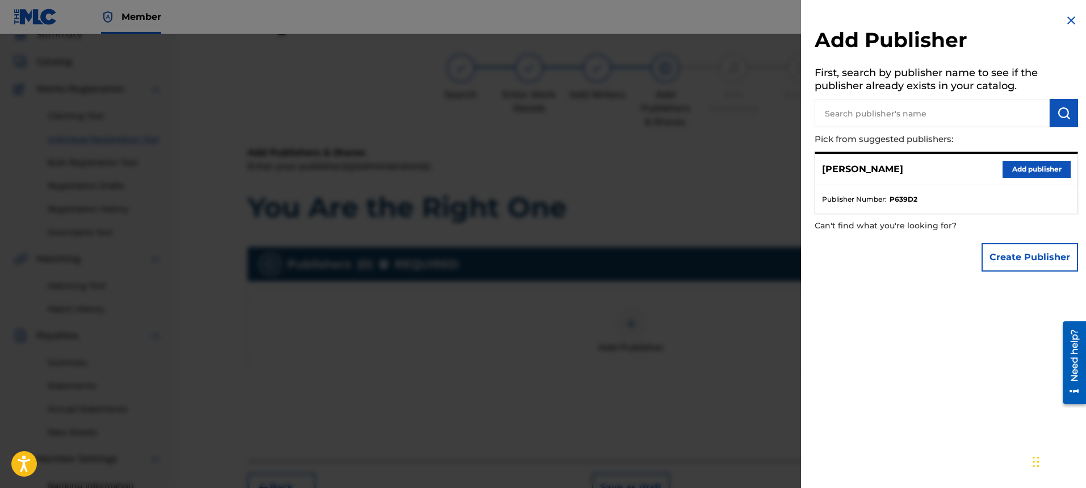
click at [1037, 175] on button "Add publisher" at bounding box center [1037, 169] width 68 height 17
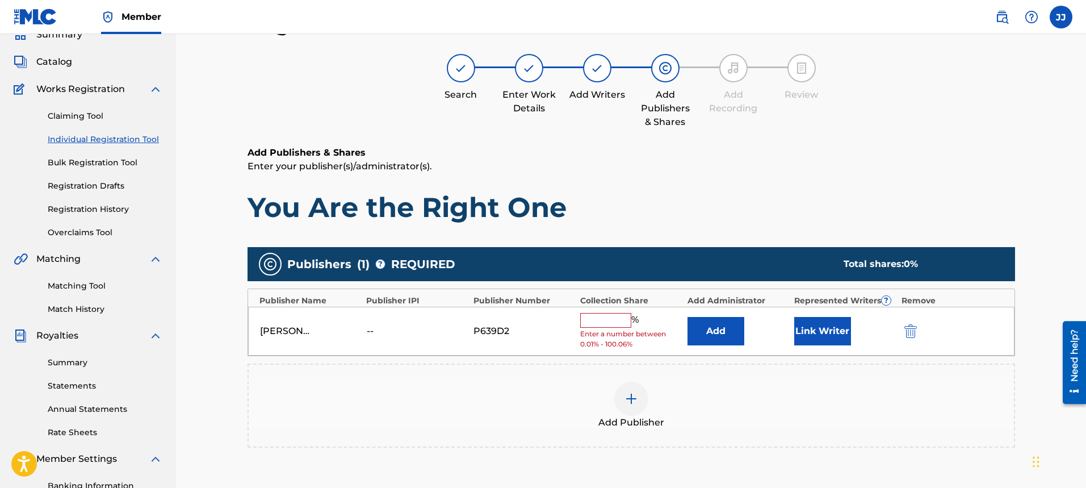
drag, startPoint x: 625, startPoint y: 317, endPoint x: 624, endPoint y: 325, distance: 8.0
click at [625, 321] on input "text" at bounding box center [605, 320] width 51 height 15
type input "100"
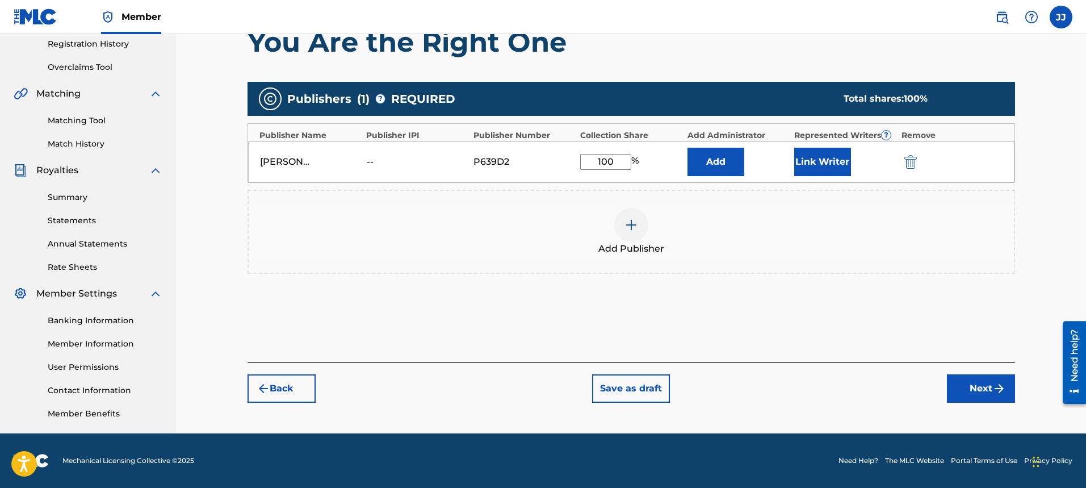
click at [983, 383] on button "Next" at bounding box center [981, 388] width 68 height 28
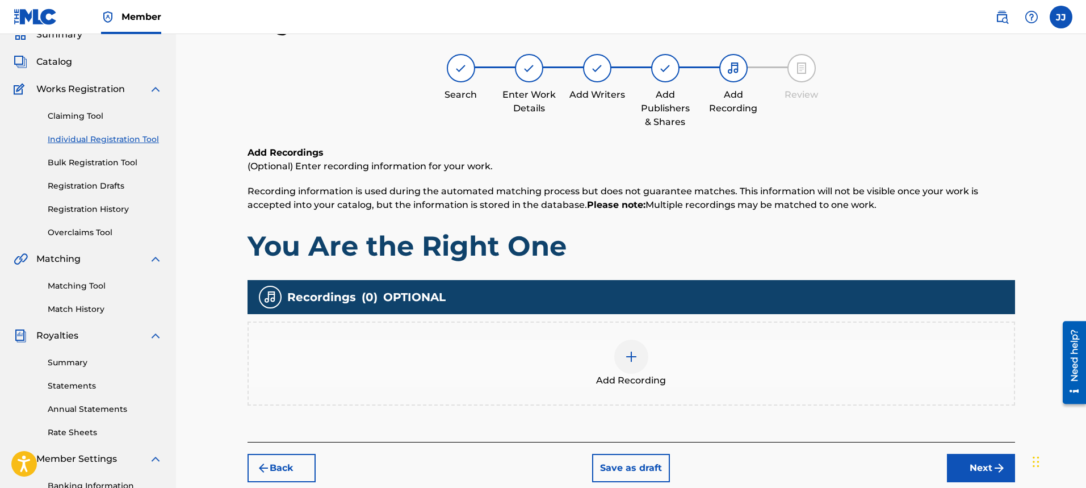
click at [630, 359] on img at bounding box center [631, 357] width 14 height 14
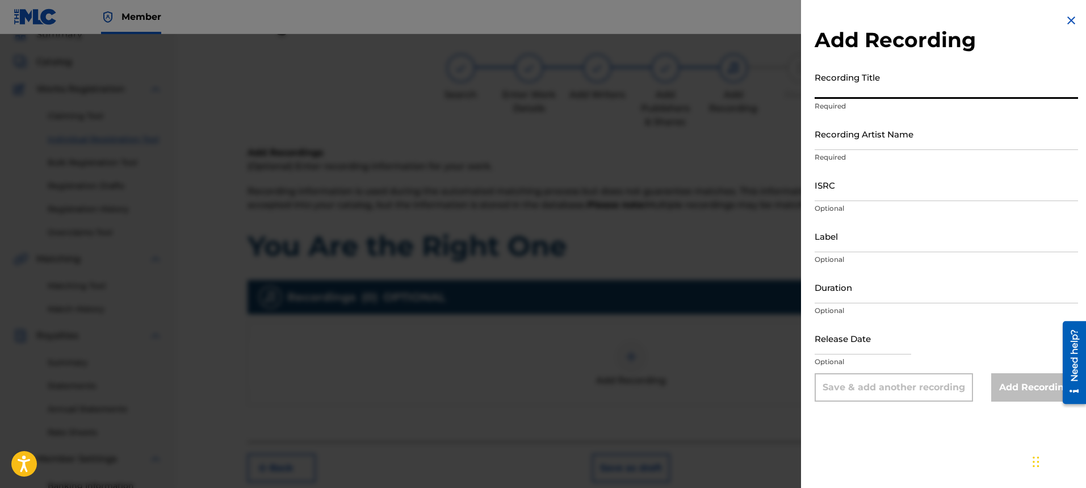
click at [912, 89] on input "Recording Title" at bounding box center [946, 82] width 263 height 32
click at [896, 86] on input "You Are the Right mOne For Me" at bounding box center [946, 82] width 263 height 32
type input "You Are the Right One For Me"
click at [907, 147] on input "Recording Artist Name" at bounding box center [946, 134] width 263 height 32
type input "[PERSON_NAME]"
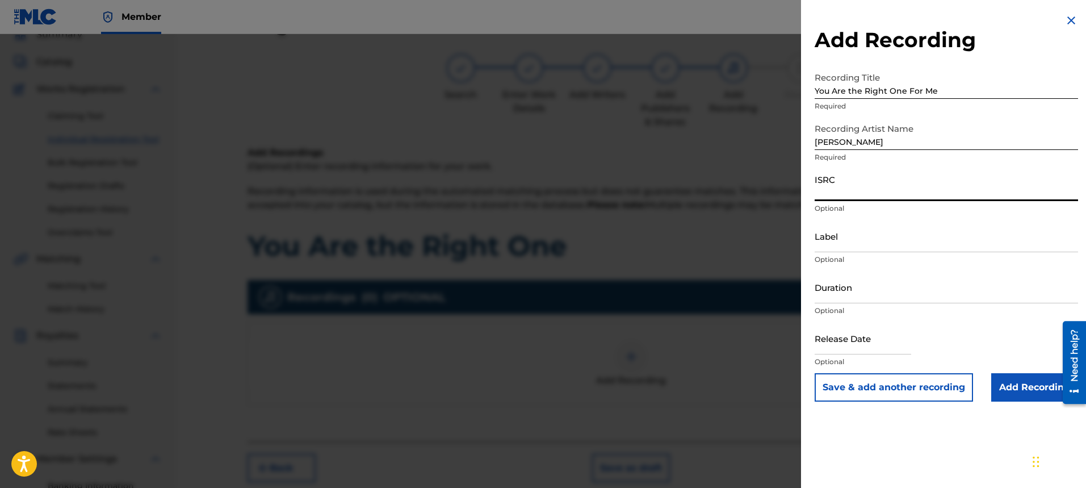
click at [883, 192] on input "ISRC" at bounding box center [946, 185] width 263 height 32
type input "ushm21739355"
click at [895, 248] on input "Label" at bounding box center [946, 236] width 263 height 32
type input "[PERSON_NAME]"
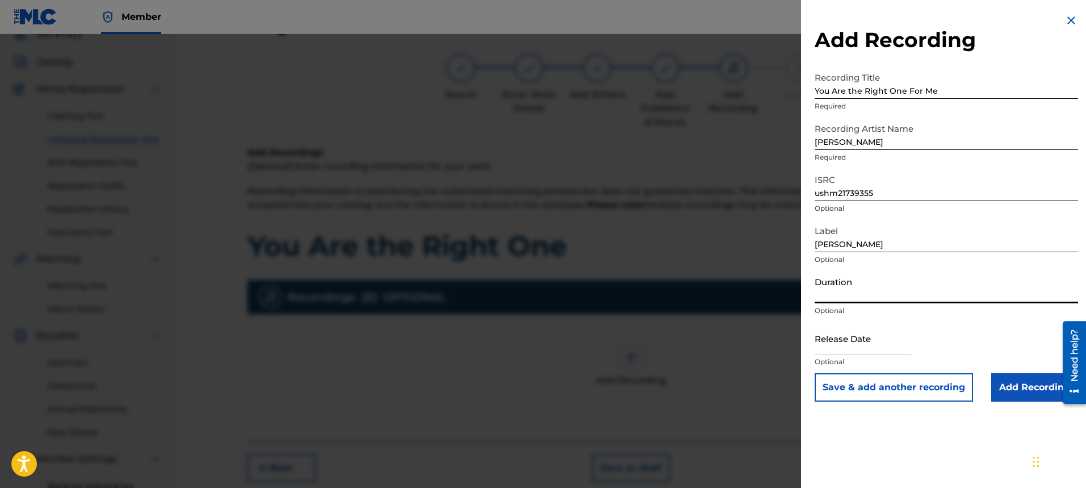
click at [883, 293] on input "Duration" at bounding box center [946, 287] width 263 height 32
type input "03:33"
select select "7"
select select "2025"
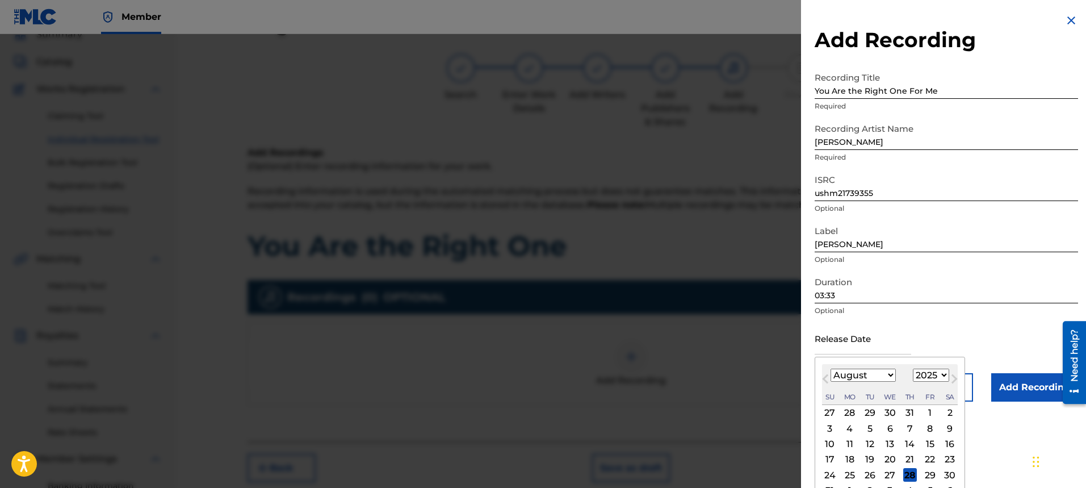
click at [863, 346] on input "text" at bounding box center [863, 338] width 97 height 32
click at [841, 351] on input "July 012017" at bounding box center [863, 338] width 97 height 32
type input "[DATE]"
select select "6"
select select "2017"
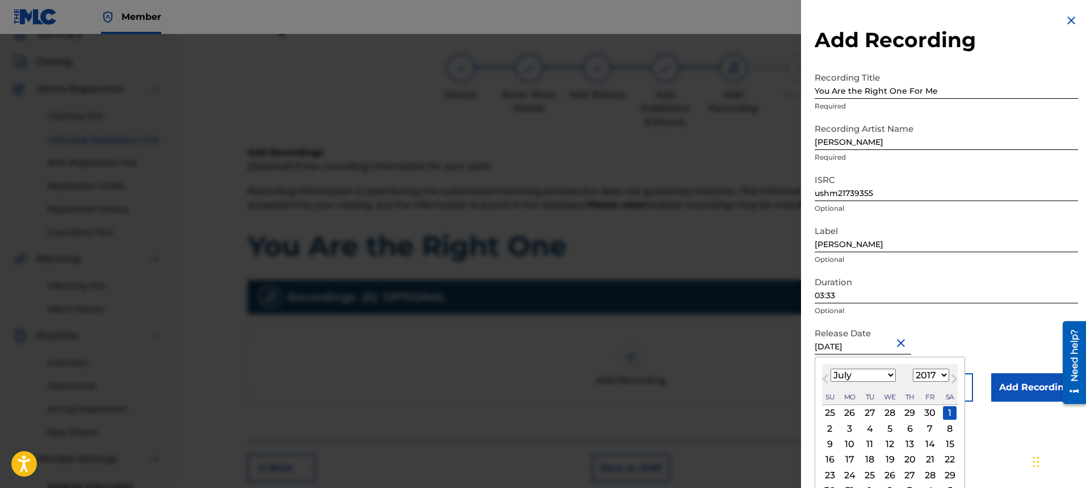
type input "[DATE]"
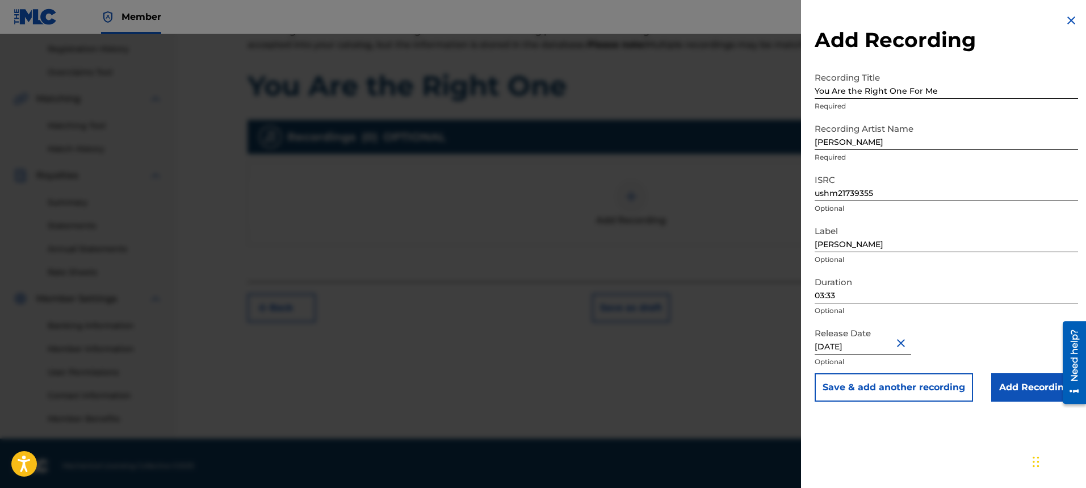
scroll to position [216, 0]
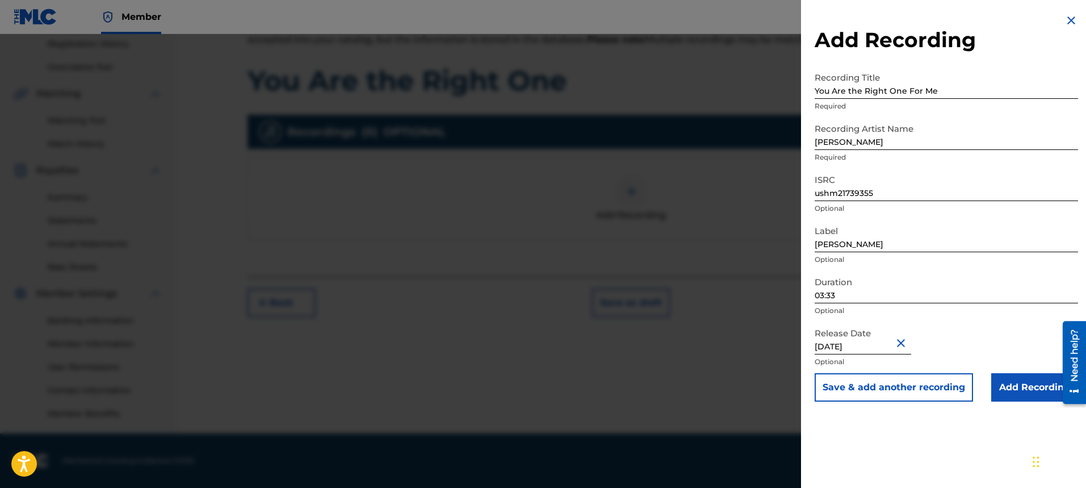
click at [1018, 382] on input "Add Recording" at bounding box center [1034, 387] width 87 height 28
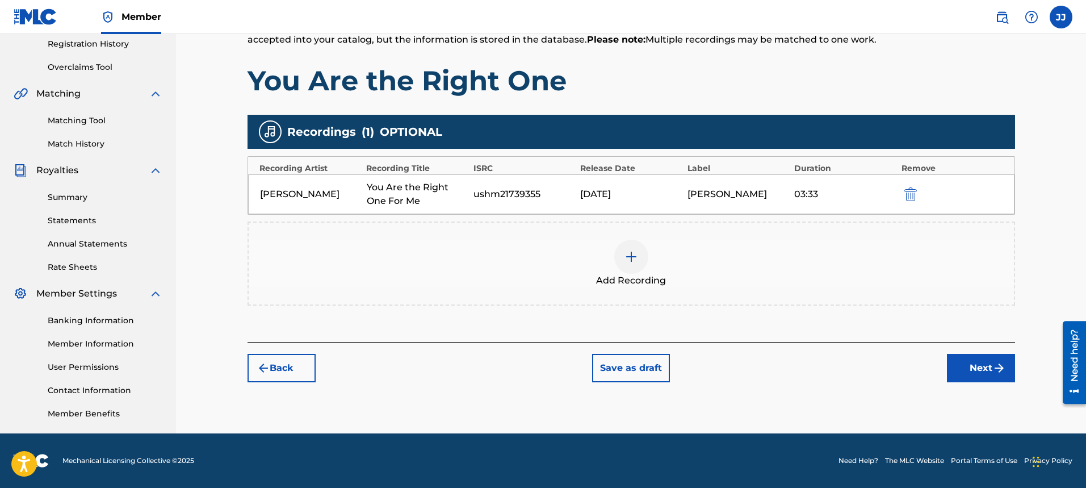
click at [993, 369] on img "submit" at bounding box center [999, 368] width 14 height 14
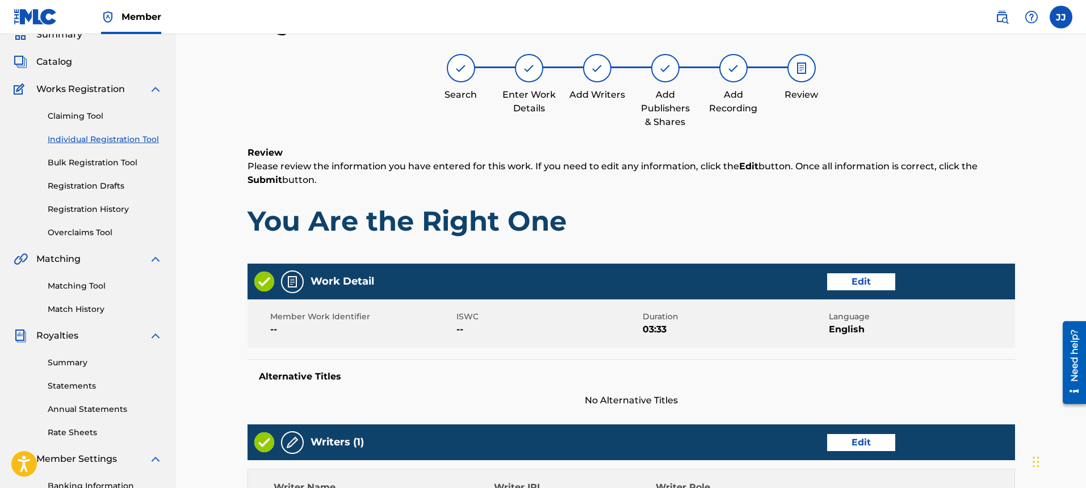
scroll to position [472, 0]
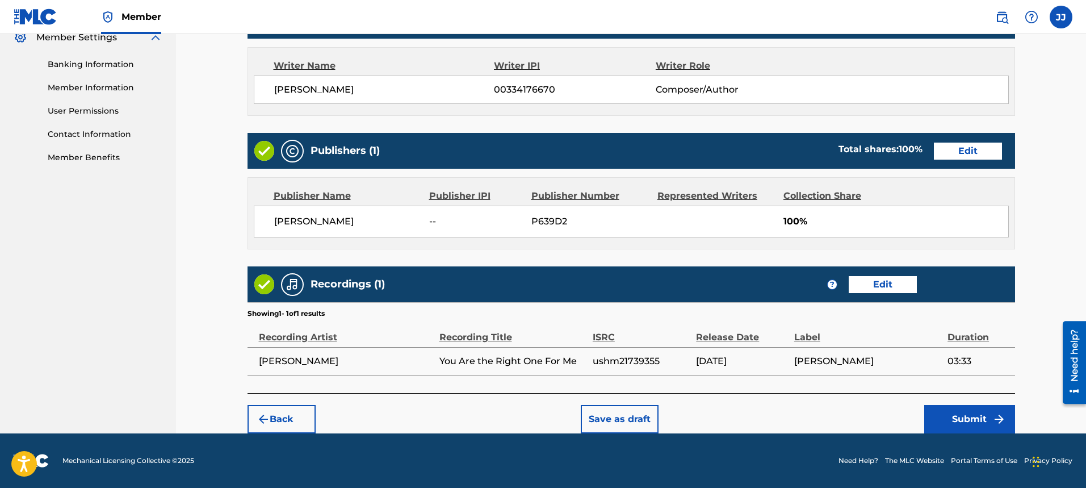
click at [982, 423] on button "Submit" at bounding box center [969, 419] width 91 height 28
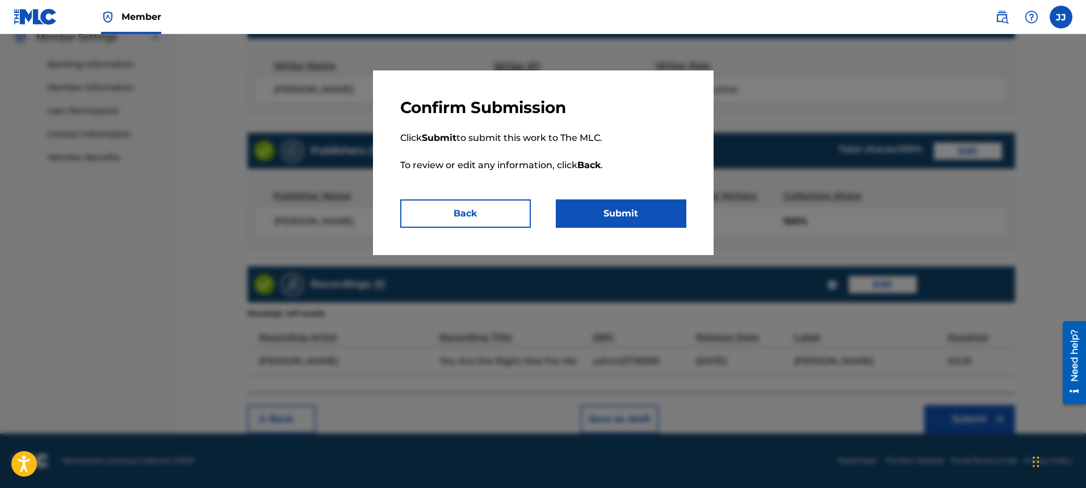
click at [671, 213] on button "Submit" at bounding box center [621, 213] width 131 height 28
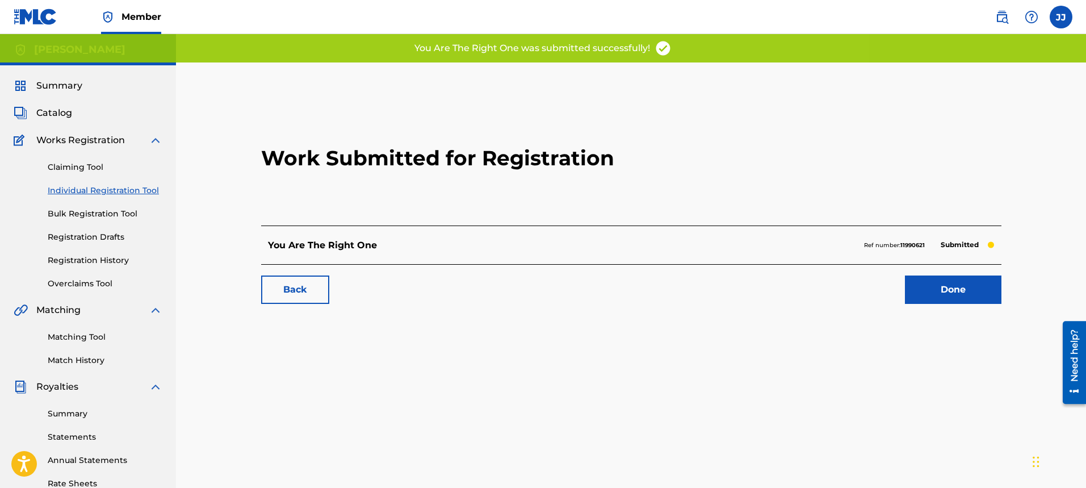
click at [920, 298] on link "Done" at bounding box center [953, 289] width 97 height 28
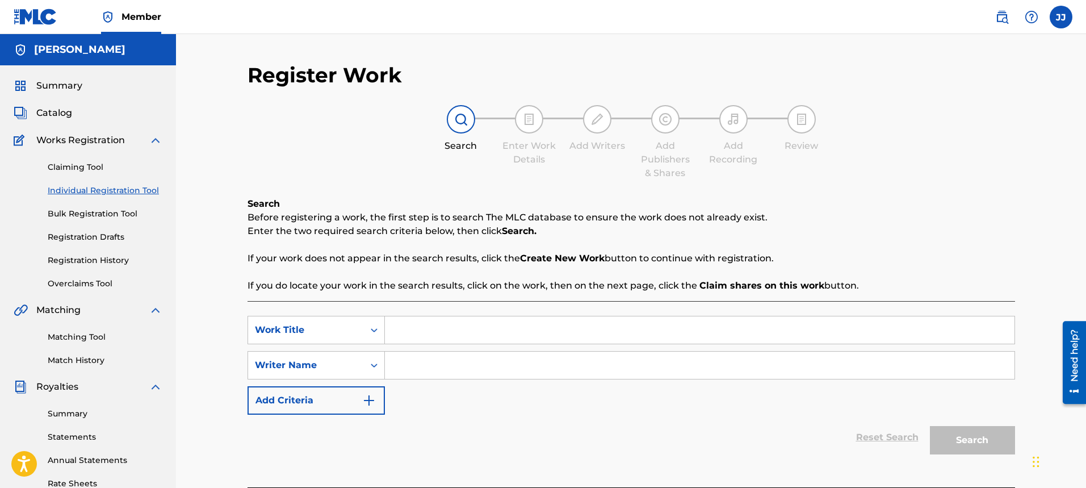
scroll to position [216, 0]
